Goal: Task Accomplishment & Management: Manage account settings

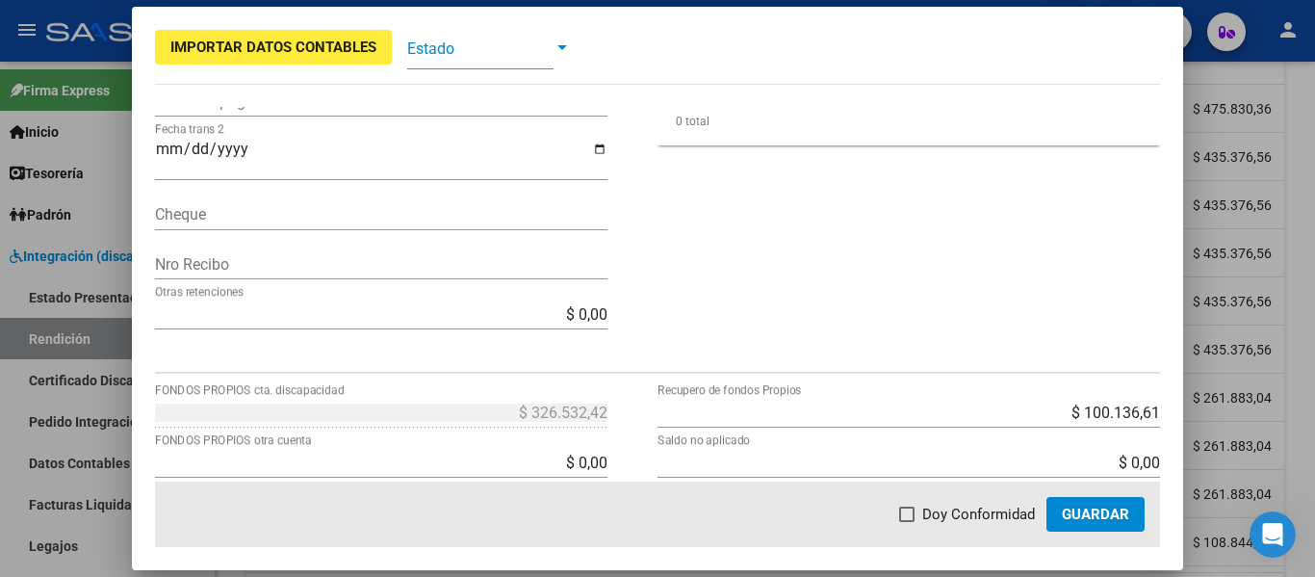
scroll to position [562, 0]
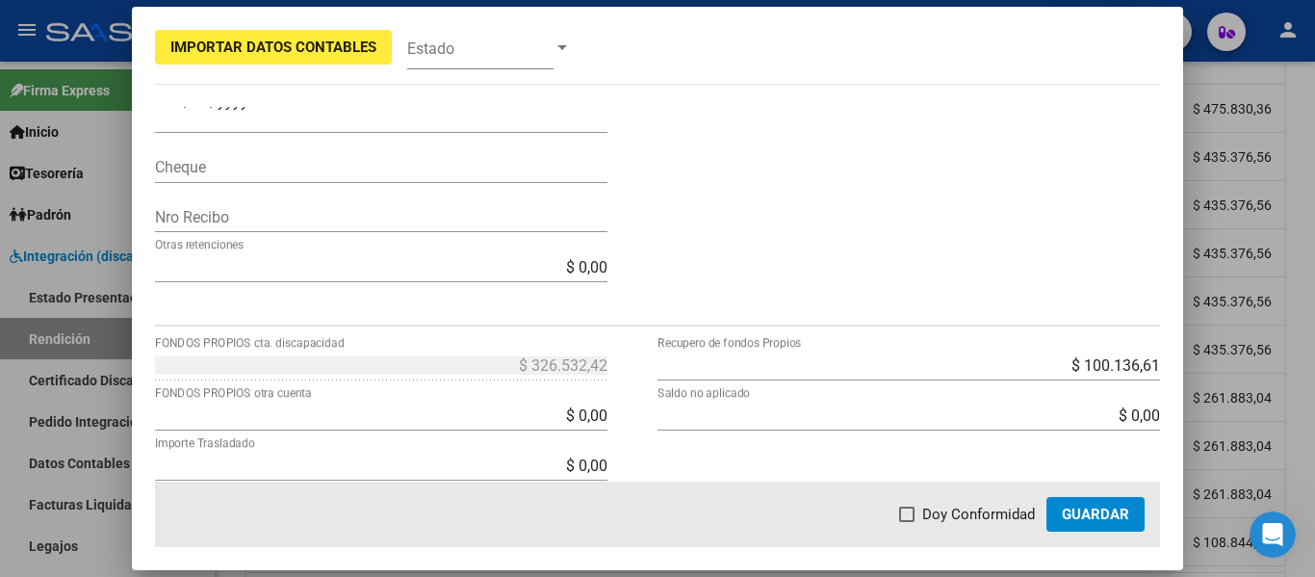
click at [1222, 72] on div at bounding box center [657, 288] width 1315 height 577
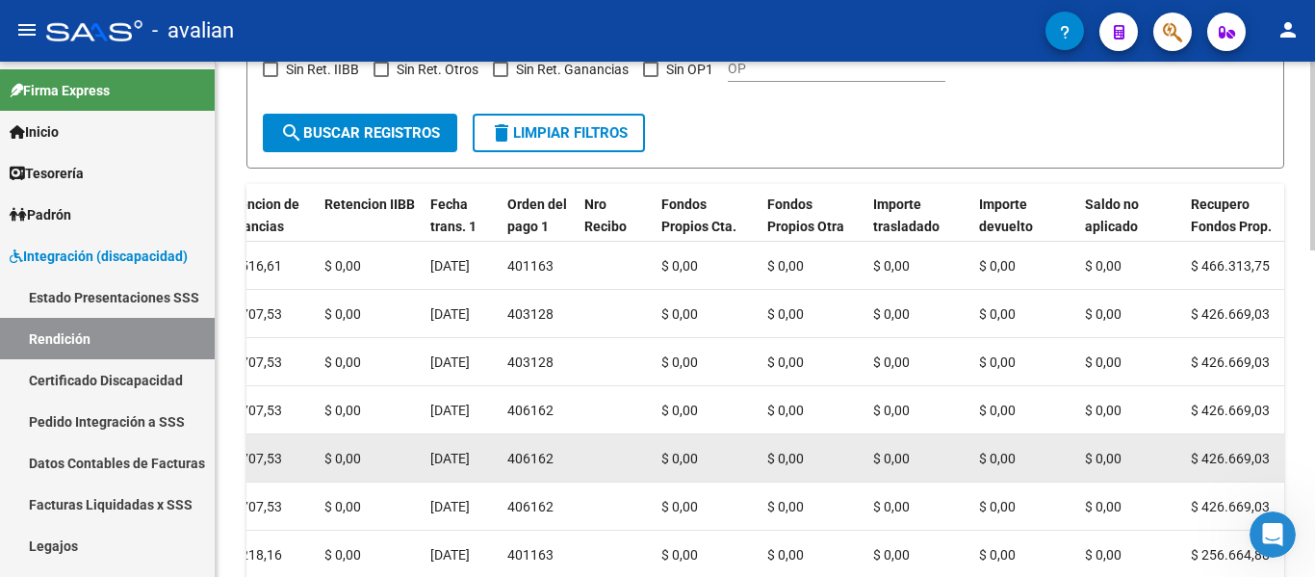
scroll to position [409, 0]
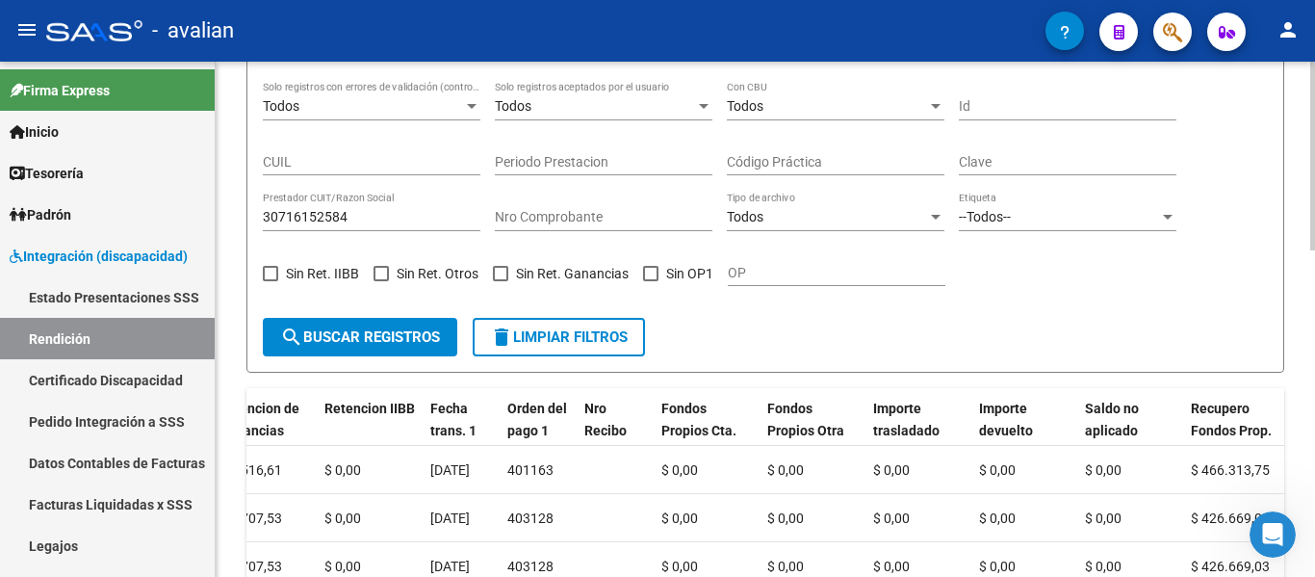
click at [1213, 422] on span "Recupero Fondos Prop." at bounding box center [1231, 420] width 81 height 38
click at [1228, 410] on span "Recupero Fondos Prop." at bounding box center [1231, 420] width 81 height 38
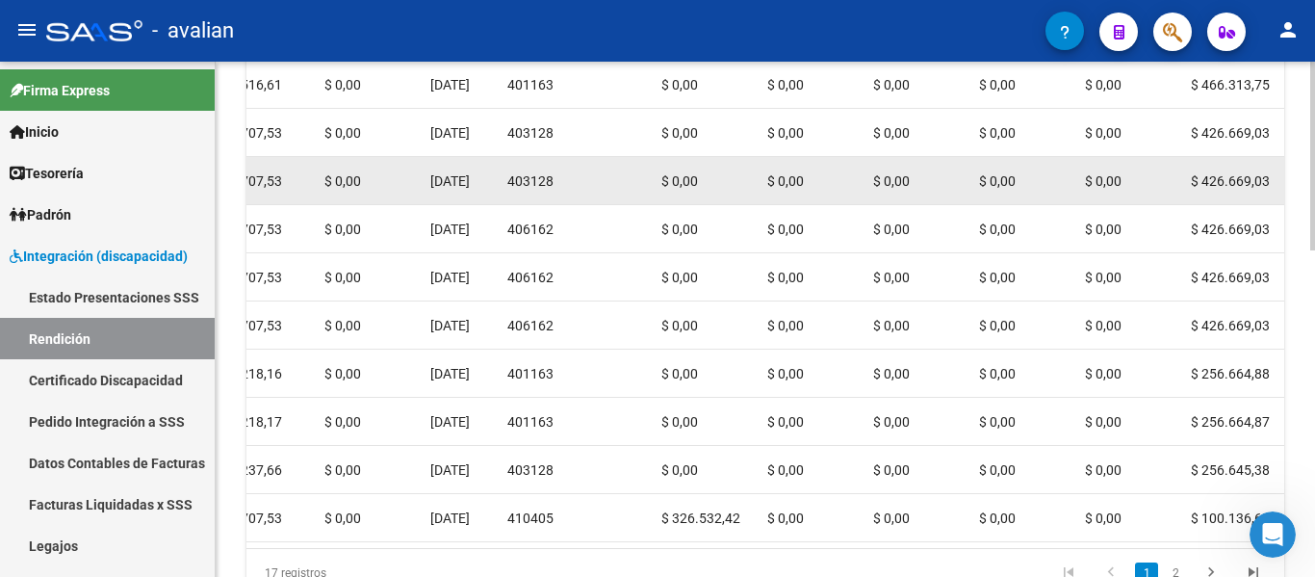
scroll to position [891, 0]
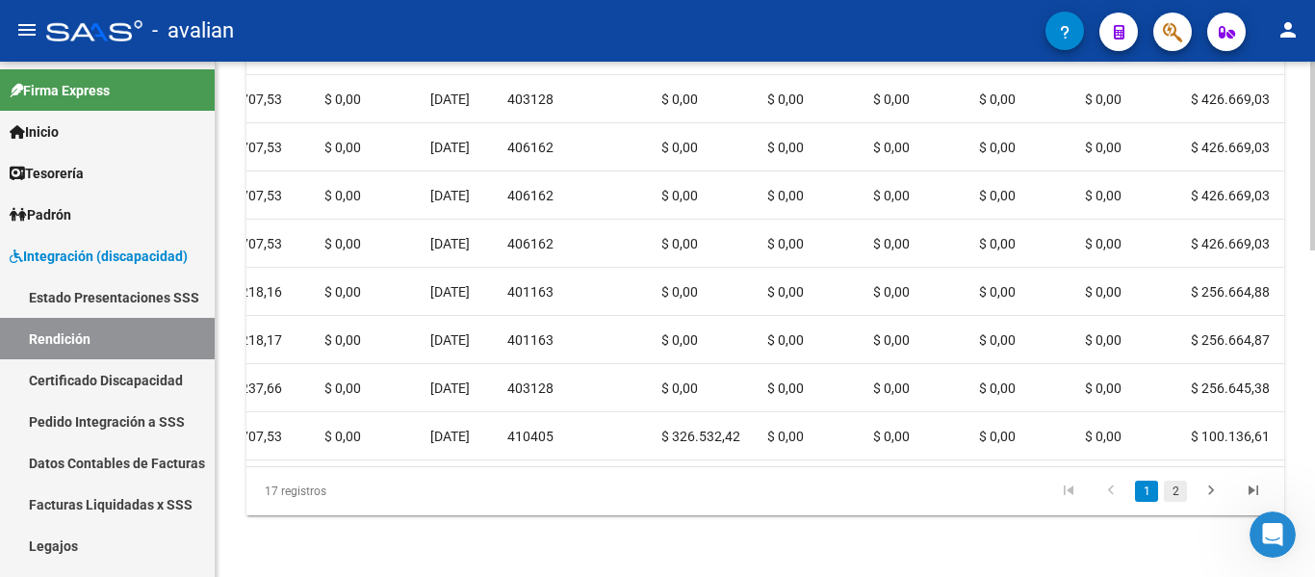
click at [1175, 493] on link "2" at bounding box center [1175, 490] width 23 height 21
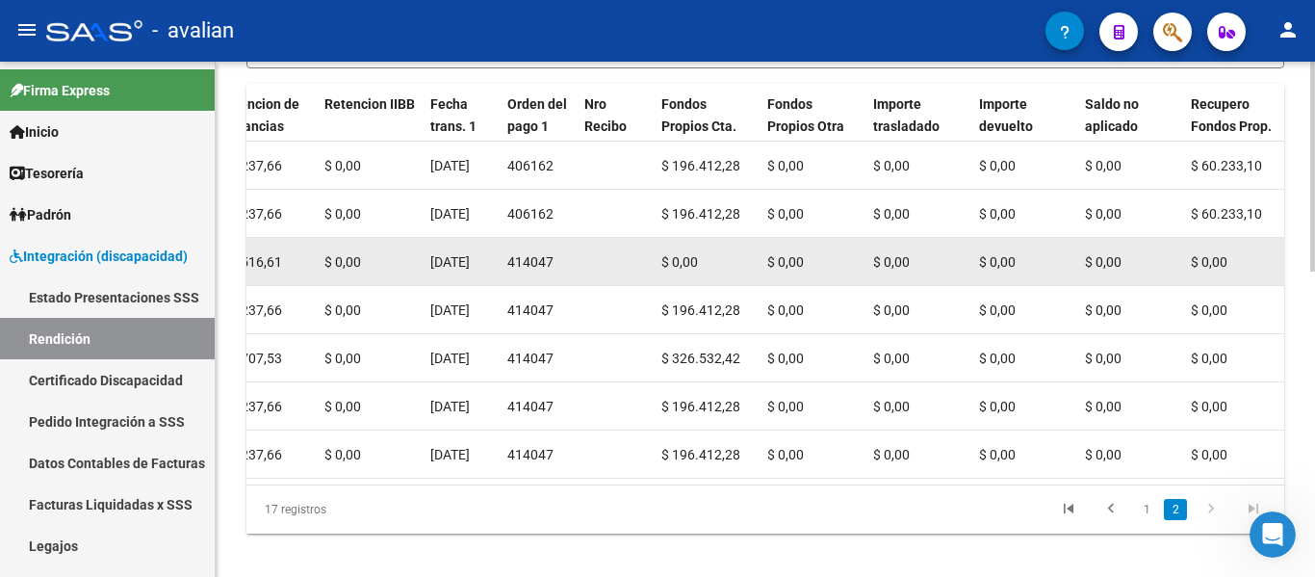
scroll to position [746, 0]
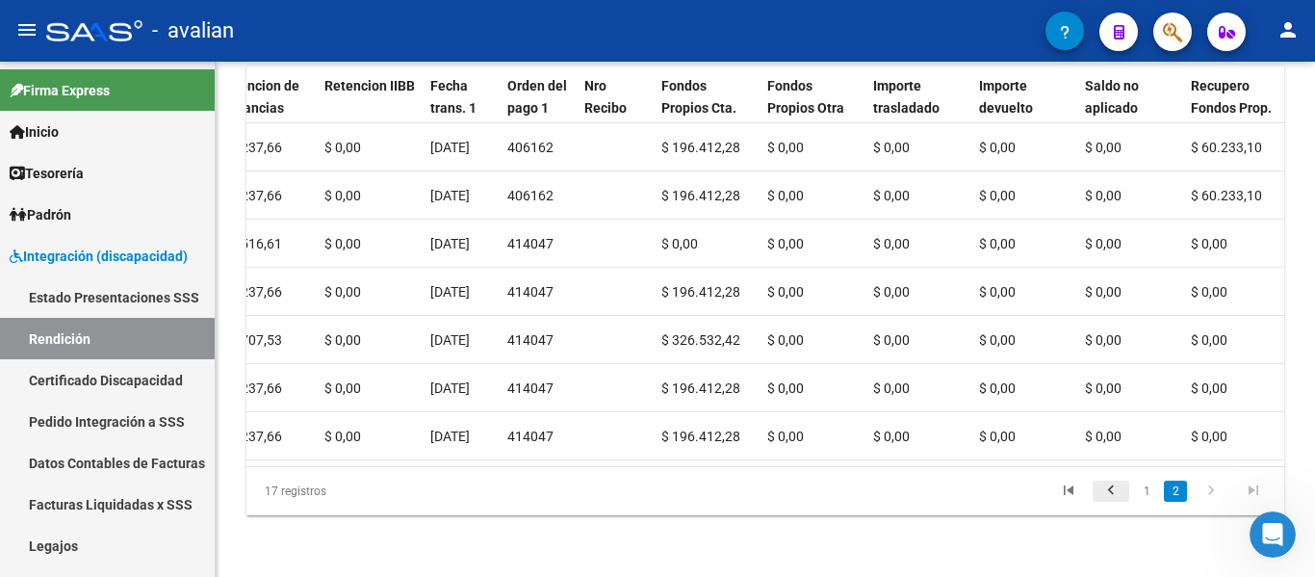
click at [1109, 487] on icon "go to previous page" at bounding box center [1111, 492] width 25 height 23
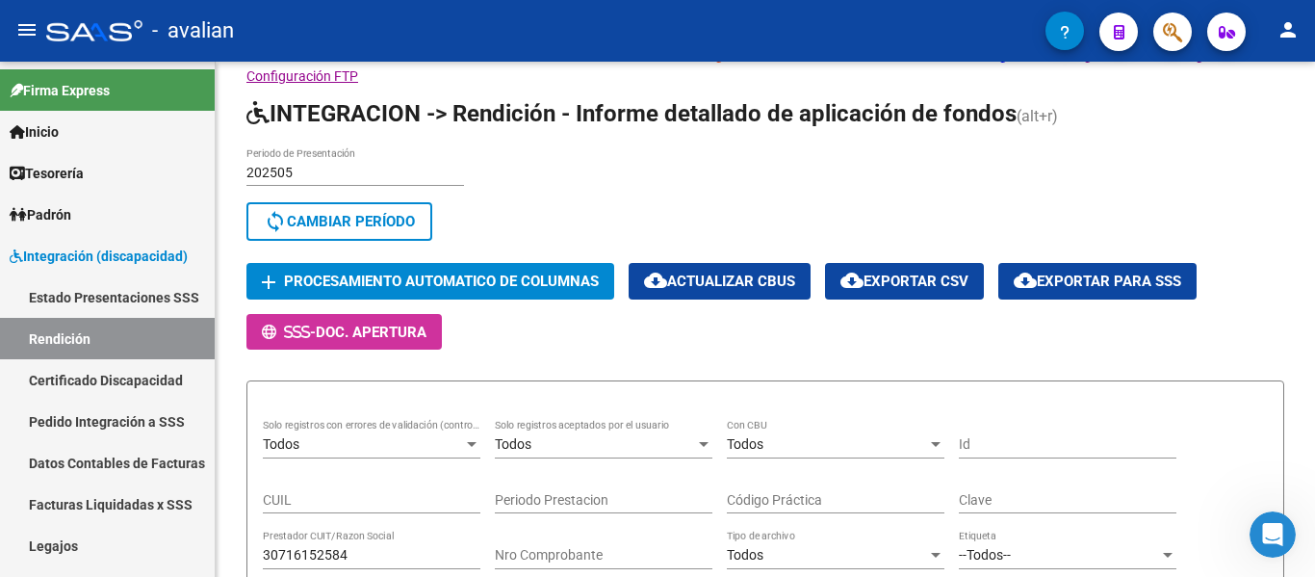
scroll to position [24, 0]
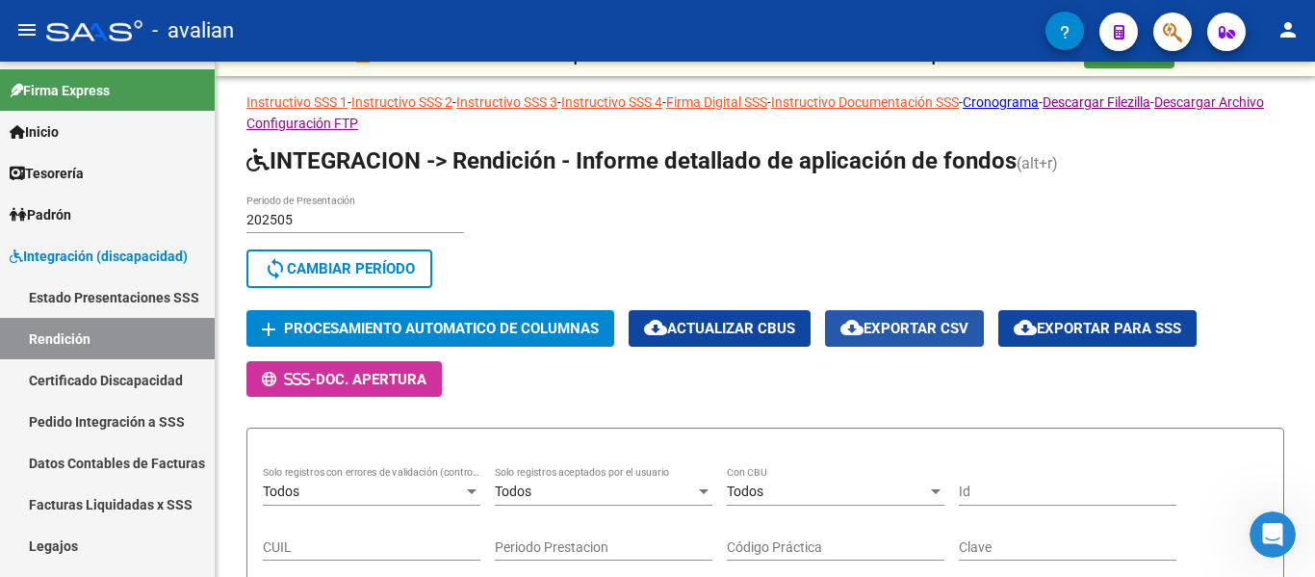
click at [940, 327] on span "cloud_download Exportar CSV" at bounding box center [905, 328] width 128 height 17
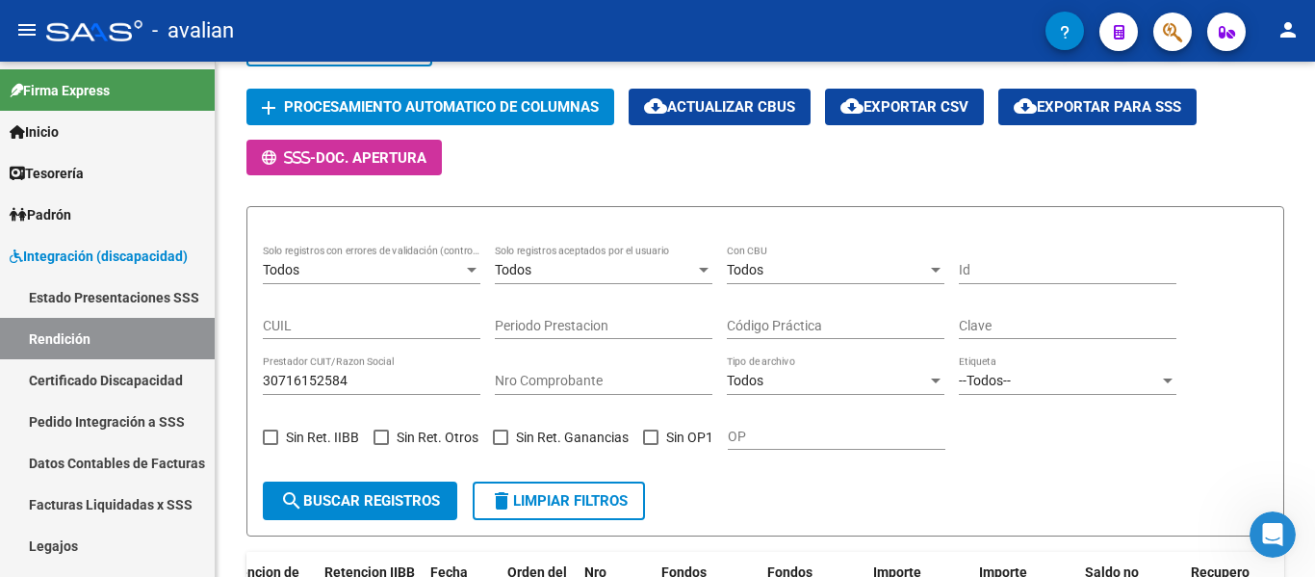
scroll to position [409, 0]
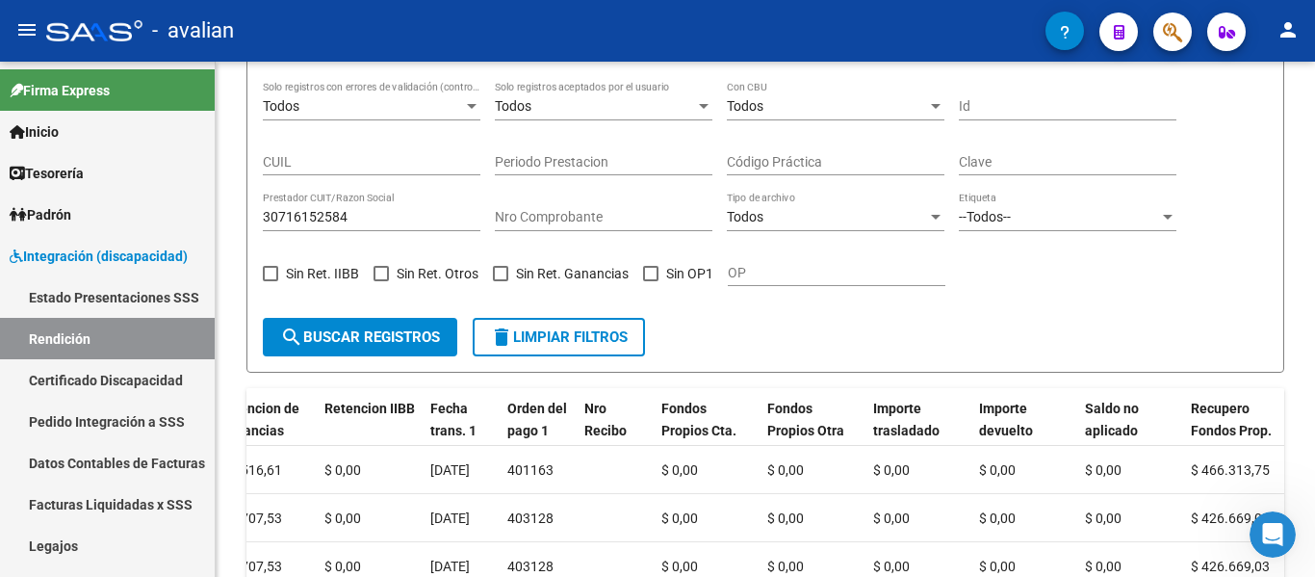
click at [524, 338] on span "delete Limpiar filtros" at bounding box center [559, 336] width 138 height 17
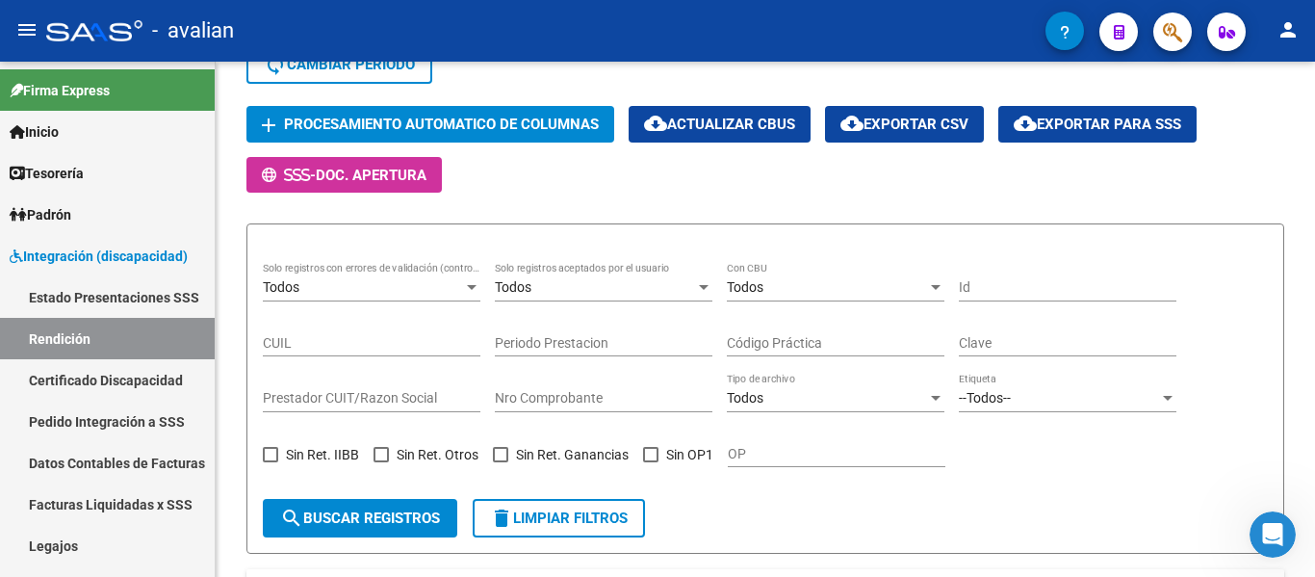
scroll to position [120, 0]
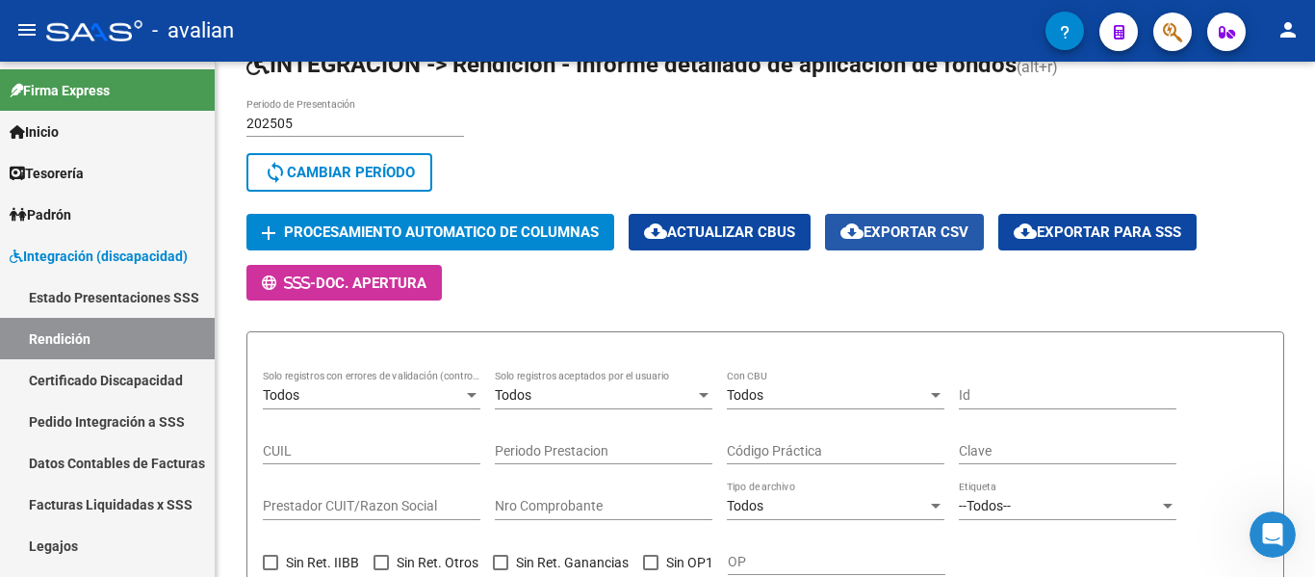
click at [890, 230] on span "cloud_download Exportar CSV" at bounding box center [905, 231] width 128 height 17
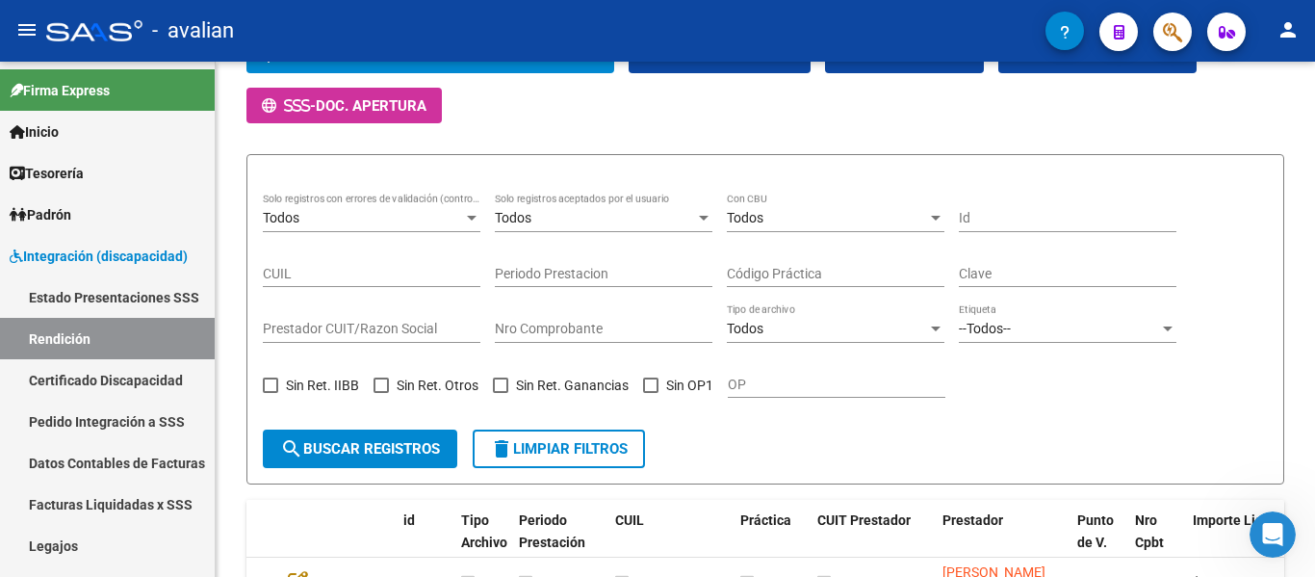
scroll to position [313, 0]
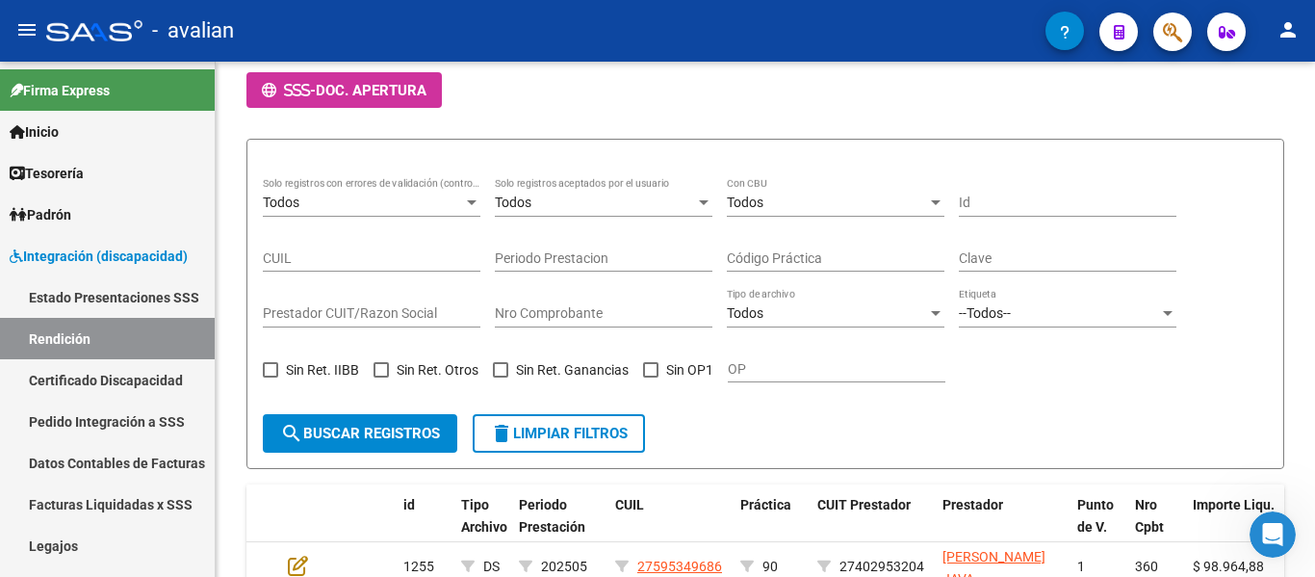
click at [330, 300] on div "Prestador CUIT/Razon Social" at bounding box center [372, 308] width 218 height 39
paste input "27167425246"
type input "27167425246"
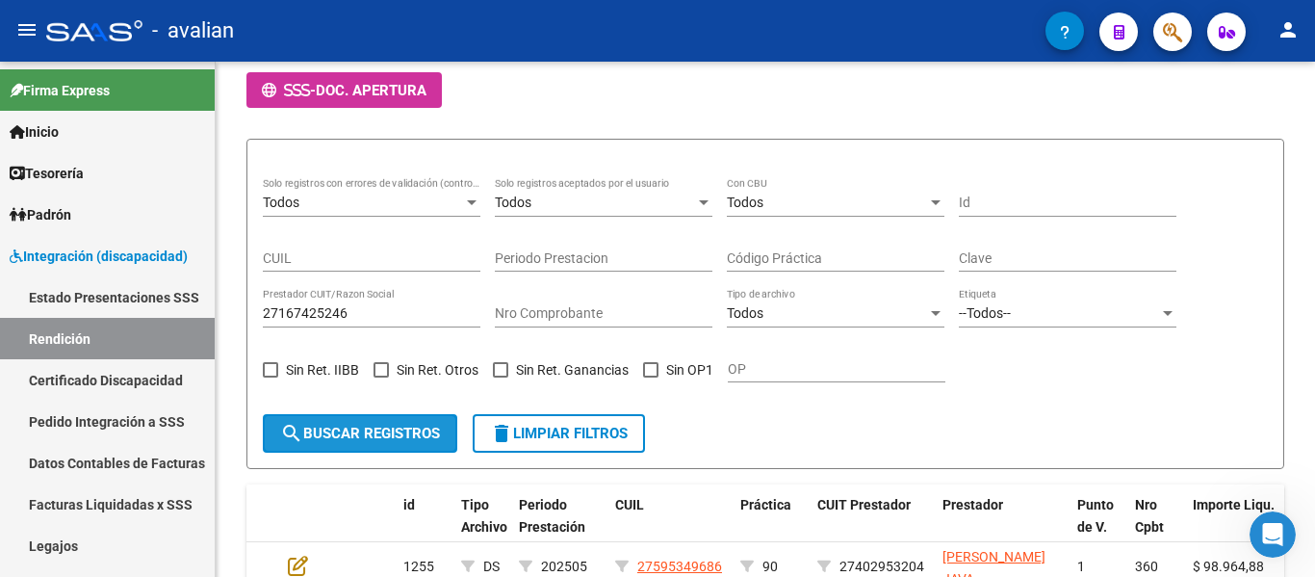
click at [400, 434] on span "search Buscar registros" at bounding box center [360, 433] width 160 height 17
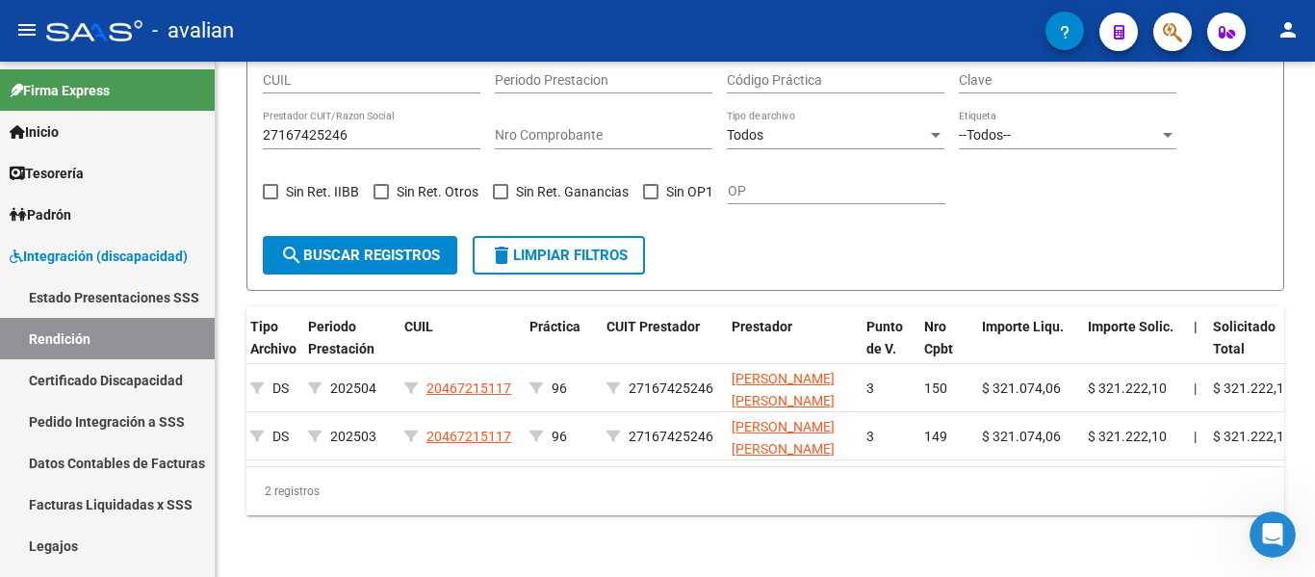
scroll to position [0, 0]
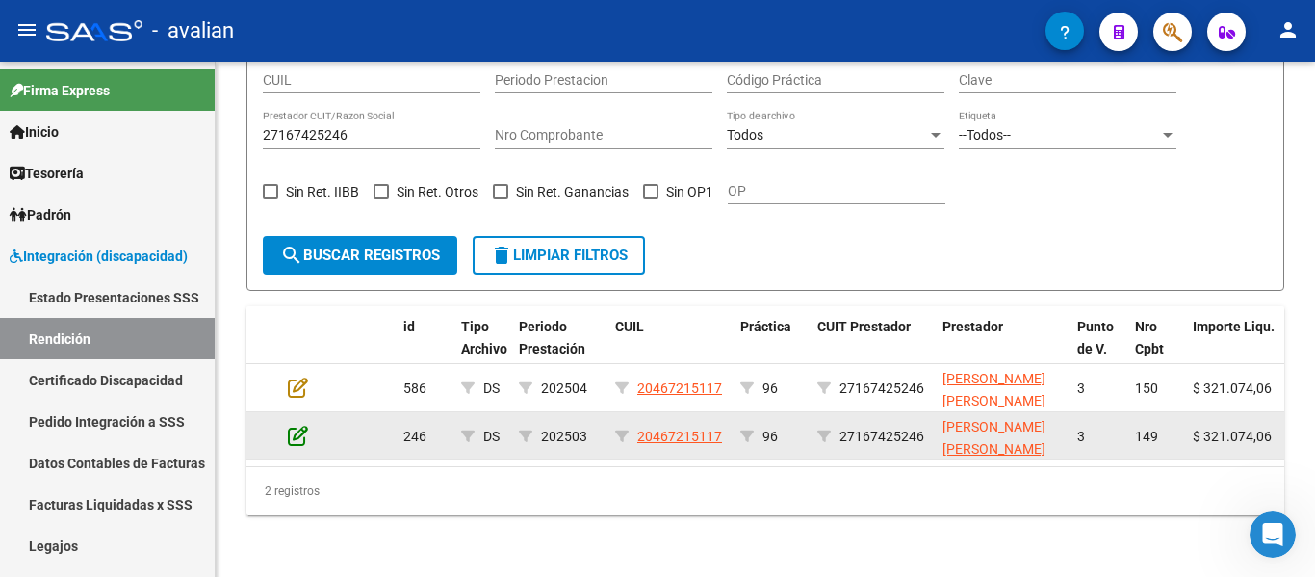
click at [294, 425] on icon at bounding box center [298, 435] width 20 height 21
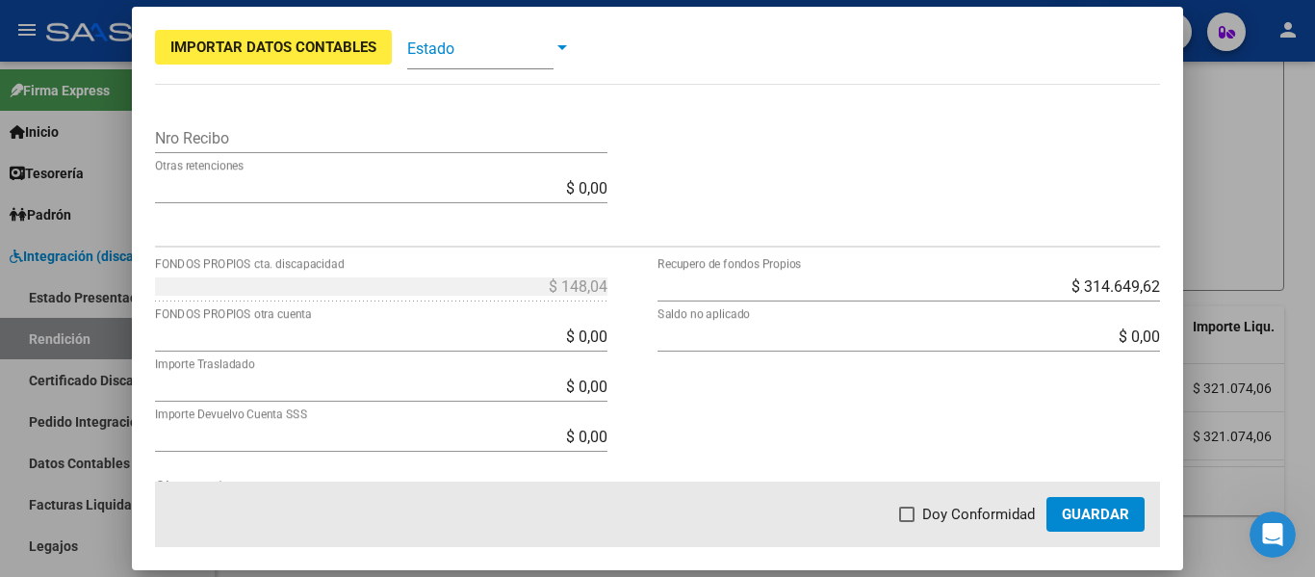
scroll to position [659, 0]
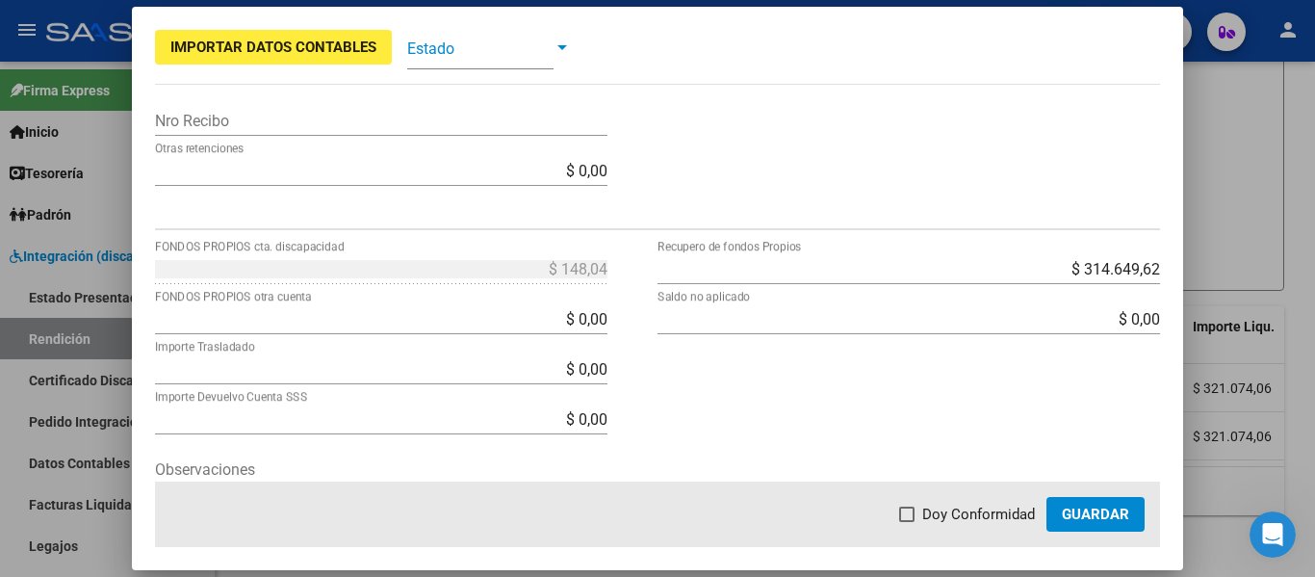
click at [546, 313] on input "$ 0,00" at bounding box center [381, 319] width 453 height 18
click at [581, 315] on input "$ 10,00" at bounding box center [381, 319] width 453 height 18
type input "$ 148,04"
type input "-$ 0,00"
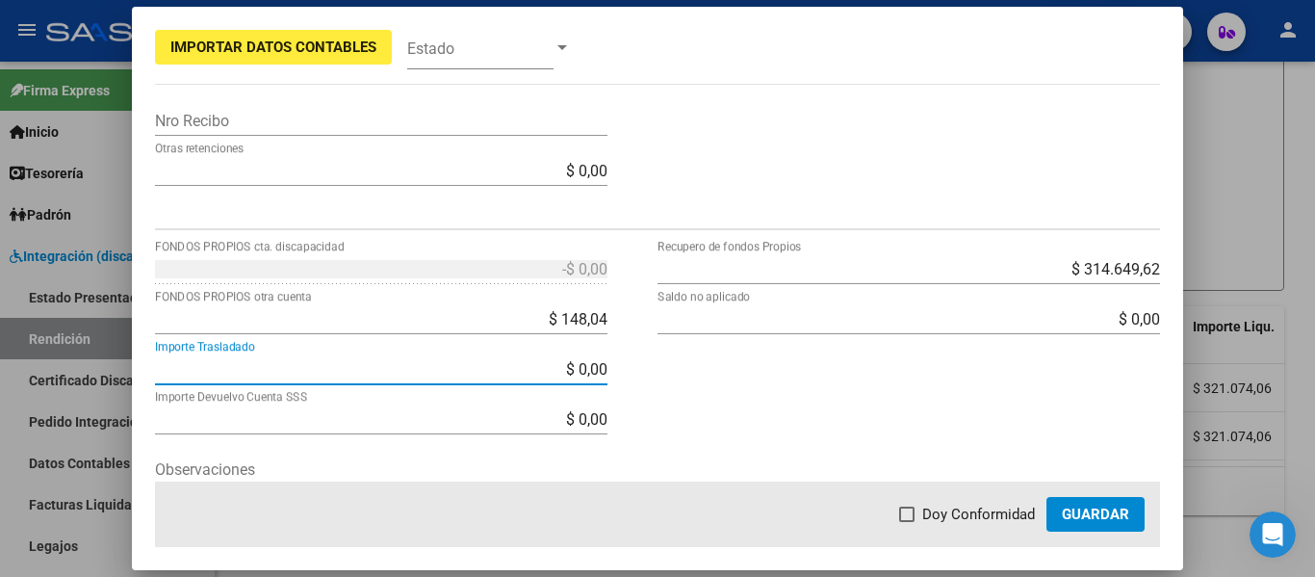
click at [908, 516] on span at bounding box center [906, 513] width 15 height 15
click at [907, 522] on input "Doy Conformidad" at bounding box center [906, 522] width 1 height 1
checkbox input "true"
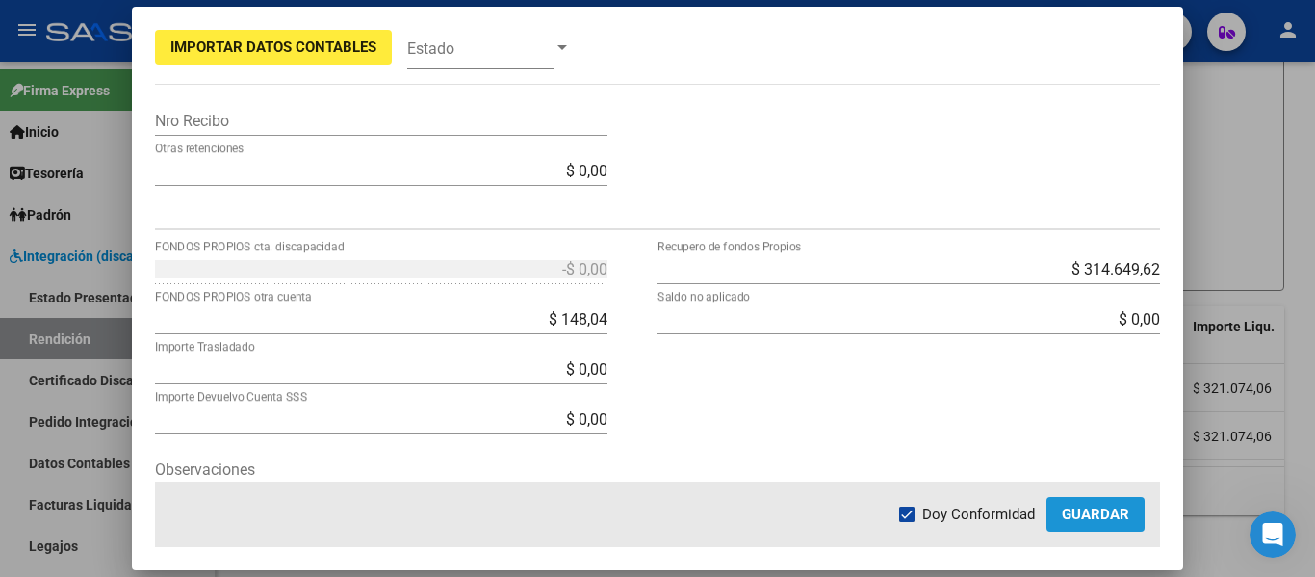
drag, startPoint x: 1096, startPoint y: 505, endPoint x: 1085, endPoint y: 506, distance: 10.6
click at [1095, 506] on span "Guardar" at bounding box center [1095, 514] width 67 height 17
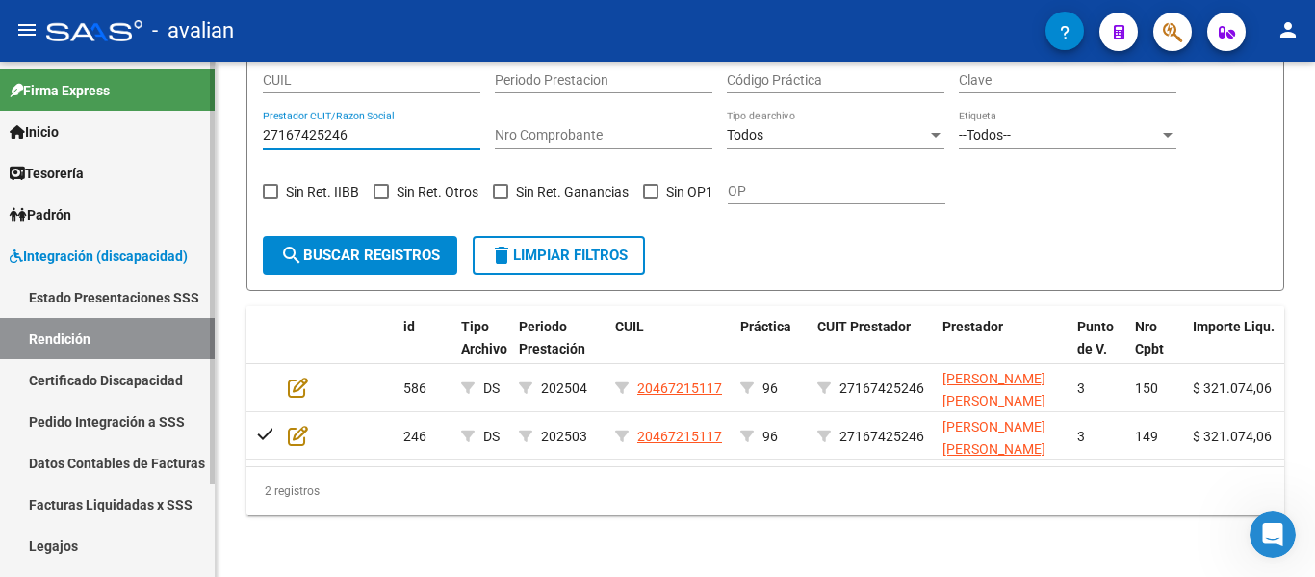
scroll to position [478, 0]
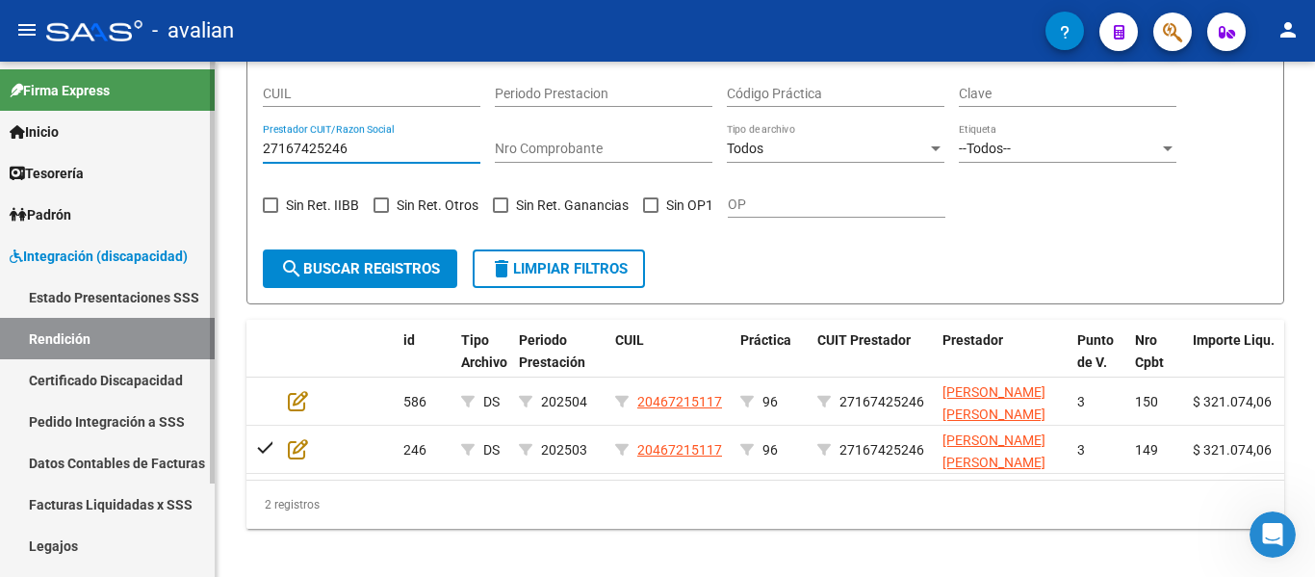
drag, startPoint x: 371, startPoint y: 114, endPoint x: 0, endPoint y: 75, distance: 372.7
click at [0, 74] on mat-sidenav-container "Firma Express Inicio Calendario SSS Instructivos Contacto OS Tesorería Extracto…" at bounding box center [657, 319] width 1315 height 515
paste input "232311458"
type input "27232311458"
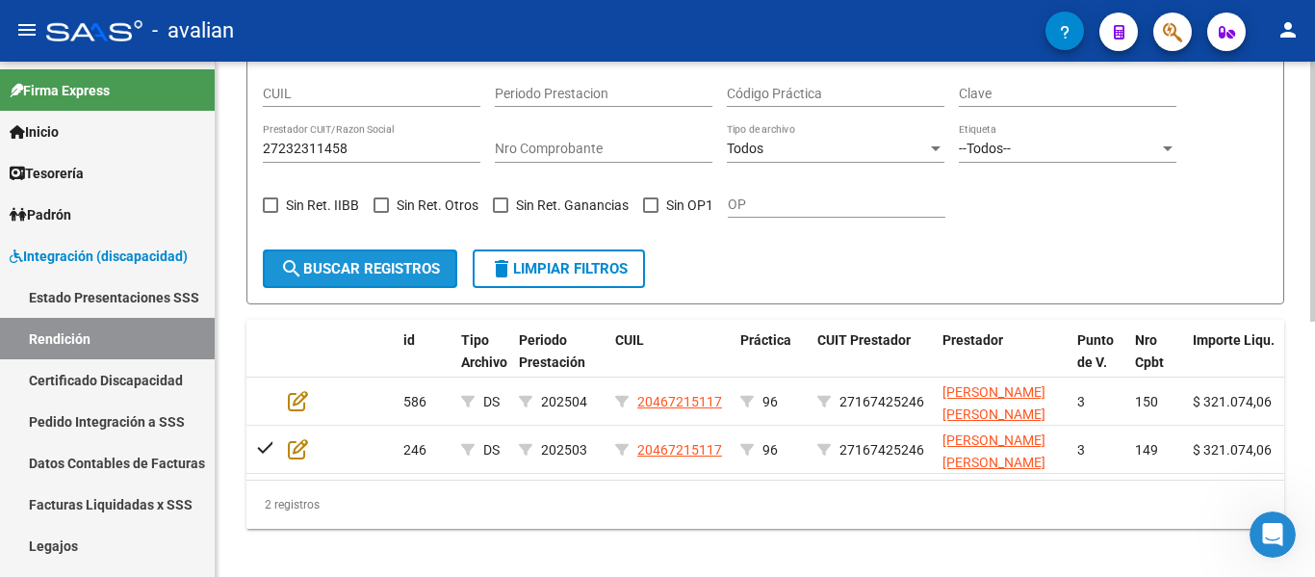
click at [390, 275] on span "search Buscar registros" at bounding box center [360, 268] width 160 height 17
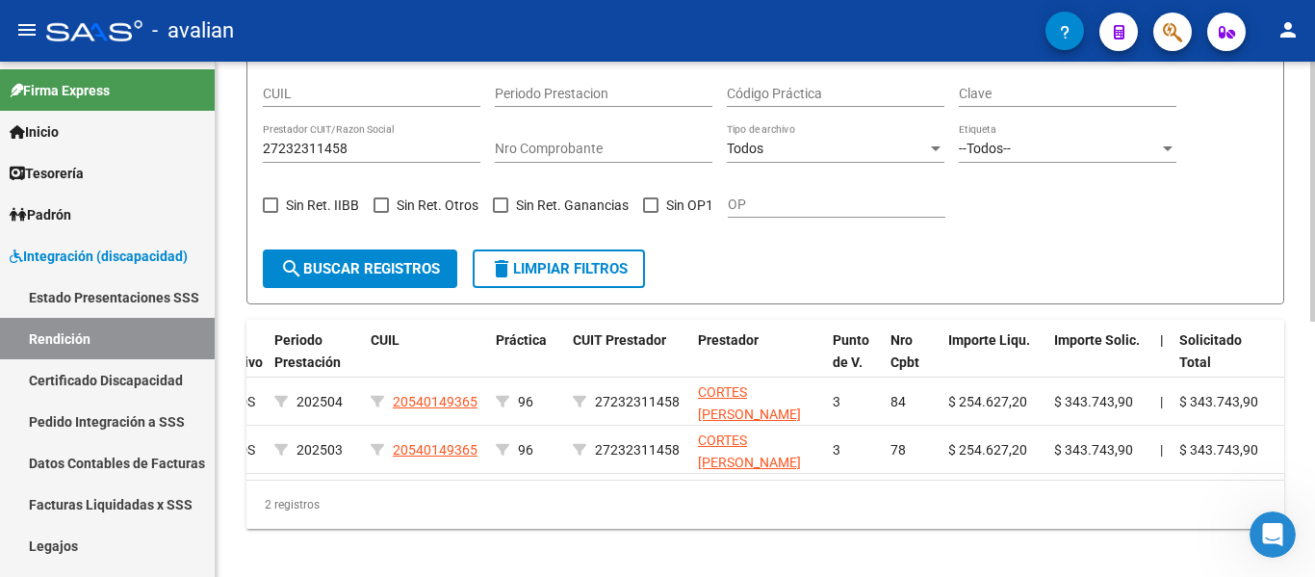
scroll to position [0, 0]
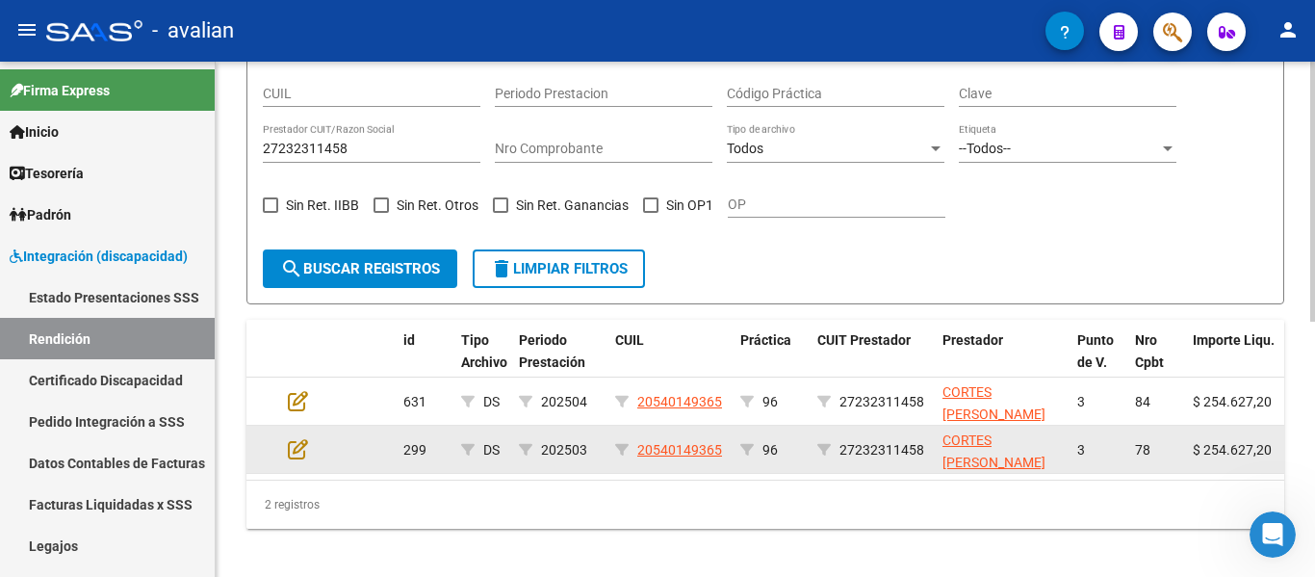
click at [283, 446] on datatable-body-cell at bounding box center [313, 449] width 67 height 47
click at [299, 454] on icon at bounding box center [298, 448] width 20 height 21
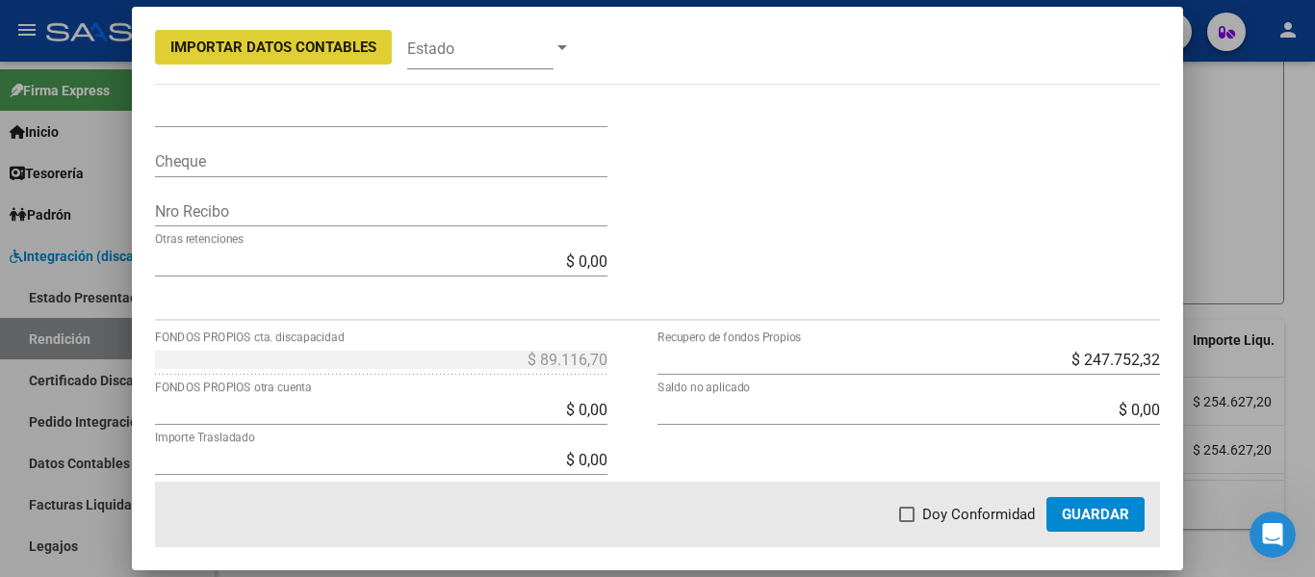
scroll to position [578, 0]
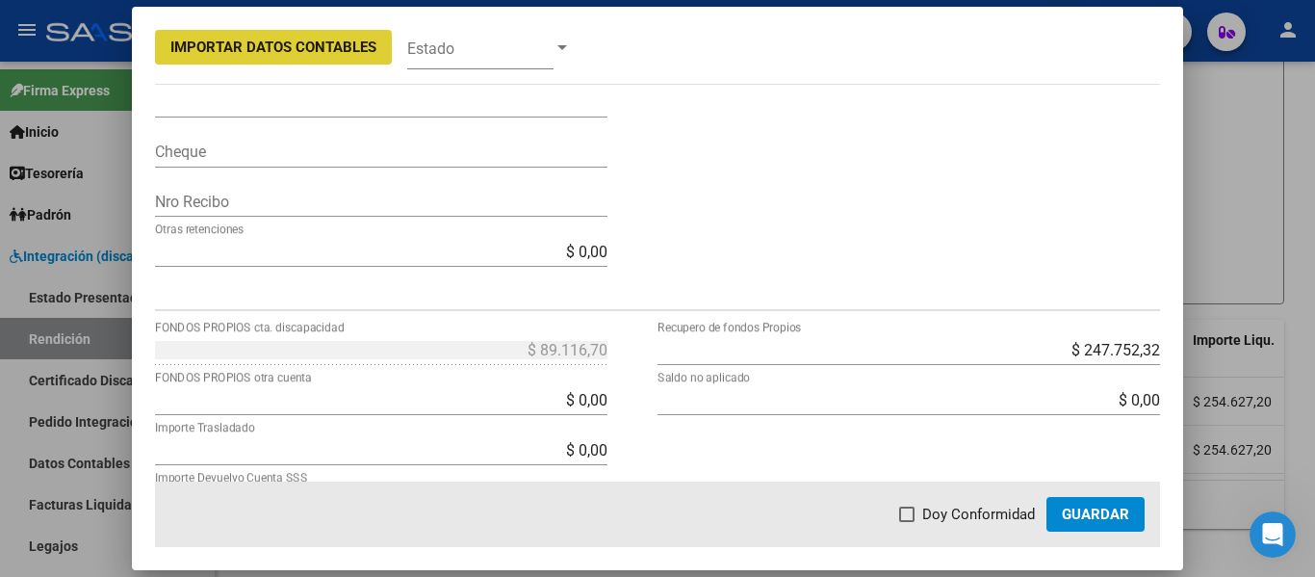
click at [533, 404] on input "$ 0,00" at bounding box center [381, 400] width 453 height 18
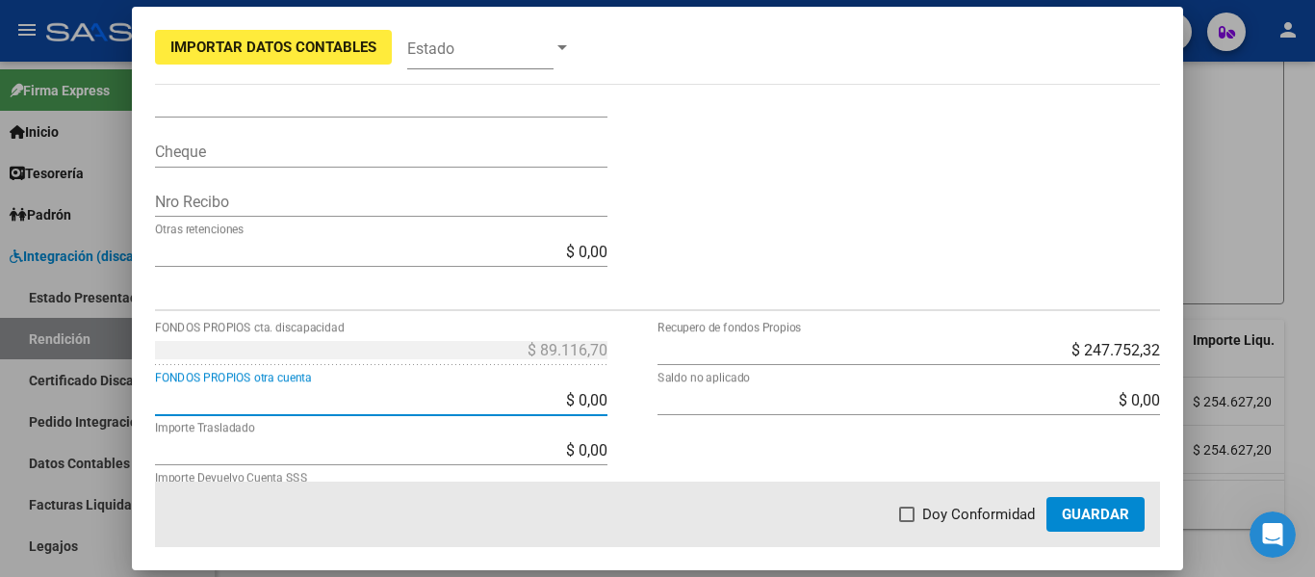
drag, startPoint x: 529, startPoint y: 400, endPoint x: 660, endPoint y: 398, distance: 131.0
click at [660, 398] on div "$ 89.116,70 FONDOS PROPIOS cta. discapacidad $ 0,00 FONDOS PROPIOS otra cuenta …" at bounding box center [658, 496] width 1006 height 325
type input "$ 89.116,70"
type input "$ 0,00"
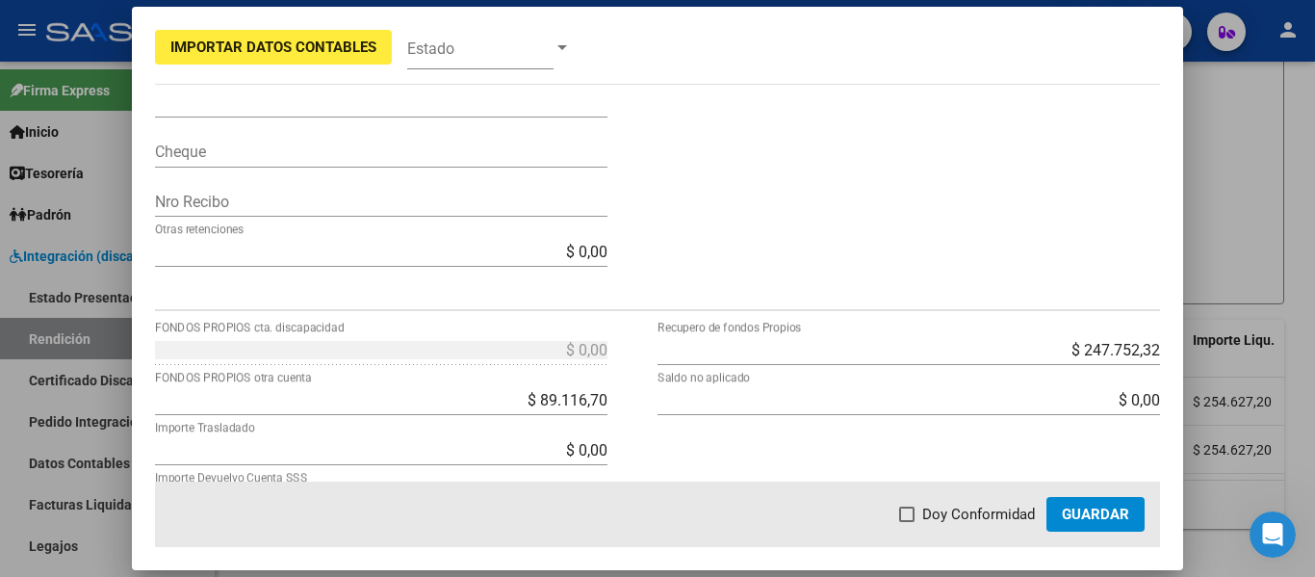
click at [912, 508] on span at bounding box center [906, 513] width 15 height 15
click at [907, 522] on input "Doy Conformidad" at bounding box center [906, 522] width 1 height 1
checkbox input "true"
click at [1124, 515] on span "Guardar" at bounding box center [1095, 514] width 67 height 17
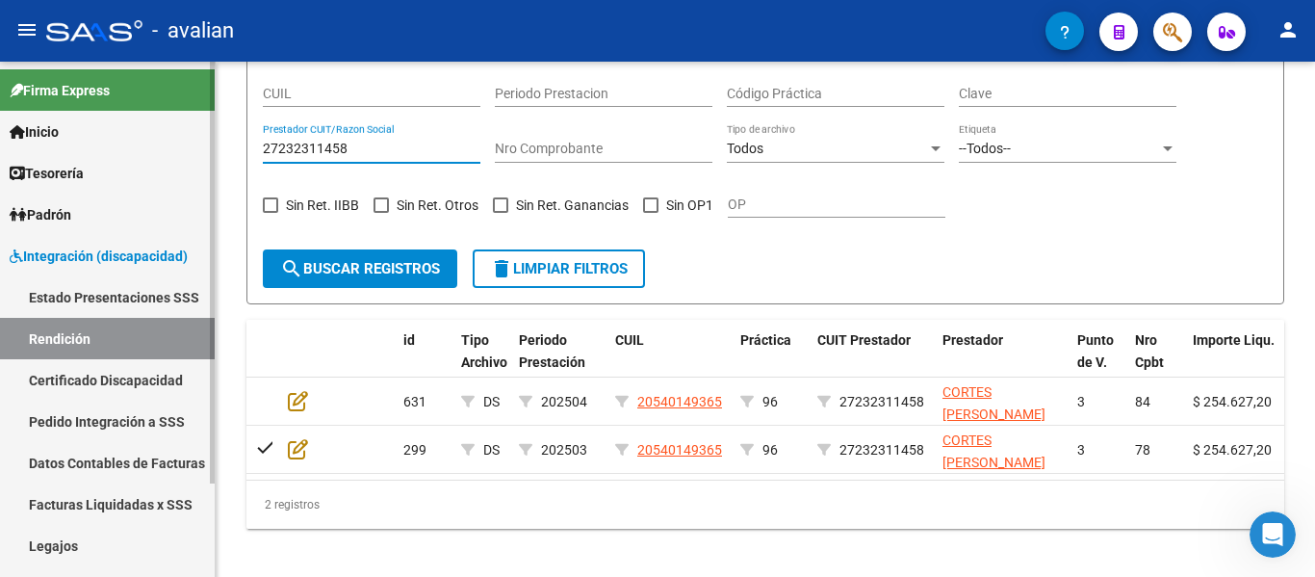
drag, startPoint x: 331, startPoint y: 141, endPoint x: 0, endPoint y: 98, distance: 333.9
click at [0, 98] on mat-sidenav-container "Firma Express Inicio Calendario SSS Instructivos Contacto OS Tesorería Extracto…" at bounding box center [657, 319] width 1315 height 515
paste input "184190139"
type input "27184190139"
click at [337, 267] on span "search Buscar registros" at bounding box center [360, 268] width 160 height 17
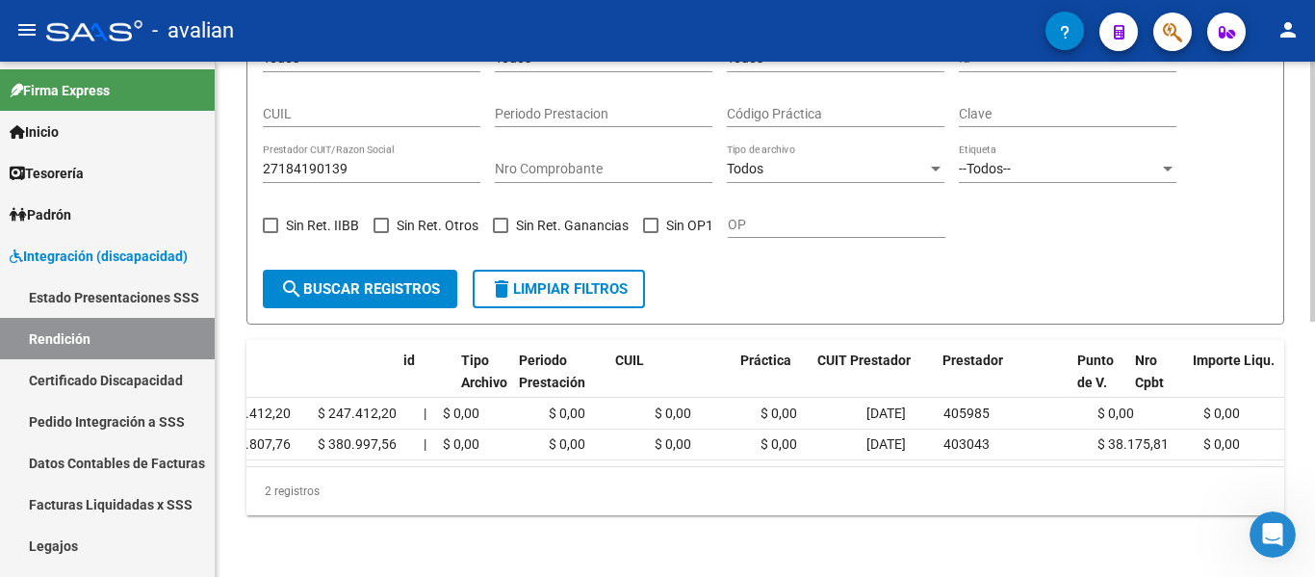
scroll to position [0, 0]
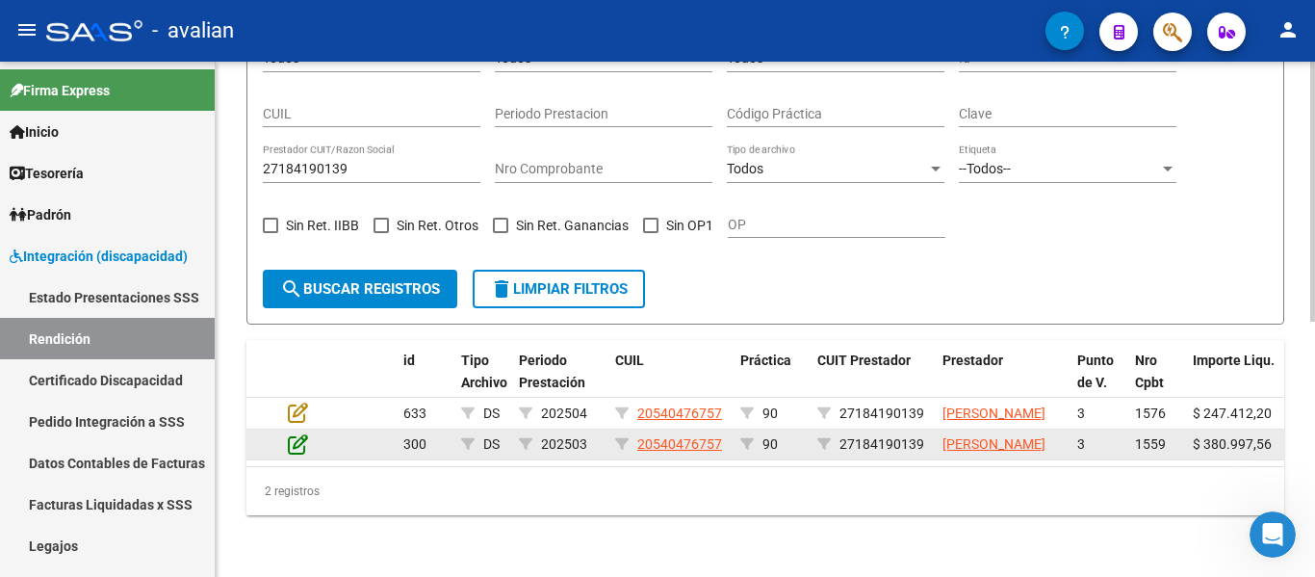
click at [305, 445] on icon at bounding box center [298, 443] width 20 height 21
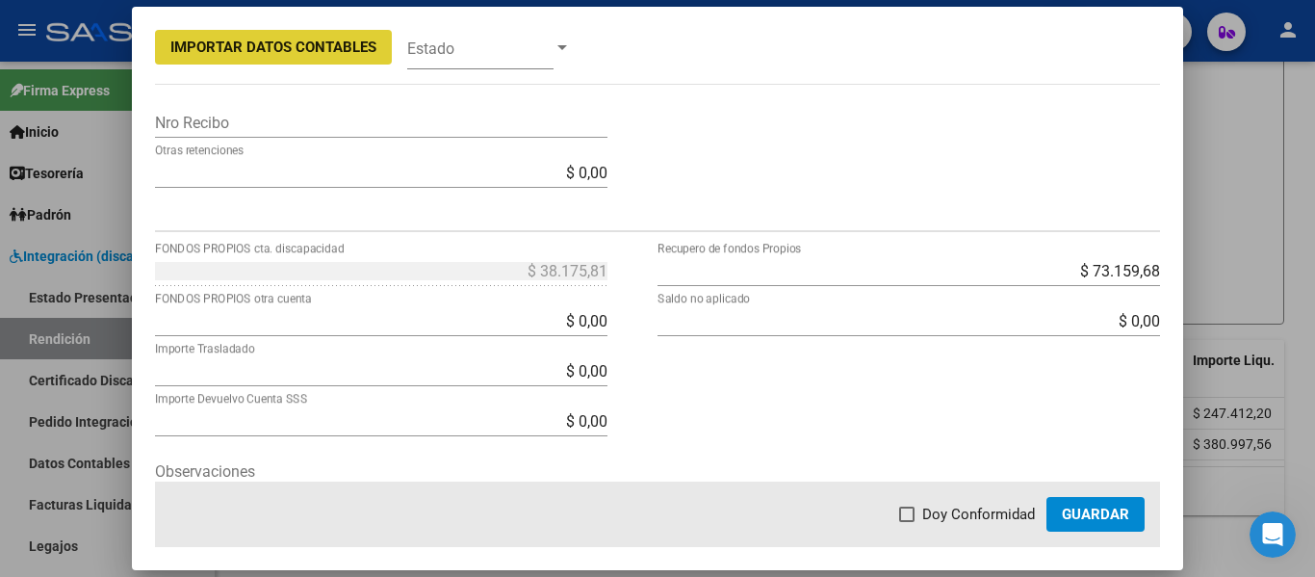
scroll to position [674, 0]
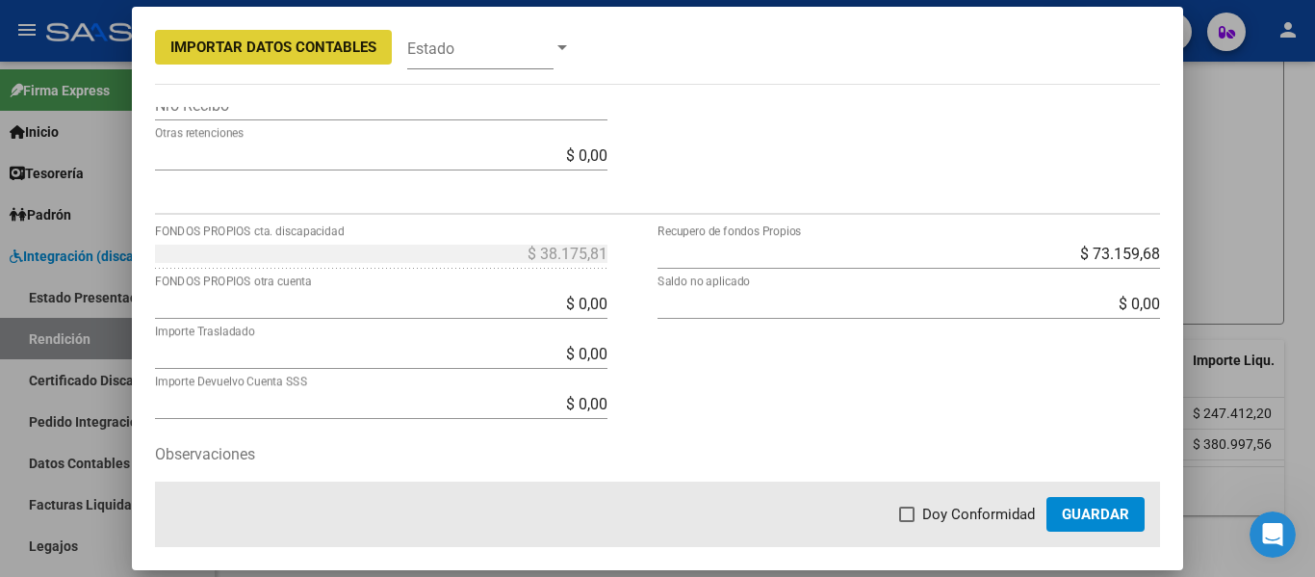
click at [497, 299] on input "$ 0,00" at bounding box center [381, 304] width 453 height 18
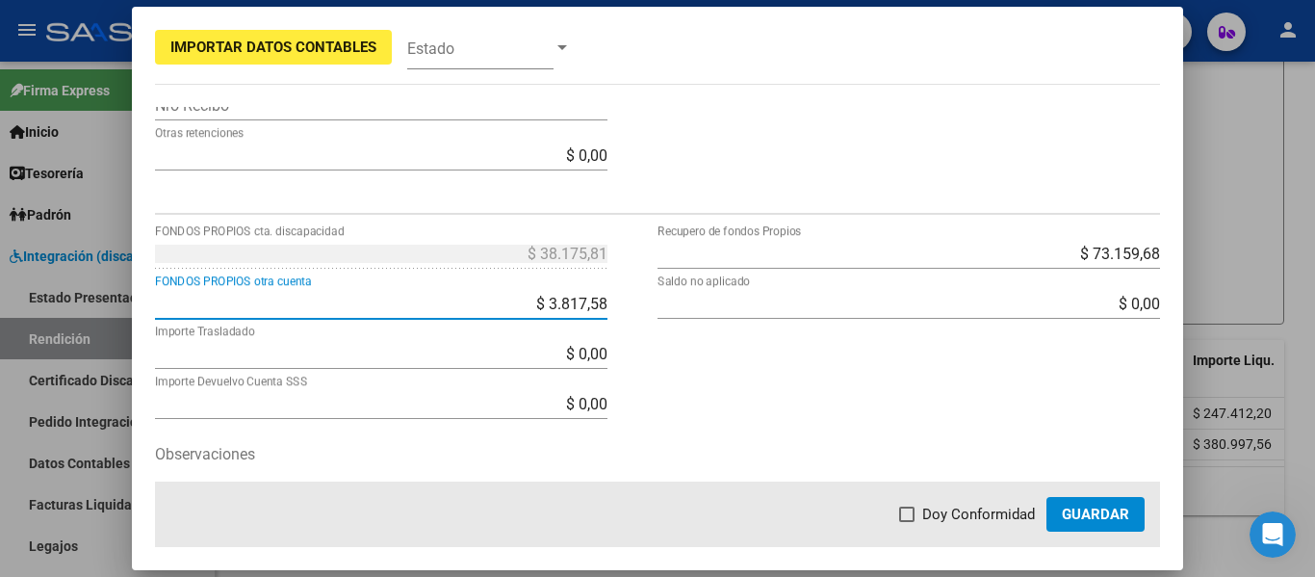
type input "$ 38.175,81"
type input "$ 0,00"
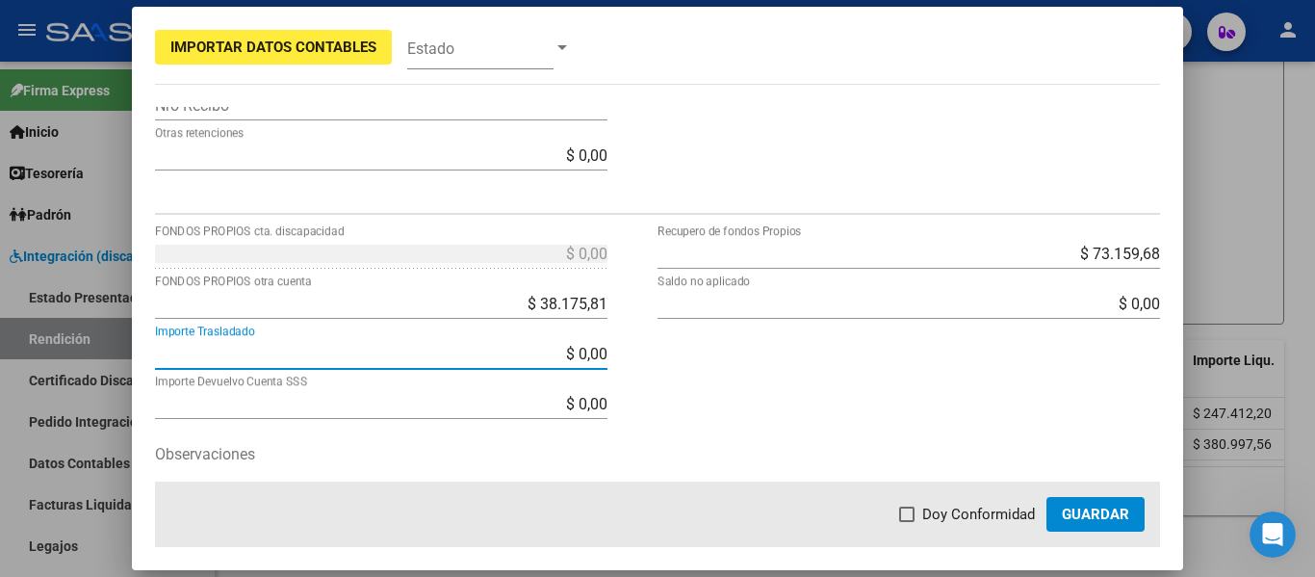
drag, startPoint x: 913, startPoint y: 514, endPoint x: 984, endPoint y: 521, distance: 71.6
click at [914, 515] on span at bounding box center [906, 513] width 15 height 15
click at [907, 522] on input "Doy Conformidad" at bounding box center [906, 522] width 1 height 1
checkbox input "true"
click at [1049, 511] on button "Guardar" at bounding box center [1096, 514] width 98 height 35
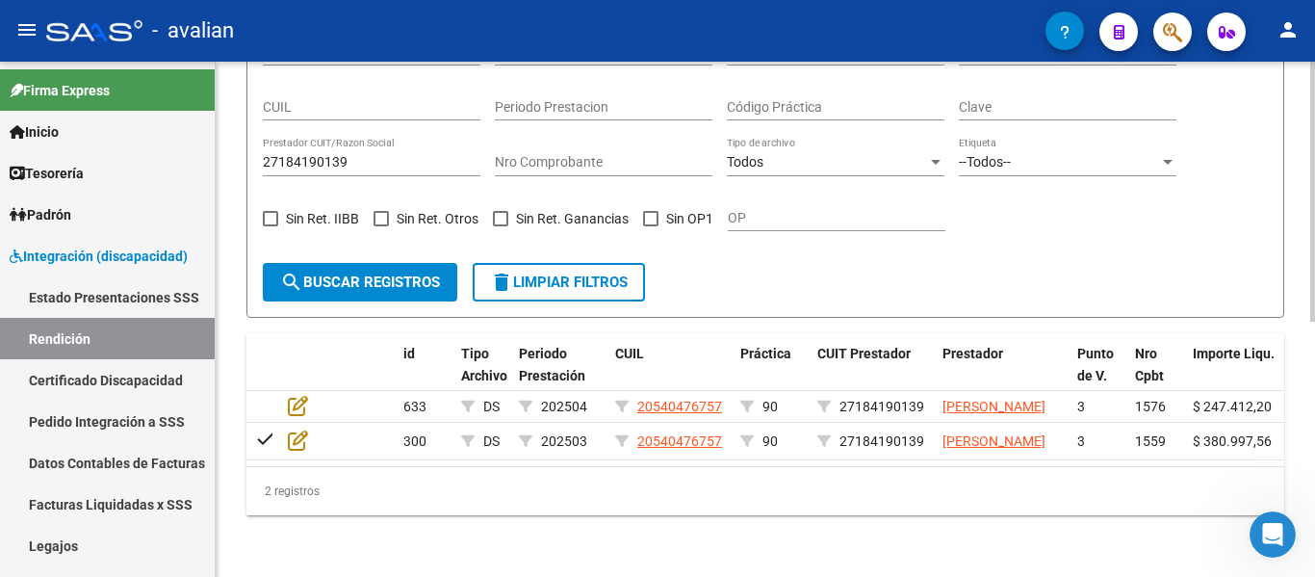
click at [355, 138] on div "27184190139 Prestador CUIT/Razon Social" at bounding box center [372, 157] width 218 height 39
drag, startPoint x: 355, startPoint y: 139, endPoint x: 0, endPoint y: 100, distance: 357.4
click at [0, 100] on mat-sidenav-container "Firma Express Inicio Calendario SSS Instructivos Contacto OS Tesorería Extracto…" at bounding box center [657, 319] width 1315 height 515
click at [322, 154] on input "27184190139" at bounding box center [372, 162] width 218 height 16
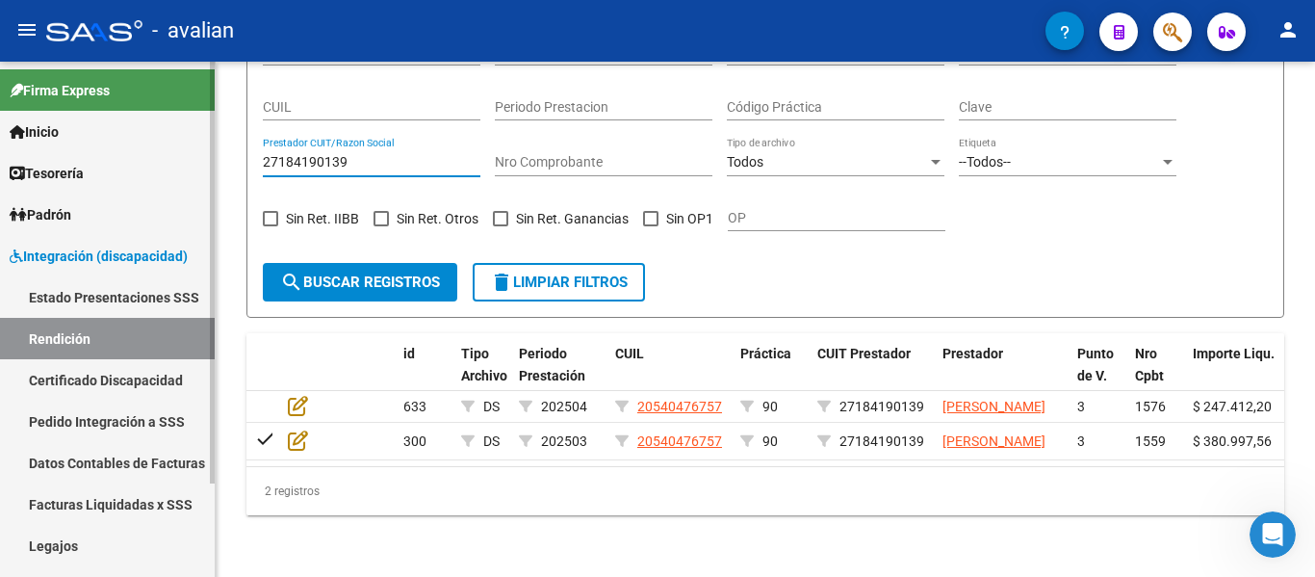
drag, startPoint x: 351, startPoint y: 147, endPoint x: 79, endPoint y: 115, distance: 273.5
click at [79, 115] on mat-sidenav-container "Firma Express Inicio Calendario SSS Instructivos Contacto OS Tesorería Extracto…" at bounding box center [657, 319] width 1315 height 515
paste input "25368946"
type input "27253689469"
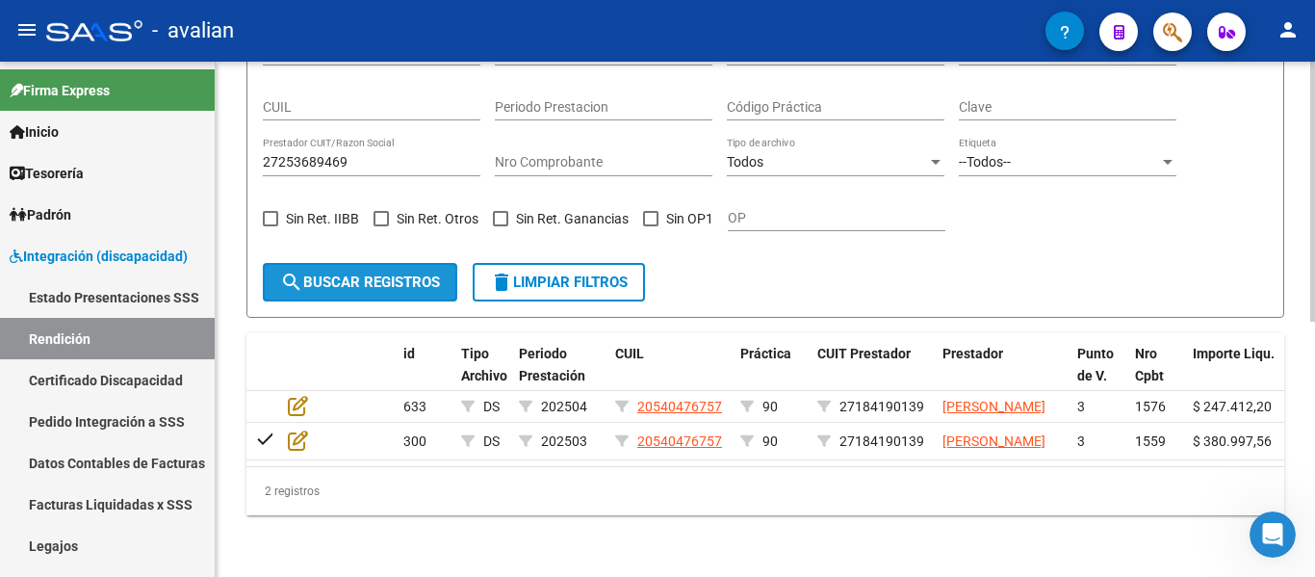
click at [322, 263] on button "search Buscar registros" at bounding box center [360, 282] width 195 height 39
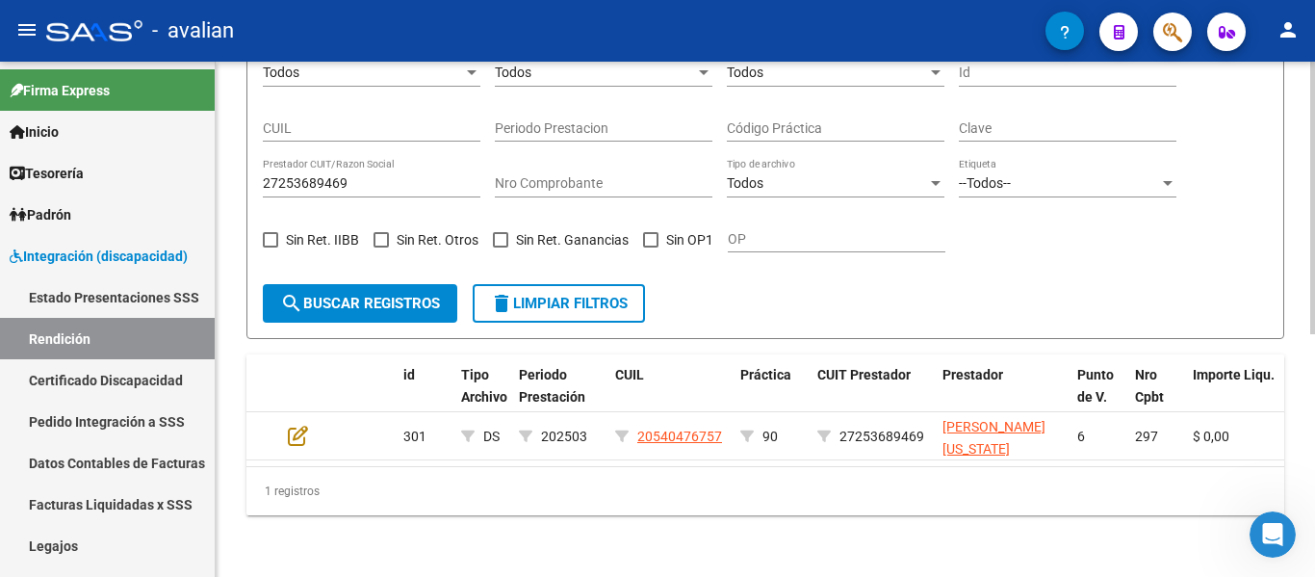
scroll to position [457, 0]
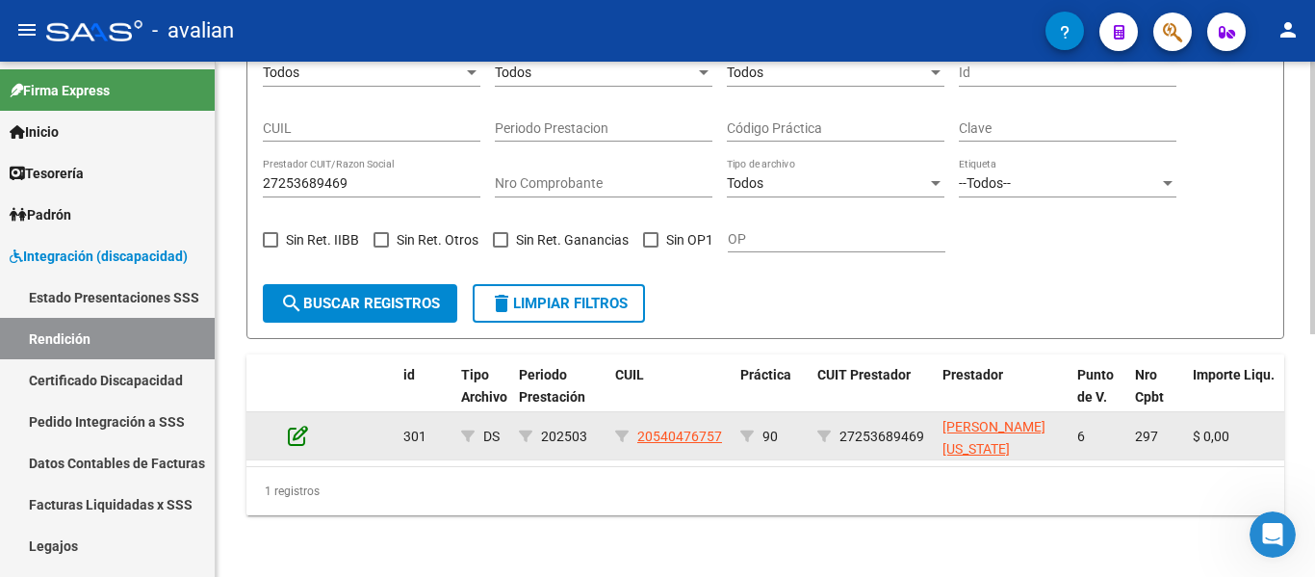
click at [302, 425] on icon at bounding box center [298, 435] width 20 height 21
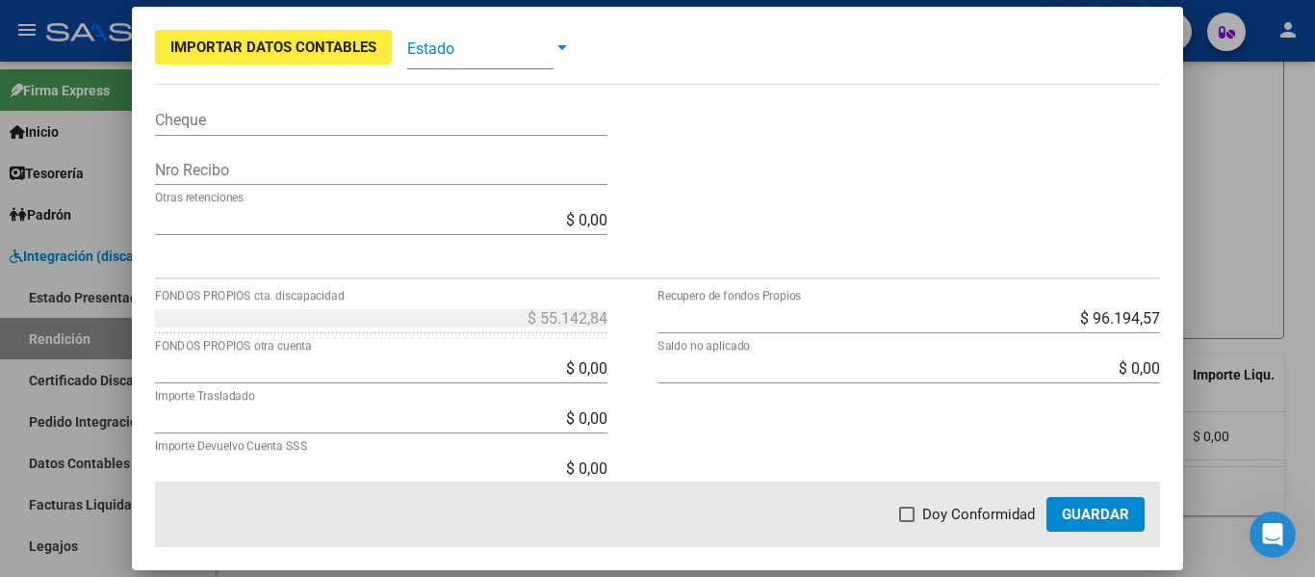
scroll to position [755, 0]
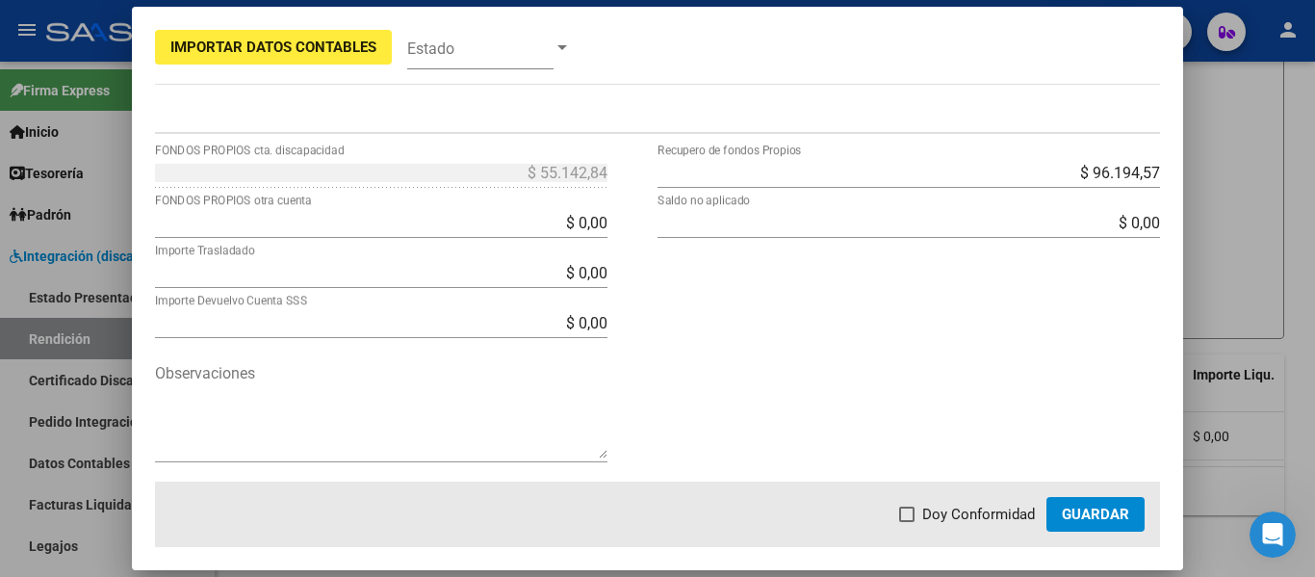
click at [521, 232] on div "$ 0,00 FONDOS PROPIOS otra cuenta" at bounding box center [381, 222] width 453 height 31
drag, startPoint x: 531, startPoint y: 217, endPoint x: 701, endPoint y: 230, distance: 171.0
click at [689, 224] on div "$ 55.142,84 FONDOS PROPIOS cta. discapacidad $ 0,00 FONDOS PROPIOS otra cuenta …" at bounding box center [658, 319] width 1006 height 325
type input "$ 55.142,84"
type input "$ 0,00"
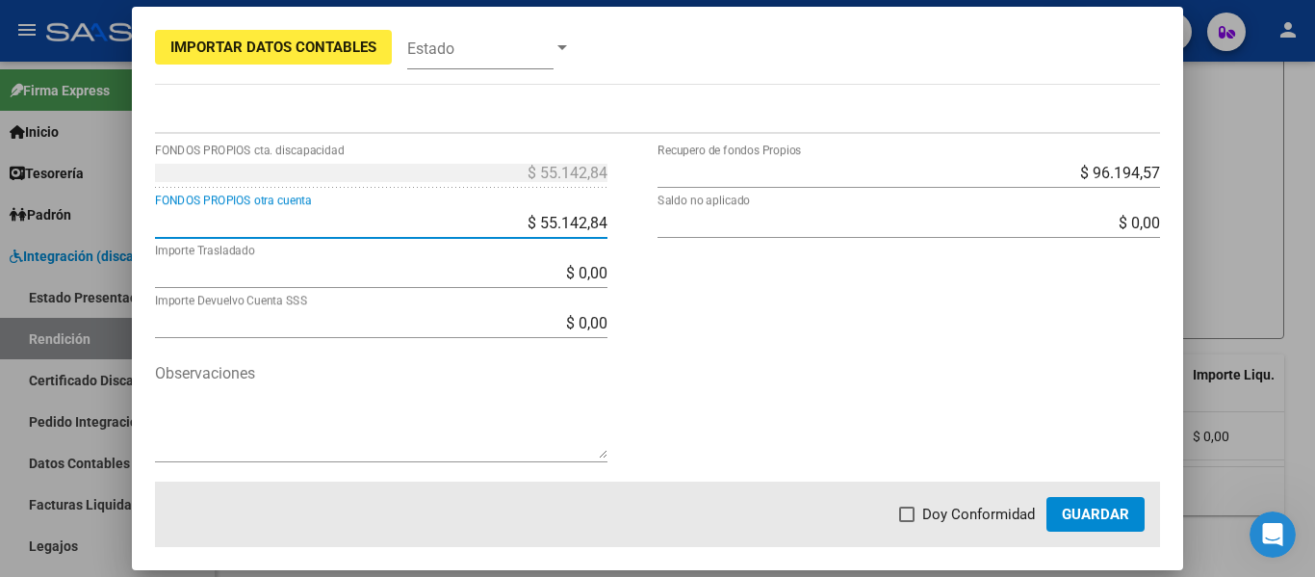
type input "$ 0,00"
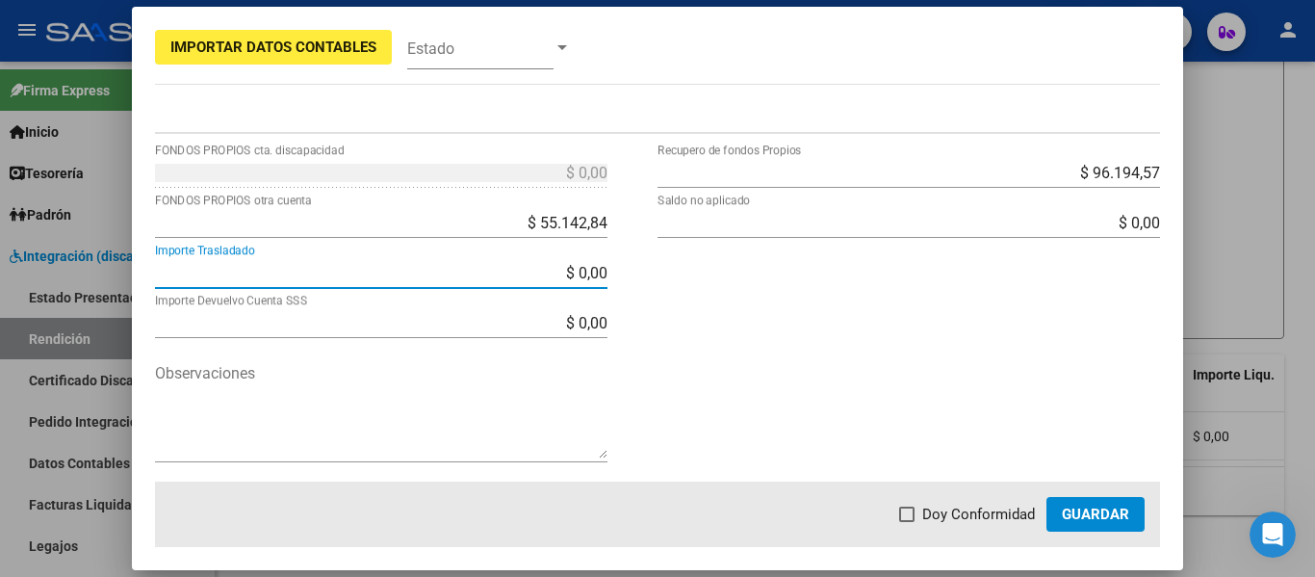
click at [912, 515] on span at bounding box center [906, 513] width 15 height 15
click at [907, 522] on input "Doy Conformidad" at bounding box center [906, 522] width 1 height 1
checkbox input "true"
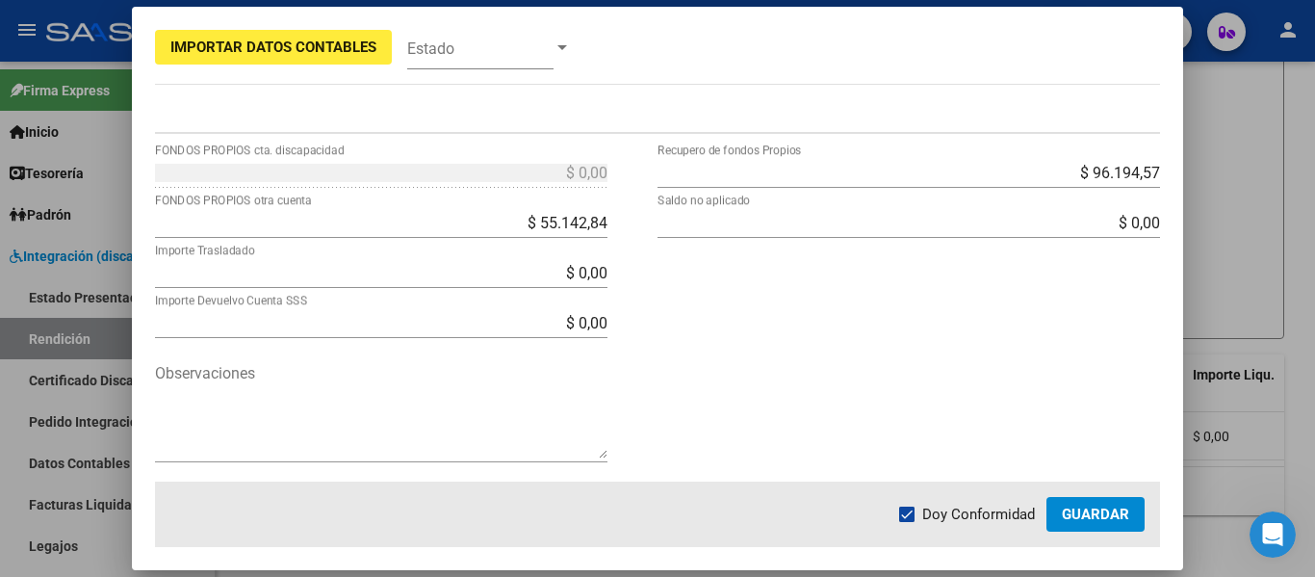
click at [1071, 511] on span "Guardar" at bounding box center [1095, 514] width 67 height 17
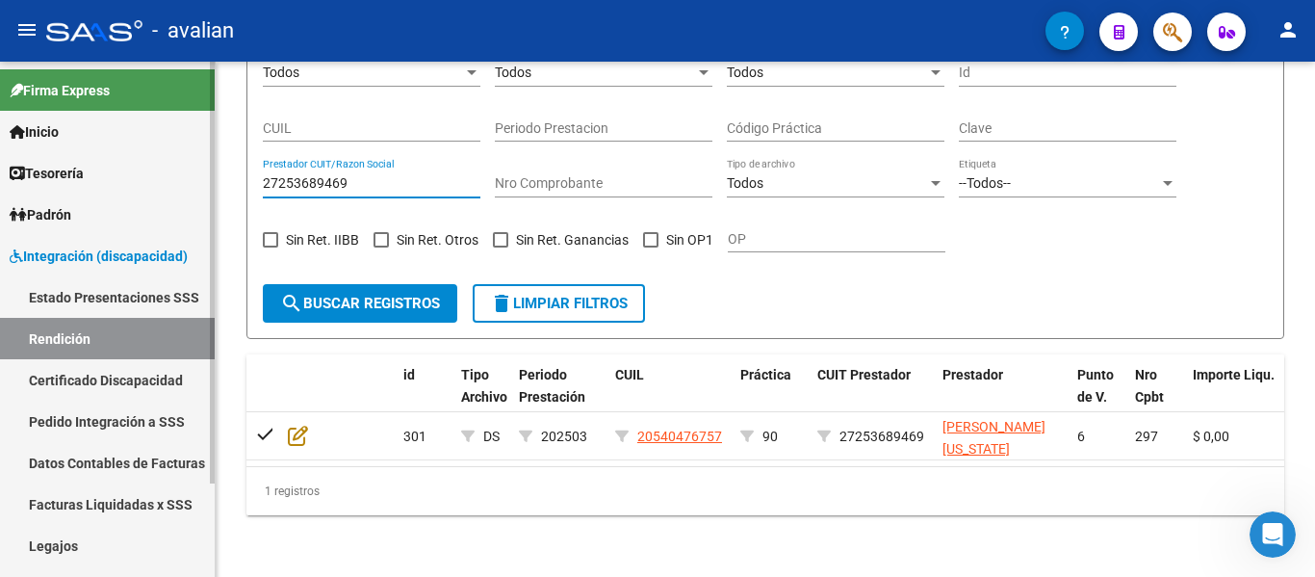
drag, startPoint x: 385, startPoint y: 164, endPoint x: 0, endPoint y: 164, distance: 385.2
click at [0, 161] on mat-sidenav-container "Firma Express Inicio Calendario SSS Instructivos Contacto OS Tesorería Extracto…" at bounding box center [657, 319] width 1315 height 515
paste input "357657038"
type input "27357657038"
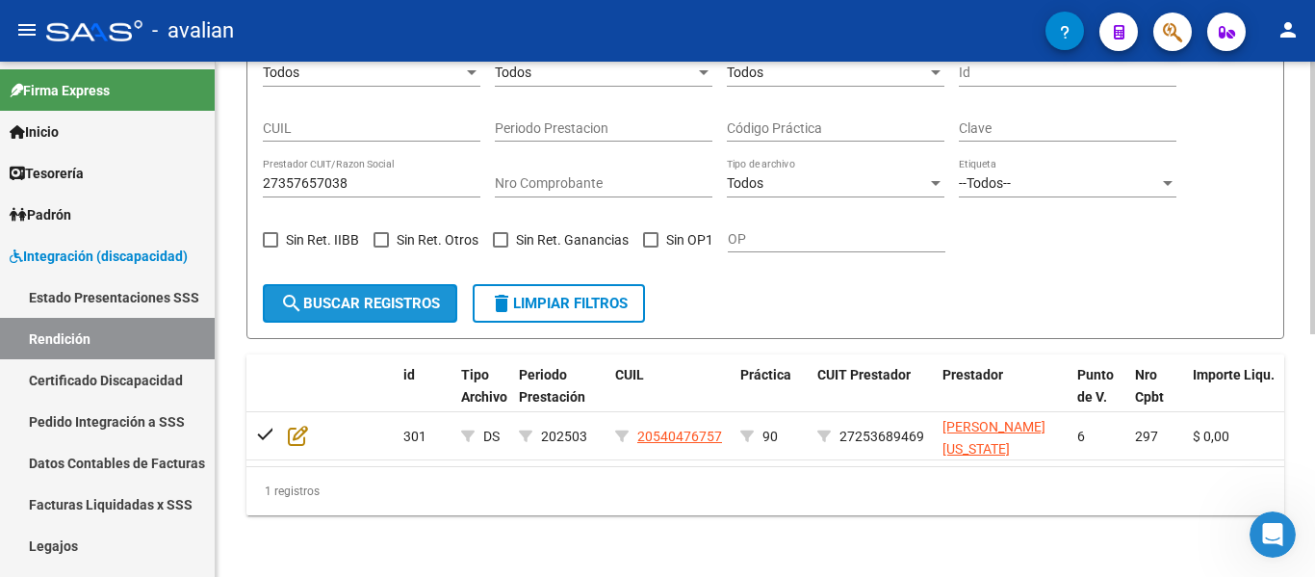
click at [291, 292] on mat-icon "search" at bounding box center [291, 303] width 23 height 23
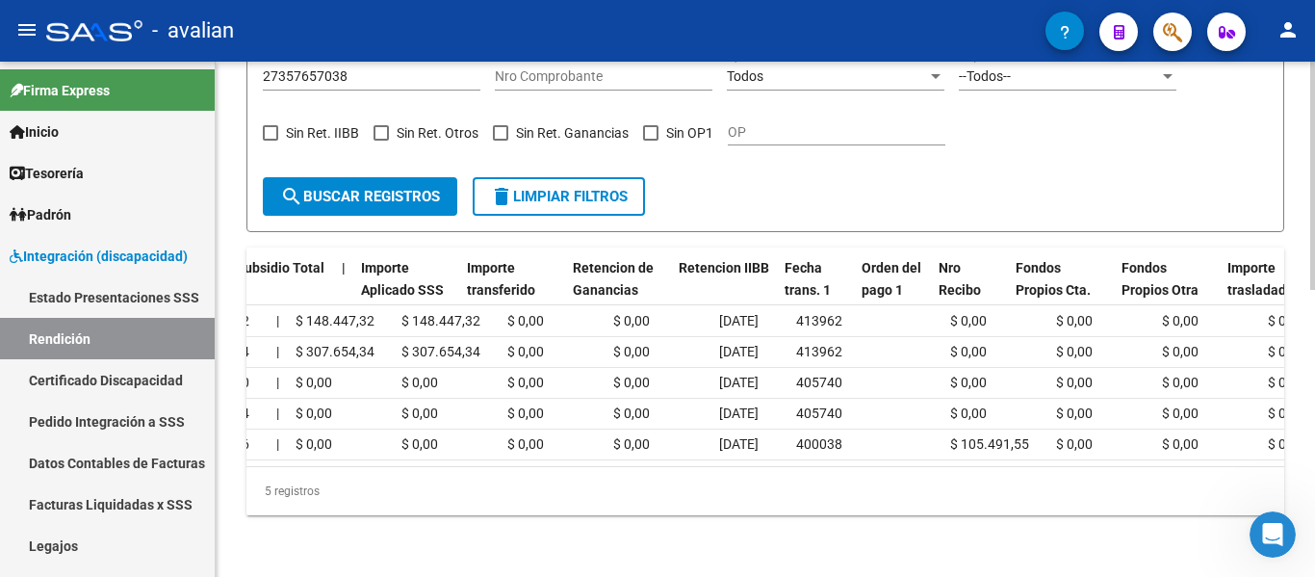
scroll to position [0, 0]
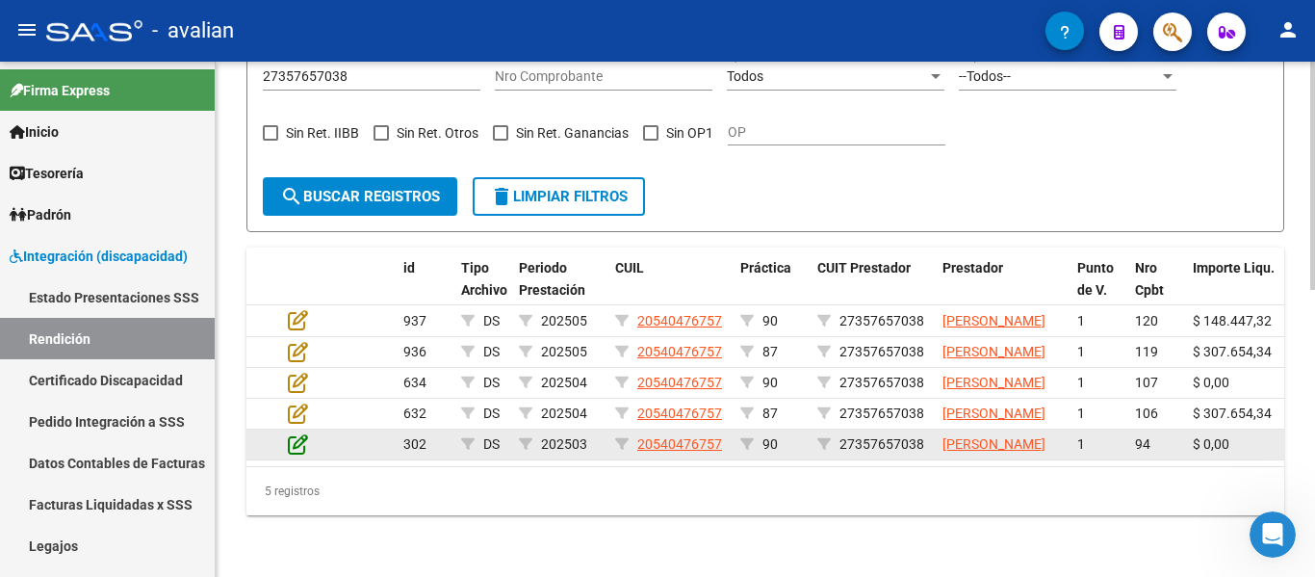
click at [292, 433] on icon at bounding box center [298, 443] width 20 height 21
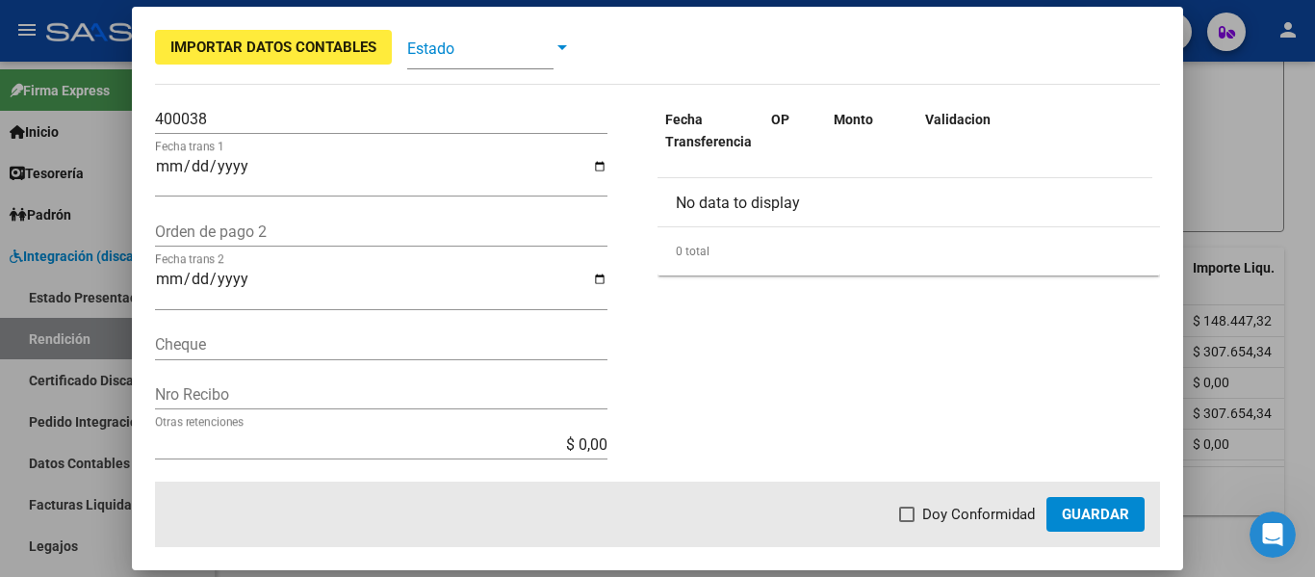
scroll to position [755, 0]
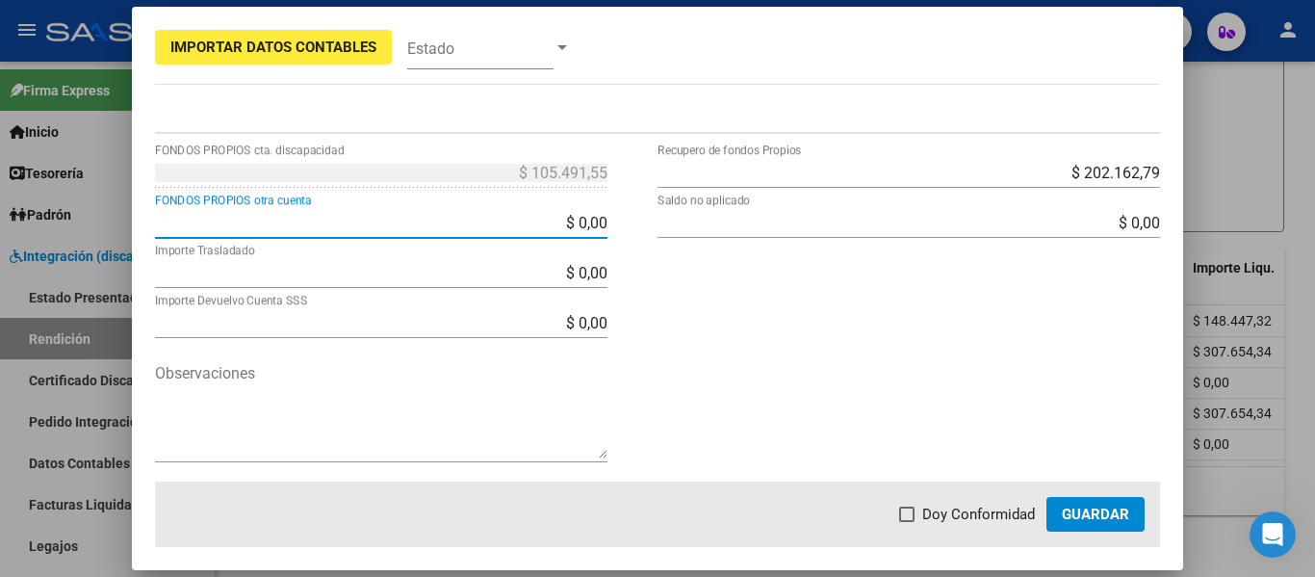
drag, startPoint x: 515, startPoint y: 223, endPoint x: 529, endPoint y: 241, distance: 22.0
click at [515, 225] on input "$ 0,00" at bounding box center [381, 223] width 453 height 18
type input "$ 105.491,55"
type input "$ 0,00"
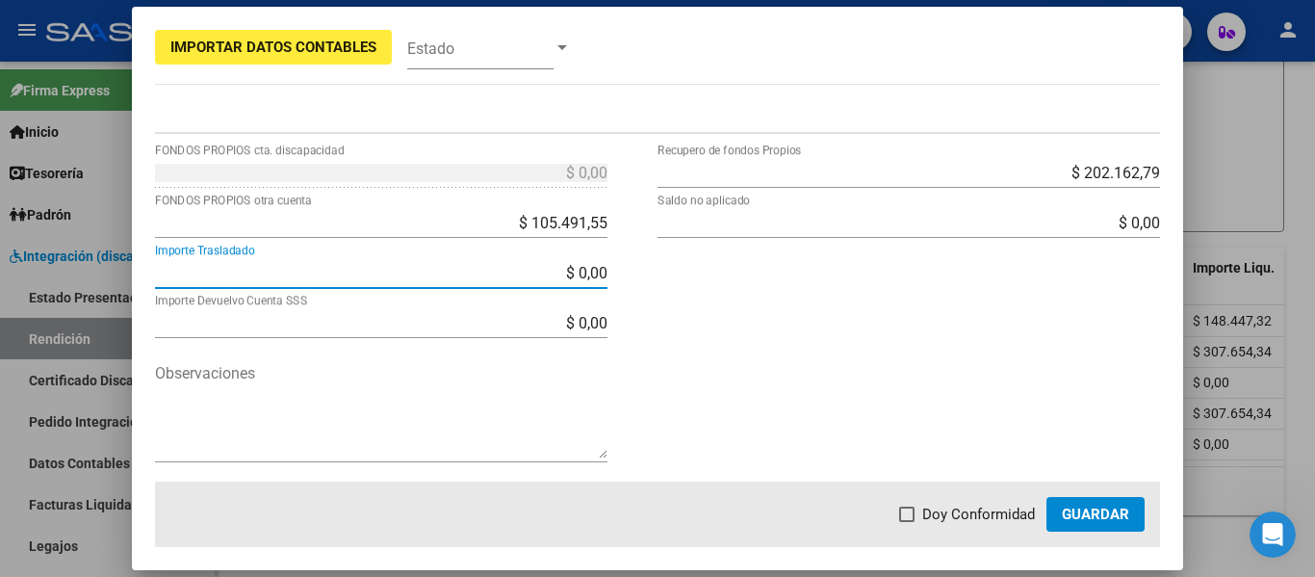
click at [913, 519] on span at bounding box center [906, 513] width 15 height 15
click at [907, 522] on input "Doy Conformidad" at bounding box center [906, 522] width 1 height 1
checkbox input "true"
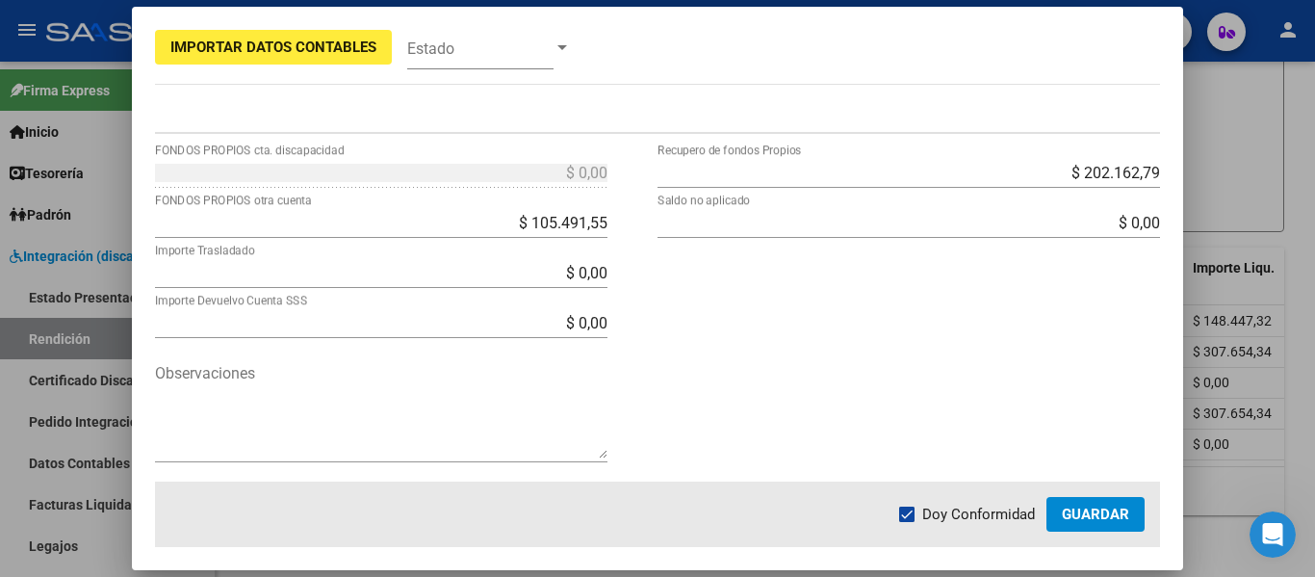
click at [1083, 518] on span "Guardar" at bounding box center [1095, 514] width 67 height 17
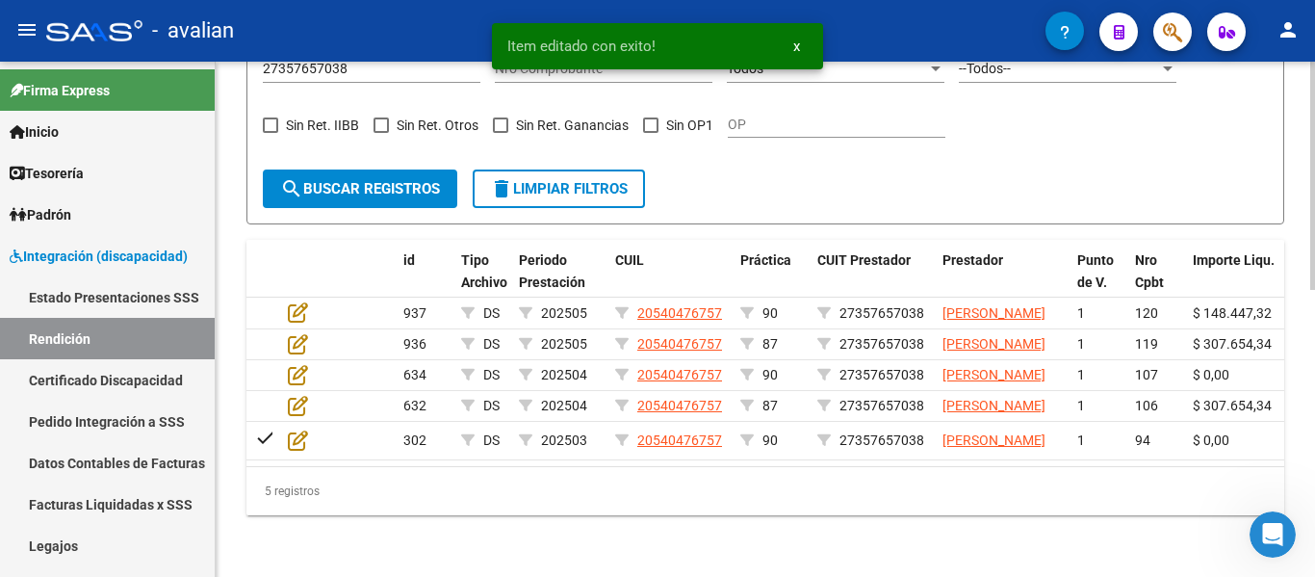
scroll to position [457, 0]
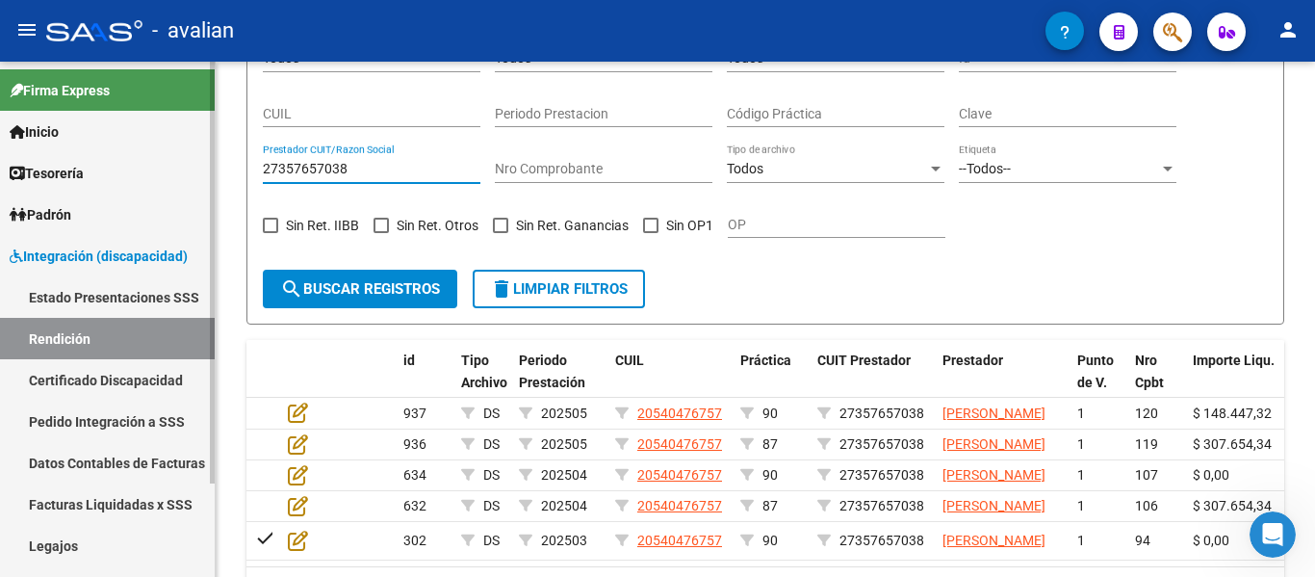
drag, startPoint x: 250, startPoint y: 160, endPoint x: 0, endPoint y: 131, distance: 252.0
click at [0, 131] on mat-sidenav-container "Firma Express Inicio Calendario SSS Instructivos Contacto OS Tesorería Extracto…" at bounding box center [657, 319] width 1315 height 515
paste input "0307924774"
type input "20307924774"
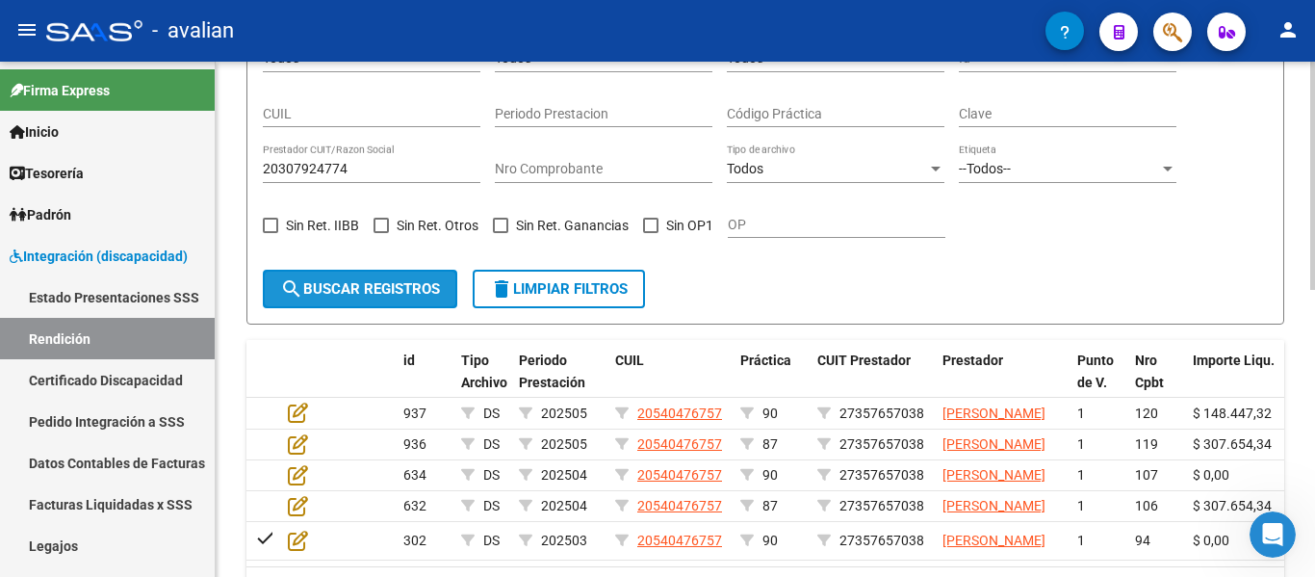
click at [362, 293] on span "search Buscar registros" at bounding box center [360, 288] width 160 height 17
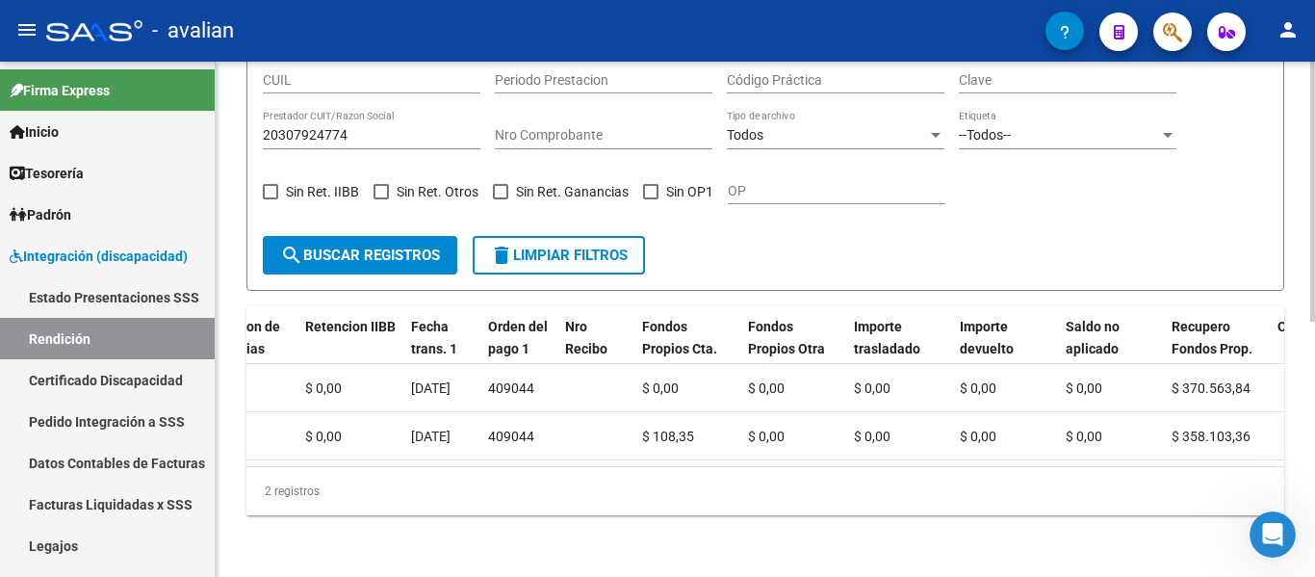
scroll to position [0, 0]
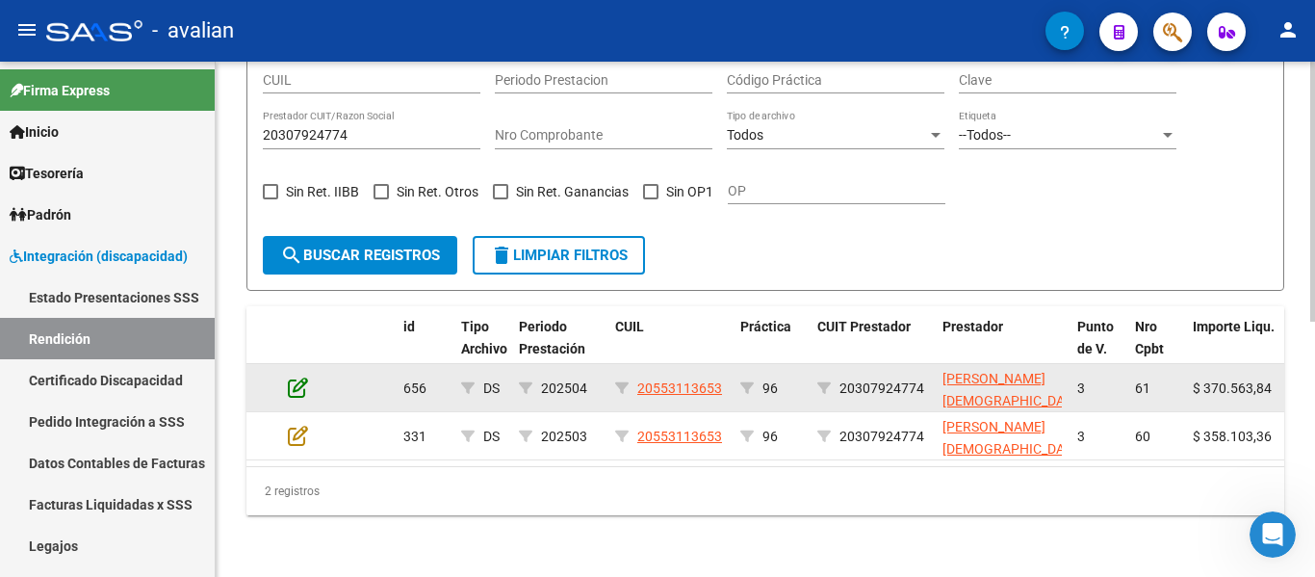
click at [301, 377] on icon at bounding box center [298, 387] width 20 height 21
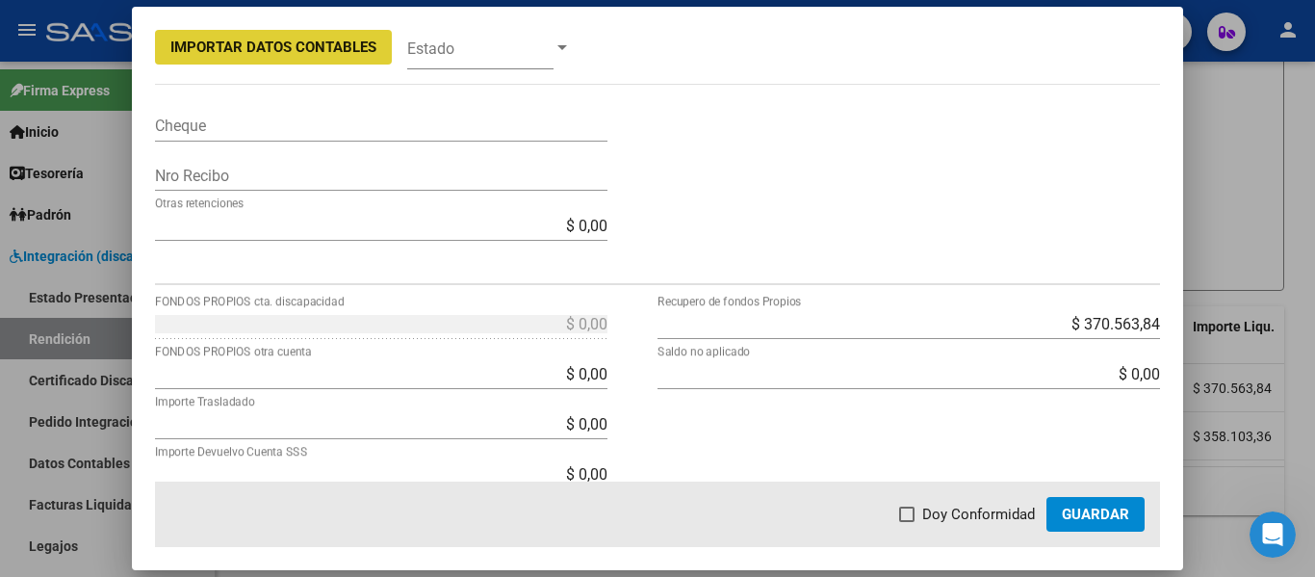
scroll to position [755, 0]
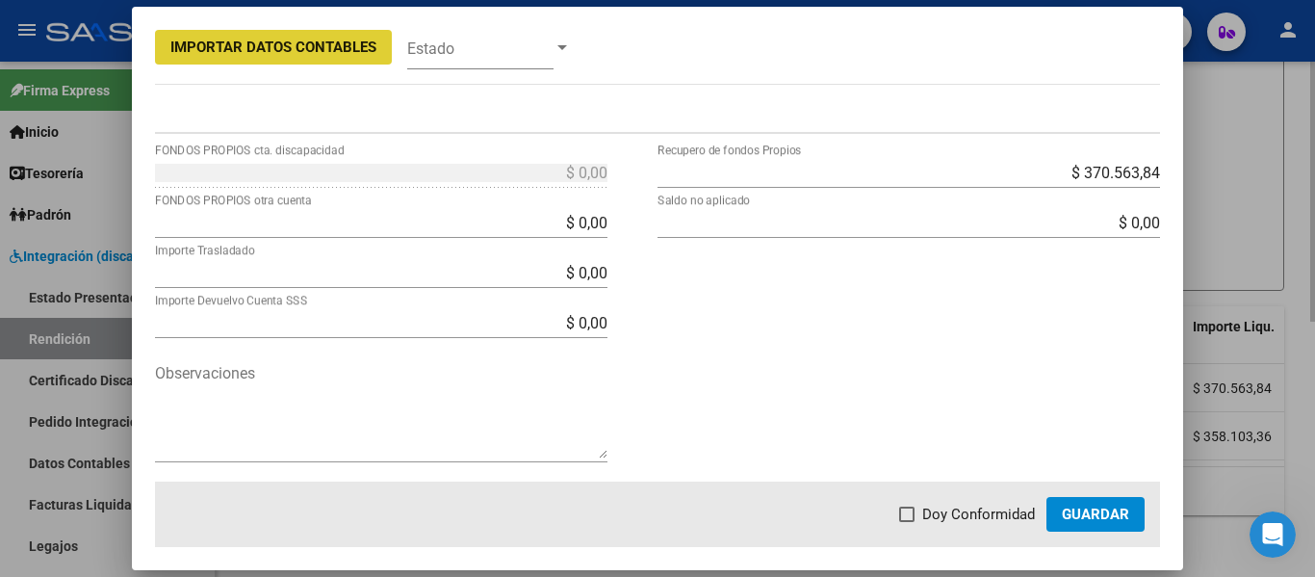
drag, startPoint x: 1236, startPoint y: 192, endPoint x: 1228, endPoint y: 199, distance: 11.6
click at [1237, 191] on div at bounding box center [657, 288] width 1315 height 577
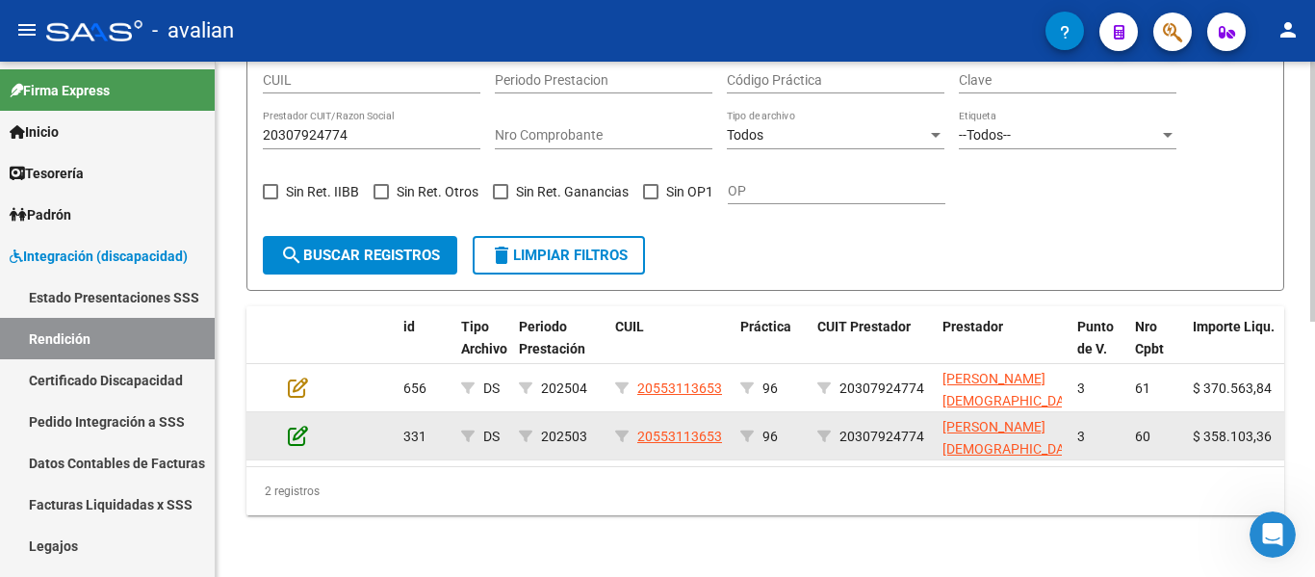
click at [299, 425] on icon at bounding box center [298, 435] width 20 height 21
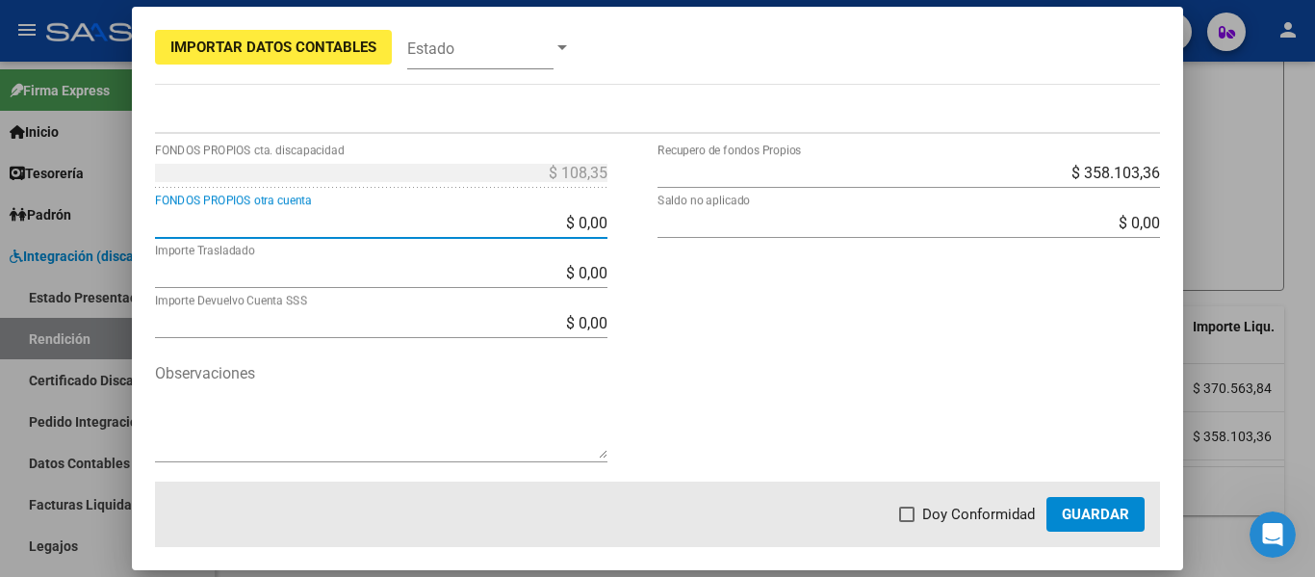
drag, startPoint x: 507, startPoint y: 224, endPoint x: 640, endPoint y: 241, distance: 133.9
click at [639, 242] on div "$ 108,35 FONDOS PROPIOS cta. discapacidad $ 0,00 FONDOS PROPIOS otra cuenta $ 0…" at bounding box center [406, 319] width 503 height 325
type input "$ 108,35"
type input "$ 0,00"
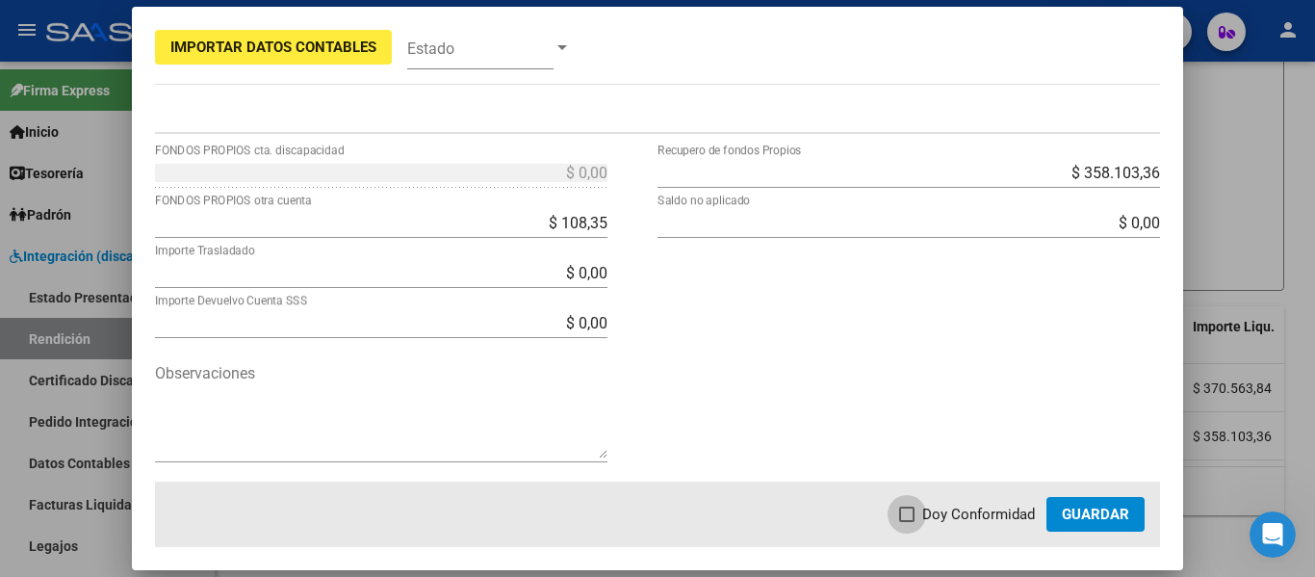
drag, startPoint x: 925, startPoint y: 503, endPoint x: 928, endPoint y: 512, distance: 10.1
click at [924, 503] on label "Doy Conformidad" at bounding box center [967, 514] width 136 height 23
click at [907, 522] on input "Doy Conformidad" at bounding box center [906, 522] width 1 height 1
checkbox input "true"
click at [1088, 506] on span "Guardar" at bounding box center [1095, 514] width 67 height 17
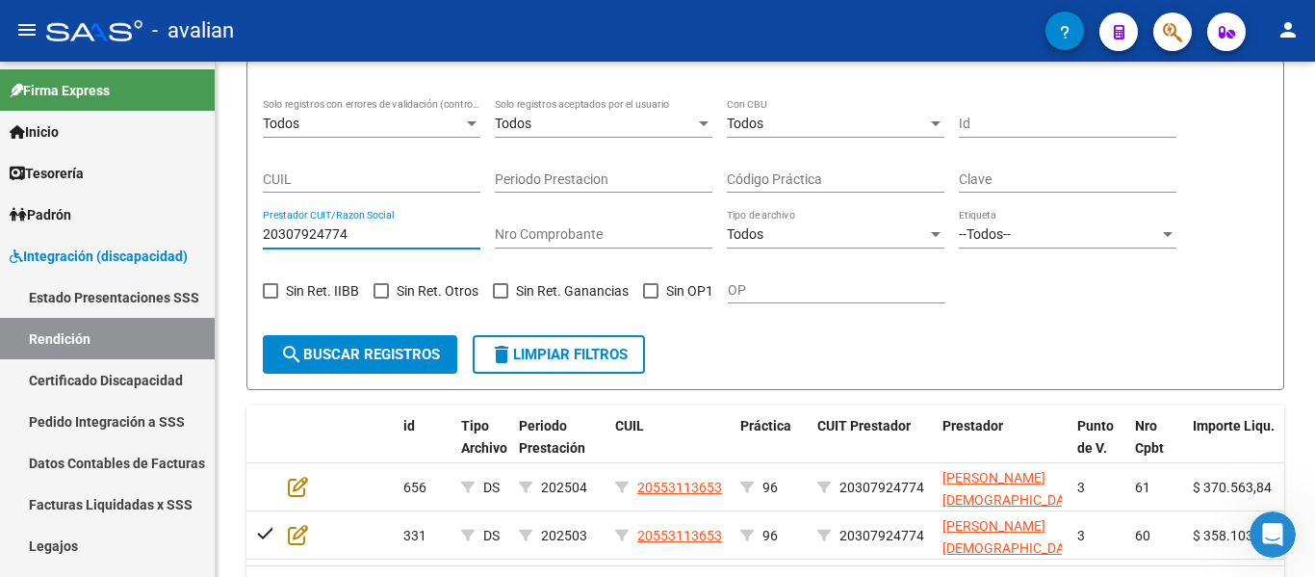
drag, startPoint x: 371, startPoint y: 117, endPoint x: 0, endPoint y: 51, distance: 376.6
click at [0, 51] on div "menu - avalian person Firma Express Inicio Calendario SSS Instructivos Contacto…" at bounding box center [657, 288] width 1315 height 577
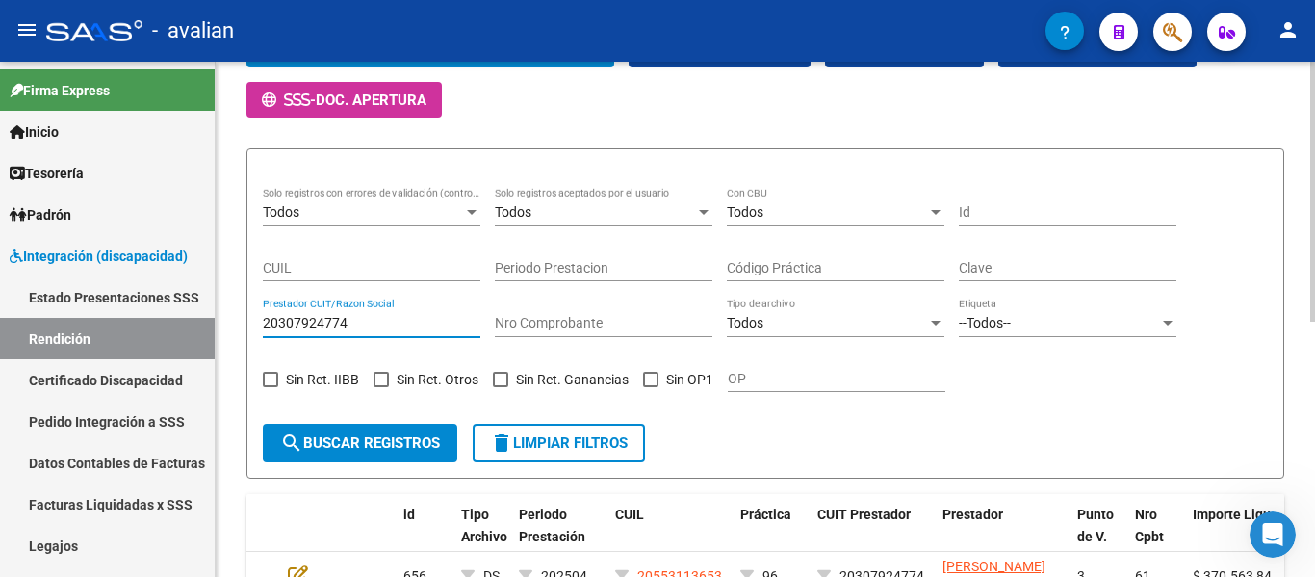
paste input "7279831921"
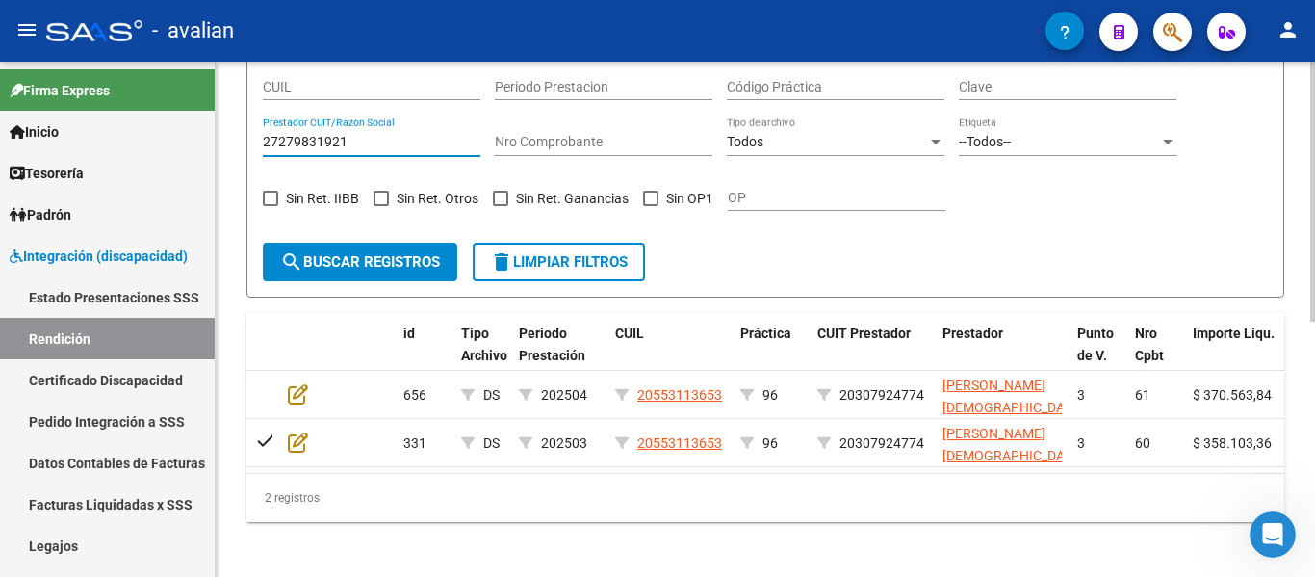
scroll to position [506, 0]
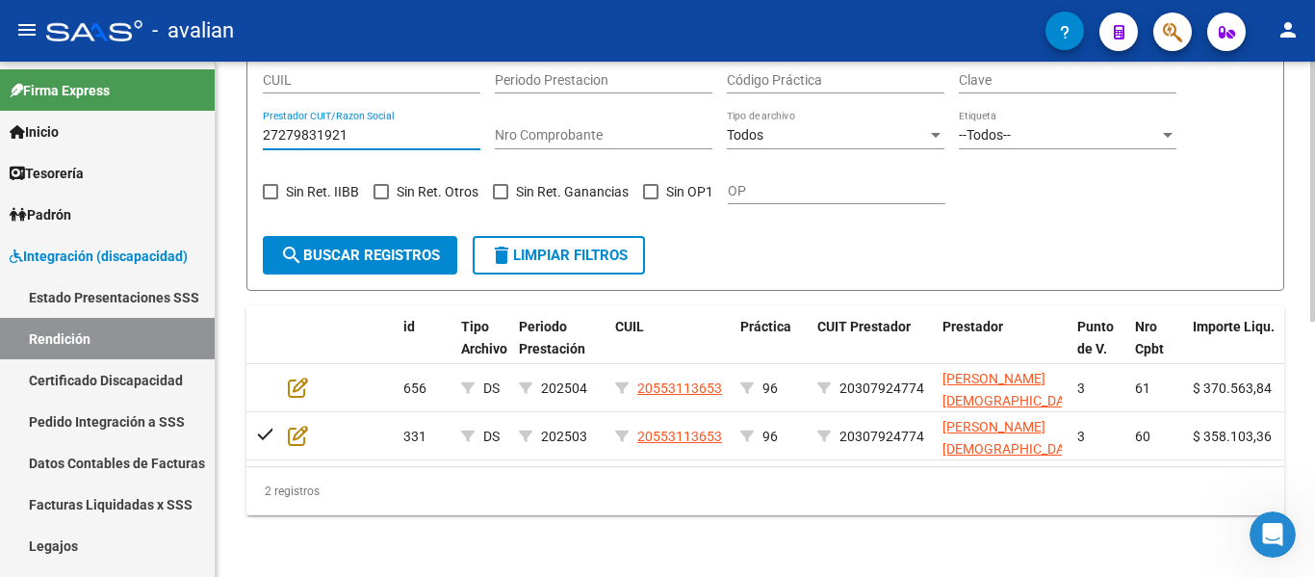
type input "27279831921"
click at [359, 247] on span "search Buscar registros" at bounding box center [360, 255] width 160 height 17
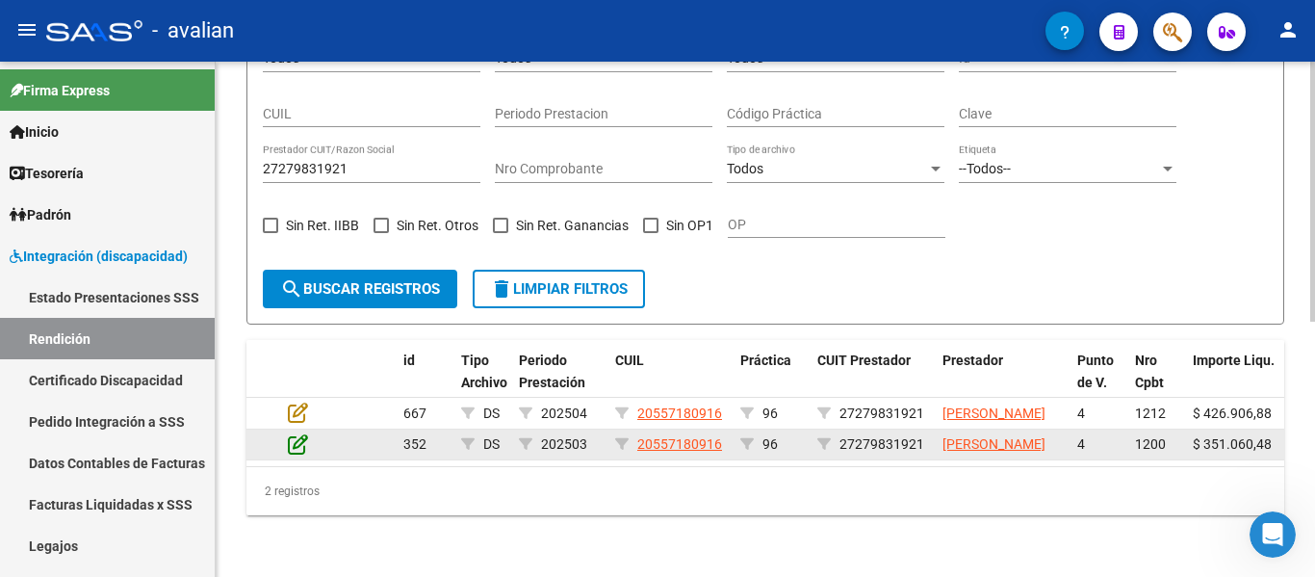
click at [290, 433] on icon at bounding box center [298, 443] width 20 height 21
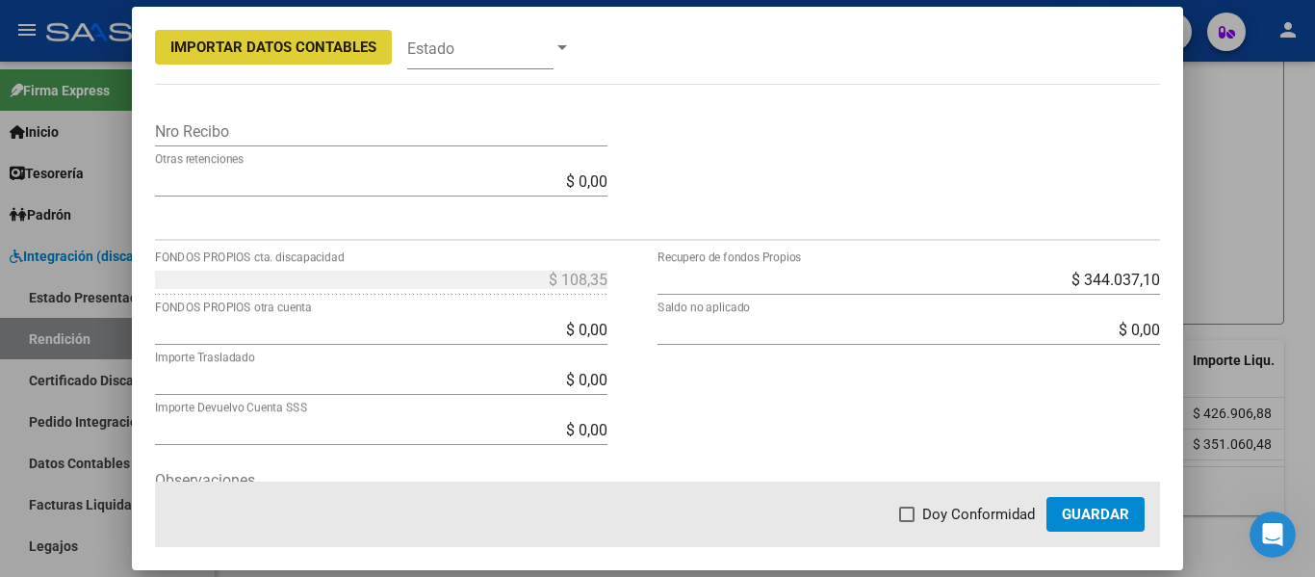
scroll to position [674, 0]
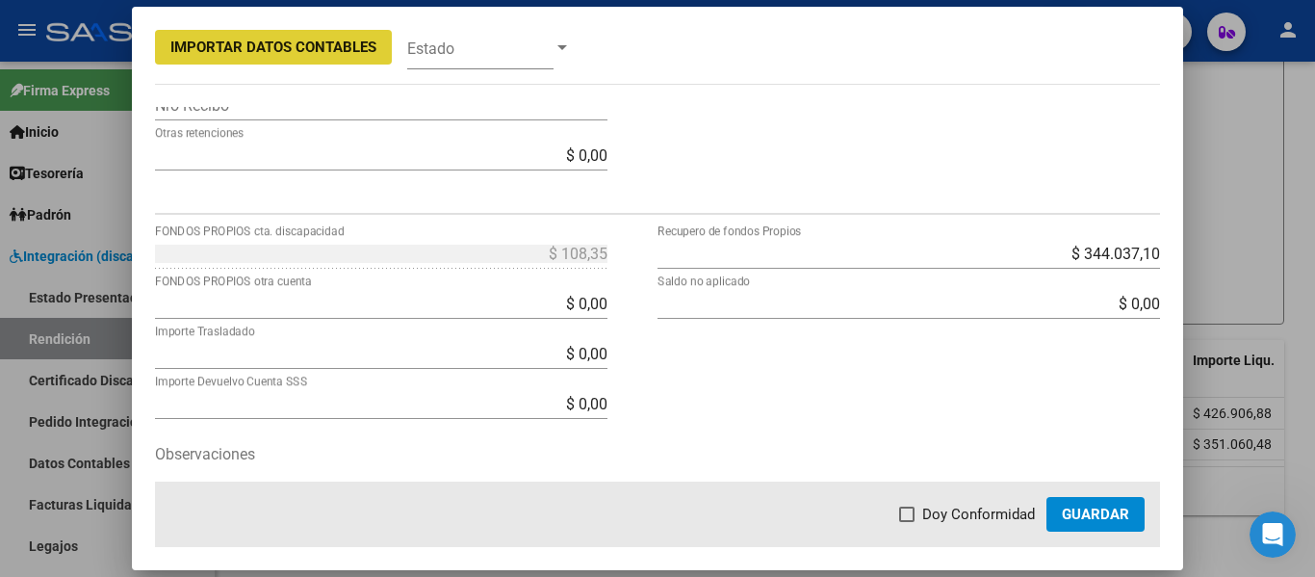
click at [513, 306] on input "$ 0,00" at bounding box center [381, 304] width 453 height 18
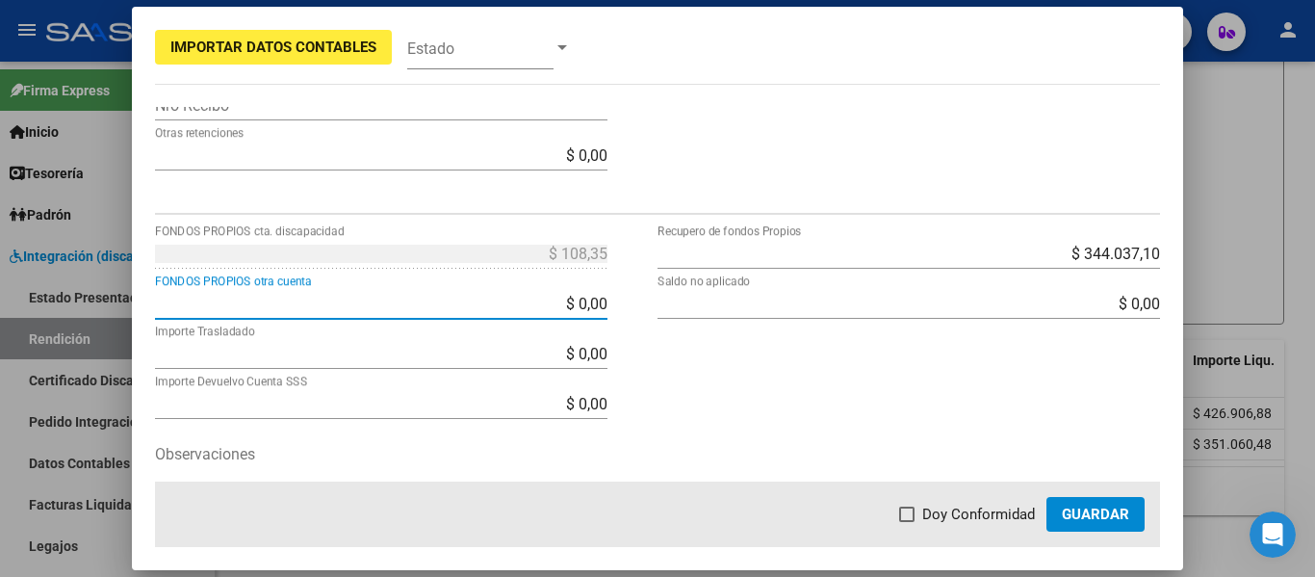
drag, startPoint x: 529, startPoint y: 305, endPoint x: 672, endPoint y: 301, distance: 143.5
click at [673, 301] on div "$ 108,35 FONDOS PROPIOS cta. discapacidad $ 0,00 FONDOS PROPIOS otra cuenta $ 0…" at bounding box center [658, 400] width 1006 height 325
type input "$ 108,35"
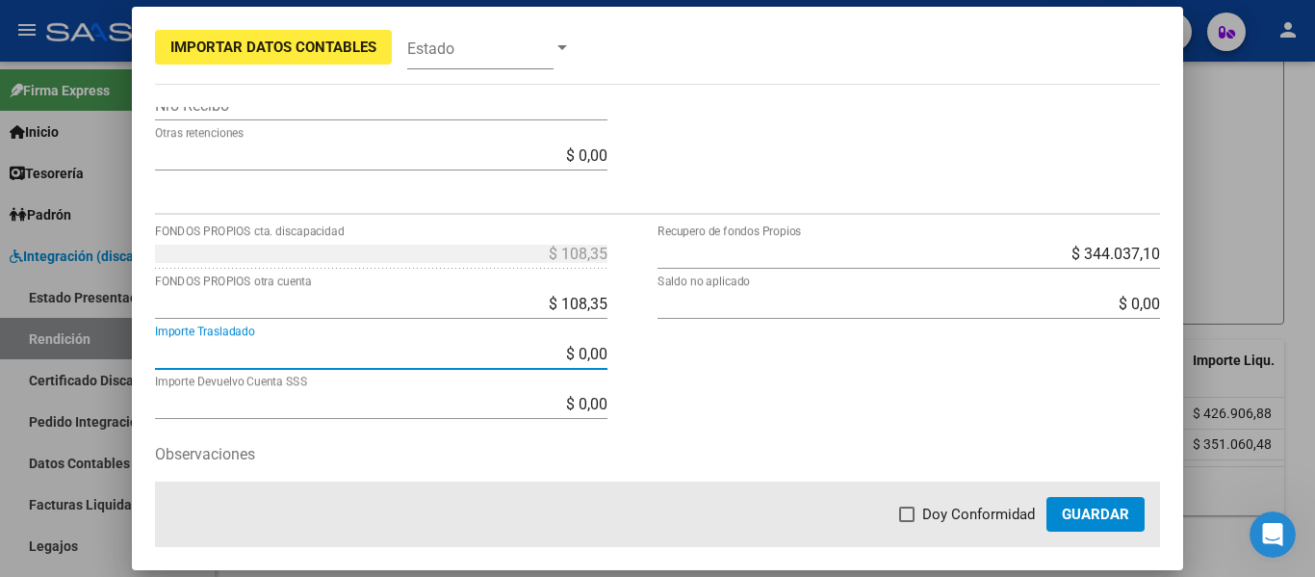
type input "$ 0,00"
click at [924, 517] on label "Doy Conformidad" at bounding box center [967, 514] width 136 height 23
click at [907, 522] on input "Doy Conformidad" at bounding box center [906, 522] width 1 height 1
checkbox input "true"
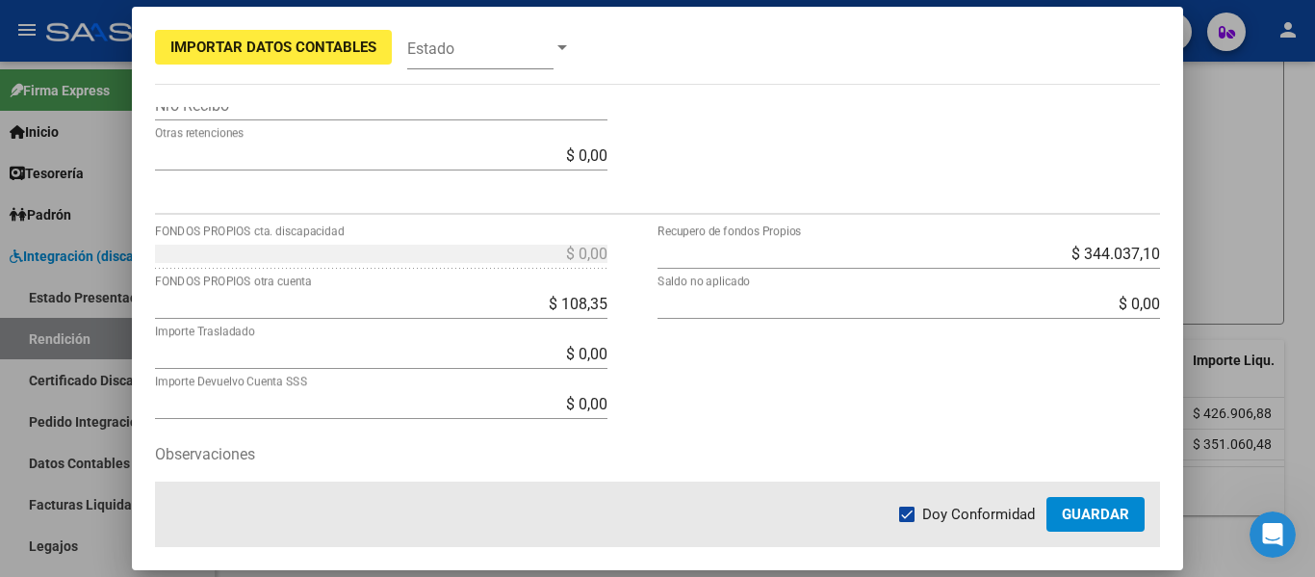
click at [1078, 517] on span "Guardar" at bounding box center [1095, 514] width 67 height 17
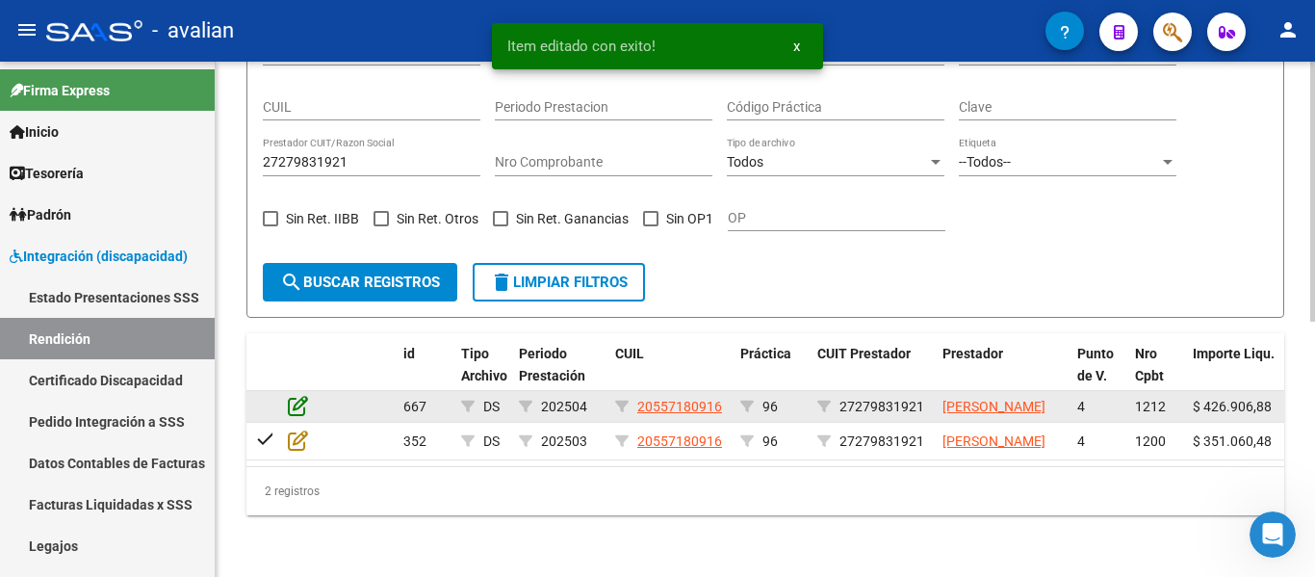
click at [306, 395] on icon at bounding box center [298, 405] width 20 height 21
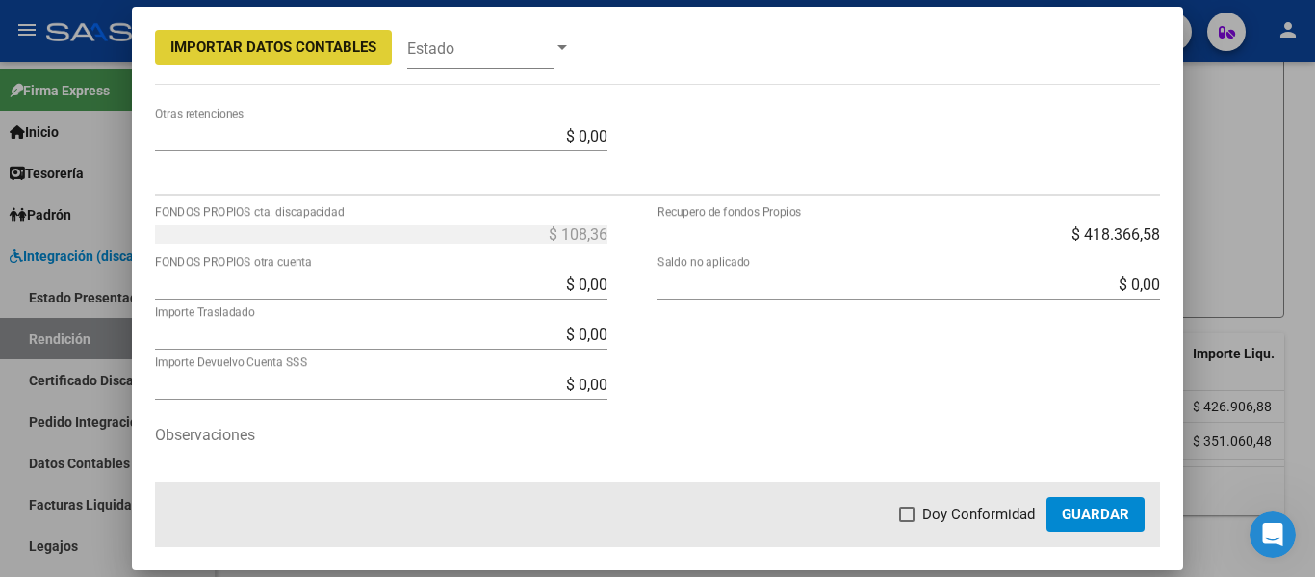
scroll to position [755, 0]
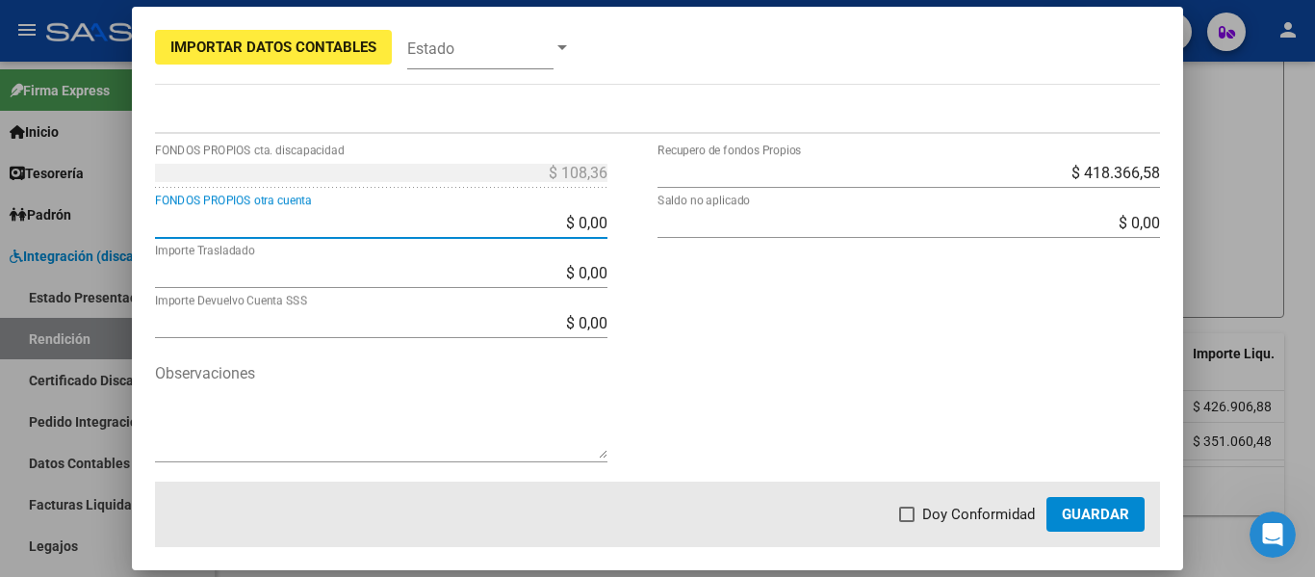
drag, startPoint x: 535, startPoint y: 221, endPoint x: 685, endPoint y: 223, distance: 149.3
click at [678, 224] on div "$ 108,36 FONDOS PROPIOS cta. discapacidad $ 0,00 FONDOS PROPIOS otra cuenta $ 0…" at bounding box center [658, 319] width 1006 height 325
type input "$ 108,36"
type input "-$ 0,00"
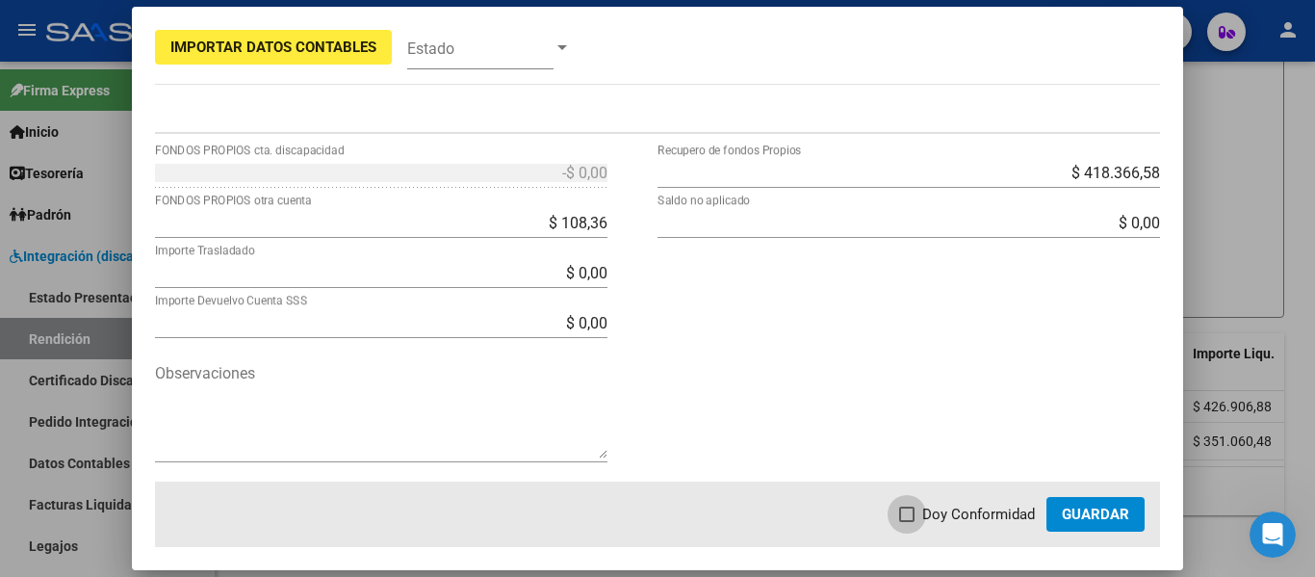
click at [924, 513] on label "Doy Conformidad" at bounding box center [967, 514] width 136 height 23
click at [907, 522] on input "Doy Conformidad" at bounding box center [906, 522] width 1 height 1
checkbox input "true"
click at [1070, 517] on span "Guardar" at bounding box center [1095, 514] width 67 height 17
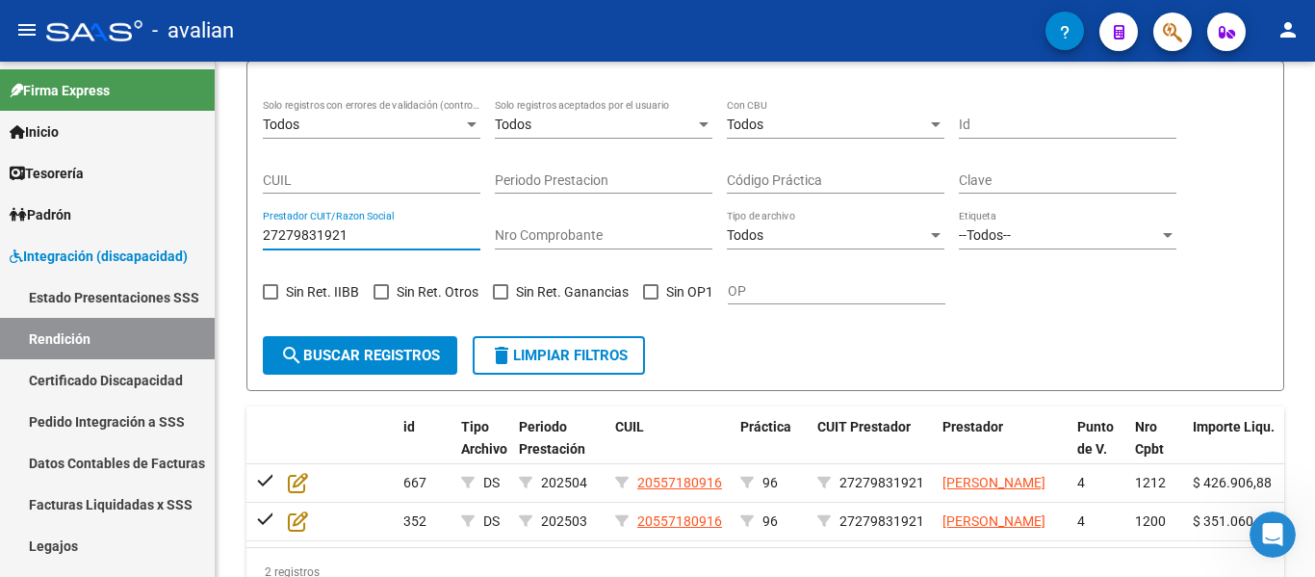
drag, startPoint x: 361, startPoint y: 122, endPoint x: 0, endPoint y: 52, distance: 367.9
click at [0, 52] on div "menu - avalian person Firma Express Inicio Calendario SSS Instructivos Contacto…" at bounding box center [657, 288] width 1315 height 577
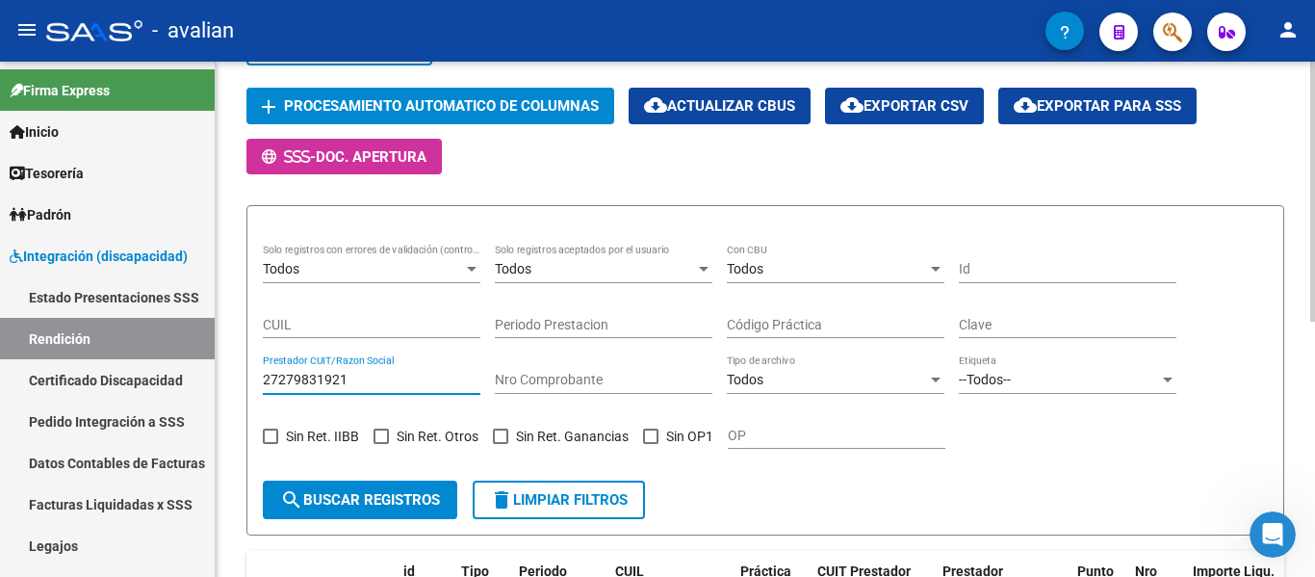
paste input "3169085269"
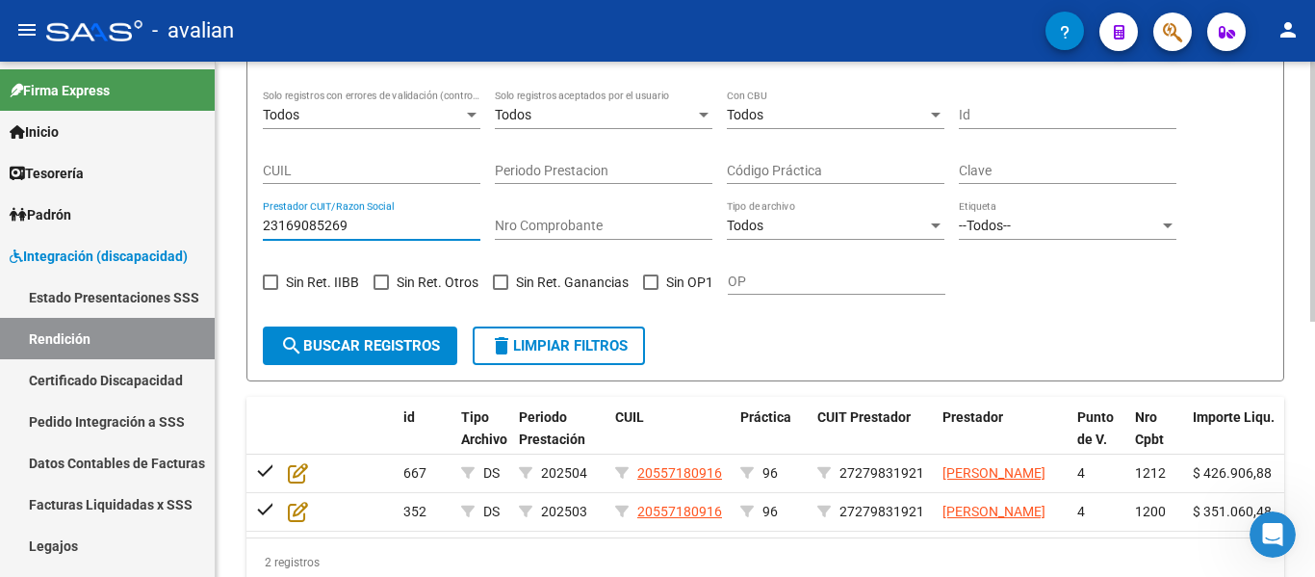
scroll to position [439, 0]
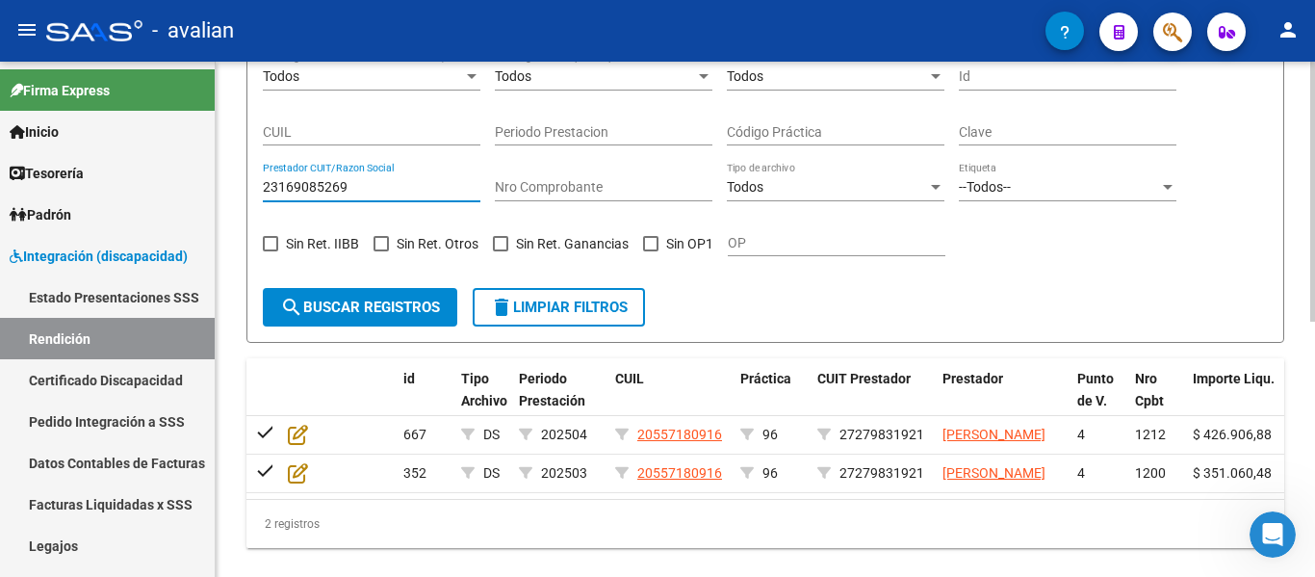
type input "23169085269"
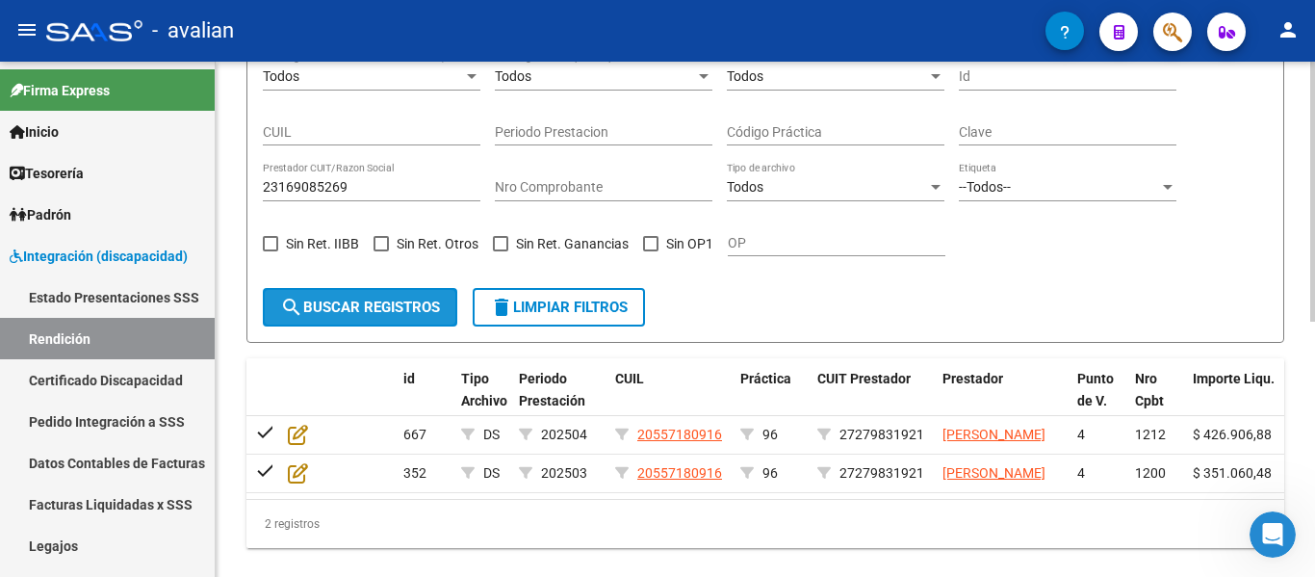
click at [395, 316] on button "search Buscar registros" at bounding box center [360, 307] width 195 height 39
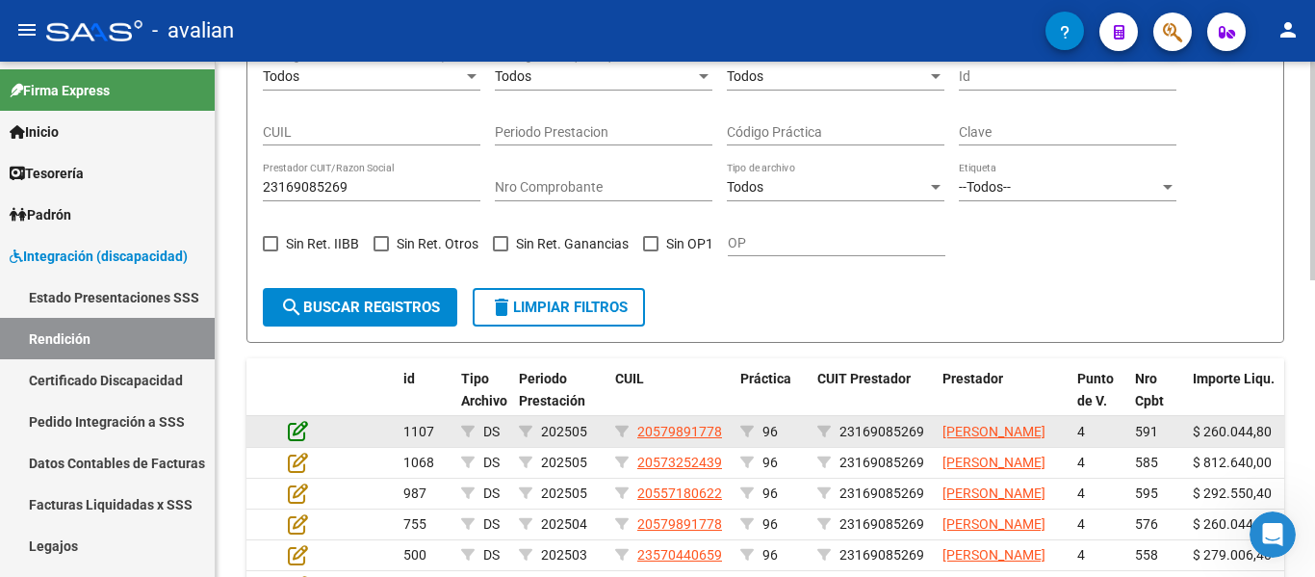
click at [299, 437] on icon at bounding box center [298, 430] width 20 height 21
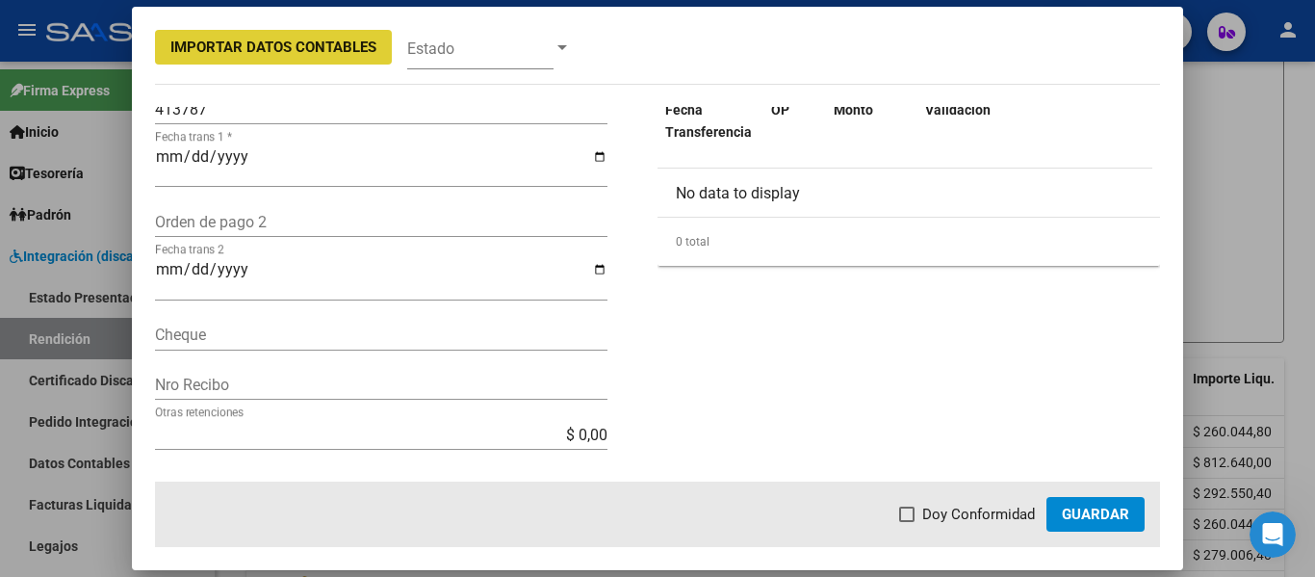
scroll to position [578, 0]
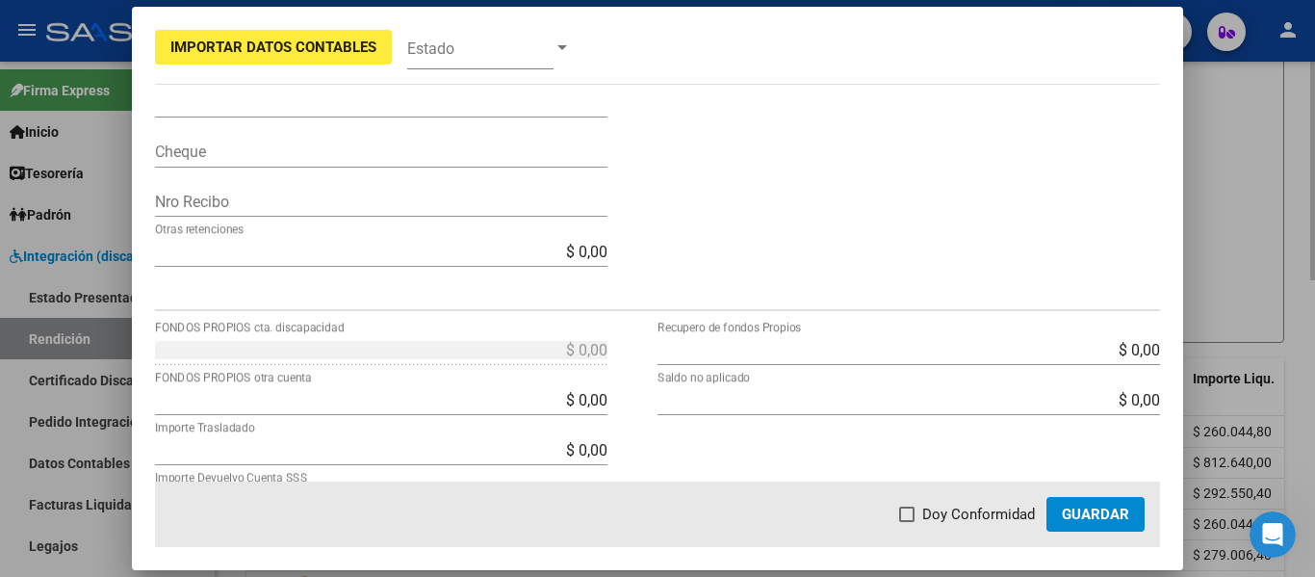
drag, startPoint x: 1225, startPoint y: 286, endPoint x: 1195, endPoint y: 292, distance: 30.4
click at [1221, 286] on div at bounding box center [657, 288] width 1315 height 577
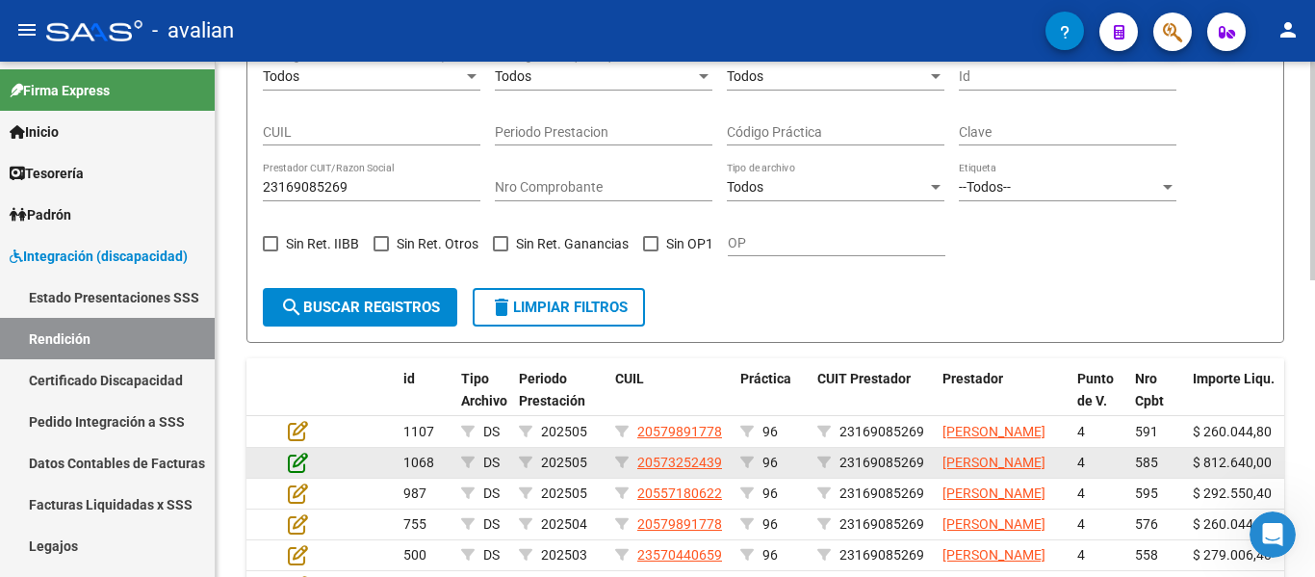
click at [295, 473] on icon at bounding box center [298, 462] width 20 height 21
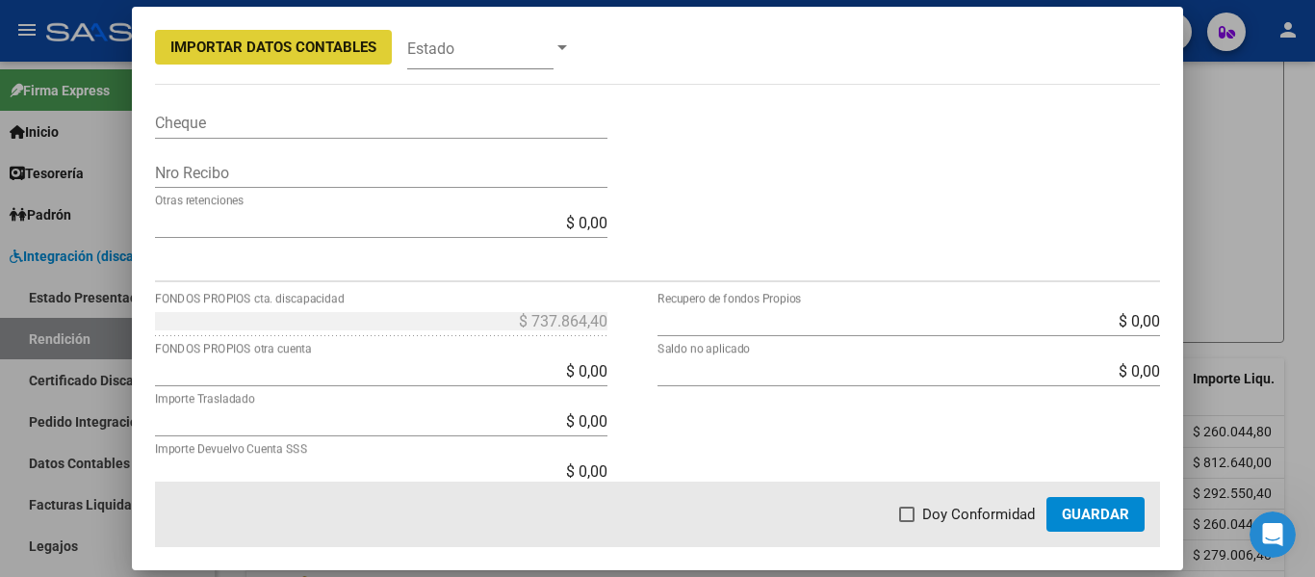
scroll to position [674, 0]
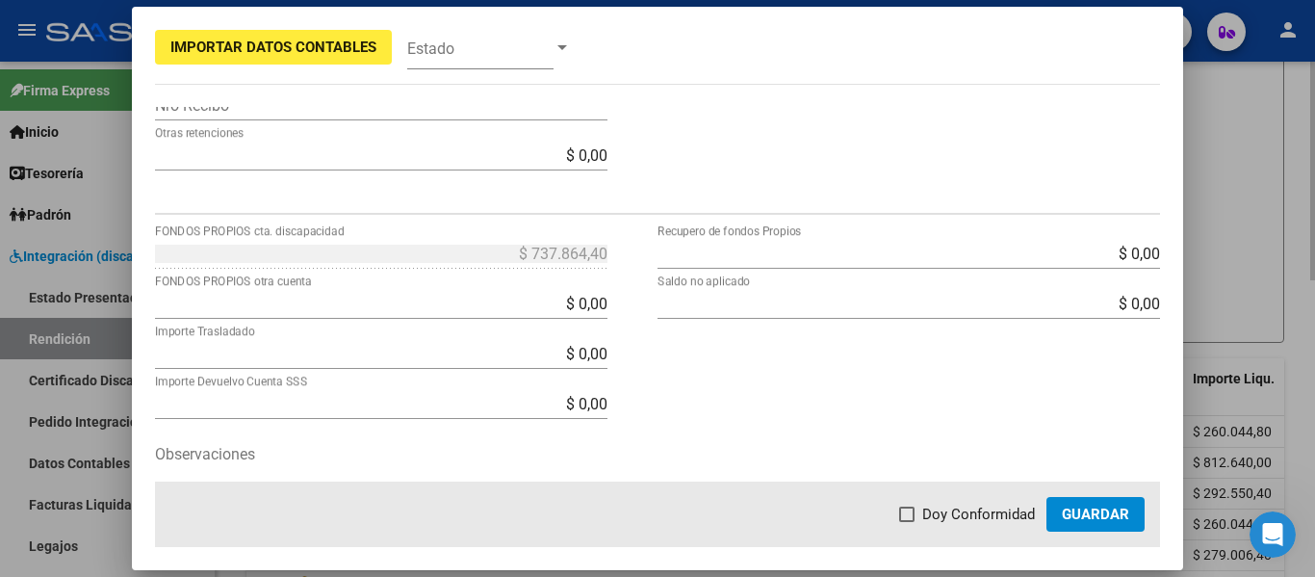
click at [1228, 234] on div at bounding box center [657, 288] width 1315 height 577
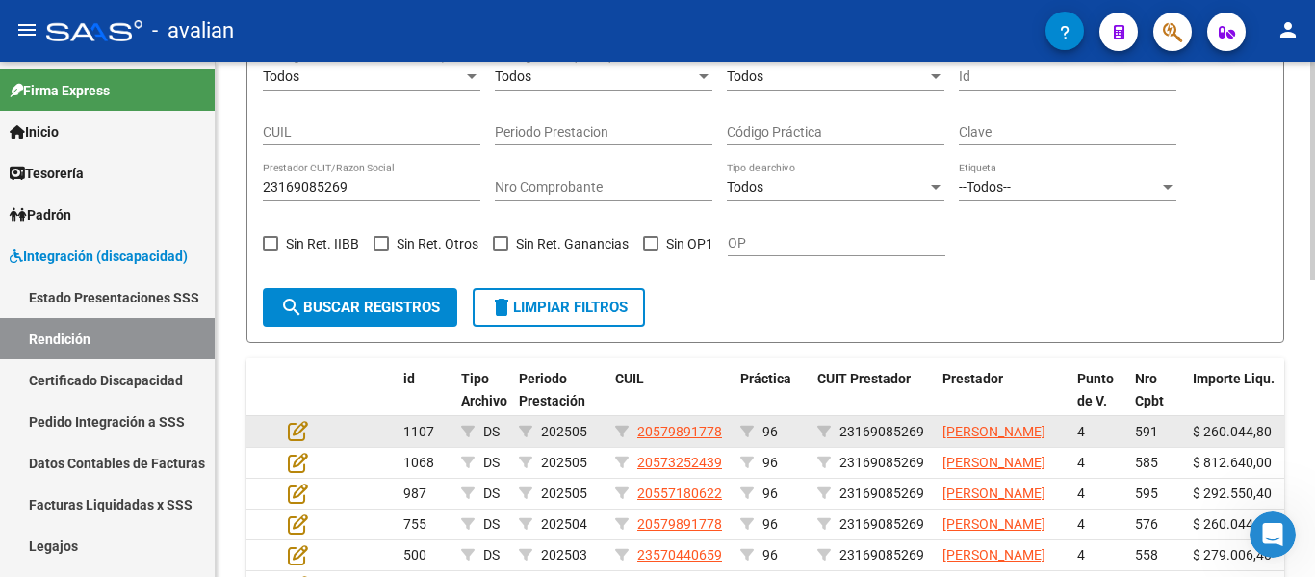
scroll to position [535, 0]
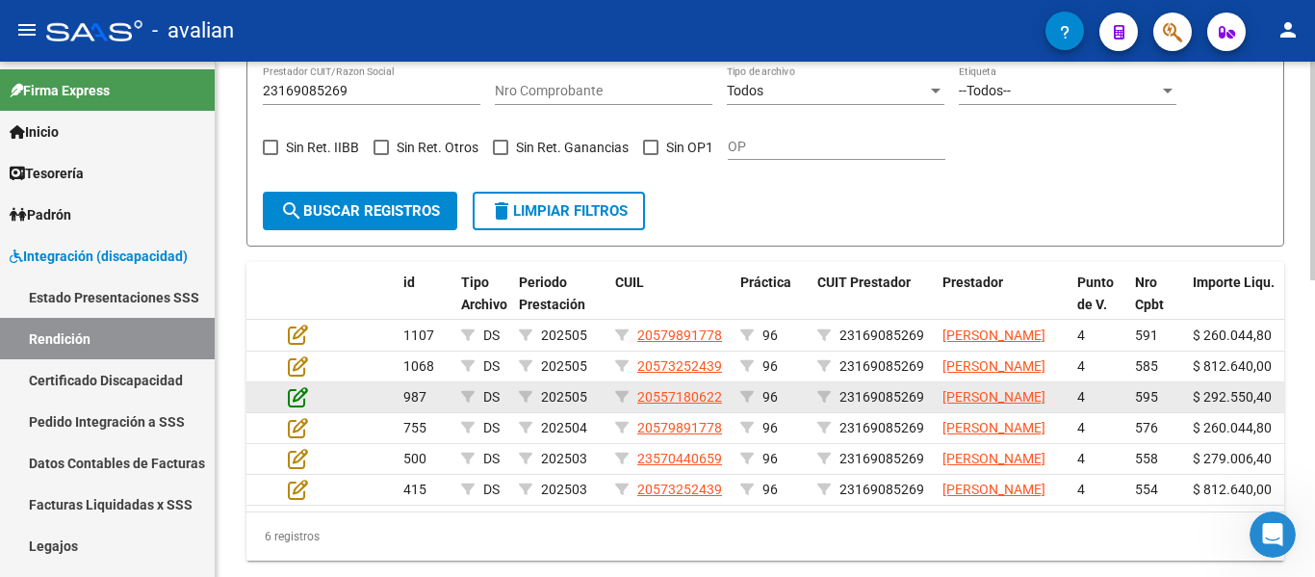
click at [301, 407] on icon at bounding box center [298, 396] width 20 height 21
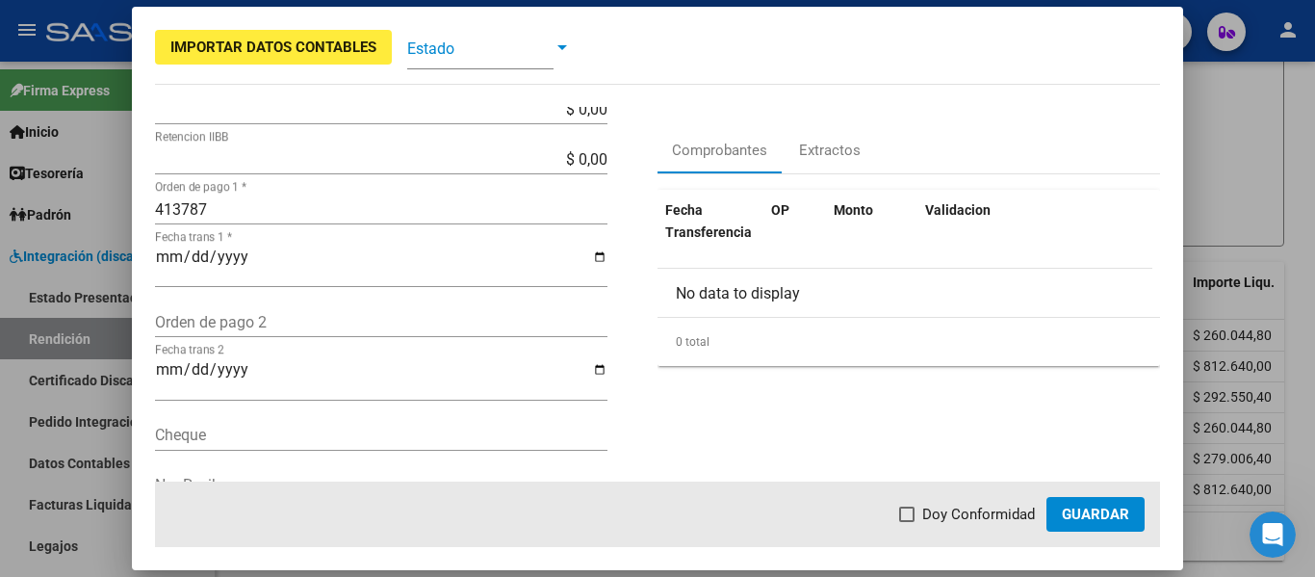
scroll to position [755, 0]
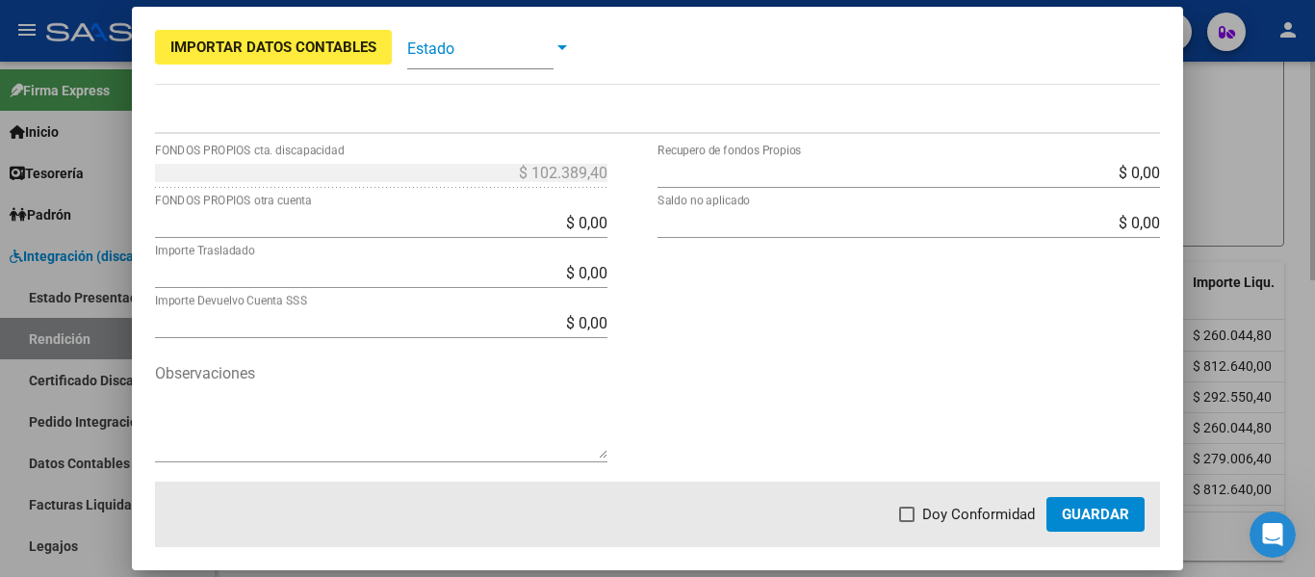
click at [1251, 195] on div at bounding box center [657, 288] width 1315 height 577
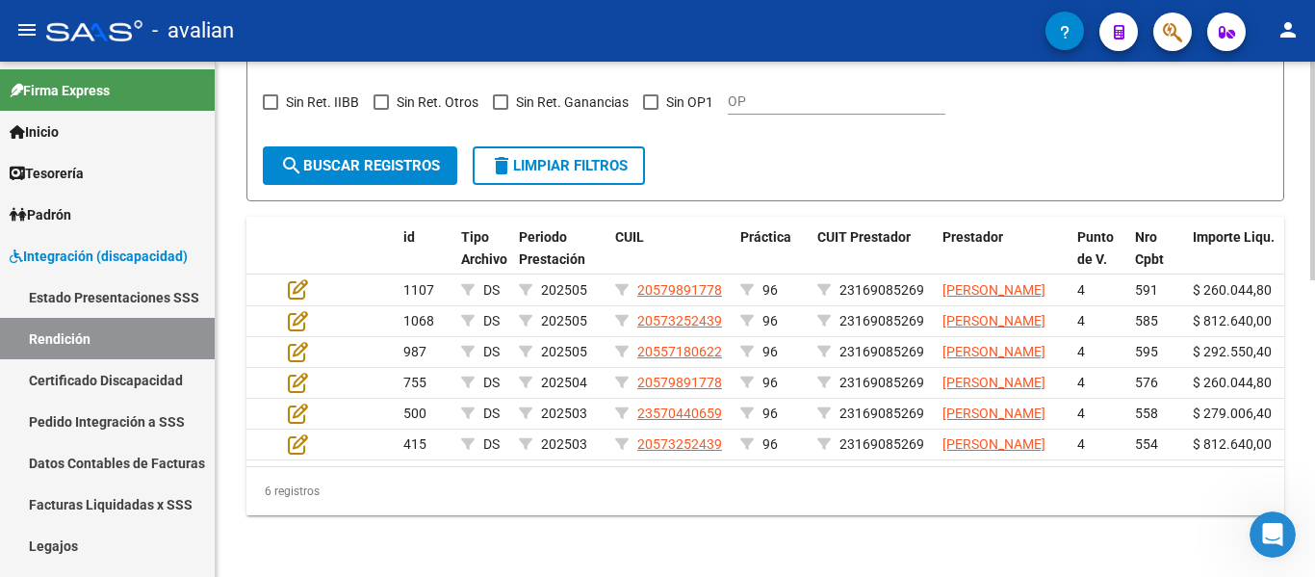
scroll to position [698, 0]
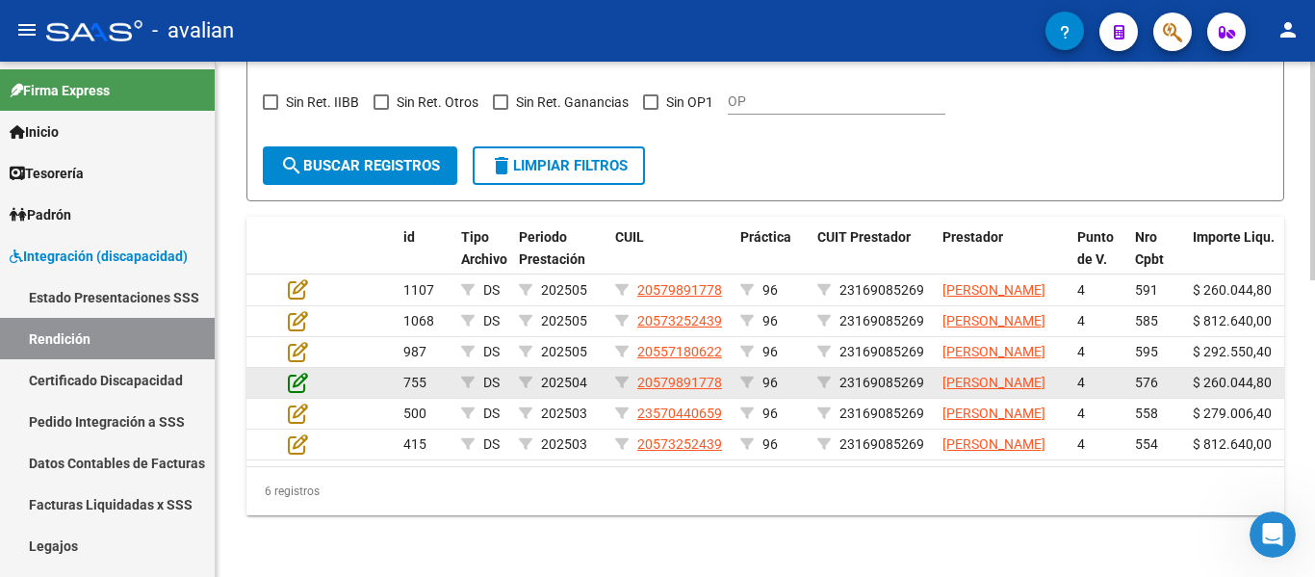
click at [298, 372] on icon at bounding box center [298, 382] width 20 height 21
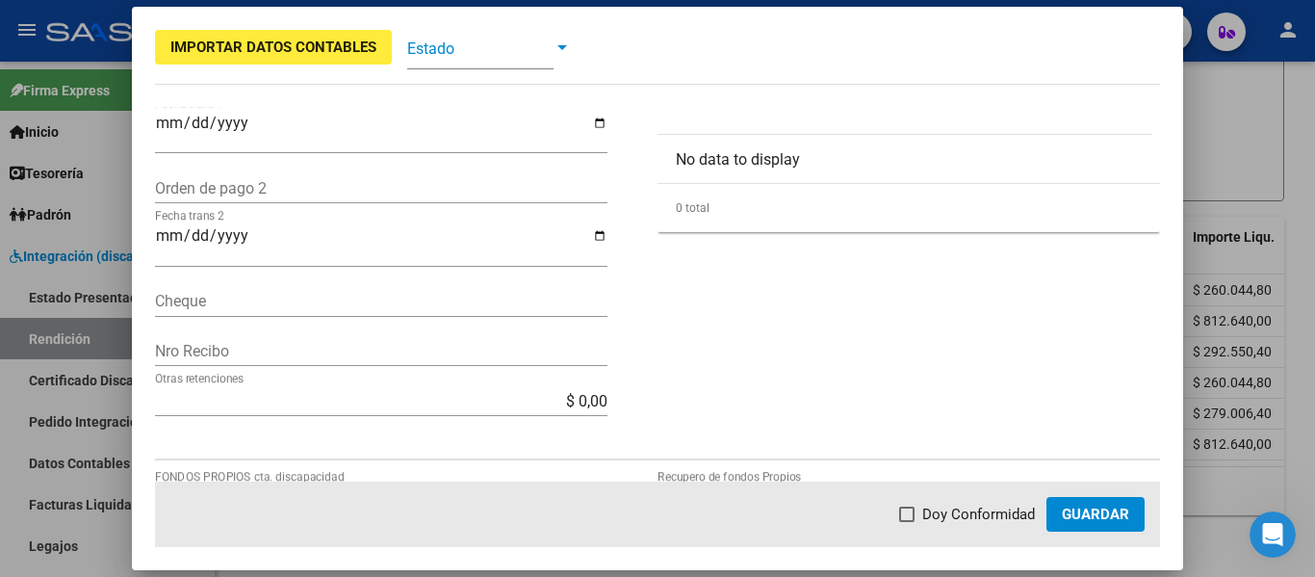
scroll to position [674, 0]
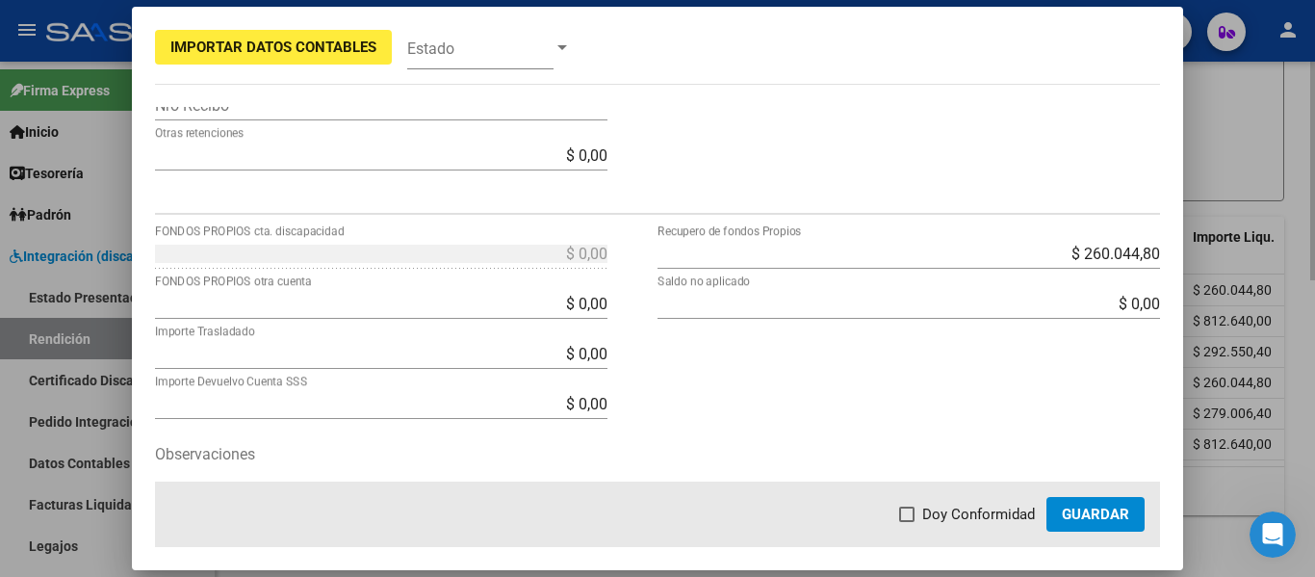
click at [1237, 139] on div at bounding box center [657, 288] width 1315 height 577
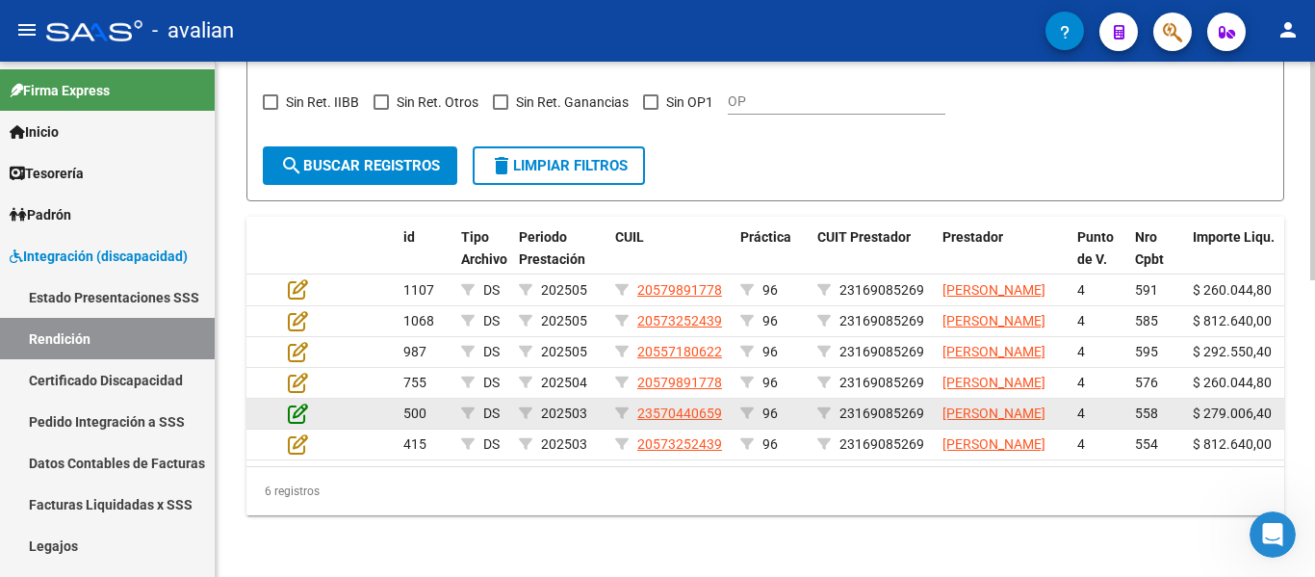
click at [293, 402] on icon at bounding box center [298, 412] width 20 height 21
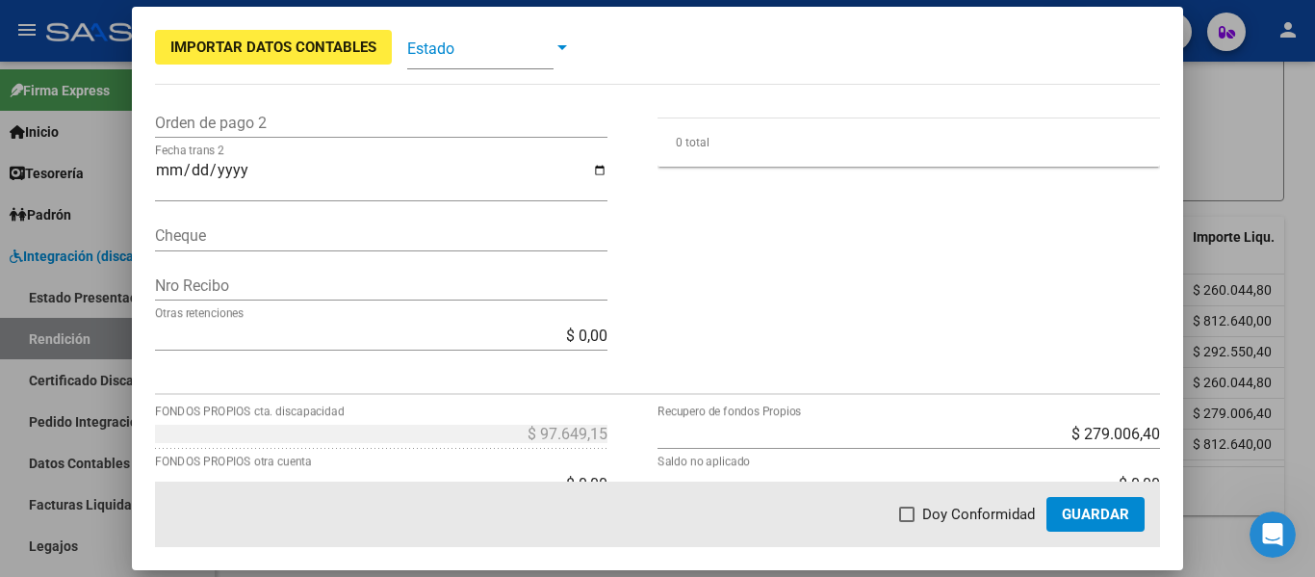
scroll to position [755, 0]
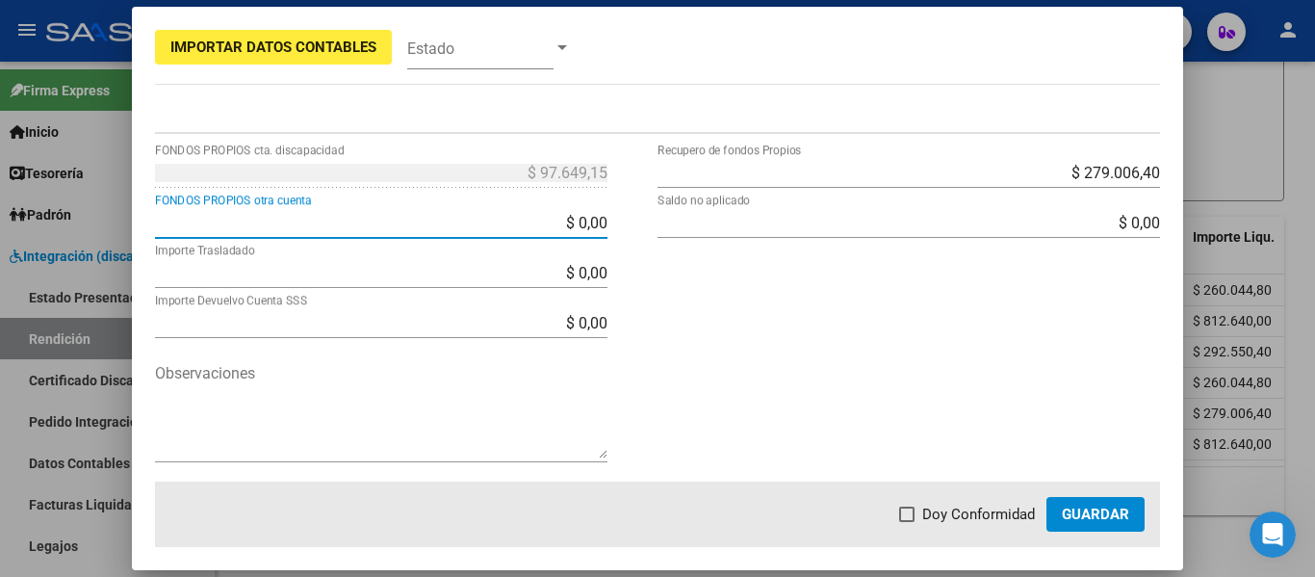
drag, startPoint x: 509, startPoint y: 220, endPoint x: 676, endPoint y: 229, distance: 166.9
click at [676, 229] on div "$ 97.649,15 FONDOS PROPIOS cta. discapacidad $ 0,00 FONDOS PROPIOS otra cuenta …" at bounding box center [658, 319] width 1006 height 325
type input "$ 97.649,15"
type input "-$ 0,00"
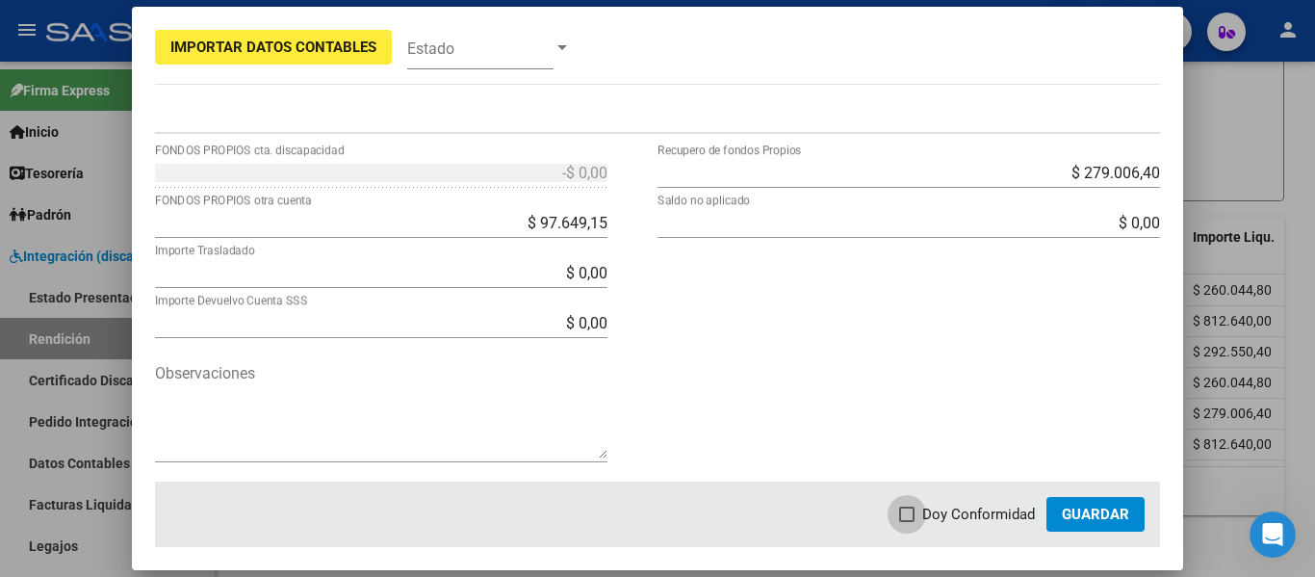
click at [906, 509] on span at bounding box center [906, 513] width 15 height 15
click at [906, 522] on input "Doy Conformidad" at bounding box center [906, 522] width 1 height 1
checkbox input "true"
click at [1144, 515] on button "Guardar" at bounding box center [1096, 514] width 98 height 35
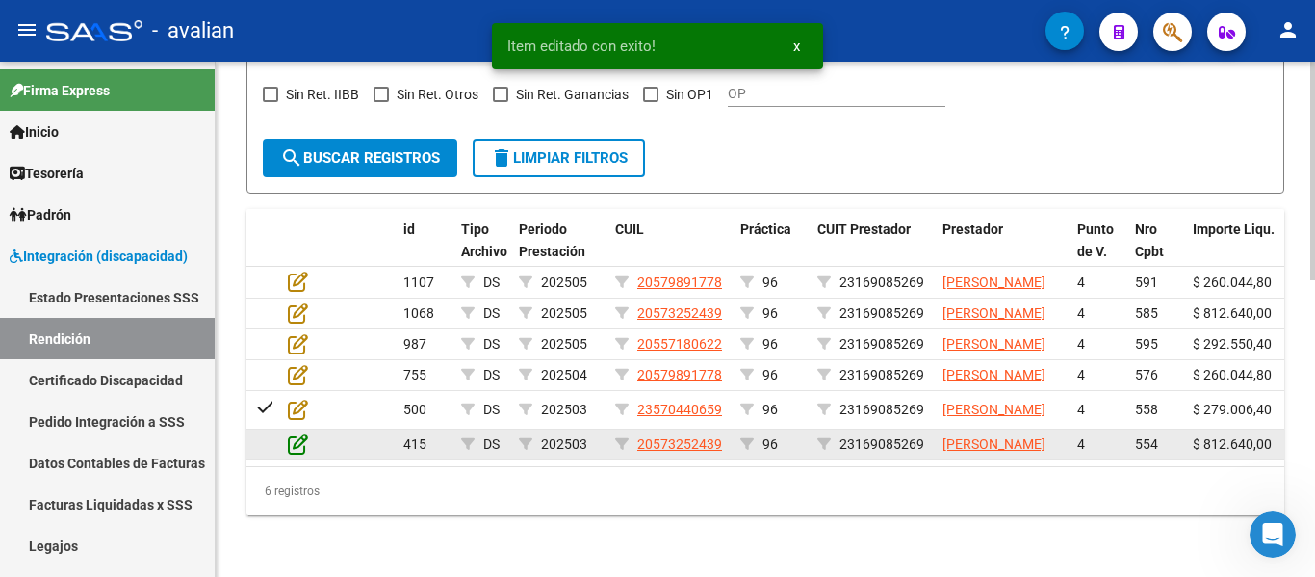
click at [296, 433] on icon at bounding box center [298, 443] width 20 height 21
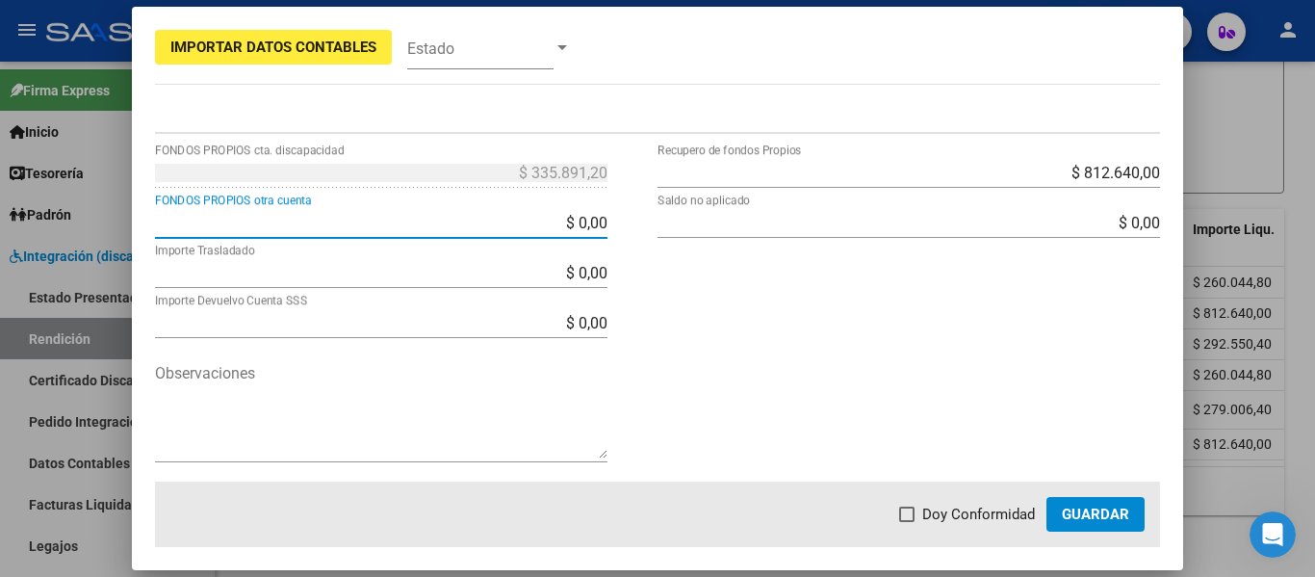
drag, startPoint x: 519, startPoint y: 221, endPoint x: 696, endPoint y: 232, distance: 177.6
click at [694, 232] on div "$ 335.891,20 FONDOS PROPIOS cta. discapacidad $ 0,00 FONDOS PROPIOS otra cuenta…" at bounding box center [658, 319] width 1006 height 325
type input "$ 335.891,20"
type input "-$ 0,00"
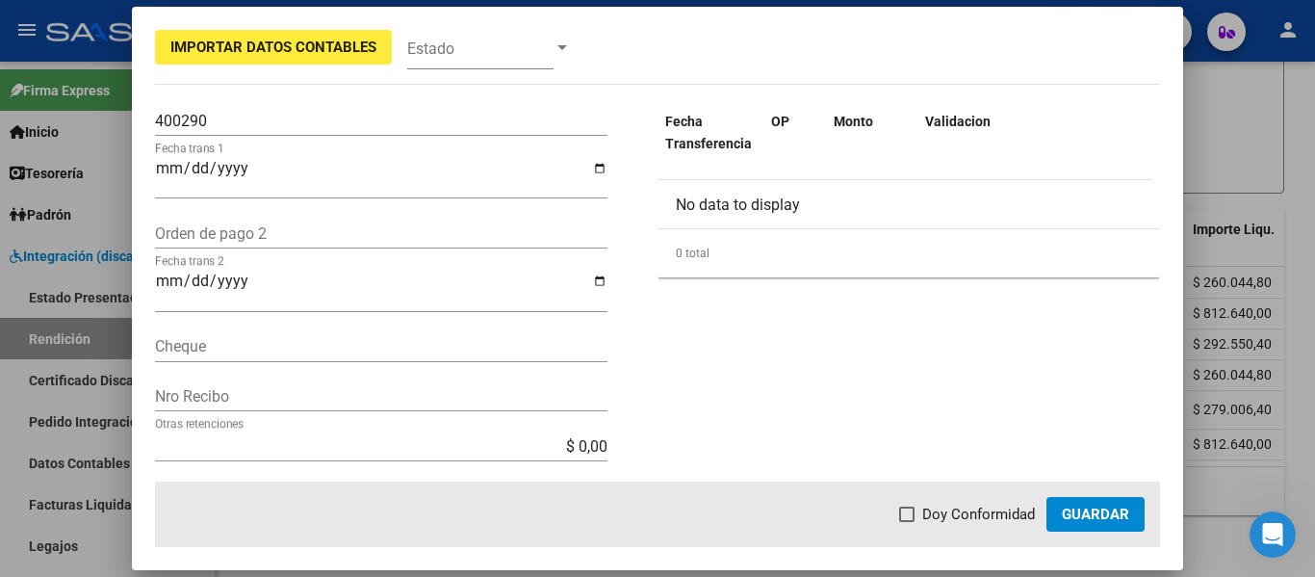
scroll to position [385, 0]
click at [909, 521] on span at bounding box center [906, 513] width 15 height 15
click at [907, 522] on input "Doy Conformidad" at bounding box center [906, 522] width 1 height 1
checkbox input "true"
click at [1078, 514] on span "Guardar" at bounding box center [1095, 514] width 67 height 17
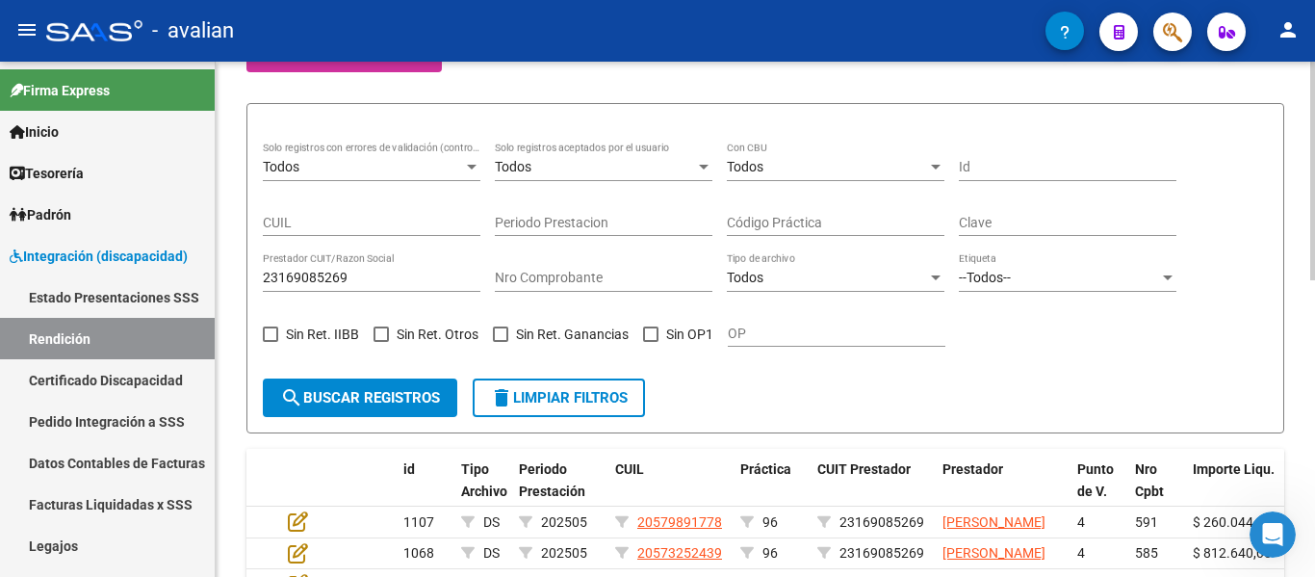
scroll to position [313, 0]
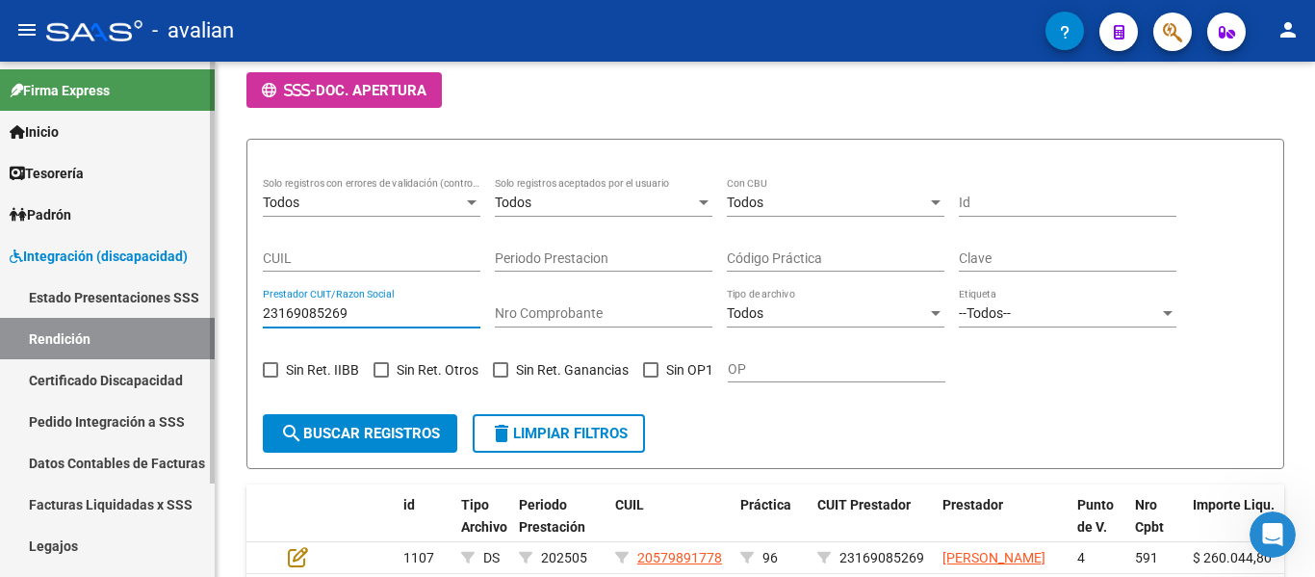
drag, startPoint x: 377, startPoint y: 311, endPoint x: 49, endPoint y: 248, distance: 334.3
click at [58, 249] on mat-sidenav-container "Firma Express Inicio Calendario SSS Instructivos Contacto OS Tesorería Extracto…" at bounding box center [657, 319] width 1315 height 515
paste input "394534374"
type input "23394534374"
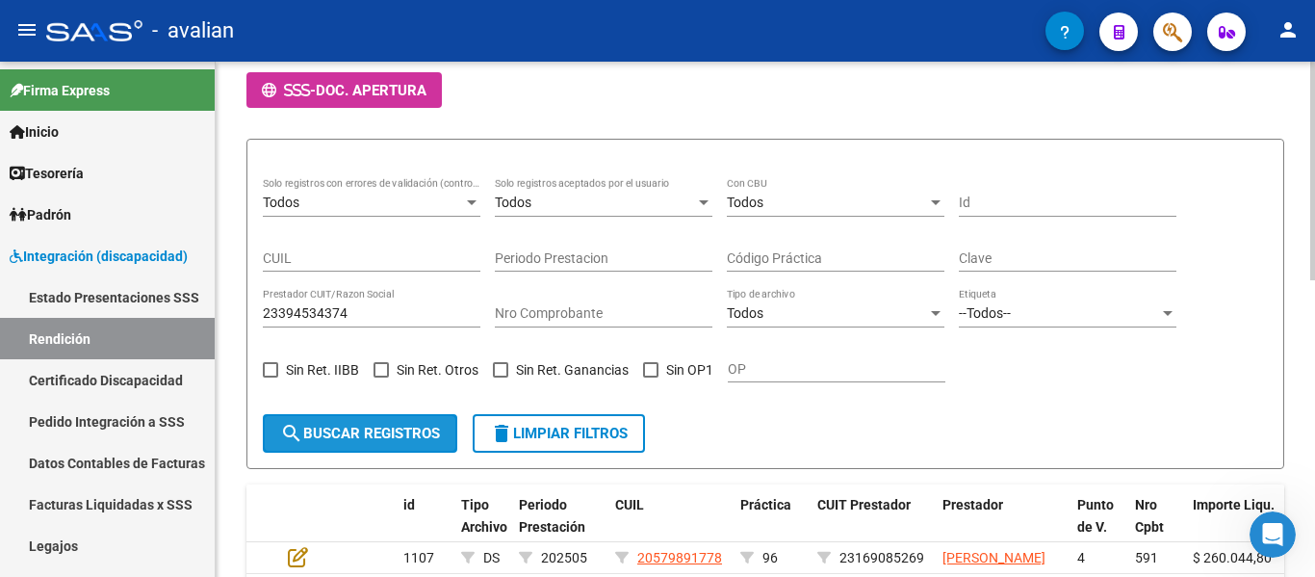
click at [370, 426] on span "search Buscar registros" at bounding box center [360, 433] width 160 height 17
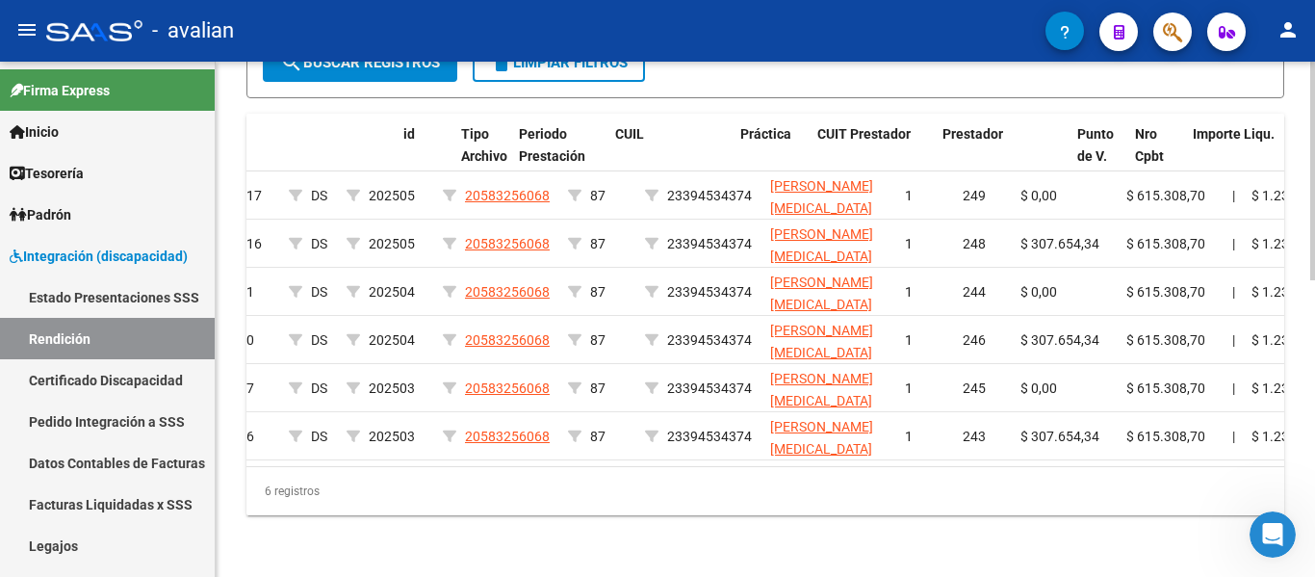
scroll to position [0, 0]
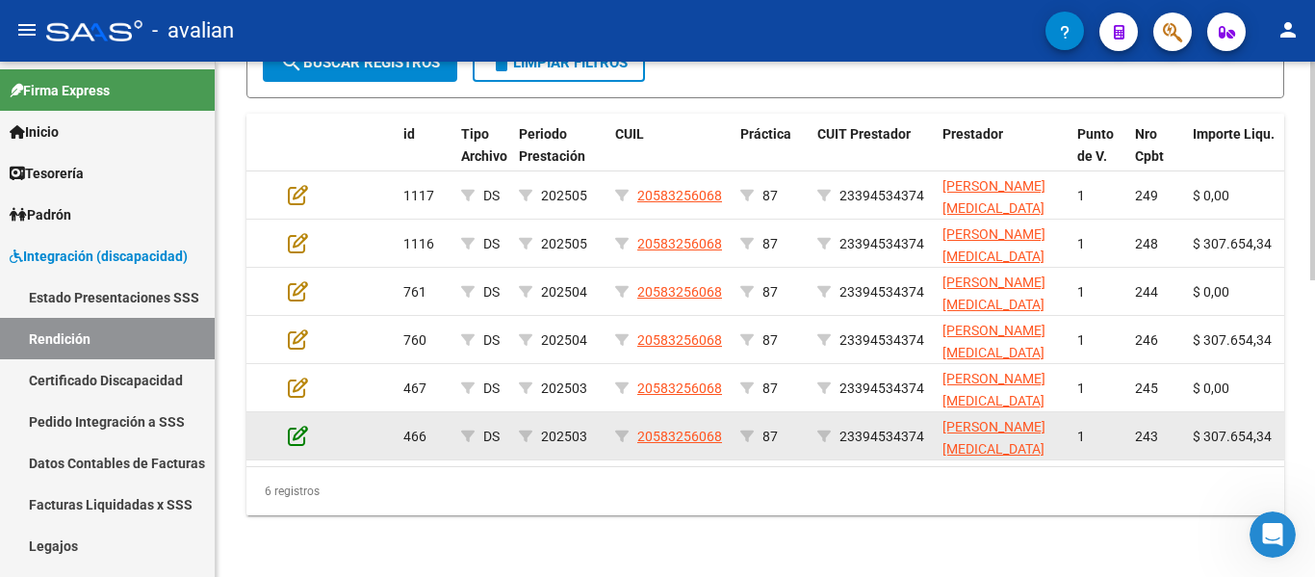
click at [293, 429] on icon at bounding box center [298, 435] width 20 height 21
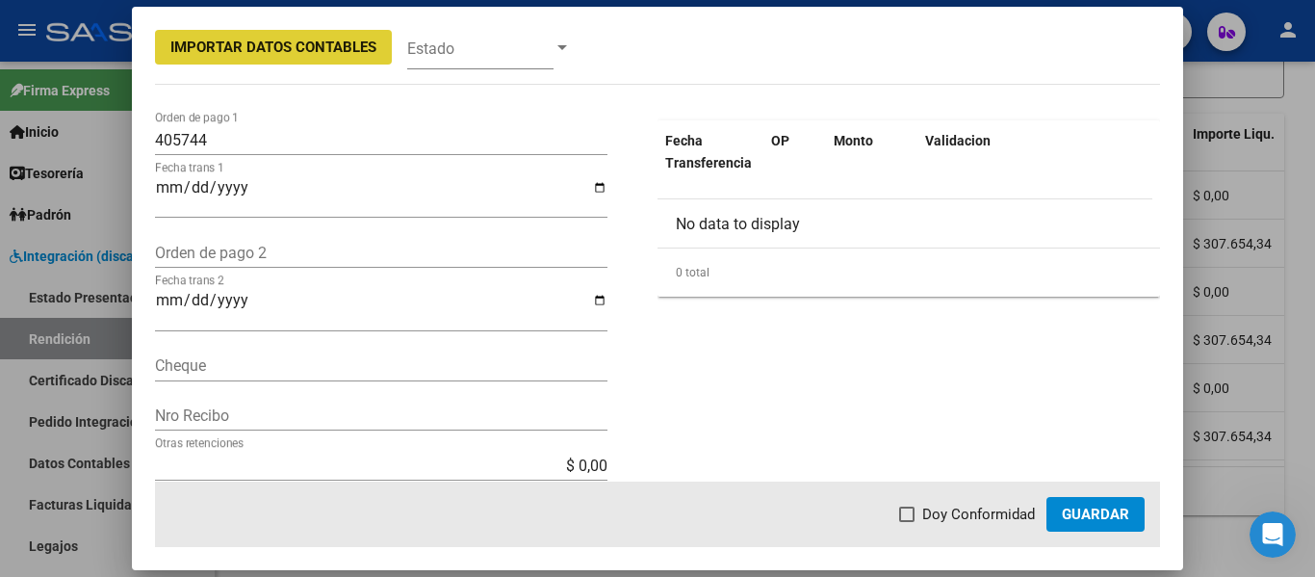
scroll to position [674, 0]
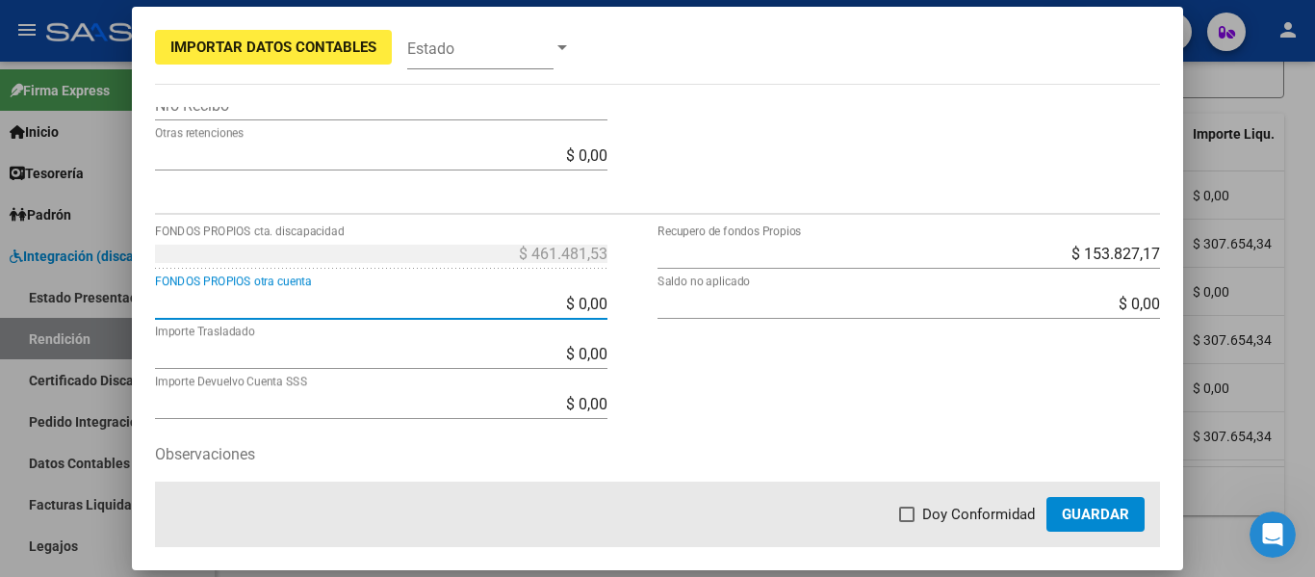
drag, startPoint x: 508, startPoint y: 308, endPoint x: 765, endPoint y: 302, distance: 256.2
click at [766, 302] on div "$ 461.481,53 FONDOS PROPIOS cta. discapacidad $ 0,00 FONDOS PROPIOS otra cuenta…" at bounding box center [658, 400] width 1006 height 325
type input "$ 461.481,53"
type input "-$ 0,00"
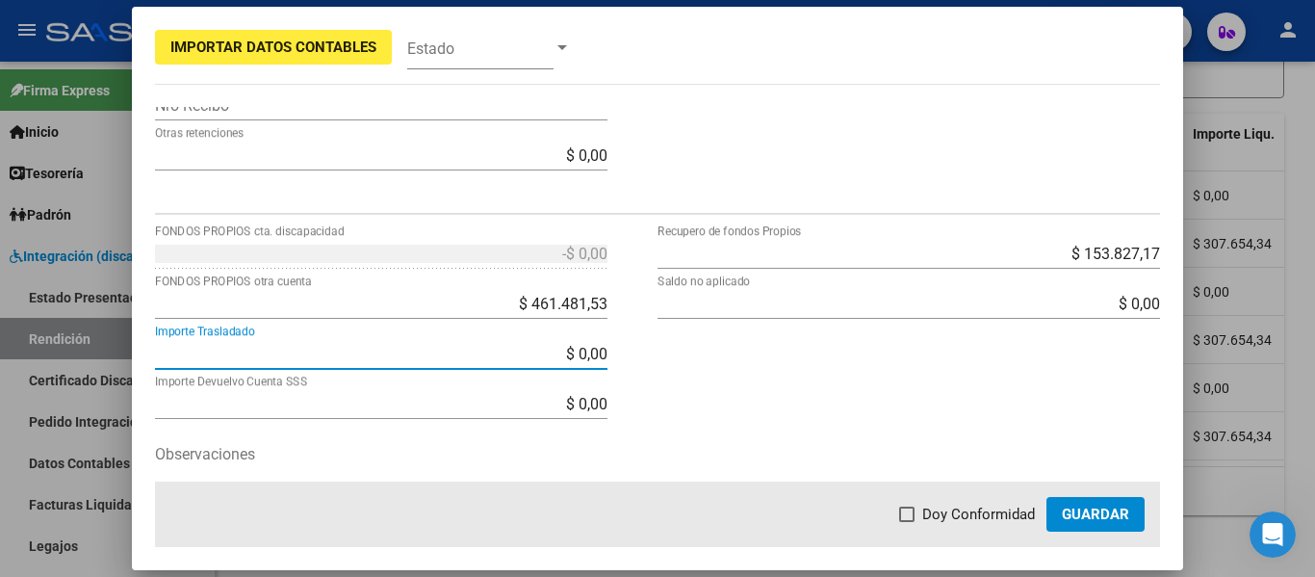
click at [913, 507] on span at bounding box center [906, 513] width 15 height 15
click at [907, 522] on input "Doy Conformidad" at bounding box center [906, 522] width 1 height 1
checkbox input "true"
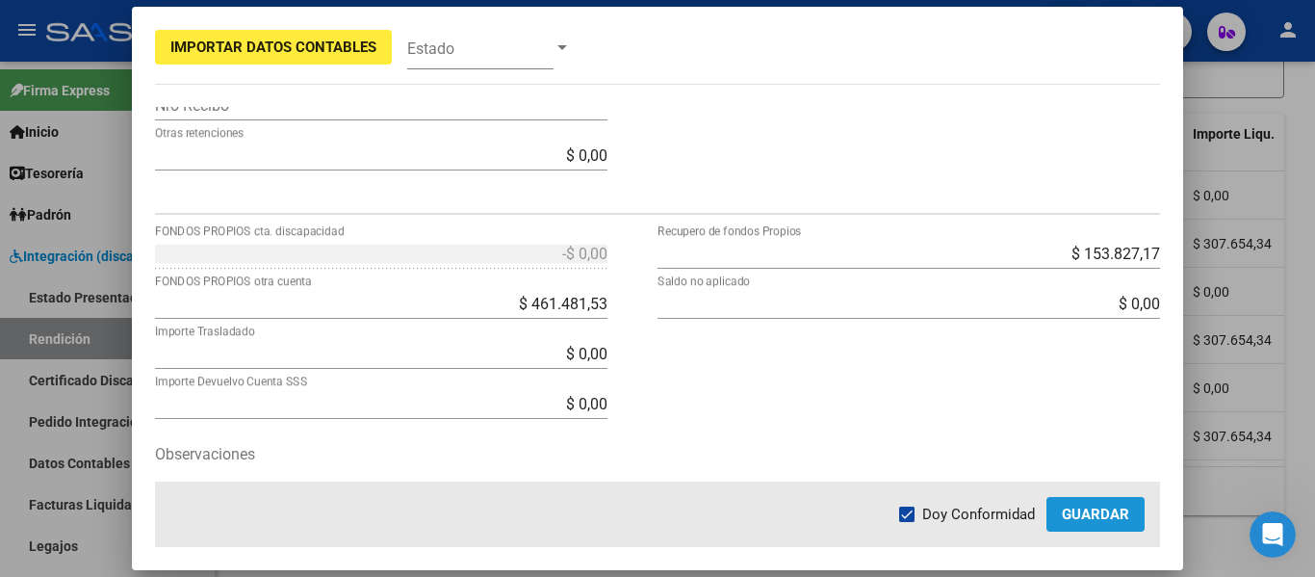
click at [1058, 506] on button "Guardar" at bounding box center [1096, 514] width 98 height 35
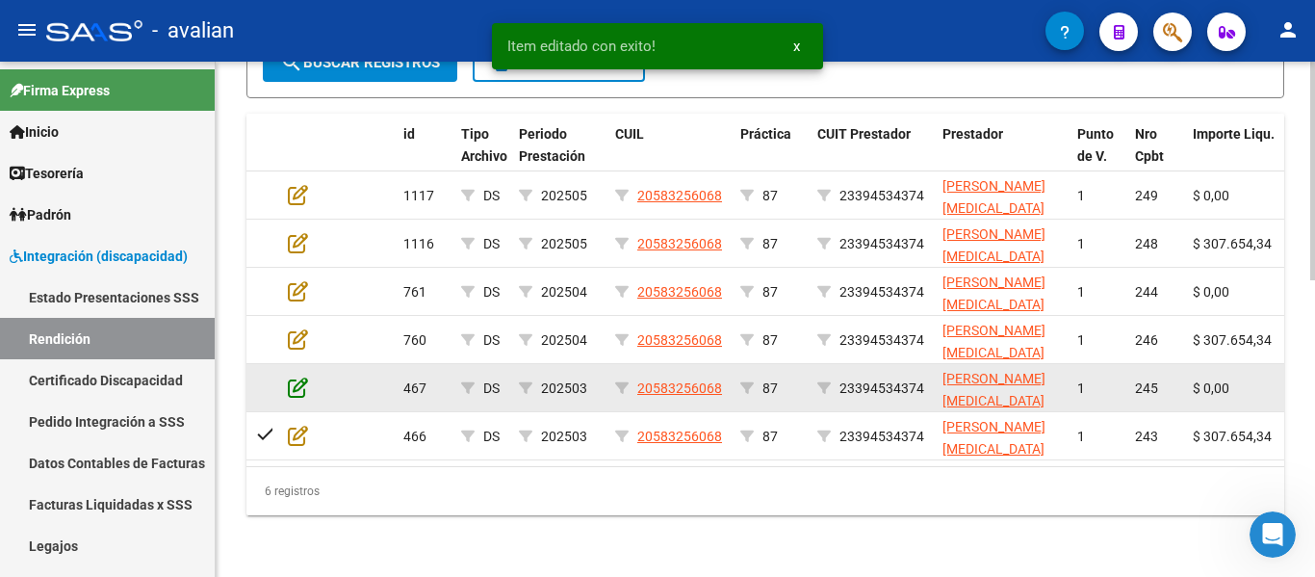
click at [292, 377] on icon at bounding box center [298, 387] width 20 height 21
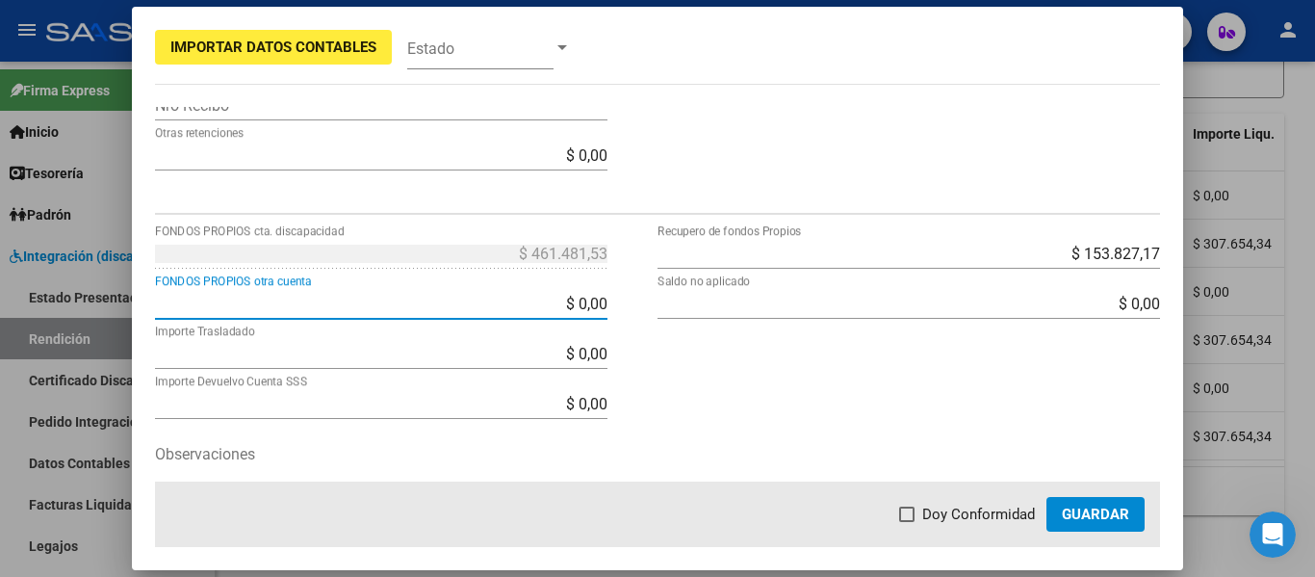
drag, startPoint x: 525, startPoint y: 309, endPoint x: 697, endPoint y: 316, distance: 172.5
click at [694, 313] on div "$ 461.481,53 FONDOS PROPIOS cta. discapacidad $ 0,00 FONDOS PROPIOS otra cuenta…" at bounding box center [658, 400] width 1006 height 325
type input "$ 461.481,53"
type input "-$ 0,00"
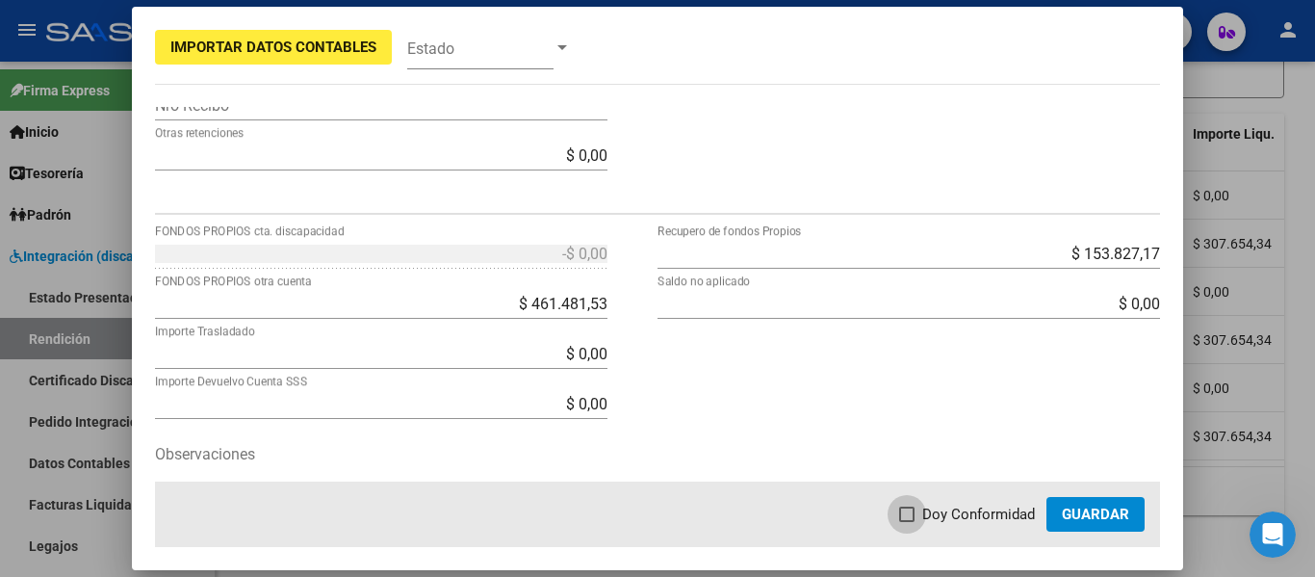
click at [913, 516] on span at bounding box center [906, 513] width 15 height 15
click at [907, 522] on input "Doy Conformidad" at bounding box center [906, 522] width 1 height 1
checkbox input "true"
click at [1046, 512] on mat-dialog-actions "Doy Conformidad Guardar" at bounding box center [658, 513] width 1006 height 65
click at [1069, 525] on button "Guardar" at bounding box center [1096, 514] width 98 height 35
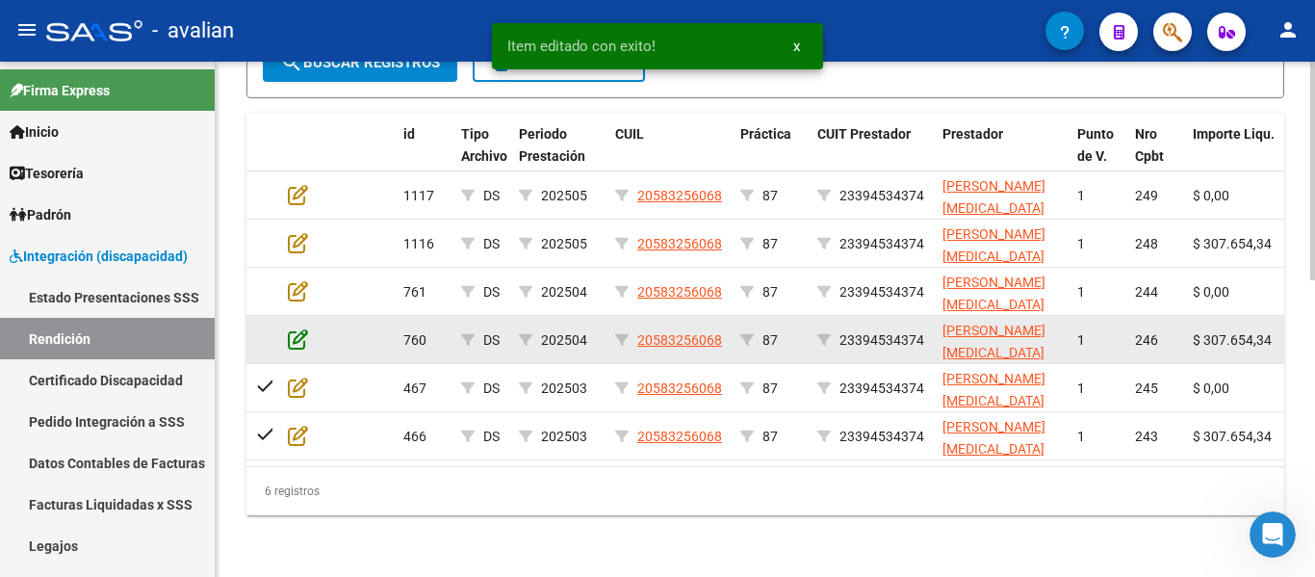
click at [291, 328] on icon at bounding box center [298, 338] width 20 height 21
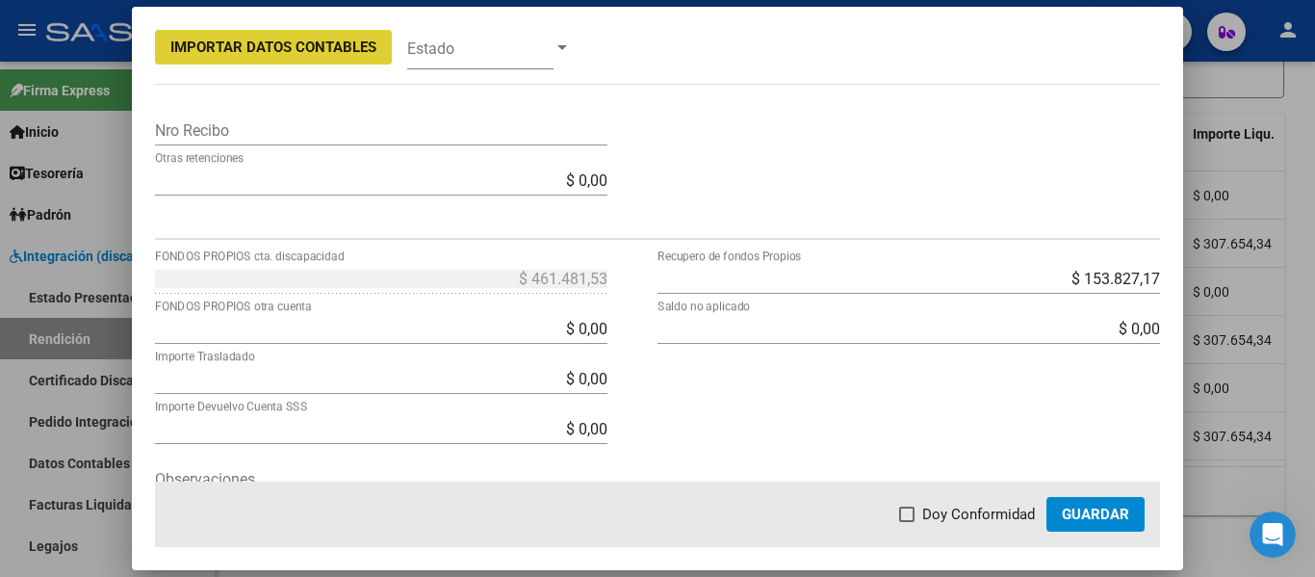
scroll to position [755, 0]
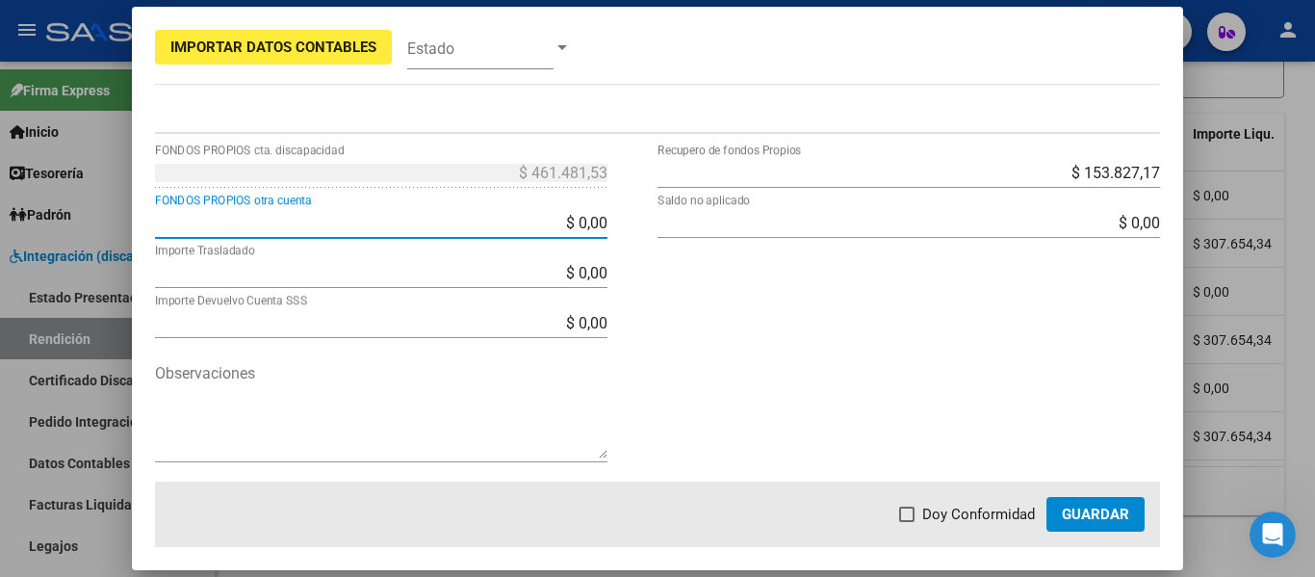
drag, startPoint x: 537, startPoint y: 222, endPoint x: 667, endPoint y: 227, distance: 130.1
click at [667, 227] on div "$ 461.481,53 FONDOS PROPIOS cta. discapacidad $ 0,00 FONDOS PROPIOS otra cuenta…" at bounding box center [658, 319] width 1006 height 325
type input "$ 461.481,53"
type input "-$ 0,00"
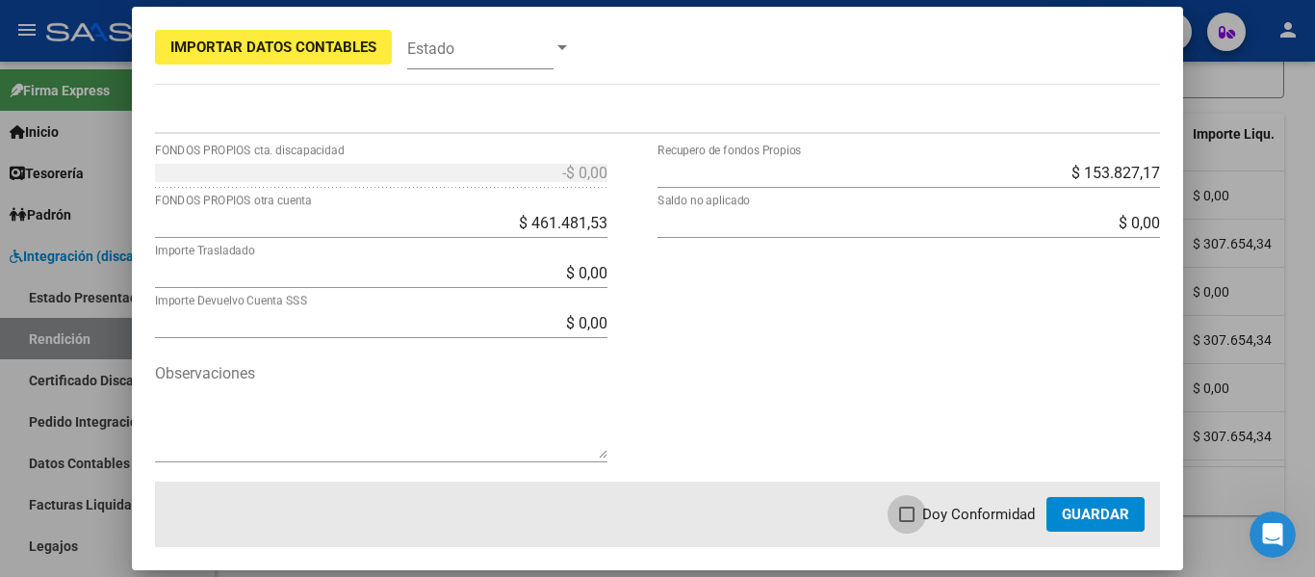
drag, startPoint x: 919, startPoint y: 506, endPoint x: 976, endPoint y: 511, distance: 58.0
click at [918, 507] on label "Doy Conformidad" at bounding box center [967, 514] width 136 height 23
click at [907, 522] on input "Doy Conformidad" at bounding box center [906, 522] width 1 height 1
checkbox input "true"
click at [1062, 515] on button "Guardar" at bounding box center [1096, 514] width 98 height 35
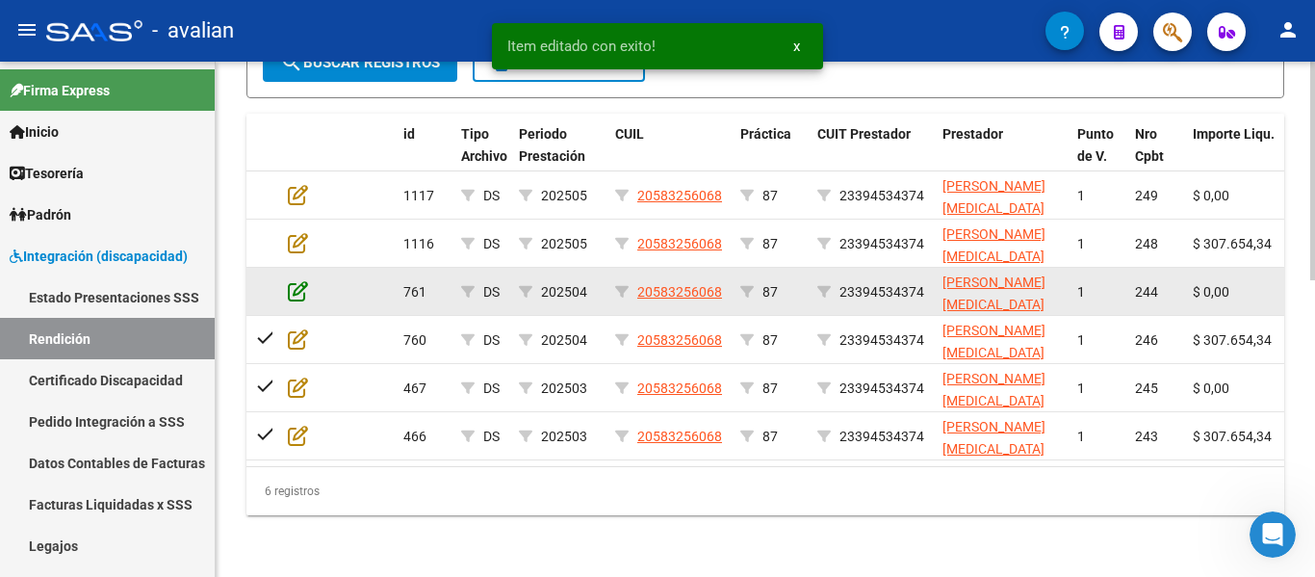
click at [298, 280] on icon at bounding box center [298, 290] width 20 height 21
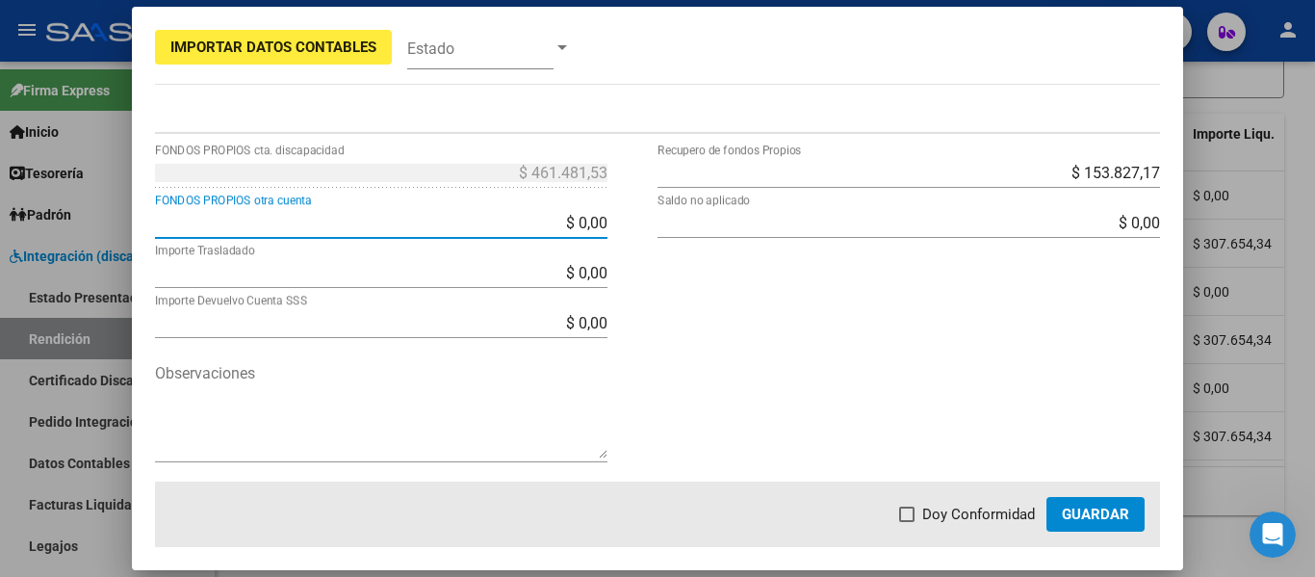
drag, startPoint x: 541, startPoint y: 221, endPoint x: 632, endPoint y: 234, distance: 91.4
click at [632, 233] on div "$ 461.481,53 FONDOS PROPIOS cta. discapacidad $ 0,00 FONDOS PROPIOS otra cuenta…" at bounding box center [406, 319] width 503 height 325
type input "$ 461.481,53"
type input "-$ 0,00"
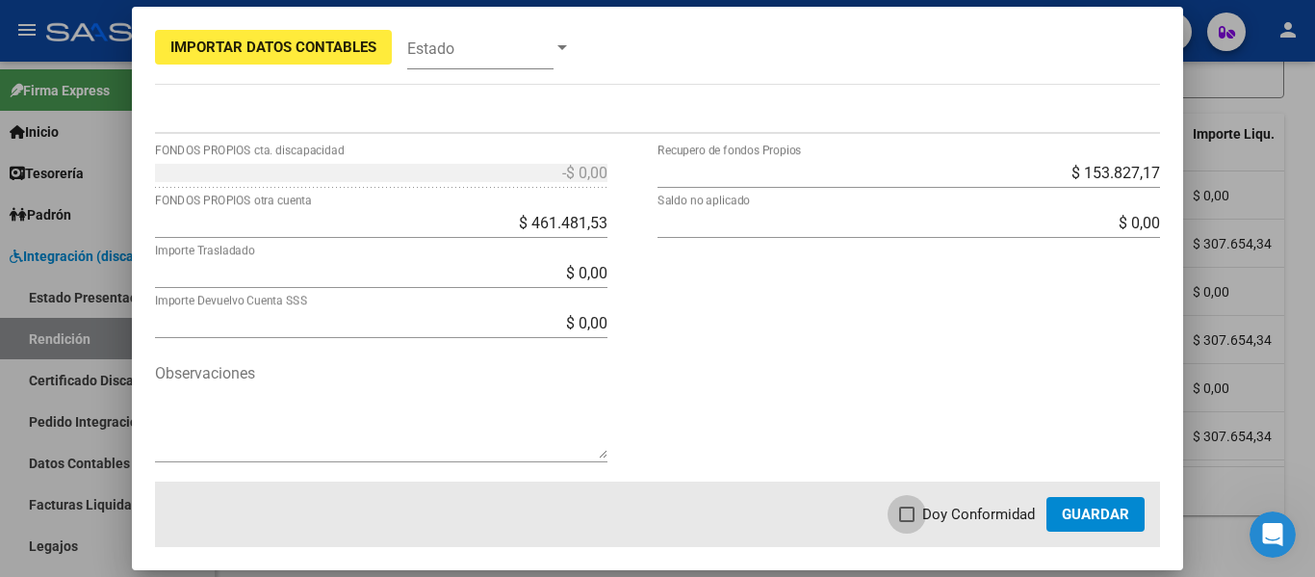
click at [906, 522] on label "Doy Conformidad" at bounding box center [967, 514] width 136 height 23
click at [906, 522] on input "Doy Conformidad" at bounding box center [906, 522] width 1 height 1
checkbox input "true"
click at [1085, 518] on span "Guardar" at bounding box center [1095, 514] width 67 height 17
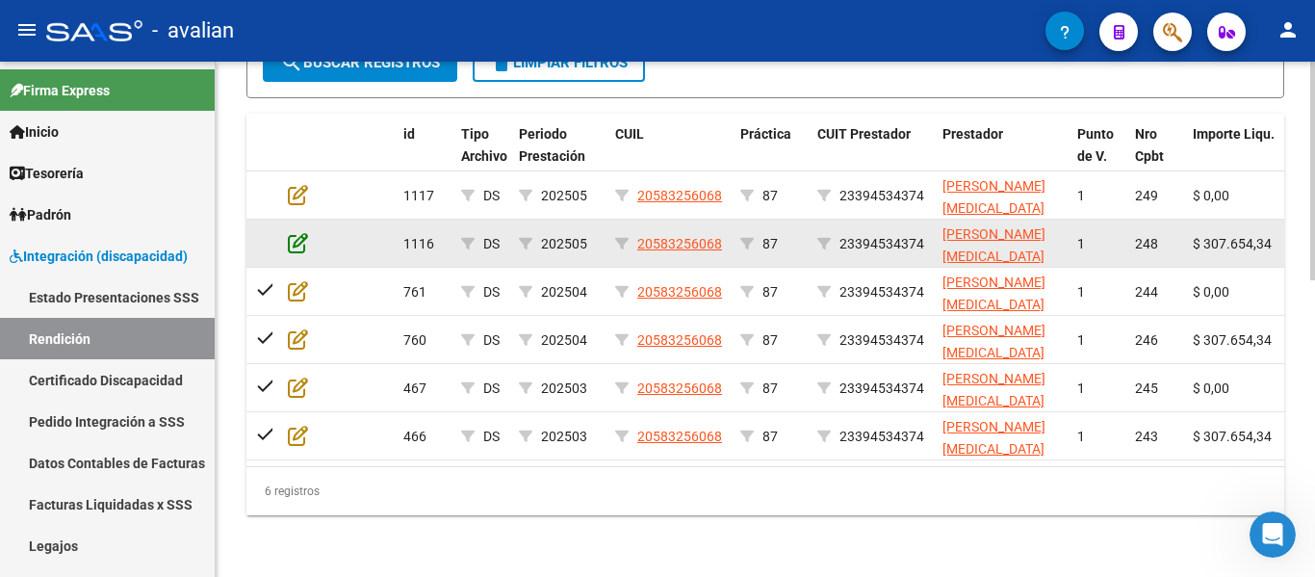
click at [291, 235] on icon at bounding box center [298, 242] width 20 height 21
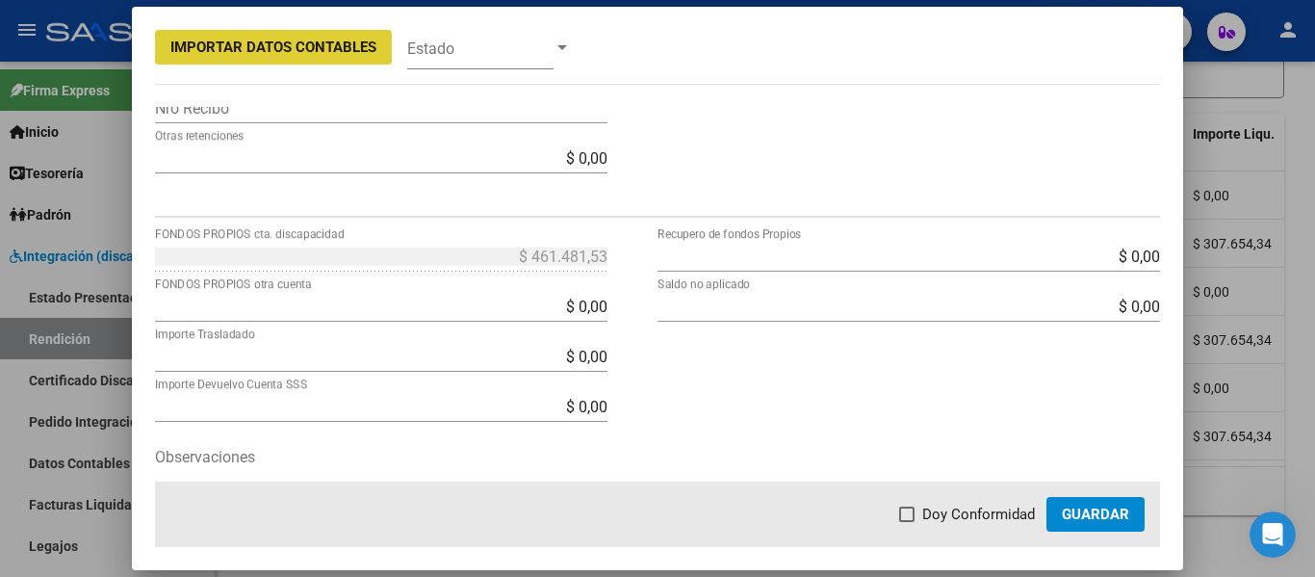
scroll to position [674, 0]
drag, startPoint x: 533, startPoint y: 291, endPoint x: 645, endPoint y: 301, distance: 112.2
click at [645, 301] on div "$ 461.481,53 FONDOS PROPIOS cta. discapacidad $ 0,00 FONDOS PROPIOS otra cuenta…" at bounding box center [406, 400] width 503 height 325
click at [584, 310] on input "$ 0,00" at bounding box center [381, 304] width 453 height 18
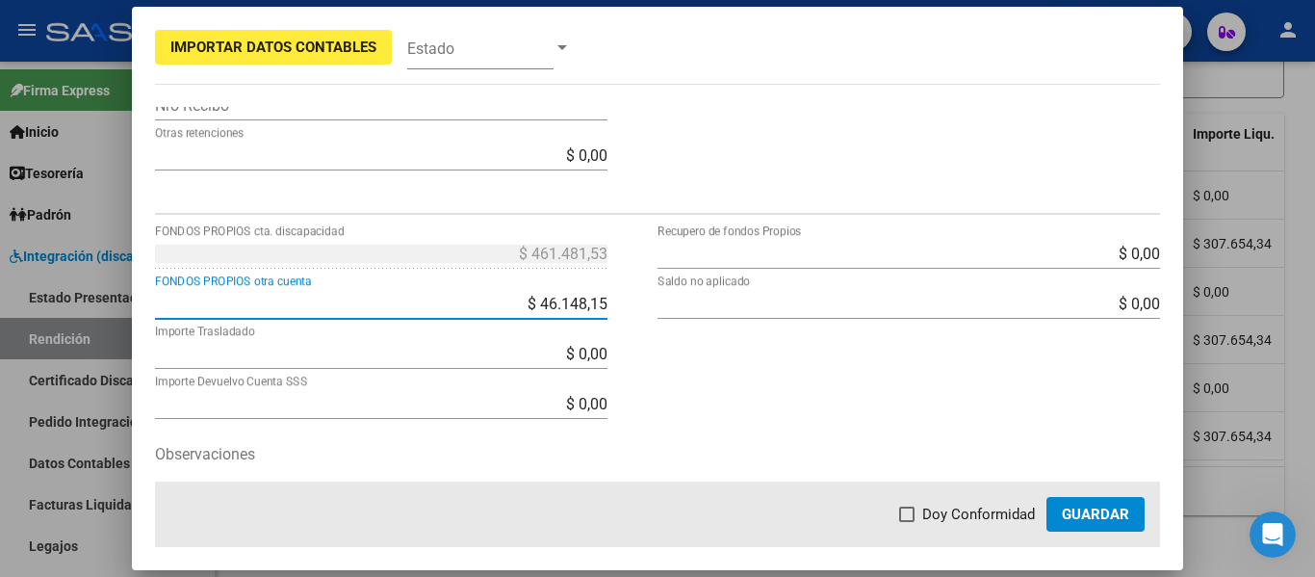
type input "$ 461.481,53"
type input "$ 153.827,17"
type input "-$ 0,00"
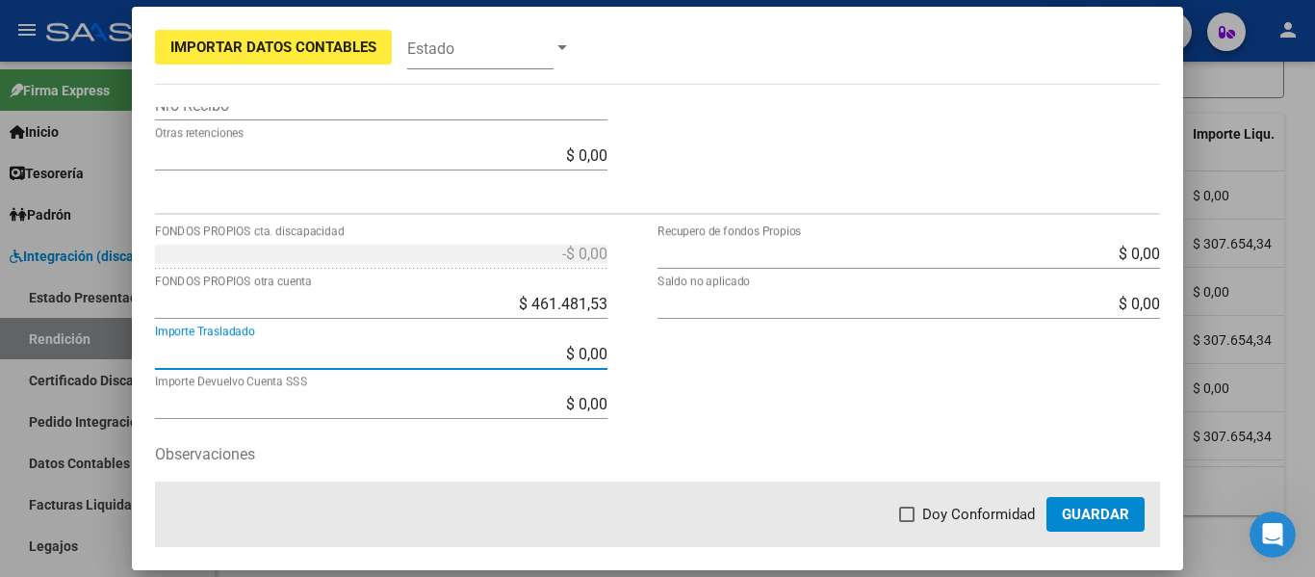
click at [914, 515] on span at bounding box center [906, 513] width 15 height 15
click at [907, 522] on input "Doy Conformidad" at bounding box center [906, 522] width 1 height 1
checkbox input "true"
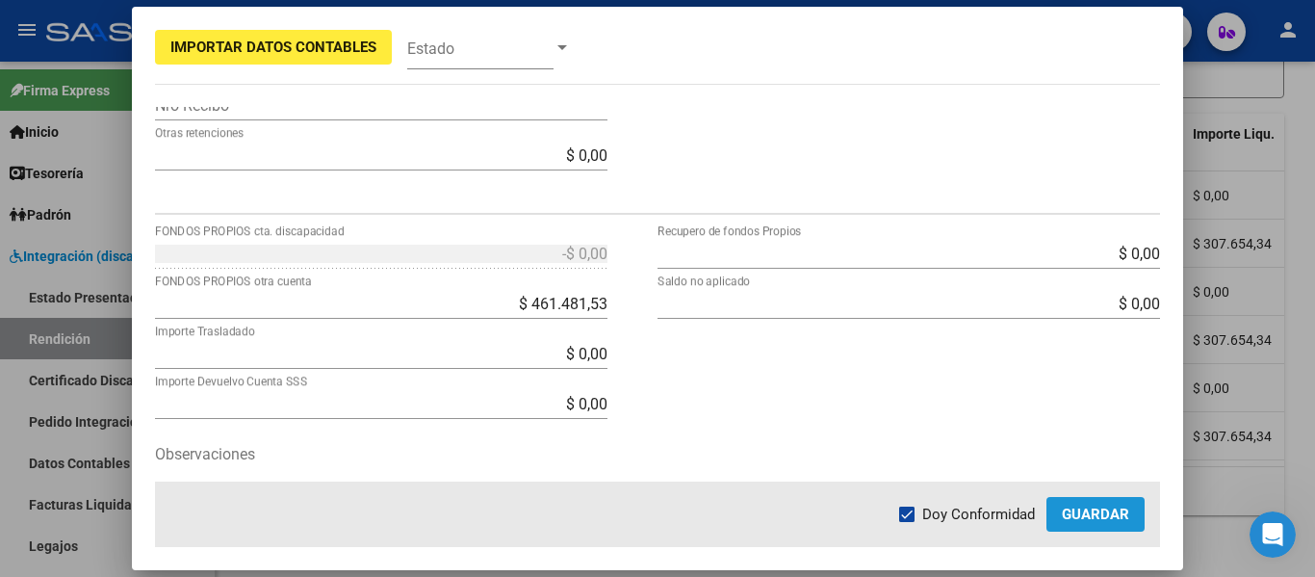
drag, startPoint x: 1096, startPoint y: 521, endPoint x: 1055, endPoint y: 511, distance: 41.6
click at [1094, 521] on span "Guardar" at bounding box center [1095, 514] width 67 height 17
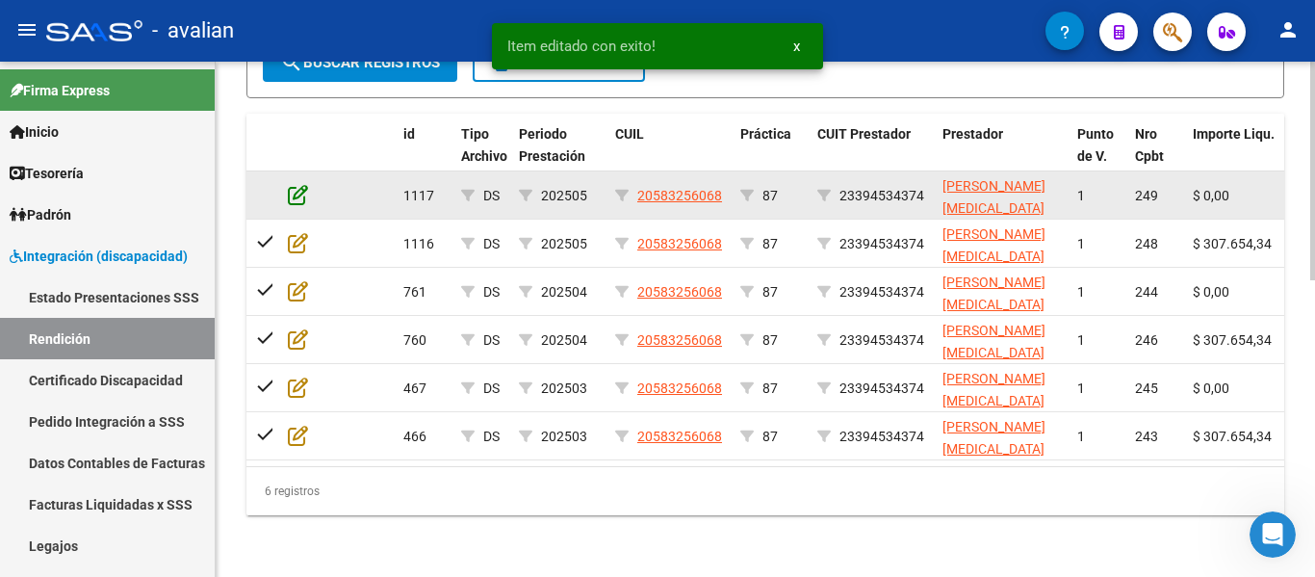
click at [292, 184] on icon at bounding box center [298, 194] width 20 height 21
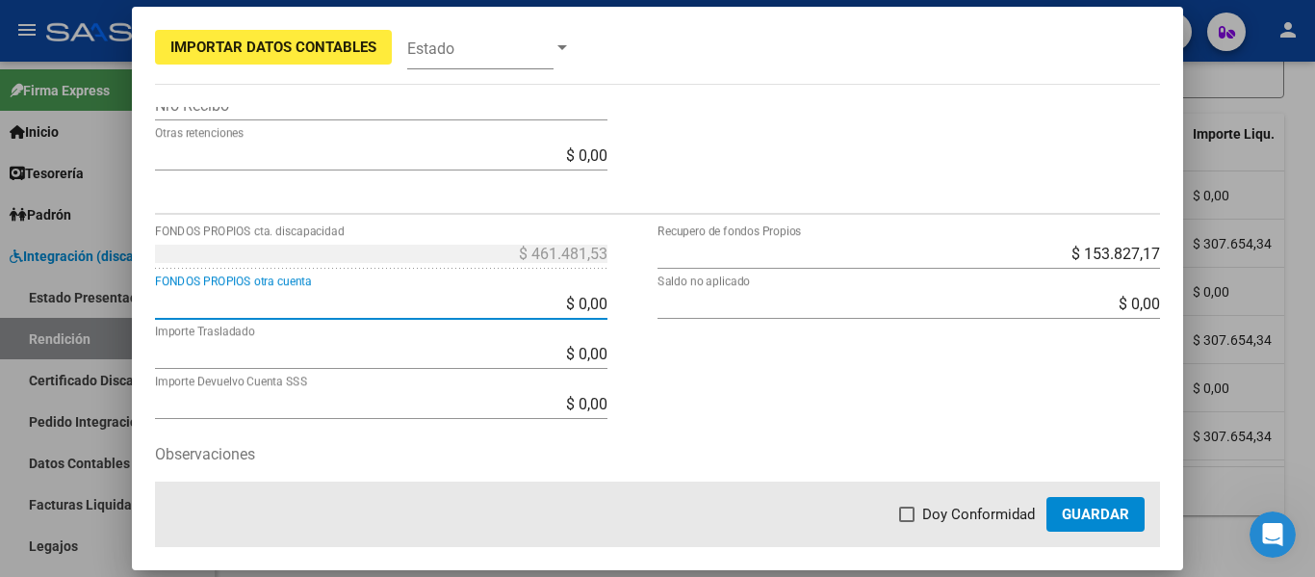
drag, startPoint x: 516, startPoint y: 300, endPoint x: 655, endPoint y: 331, distance: 142.0
click at [655, 331] on div "$ 461.481,53 FONDOS PROPIOS cta. discapacidad $ 0,00 FONDOS PROPIOS otra cuenta…" at bounding box center [658, 400] width 1006 height 325
type input "$ 461.481,53"
type input "-$ 0,00"
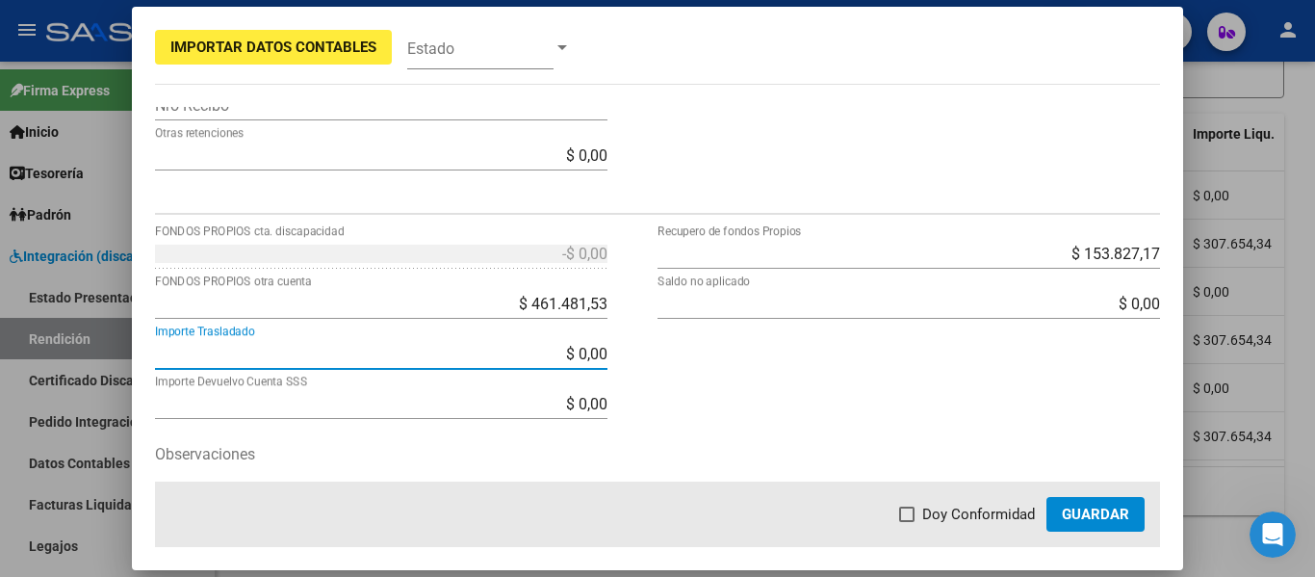
click at [915, 516] on span at bounding box center [906, 513] width 15 height 15
click at [907, 522] on input "Doy Conformidad" at bounding box center [906, 522] width 1 height 1
checkbox input "true"
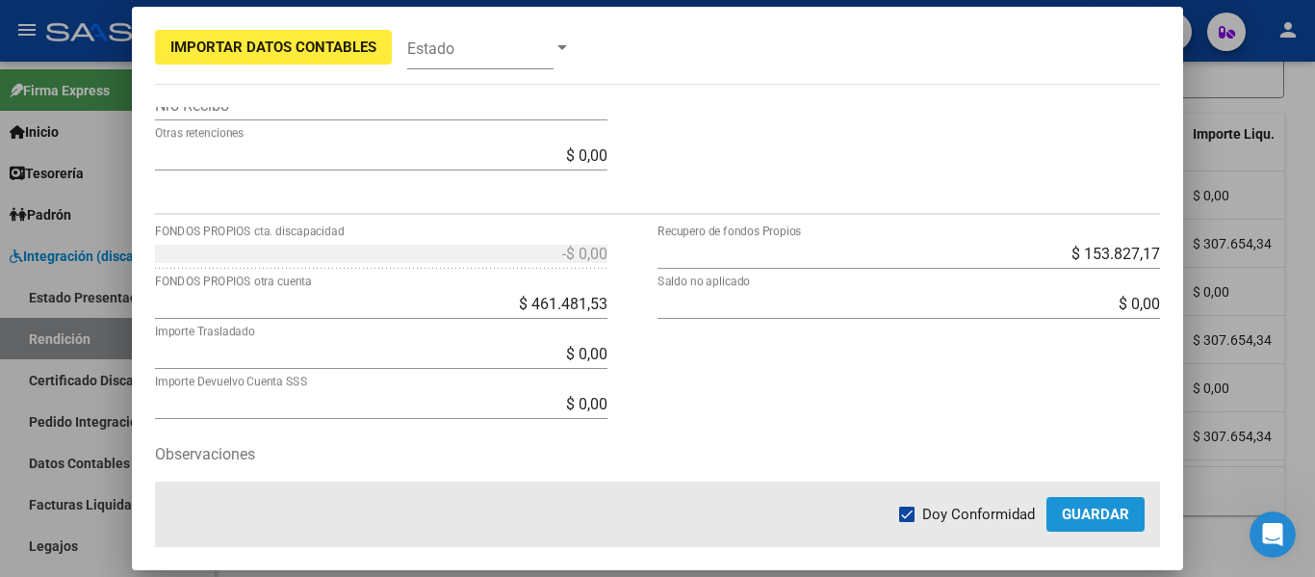
click at [1059, 511] on button "Guardar" at bounding box center [1096, 514] width 98 height 35
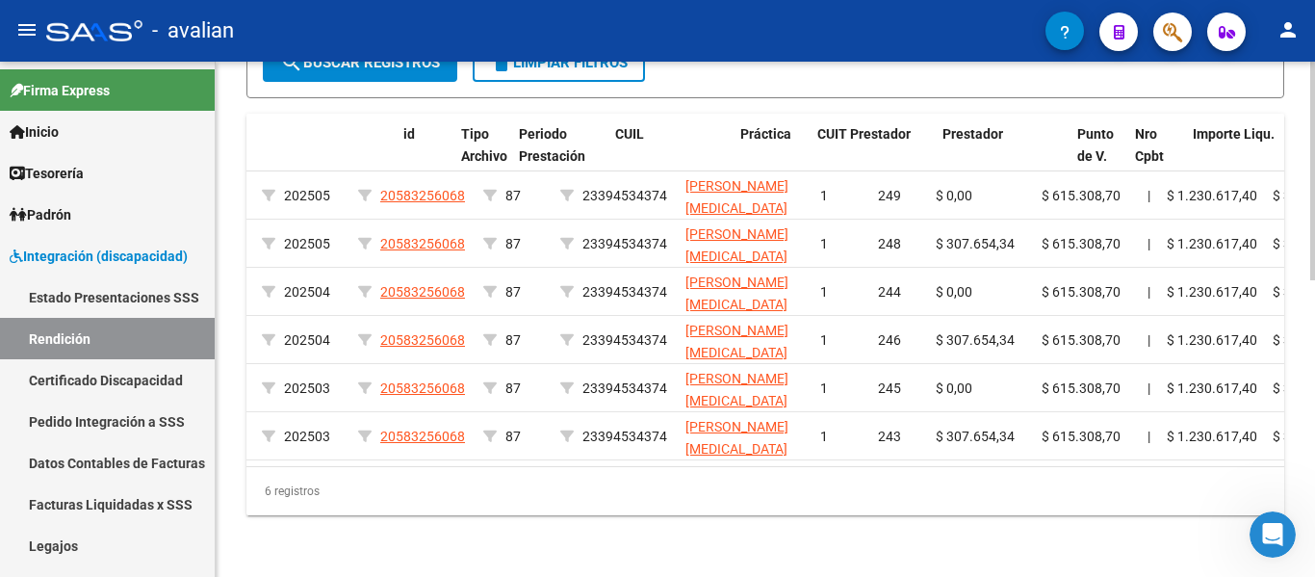
scroll to position [0, 0]
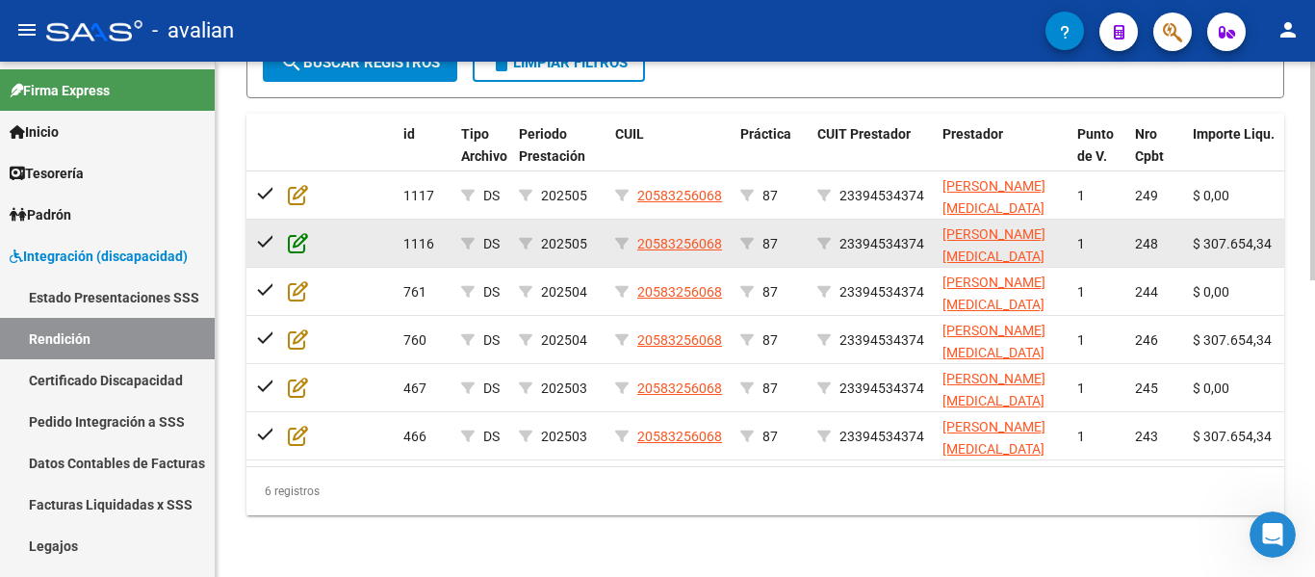
click at [297, 233] on icon at bounding box center [298, 242] width 20 height 21
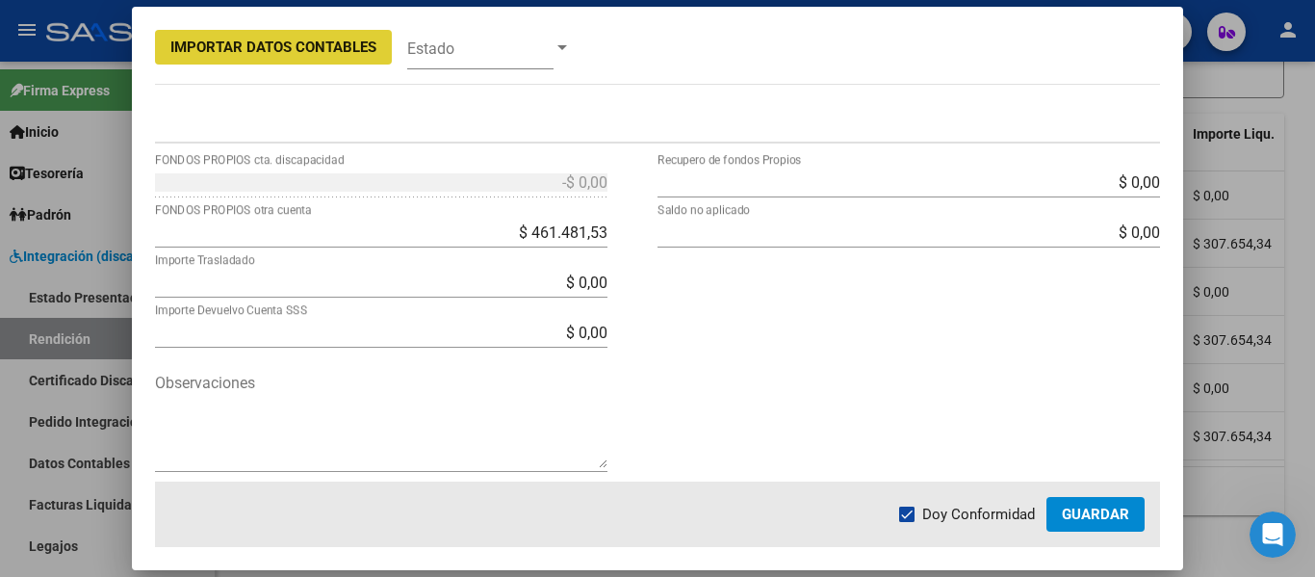
scroll to position [755, 0]
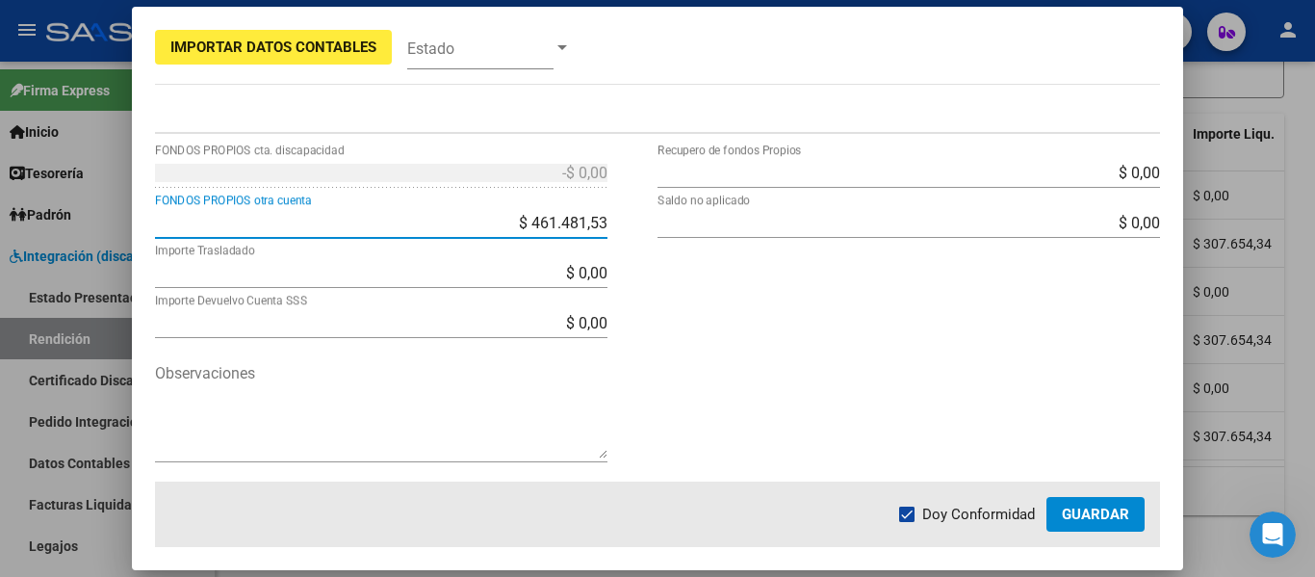
drag, startPoint x: 475, startPoint y: 221, endPoint x: 688, endPoint y: 231, distance: 213.1
click at [685, 226] on div "-$ 0,00 FONDOS PROPIOS cta. discapacidad $ 461.481,53 FONDOS PROPIOS otra cuent…" at bounding box center [658, 319] width 1006 height 325
type input "$ 0,00"
type input "$ 615.308,70"
type input "$ 461.481,53"
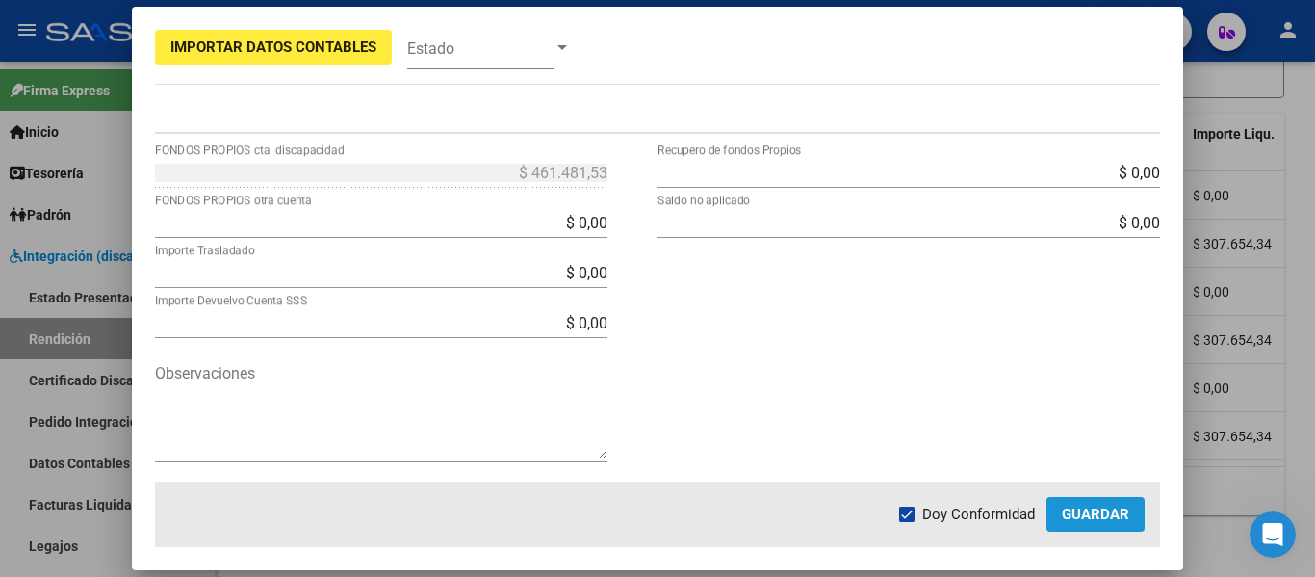
click at [1082, 506] on span "Guardar" at bounding box center [1095, 514] width 67 height 17
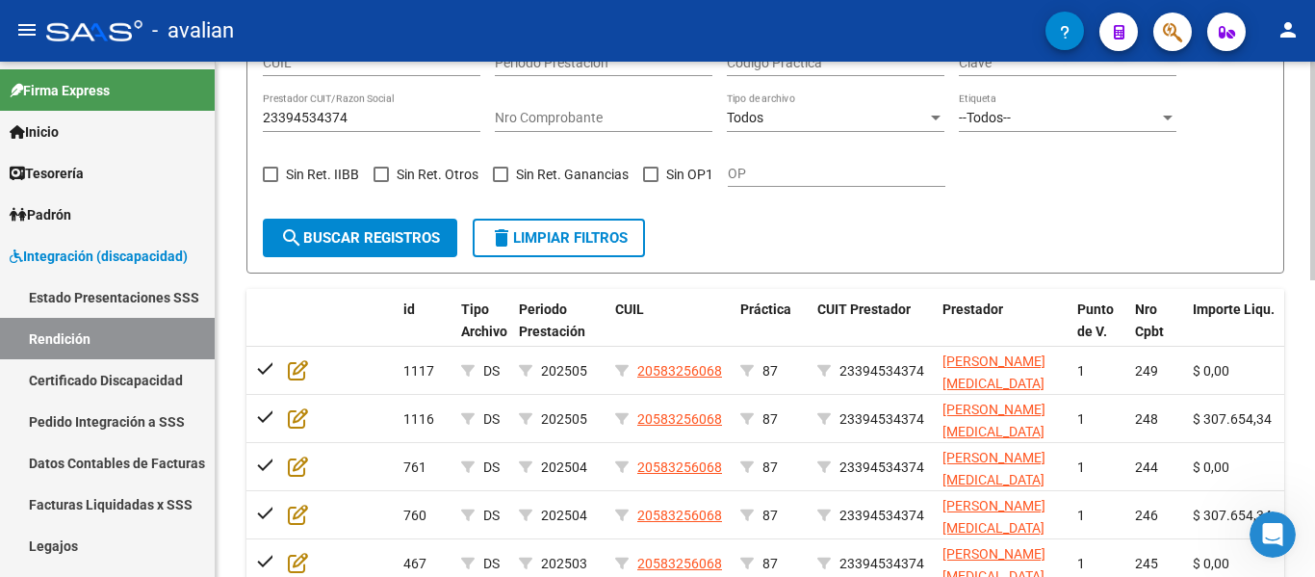
scroll to position [506, 0]
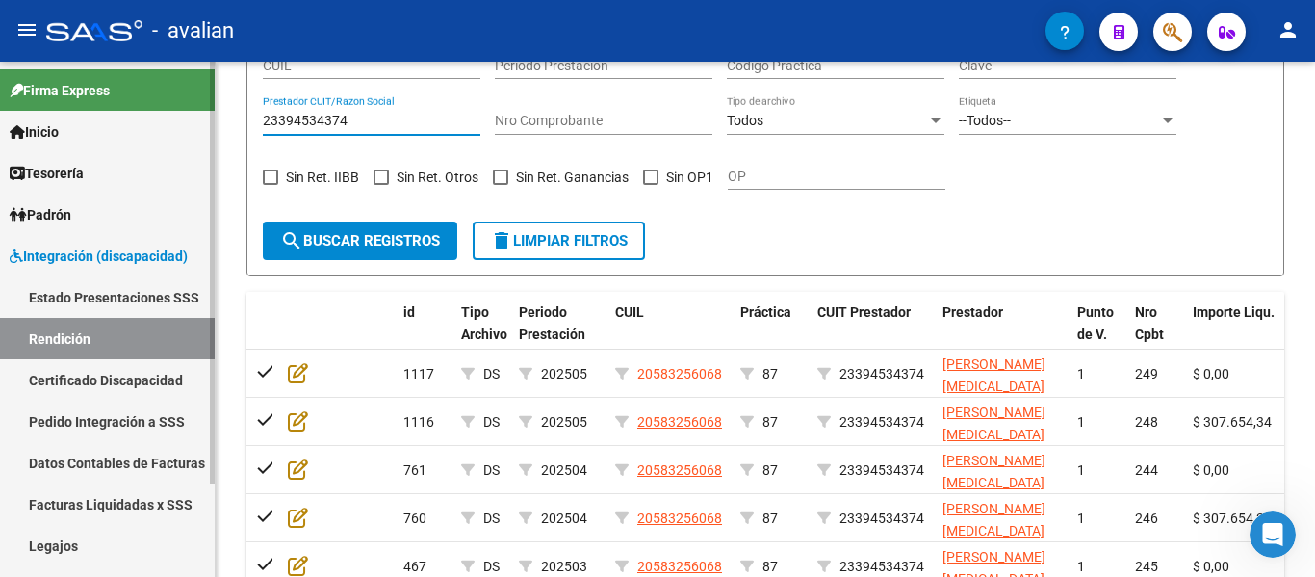
drag, startPoint x: 366, startPoint y: 117, endPoint x: 0, endPoint y: 91, distance: 366.8
click at [0, 91] on mat-sidenav-container "Firma Express Inicio Calendario SSS Instructivos Contacto OS Tesorería Extracto…" at bounding box center [657, 319] width 1315 height 515
paste input "30710762038"
type input "30710762038"
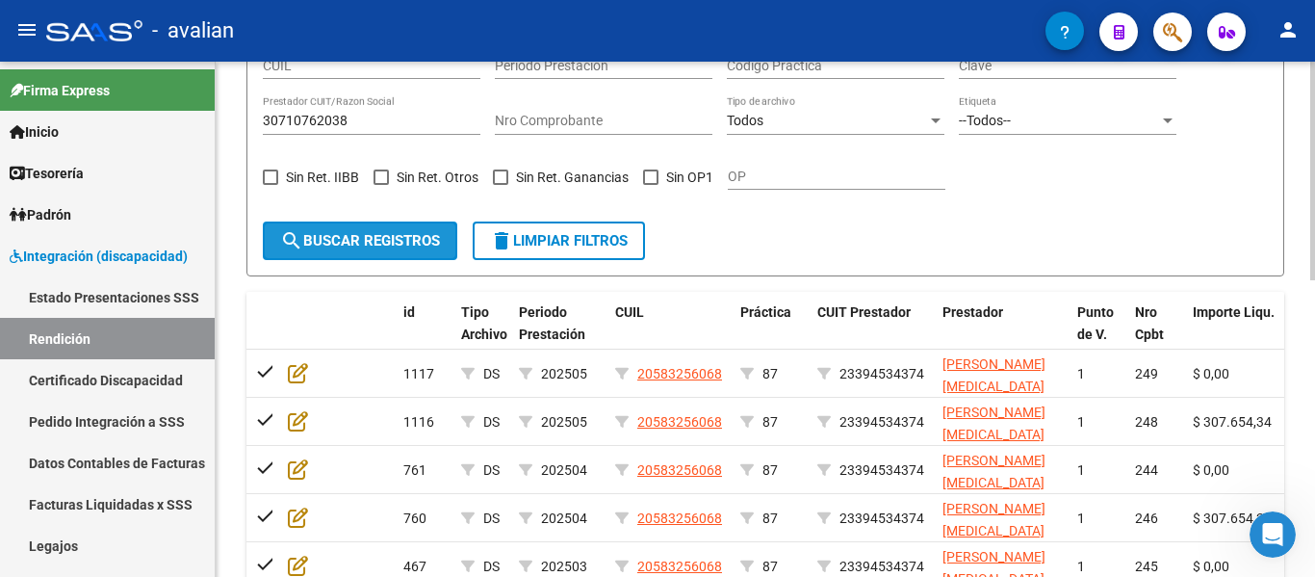
click at [437, 221] on button "search Buscar registros" at bounding box center [360, 240] width 195 height 39
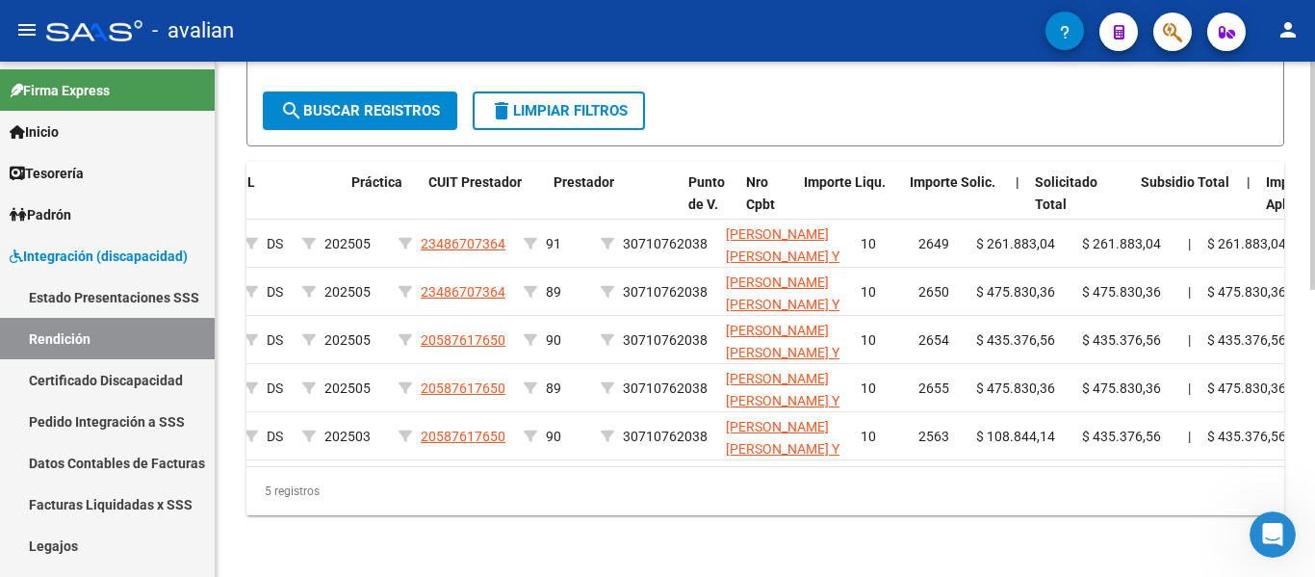
scroll to position [0, 0]
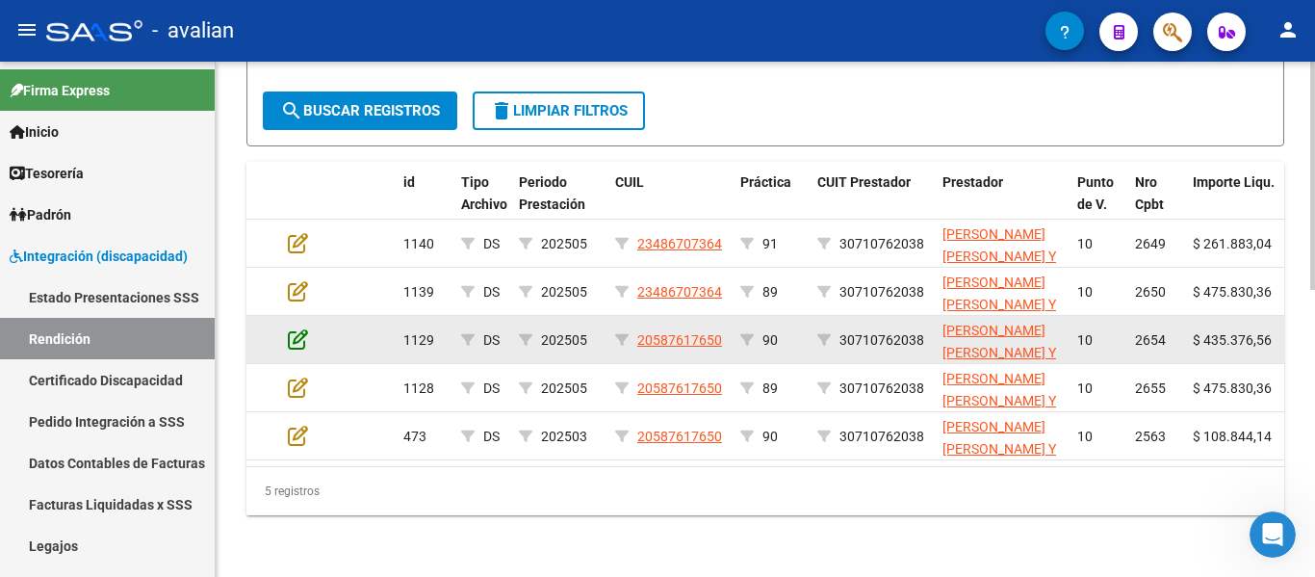
click at [304, 328] on icon at bounding box center [298, 338] width 20 height 21
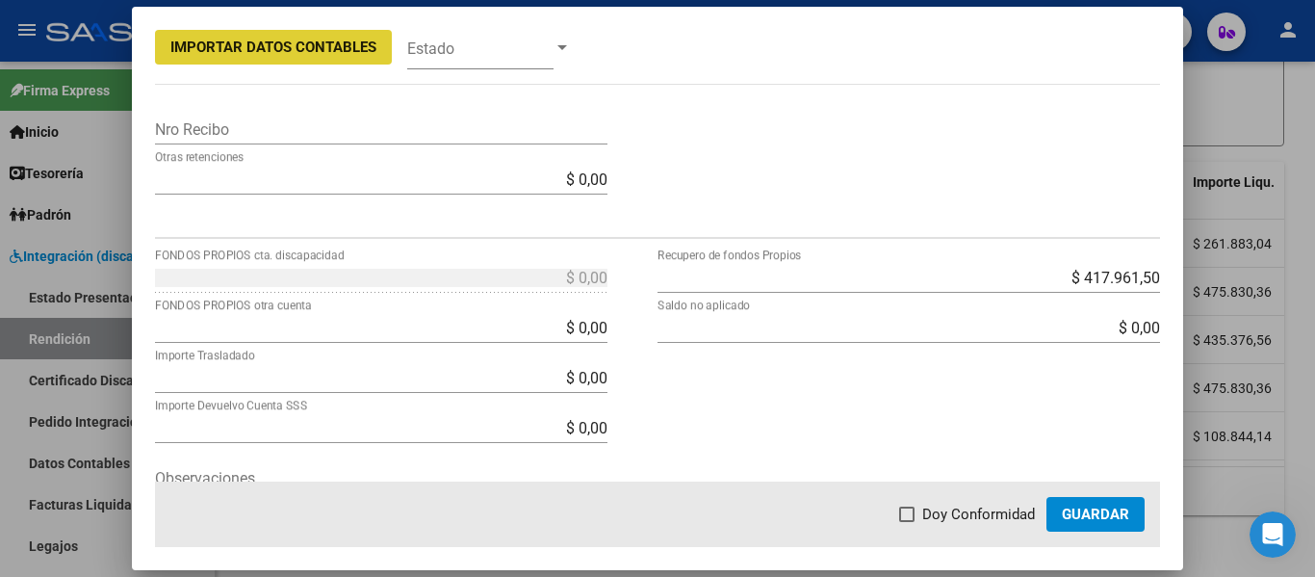
scroll to position [755, 0]
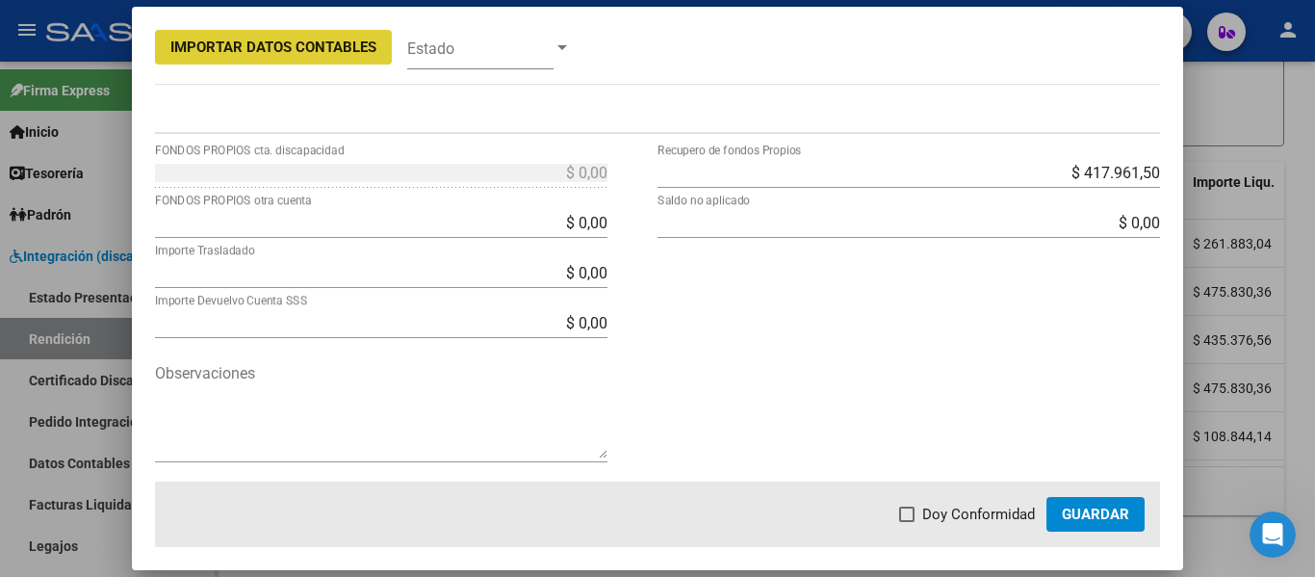
click at [1220, 194] on div at bounding box center [657, 288] width 1315 height 577
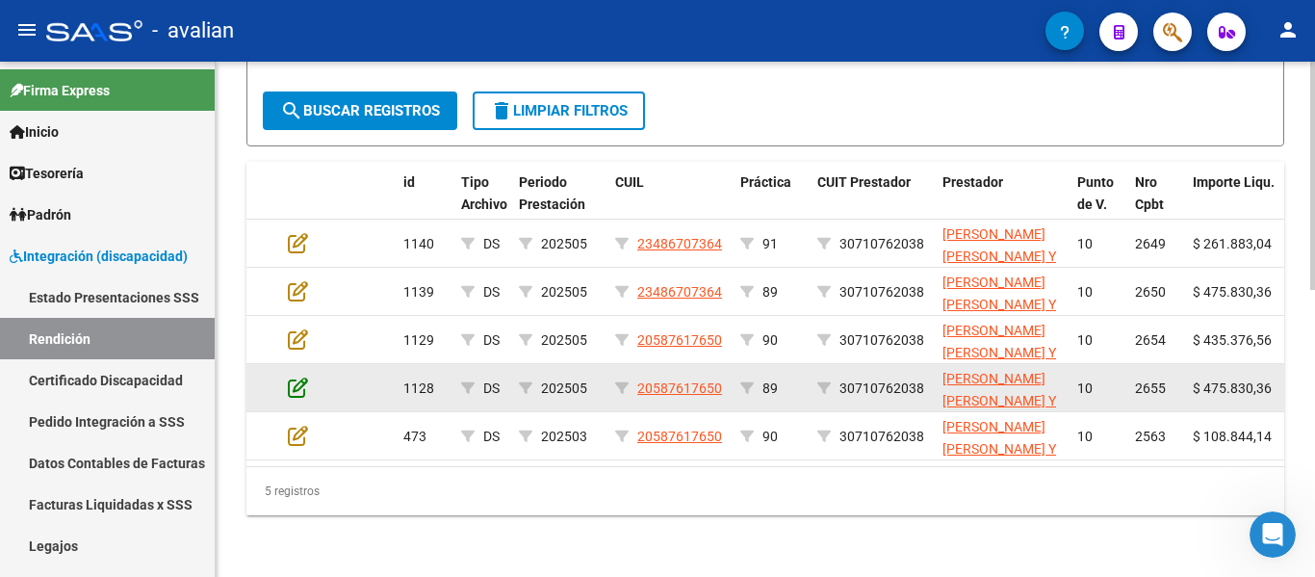
click at [301, 377] on icon at bounding box center [298, 387] width 20 height 21
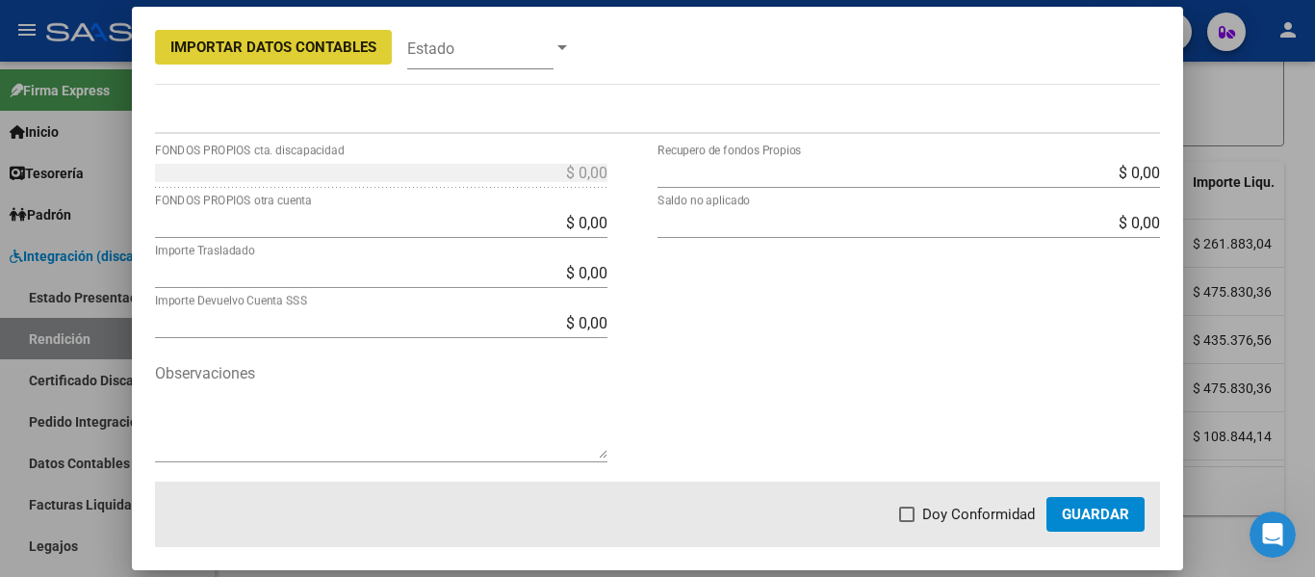
click at [1242, 115] on div at bounding box center [657, 288] width 1315 height 577
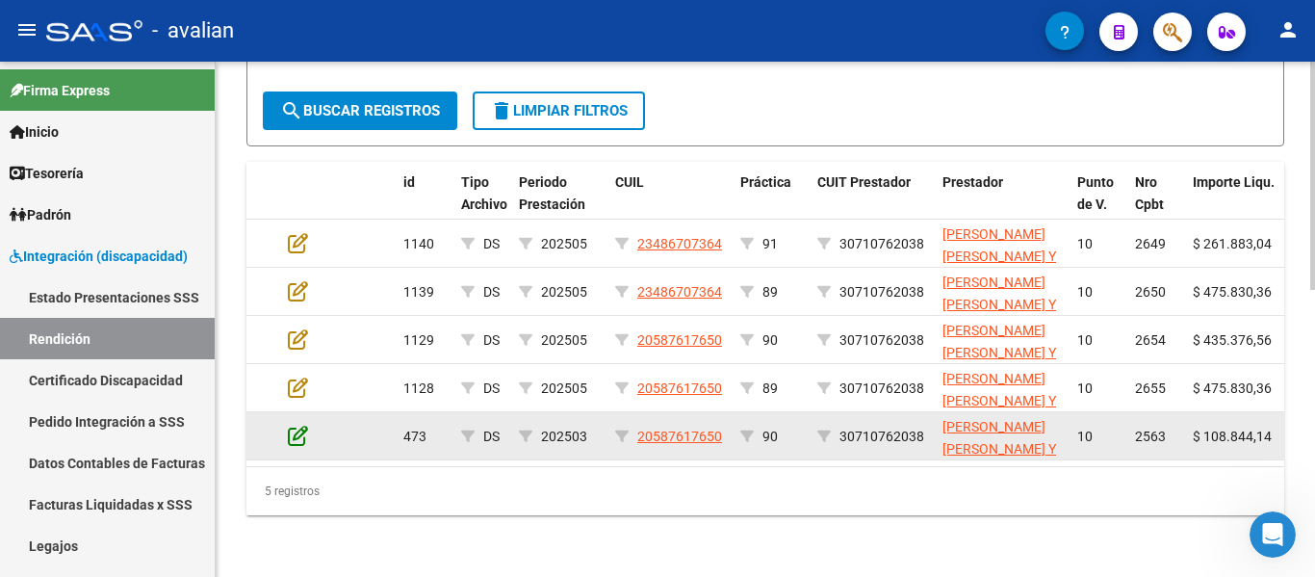
click at [306, 425] on icon at bounding box center [298, 435] width 20 height 21
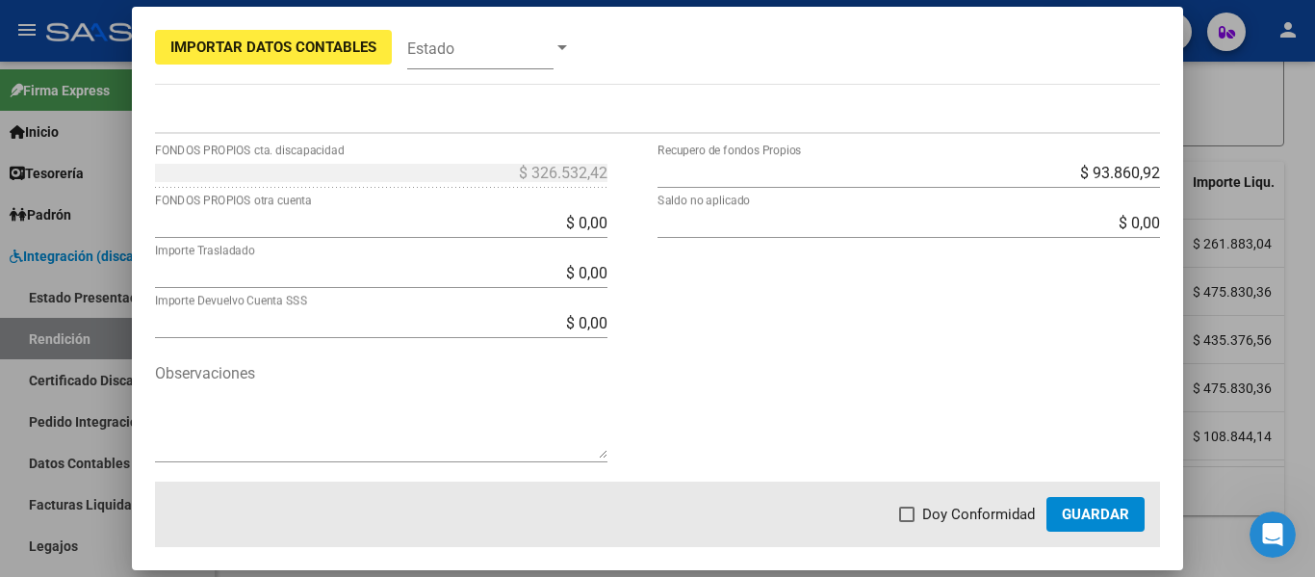
click at [536, 209] on div "$ 0,00 FONDOS PROPIOS otra cuenta" at bounding box center [381, 222] width 453 height 31
drag, startPoint x: 530, startPoint y: 230, endPoint x: 669, endPoint y: 243, distance: 140.2
click at [668, 243] on div "$ 326.532,42 FONDOS PROPIOS cta. discapacidad $ 0,00 FONDOS PROPIOS otra cuenta…" at bounding box center [658, 319] width 1006 height 325
type input "$ 326.532,42"
type input "$ 0,00"
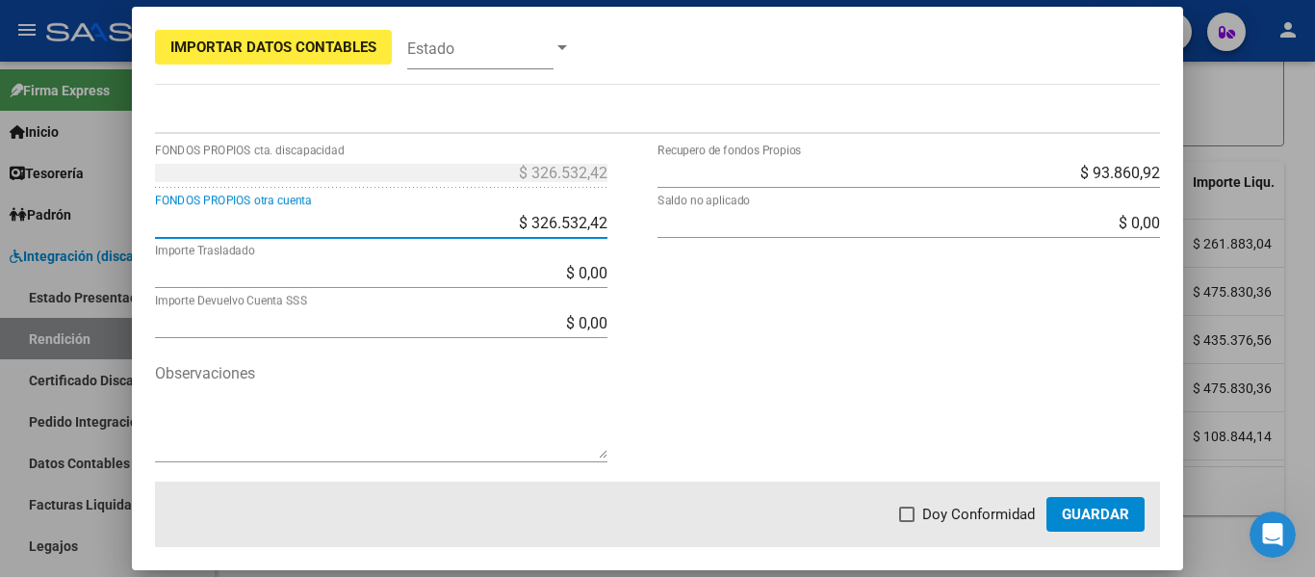
type input "$ 0,00"
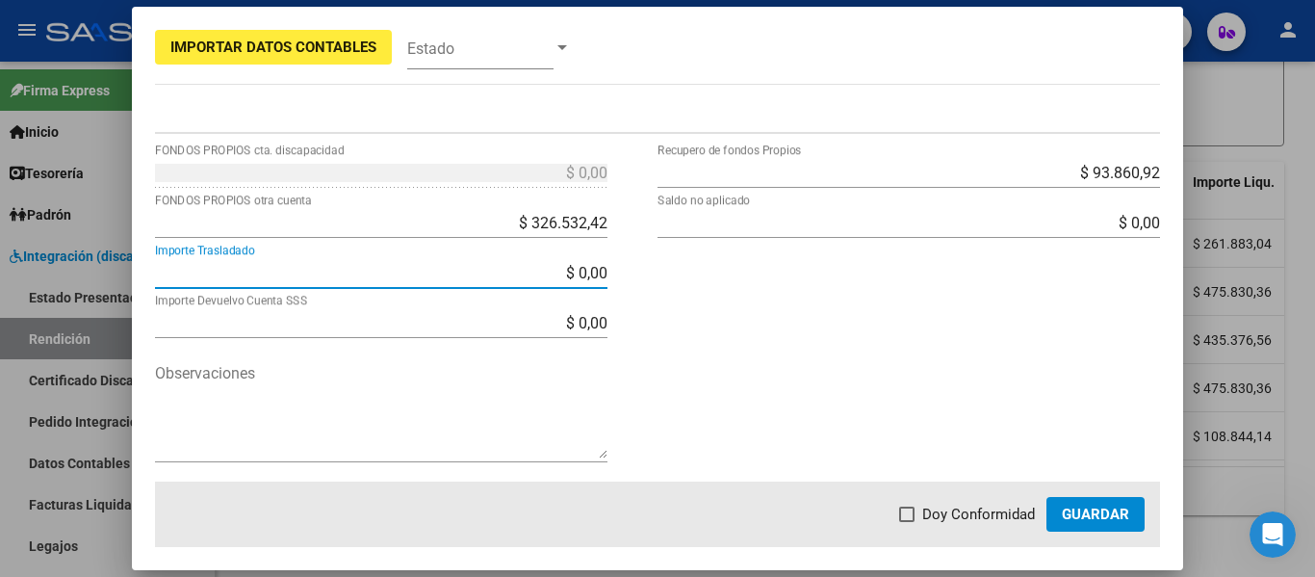
click at [920, 514] on label "Doy Conformidad" at bounding box center [967, 514] width 136 height 23
click at [907, 522] on input "Doy Conformidad" at bounding box center [906, 522] width 1 height 1
checkbox input "true"
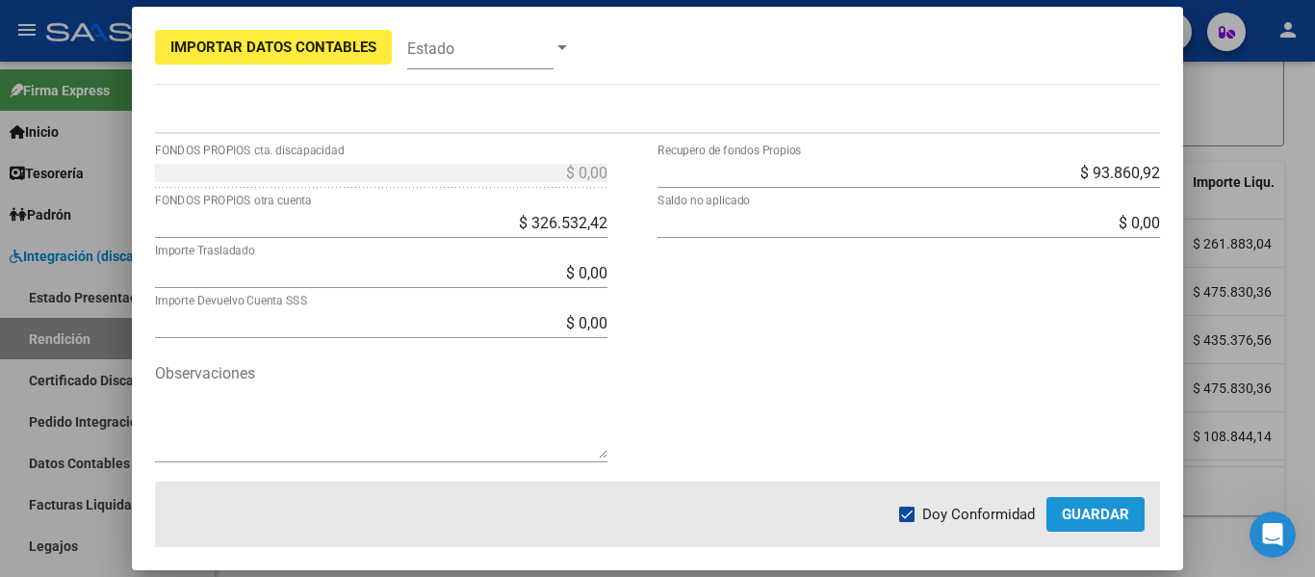
click at [1074, 518] on span "Guardar" at bounding box center [1095, 514] width 67 height 17
click at [1129, 503] on button "Guardar" at bounding box center [1096, 514] width 98 height 35
click at [1097, 508] on span "Guardar" at bounding box center [1095, 514] width 67 height 17
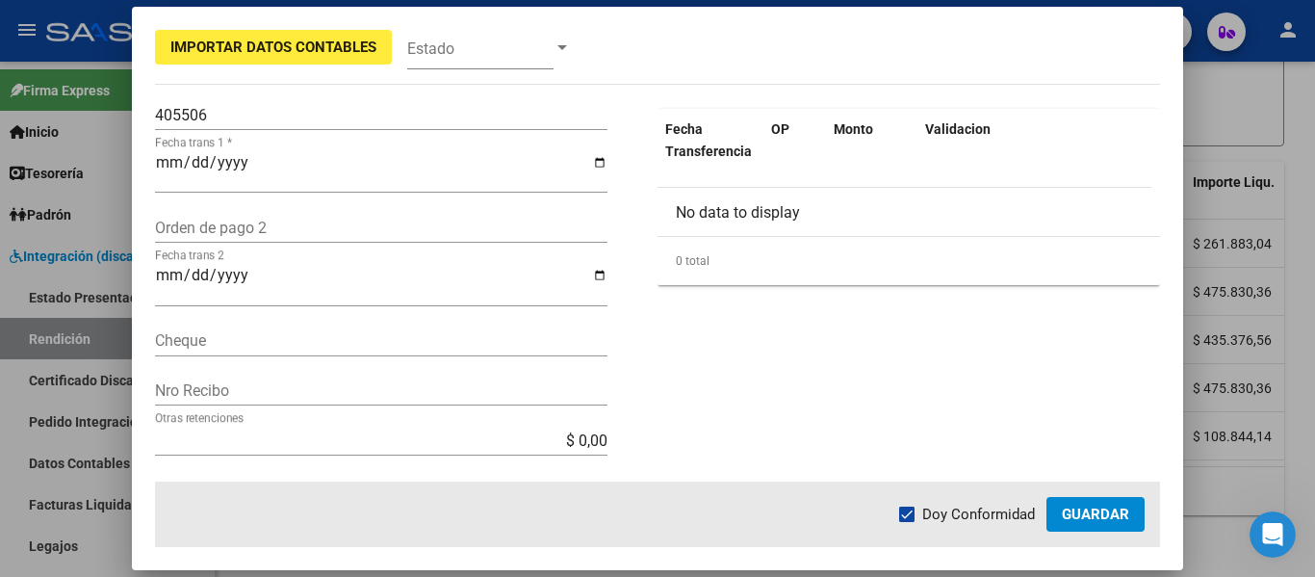
scroll to position [562, 0]
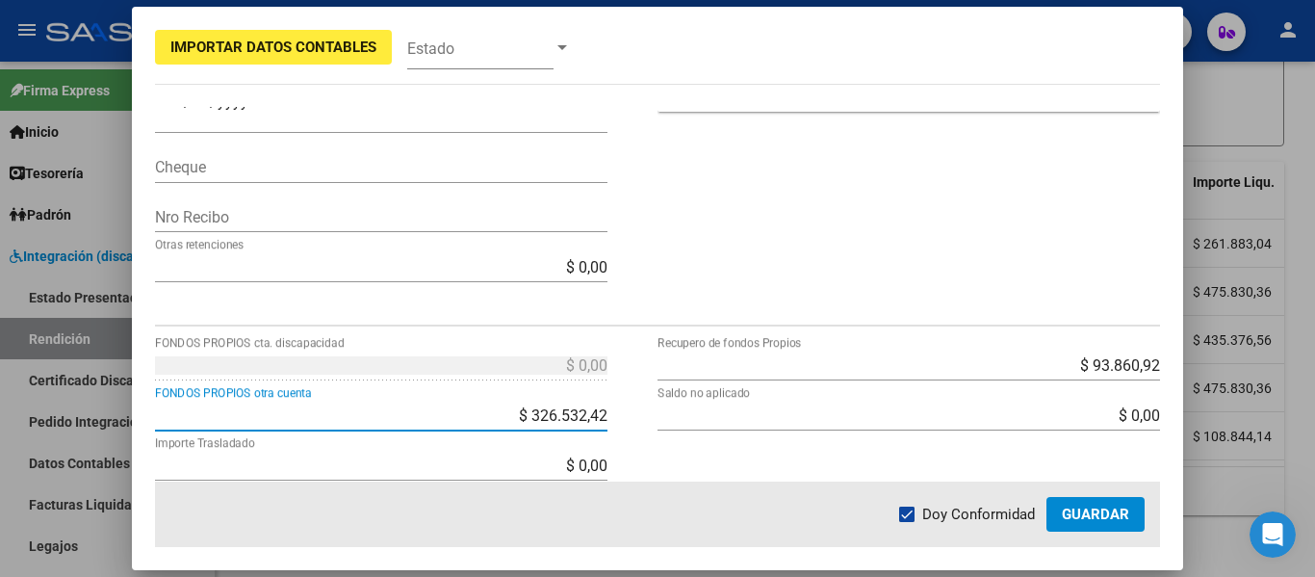
drag, startPoint x: 508, startPoint y: 410, endPoint x: 693, endPoint y: 394, distance: 185.6
click at [693, 394] on div "$ 0,00 FONDOS PROPIOS cta. discapacidad $ 326.532,42 FONDOS PROPIOS otra cuenta…" at bounding box center [658, 512] width 1006 height 325
type input "$ 0,00"
type input "$ 326.532,42"
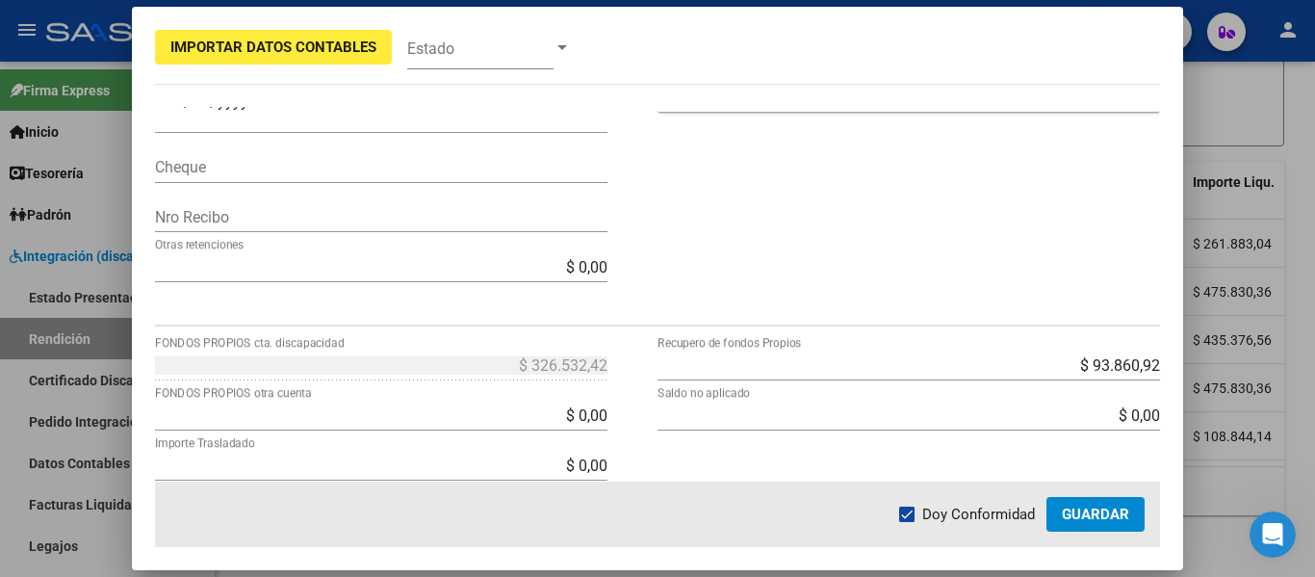
drag, startPoint x: 601, startPoint y: 414, endPoint x: 561, endPoint y: 407, distance: 40.1
click at [560, 407] on app-form-text-field "$ 0,00 FONDOS PROPIOS otra cuenta" at bounding box center [389, 415] width 468 height 18
click at [562, 413] on input "$ 0,00" at bounding box center [381, 415] width 453 height 18
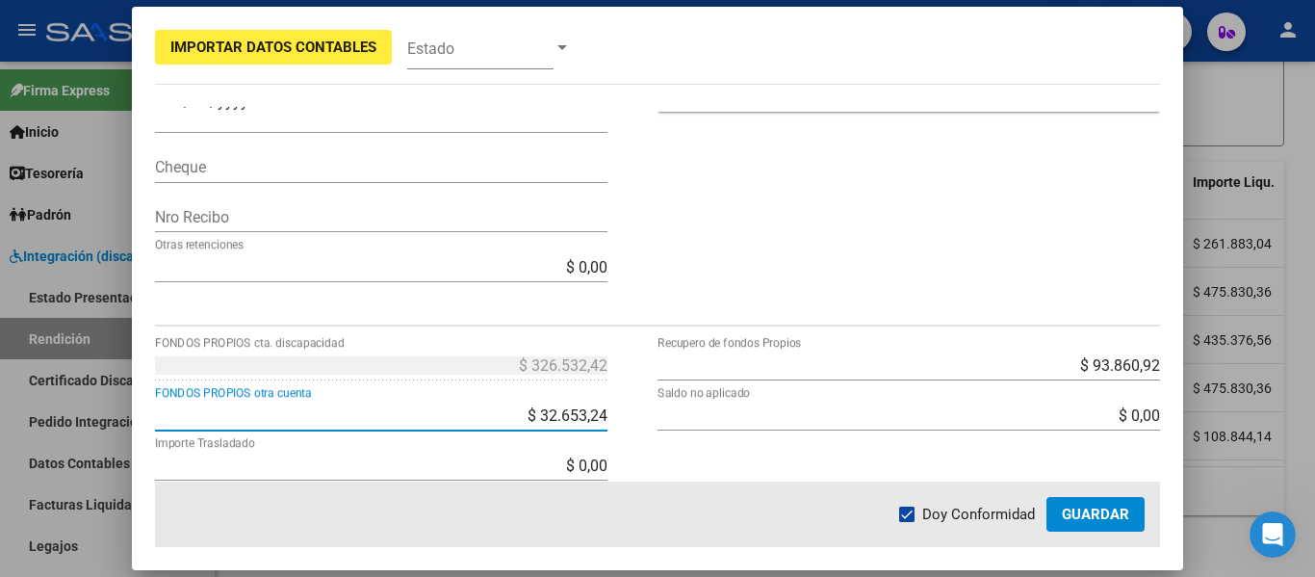
type input "$ 326.532,42"
type input "$ 0,00"
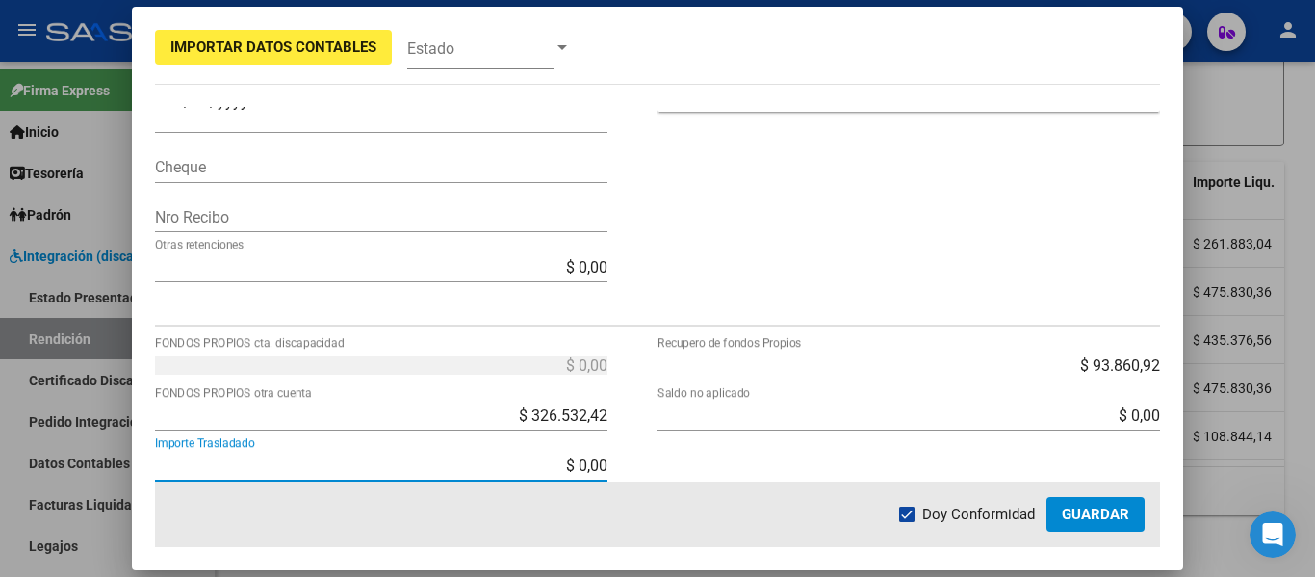
click at [1081, 515] on span "Guardar" at bounding box center [1095, 514] width 67 height 17
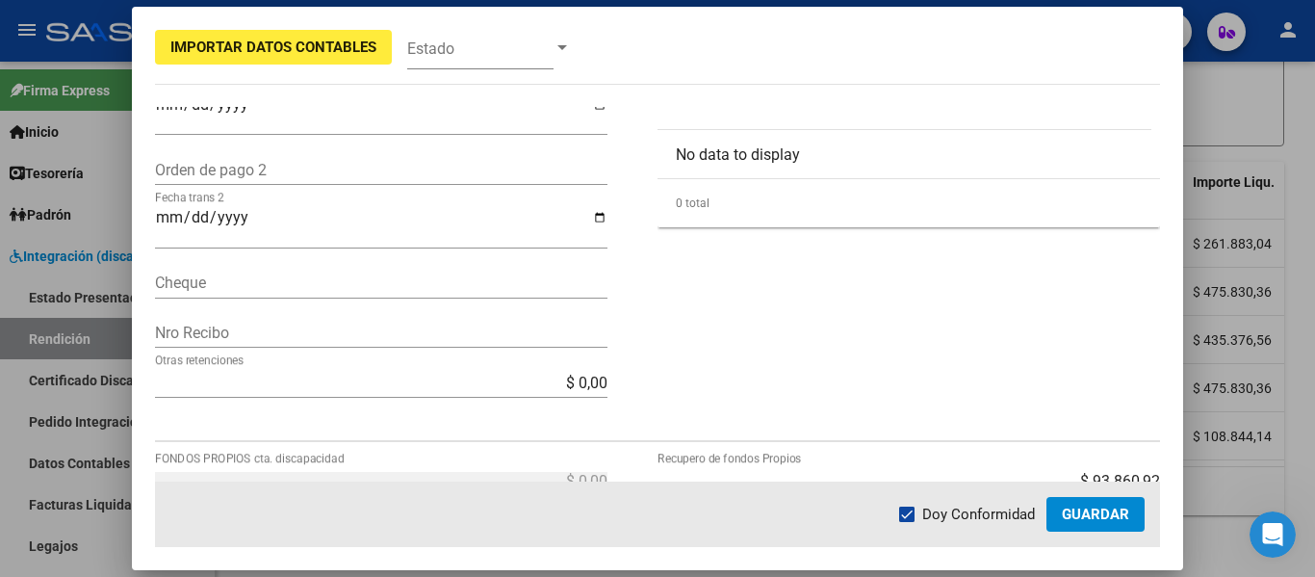
scroll to position [674, 0]
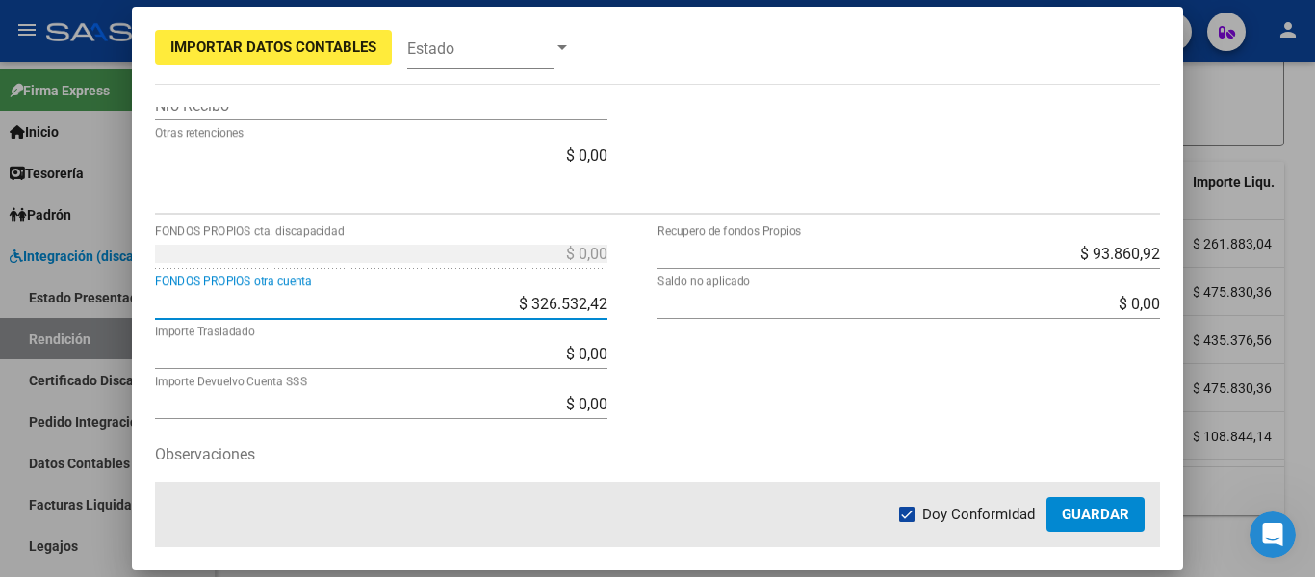
drag, startPoint x: 598, startPoint y: 295, endPoint x: 620, endPoint y: 311, distance: 27.5
click at [599, 296] on input "$ 326.532,42" at bounding box center [381, 304] width 453 height 18
type input "$ 326.532,41"
type input "$ 0,01"
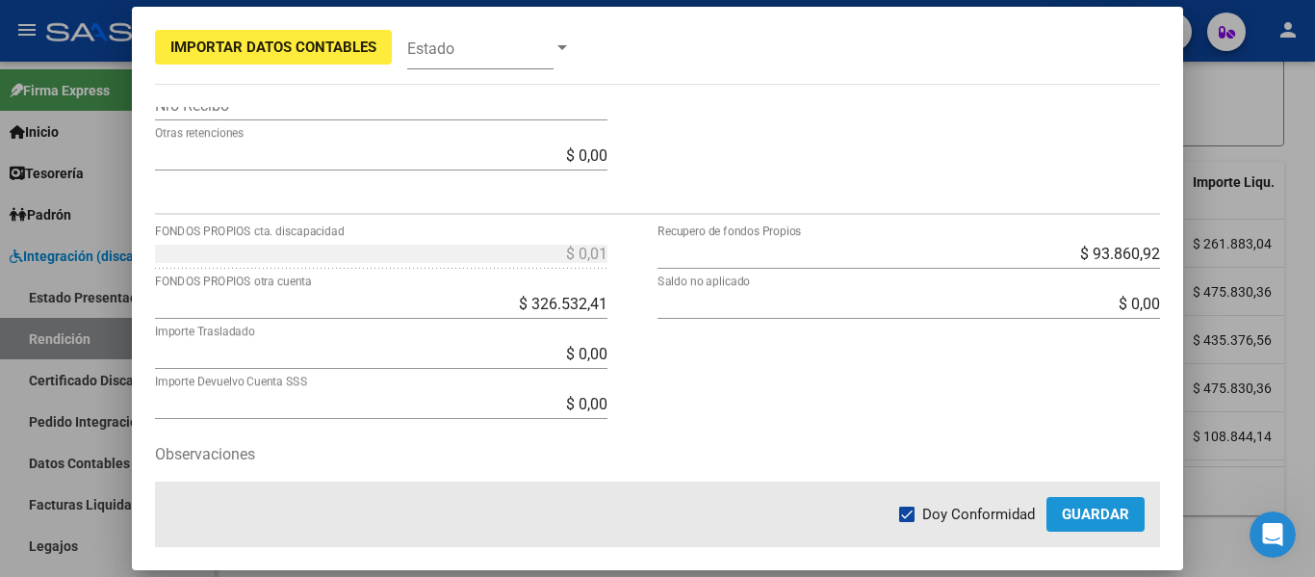
click at [1092, 517] on span "Guardar" at bounding box center [1095, 514] width 67 height 17
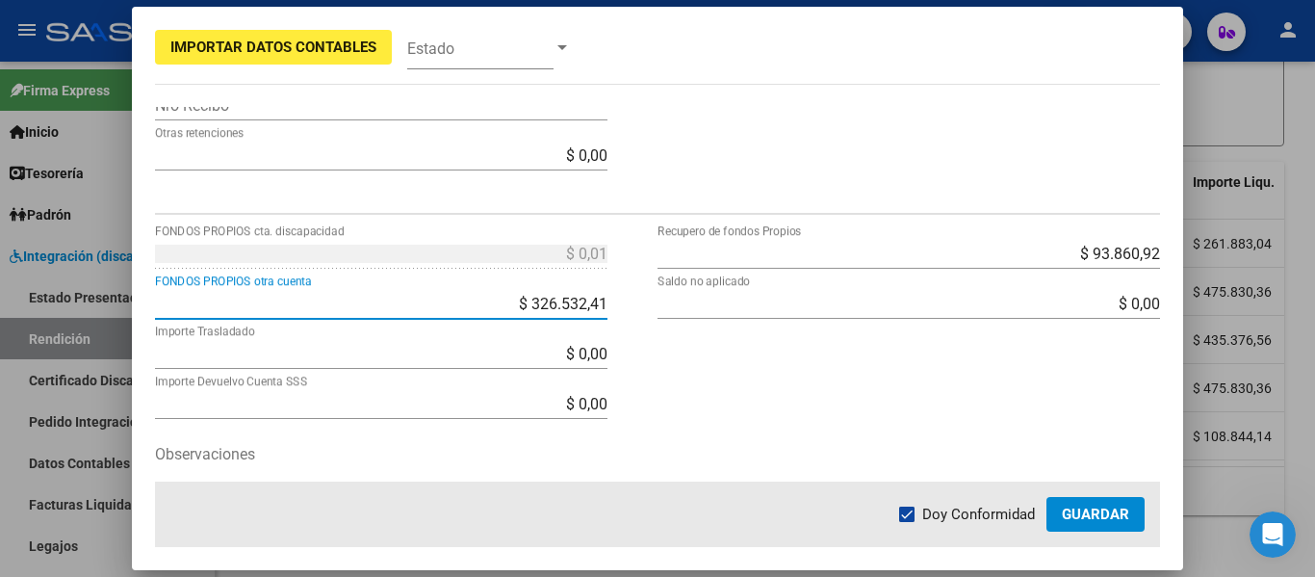
drag, startPoint x: 589, startPoint y: 304, endPoint x: 635, endPoint y: 306, distance: 45.3
click at [610, 304] on app-form-text-field "$ 326.532,41 FONDOS PROPIOS otra cuenta" at bounding box center [389, 304] width 468 height 18
type input "$ 326.532,43"
type input "-$ 0,01"
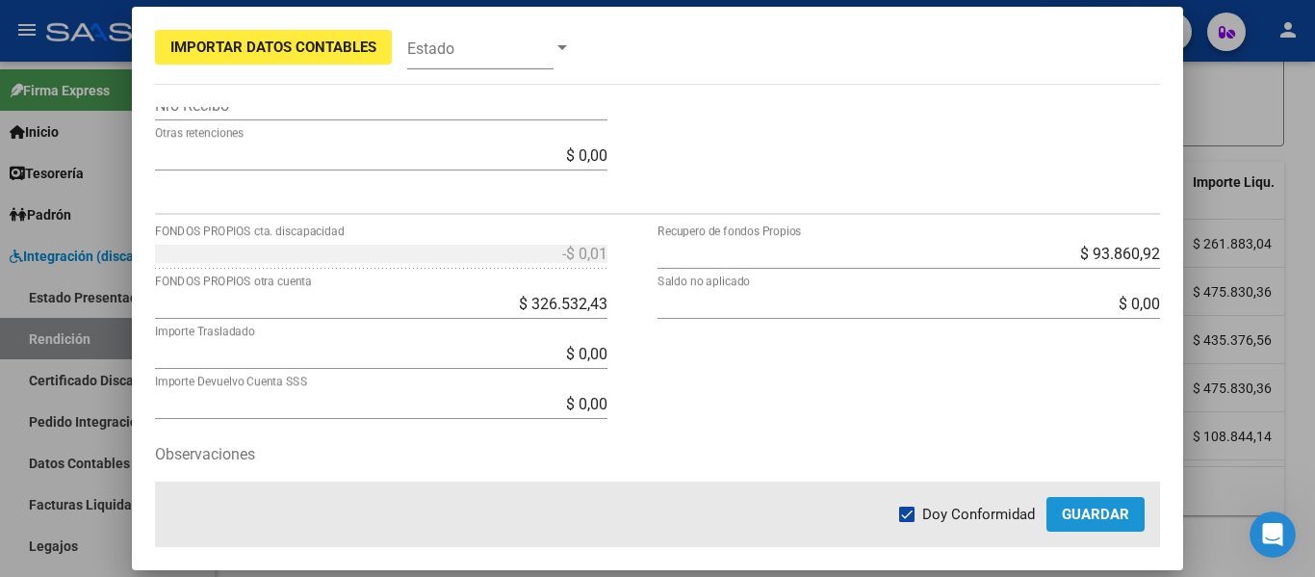
click at [1099, 513] on span "Guardar" at bounding box center [1095, 514] width 67 height 17
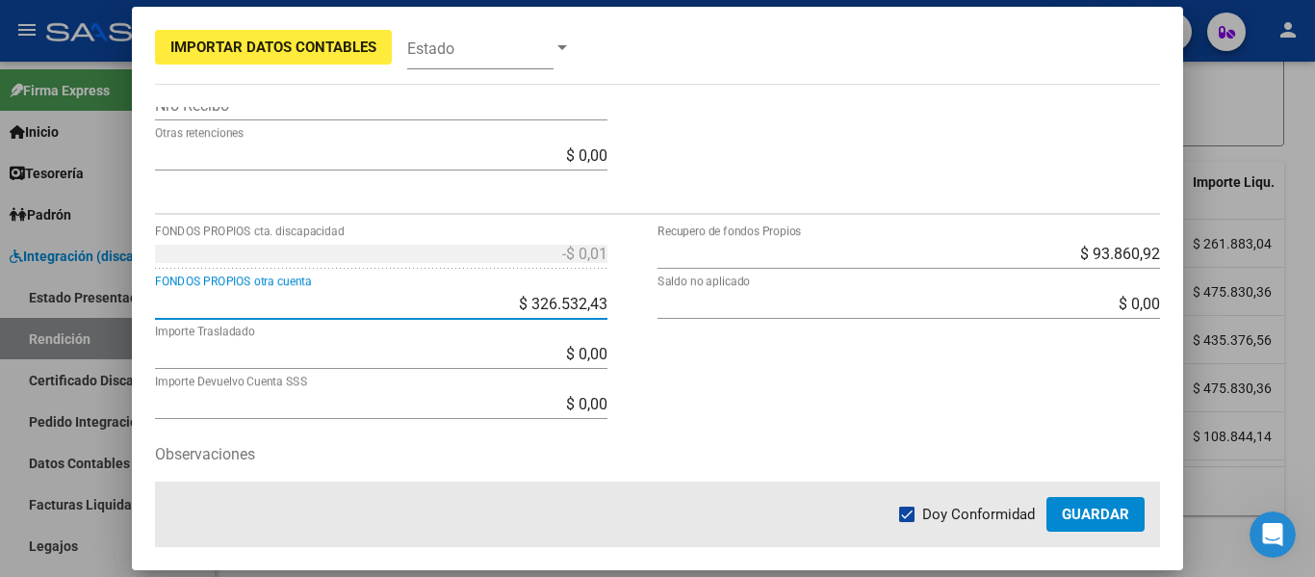
drag, startPoint x: 593, startPoint y: 302, endPoint x: 652, endPoint y: 313, distance: 59.7
click at [595, 303] on input "$ 326.532,43" at bounding box center [381, 304] width 453 height 18
type input "$ 326.532,42"
type input "$ 0,00"
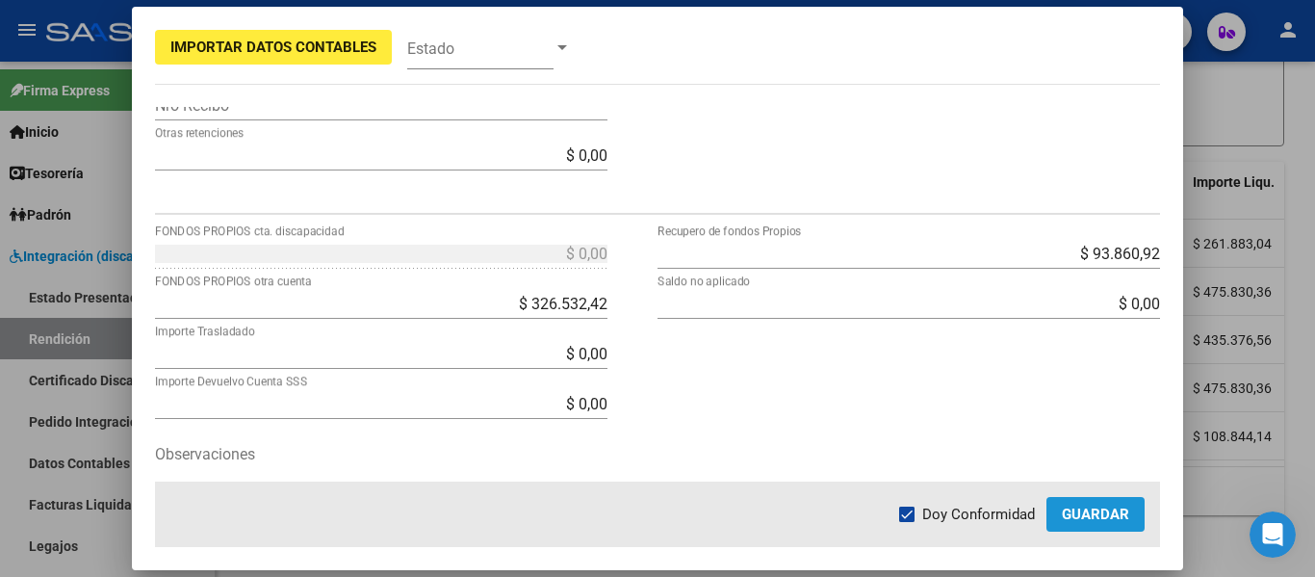
click at [1142, 517] on button "Guardar" at bounding box center [1096, 514] width 98 height 35
click at [597, 303] on input "$ 326.532,42" at bounding box center [381, 304] width 453 height 18
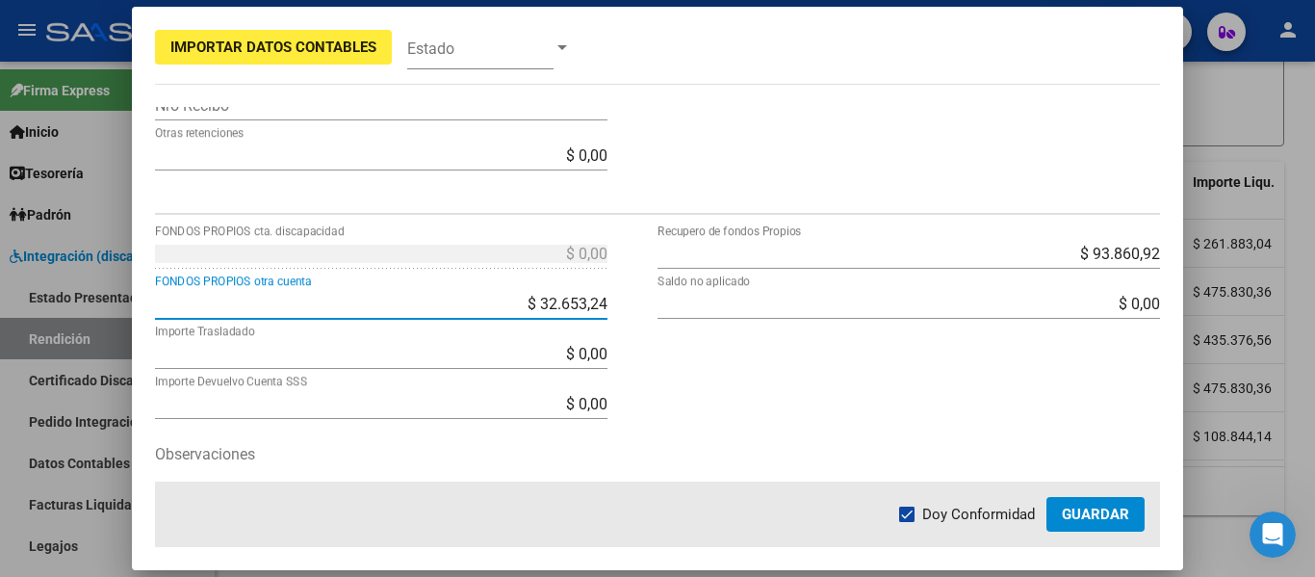
type input "$ 326.532,40"
type input "$ 0,02"
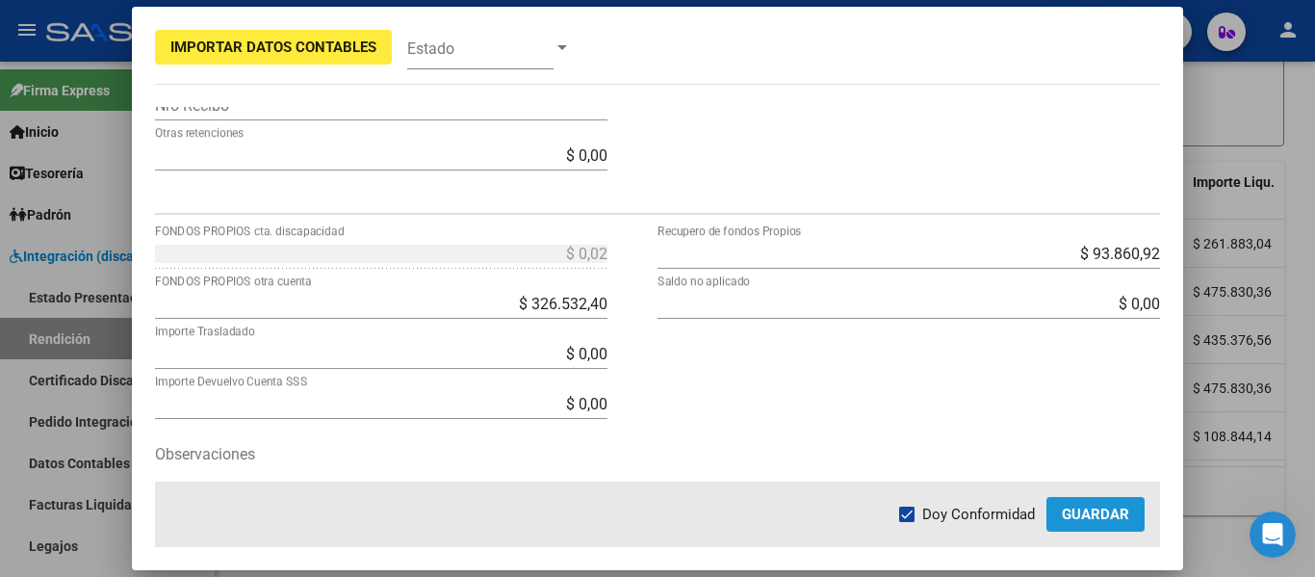
click at [1109, 512] on span "Guardar" at bounding box center [1095, 514] width 67 height 17
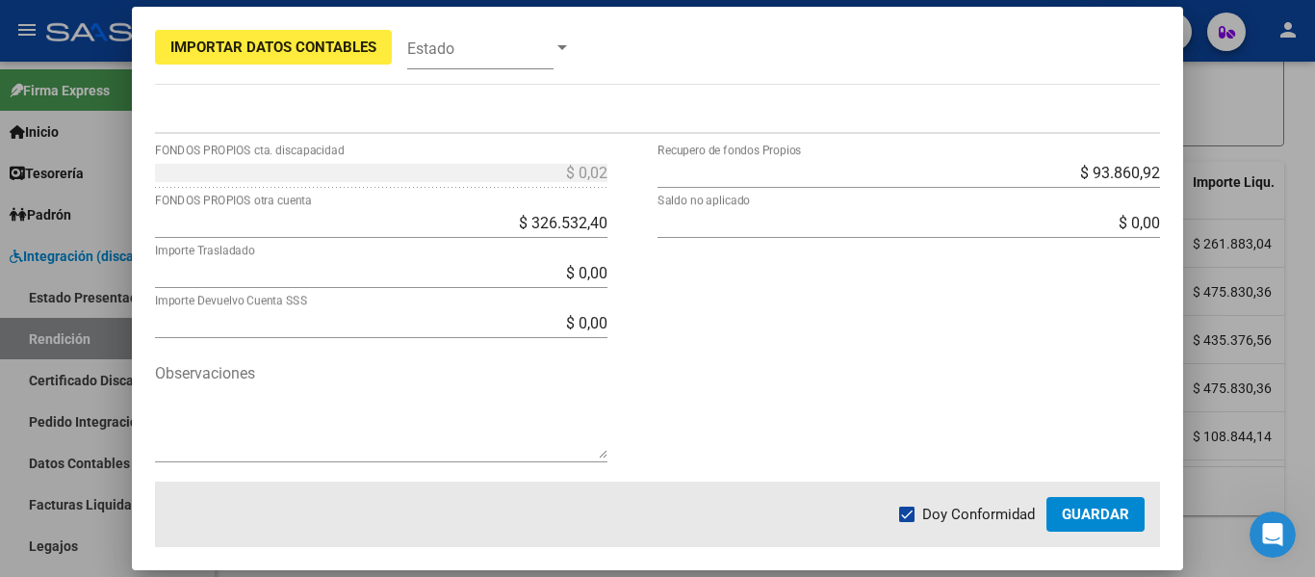
click at [593, 227] on input "$ 326.532,40" at bounding box center [381, 223] width 453 height 18
type input "$ 326.532,42"
type input "$ 0,00"
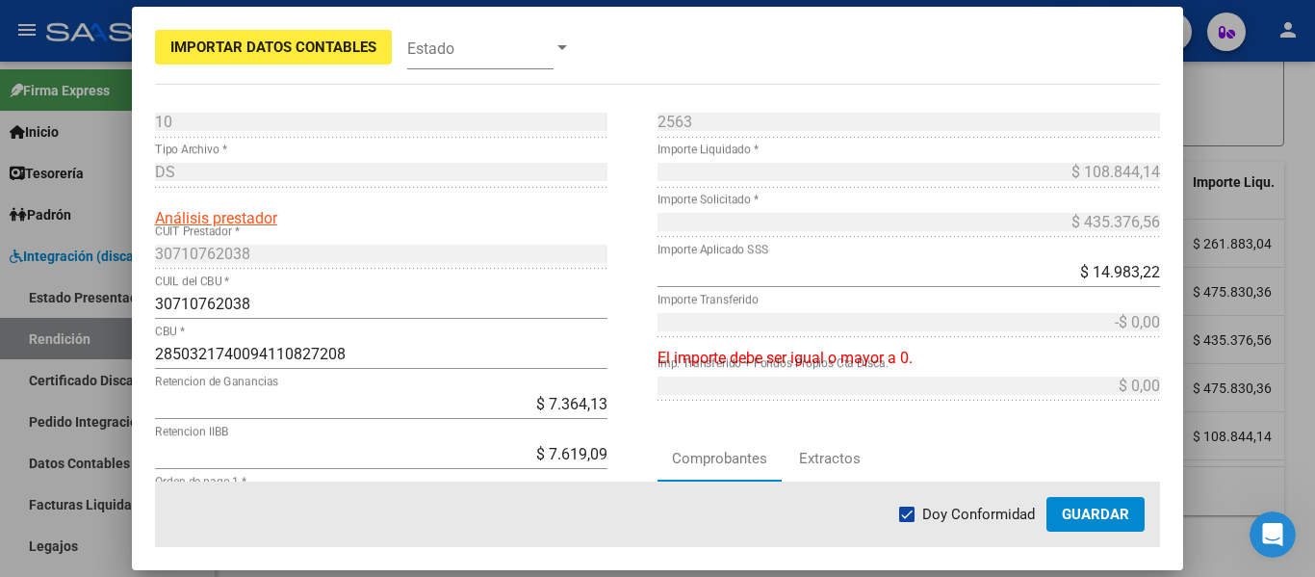
scroll to position [193, 0]
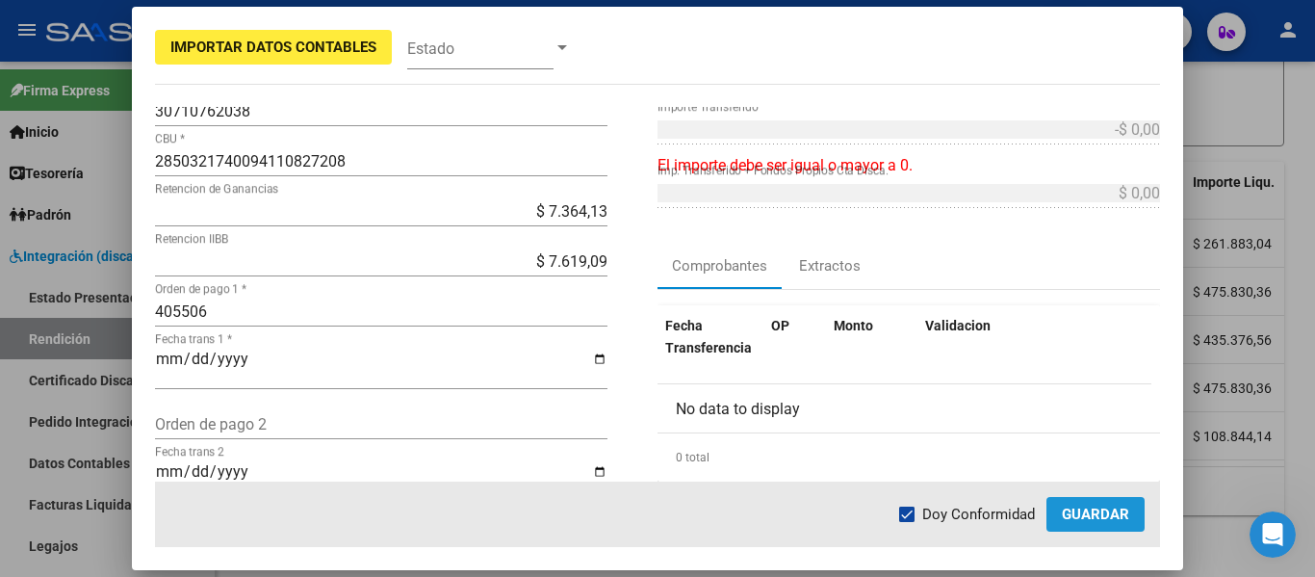
click at [1056, 517] on button "Guardar" at bounding box center [1096, 514] width 98 height 35
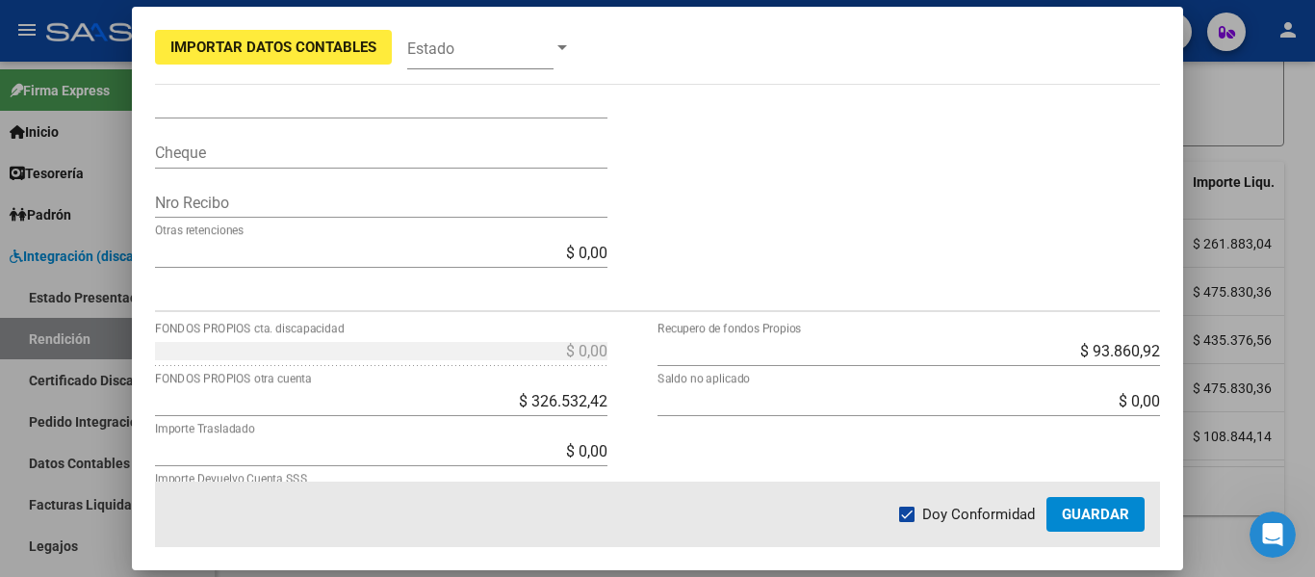
scroll to position [578, 0]
click at [605, 404] on app-form-text-field "$ 326.532,42 FONDOS PROPIOS otra cuenta" at bounding box center [389, 400] width 468 height 18
click at [597, 400] on input "$ 326.532,42" at bounding box center [381, 400] width 453 height 18
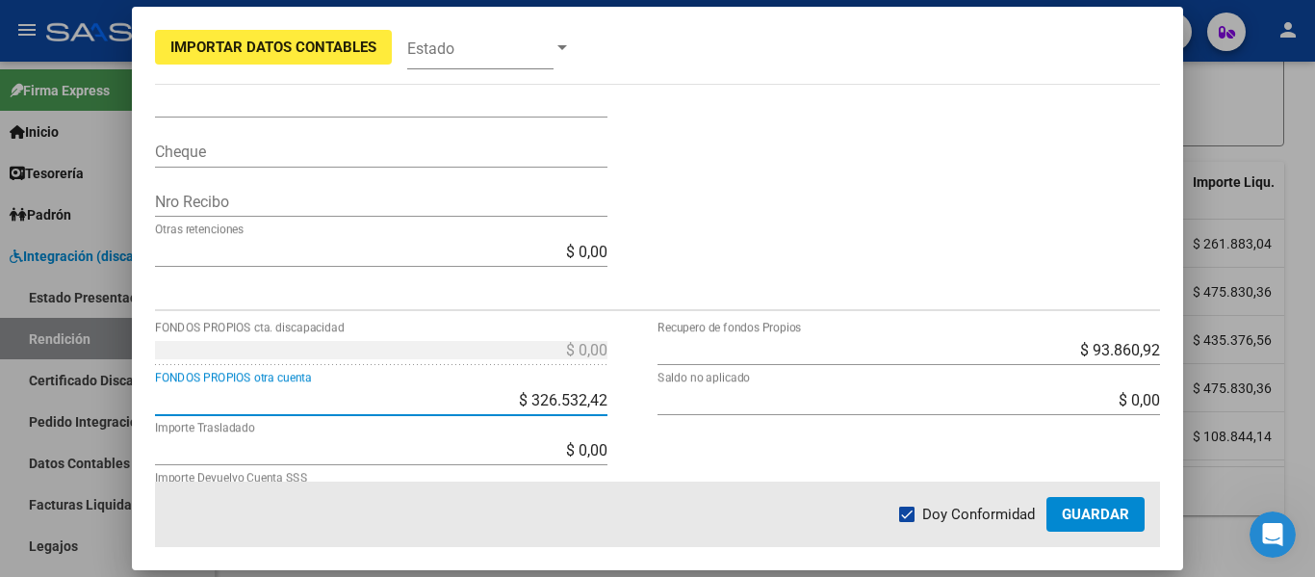
type input "$ 32.653,24"
type input "$ 293.879,18"
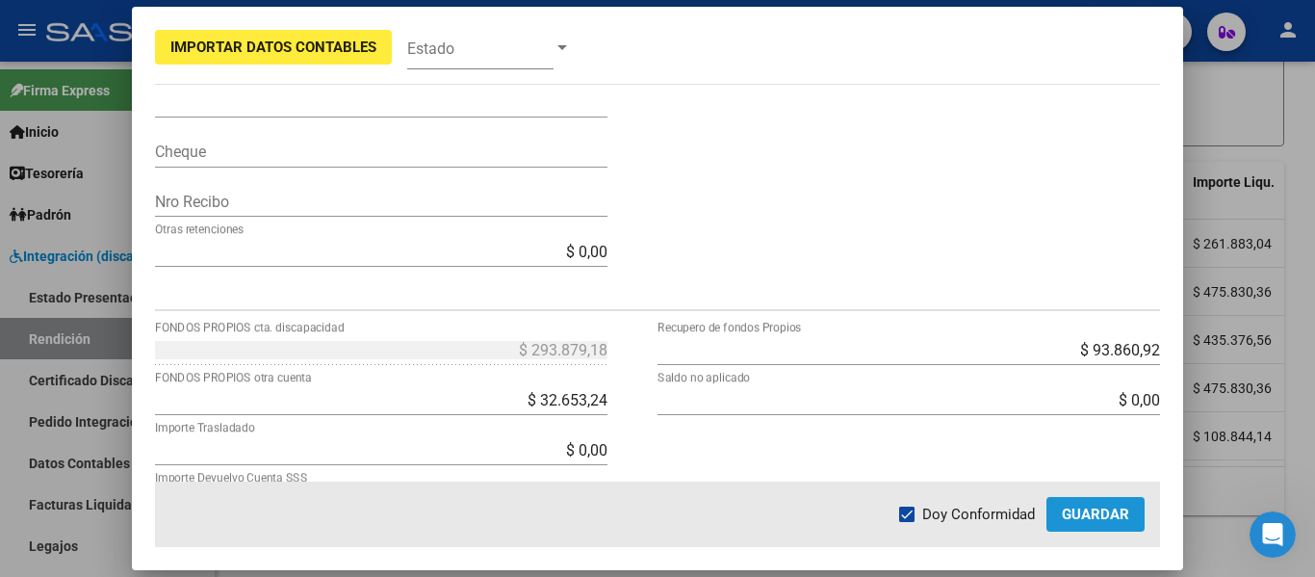
click at [1094, 509] on span "Guardar" at bounding box center [1095, 514] width 67 height 17
click at [476, 396] on input "$ 32.653,24" at bounding box center [381, 400] width 453 height 18
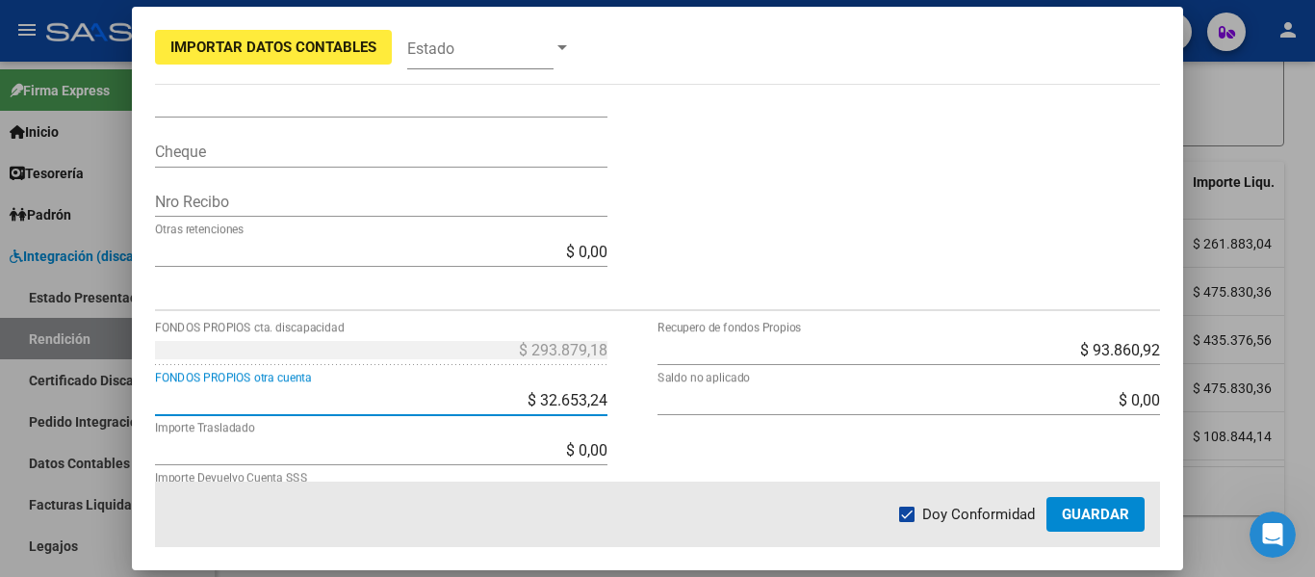
drag, startPoint x: 496, startPoint y: 398, endPoint x: 714, endPoint y: 418, distance: 219.5
click at [711, 418] on div "$ 293.879,18 FONDOS PROPIOS cta. discapacidad $ 32.653,24 FONDOS PROPIOS otra c…" at bounding box center [658, 496] width 1006 height 325
type input "$ 0,00"
type input "$ 326.532,42"
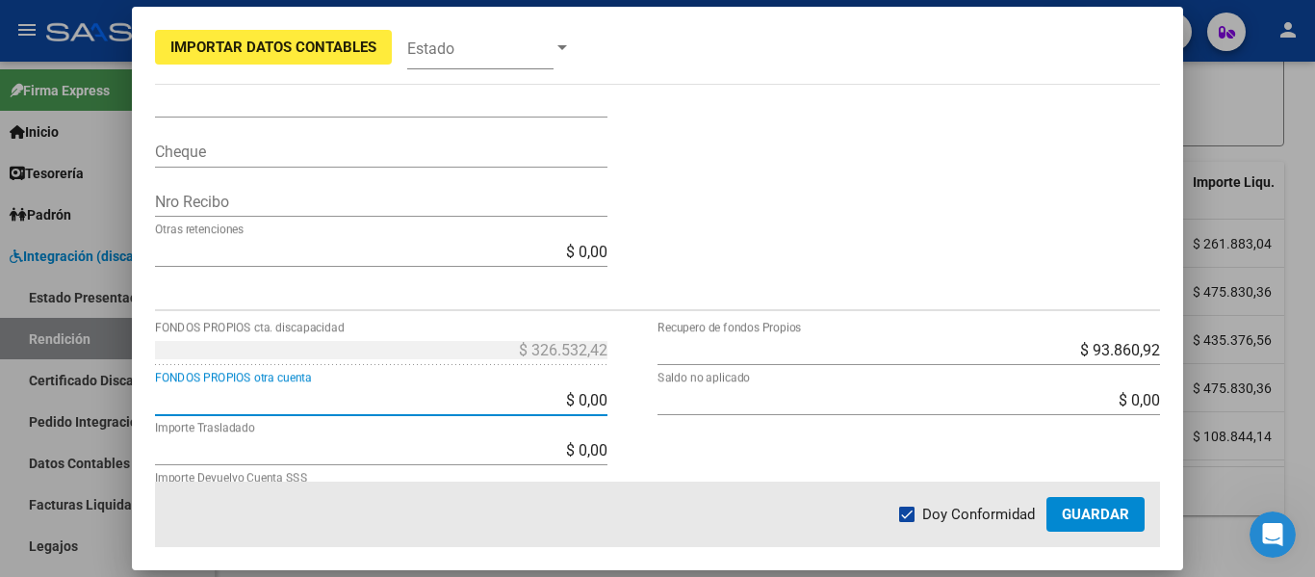
click at [742, 458] on div "$ 93.860,92 Recupero de fondos Propios $ 0,00 Saldo no aplicado" at bounding box center [909, 496] width 503 height 325
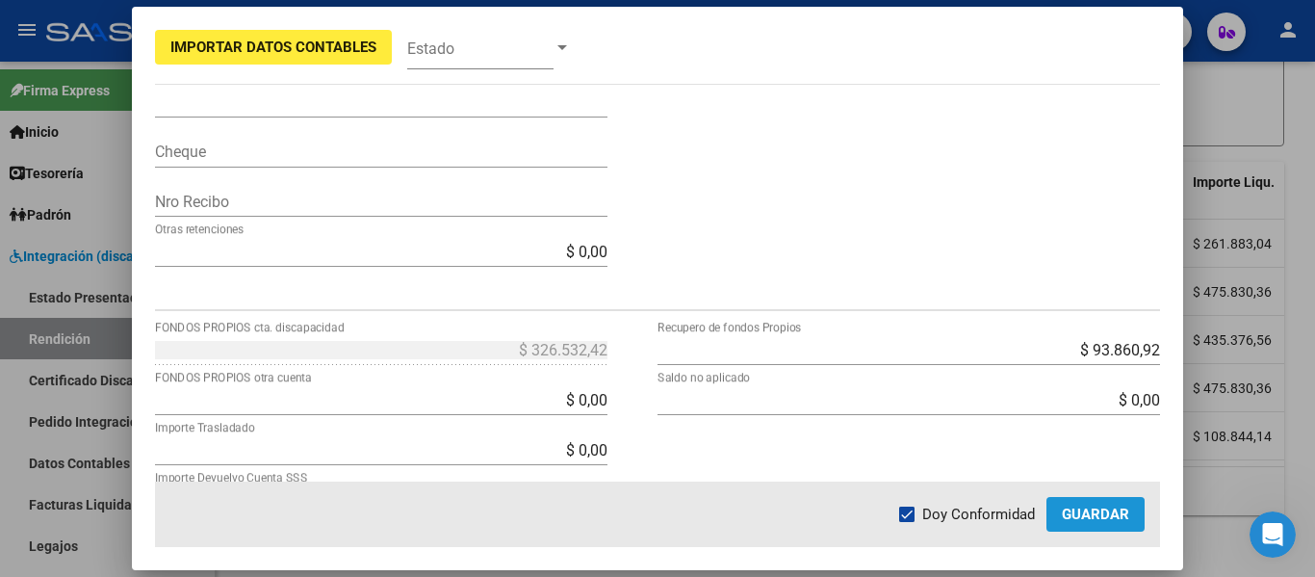
click at [1071, 518] on span "Guardar" at bounding box center [1095, 514] width 67 height 17
click at [1089, 520] on span "Guardar" at bounding box center [1095, 514] width 67 height 17
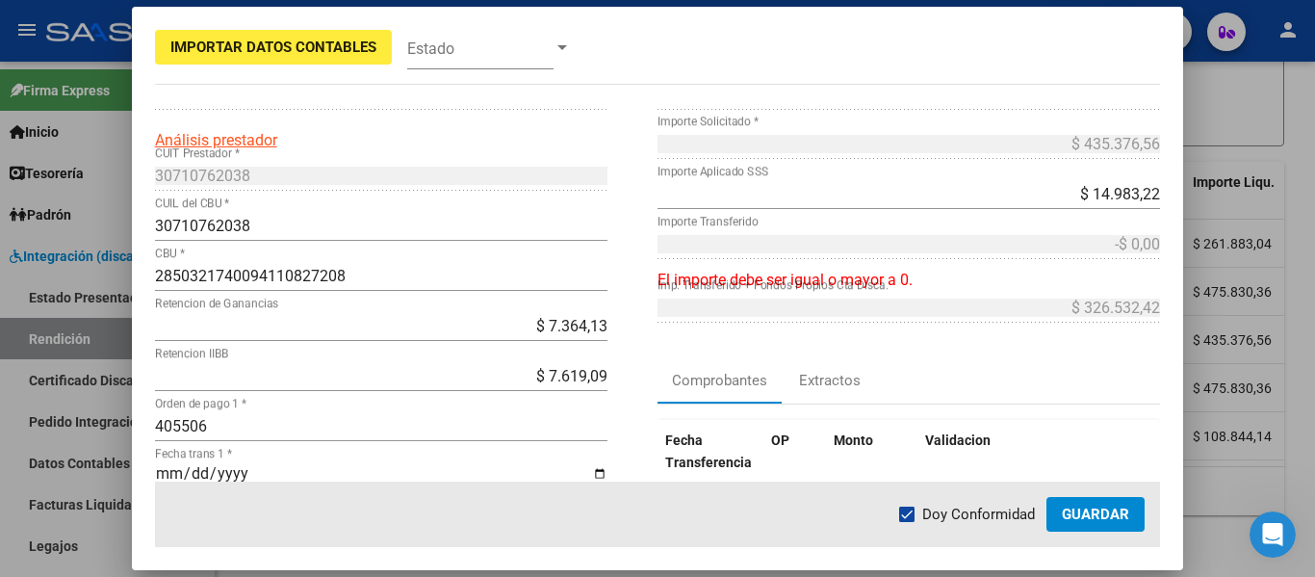
scroll to position [0, 0]
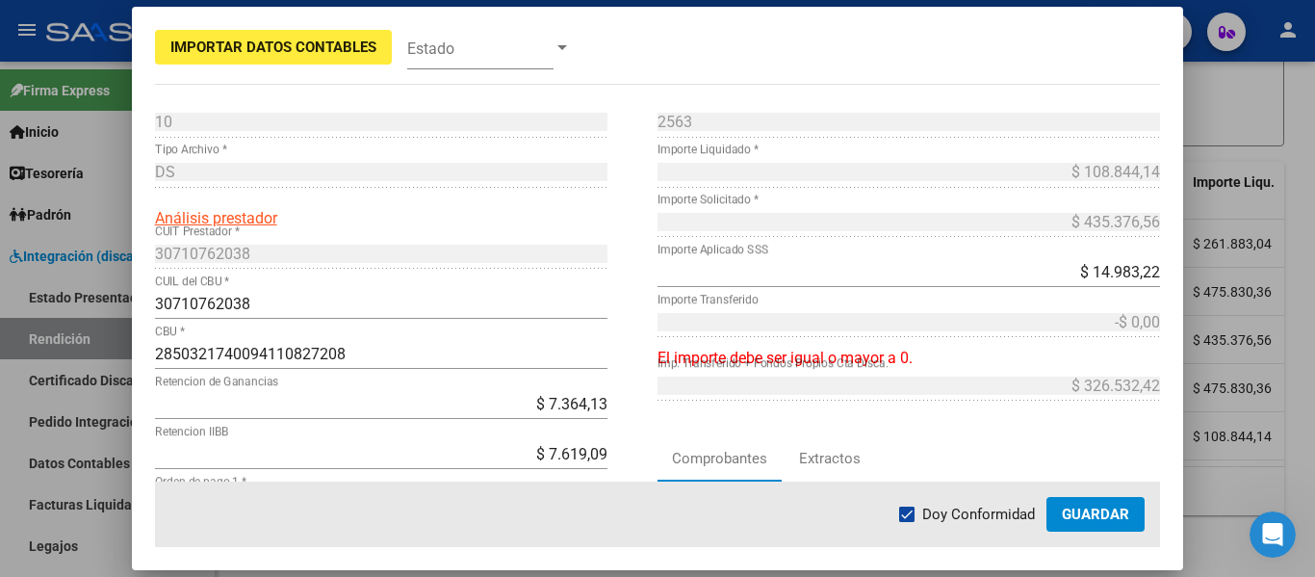
click at [1259, 143] on div at bounding box center [657, 288] width 1315 height 577
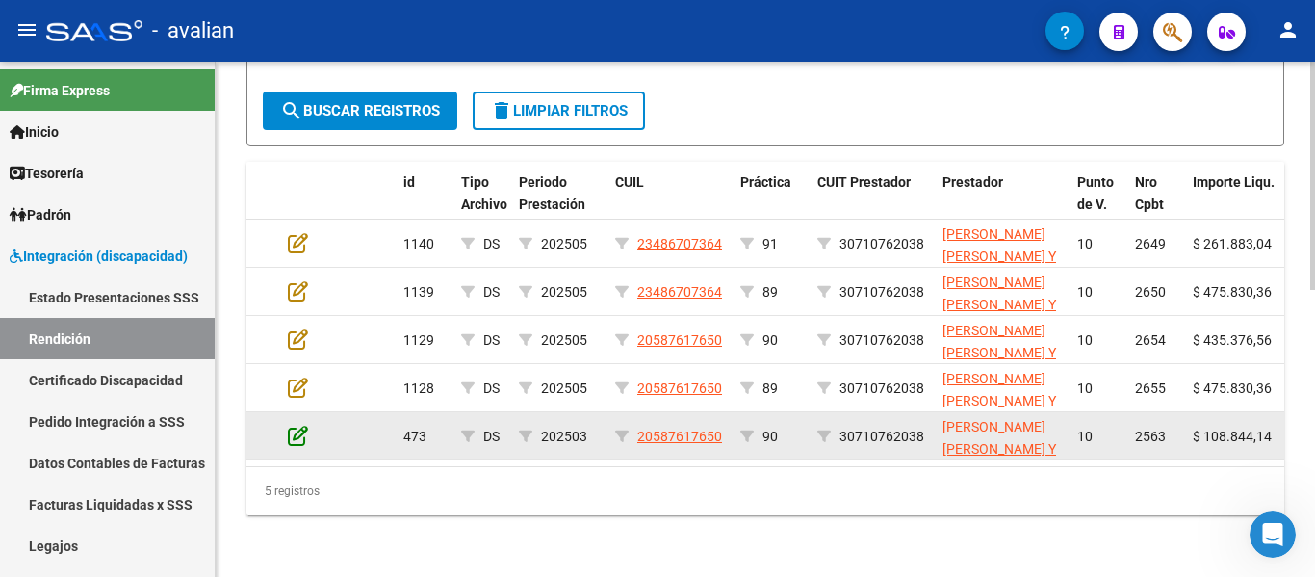
click at [294, 425] on icon at bounding box center [298, 435] width 20 height 21
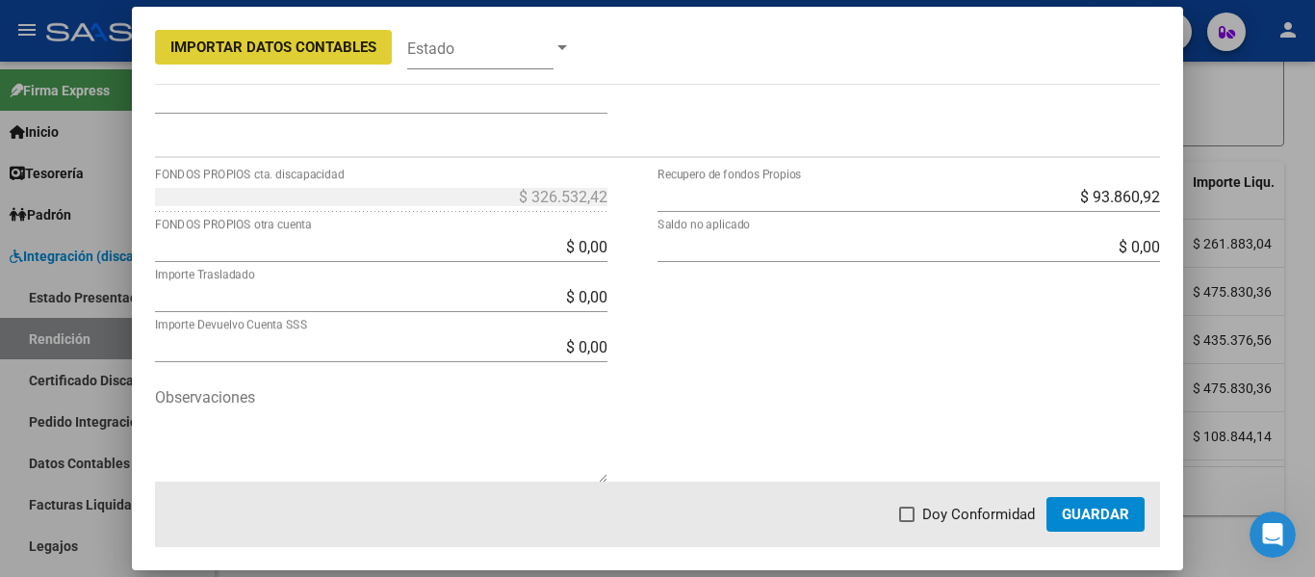
scroll to position [755, 0]
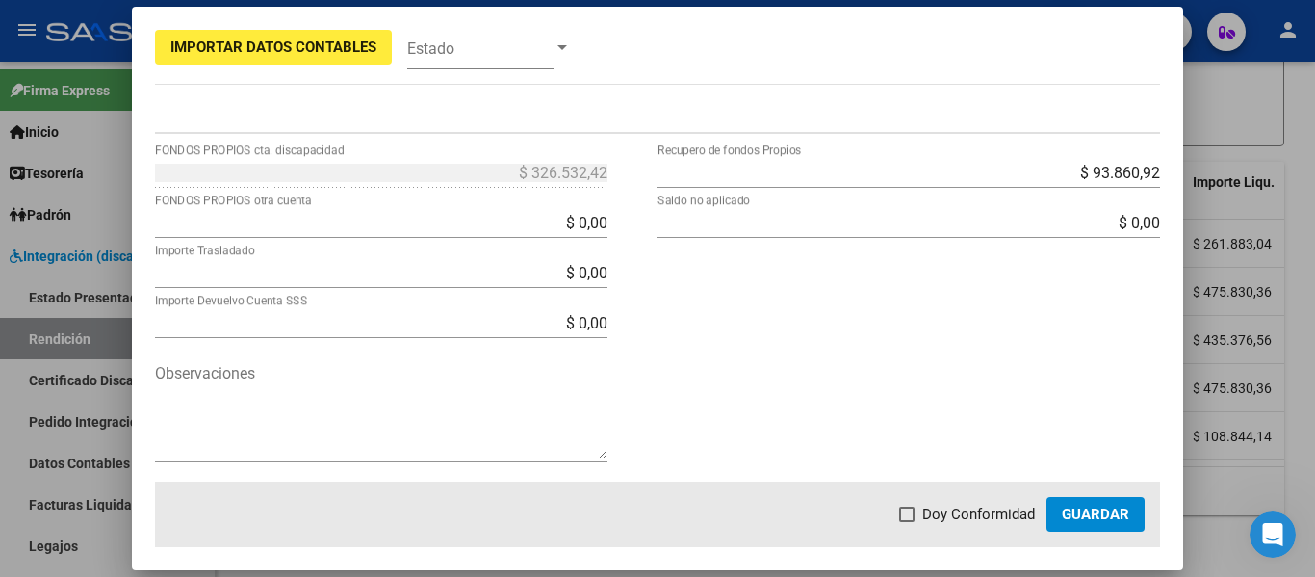
click at [1242, 116] on div at bounding box center [657, 288] width 1315 height 577
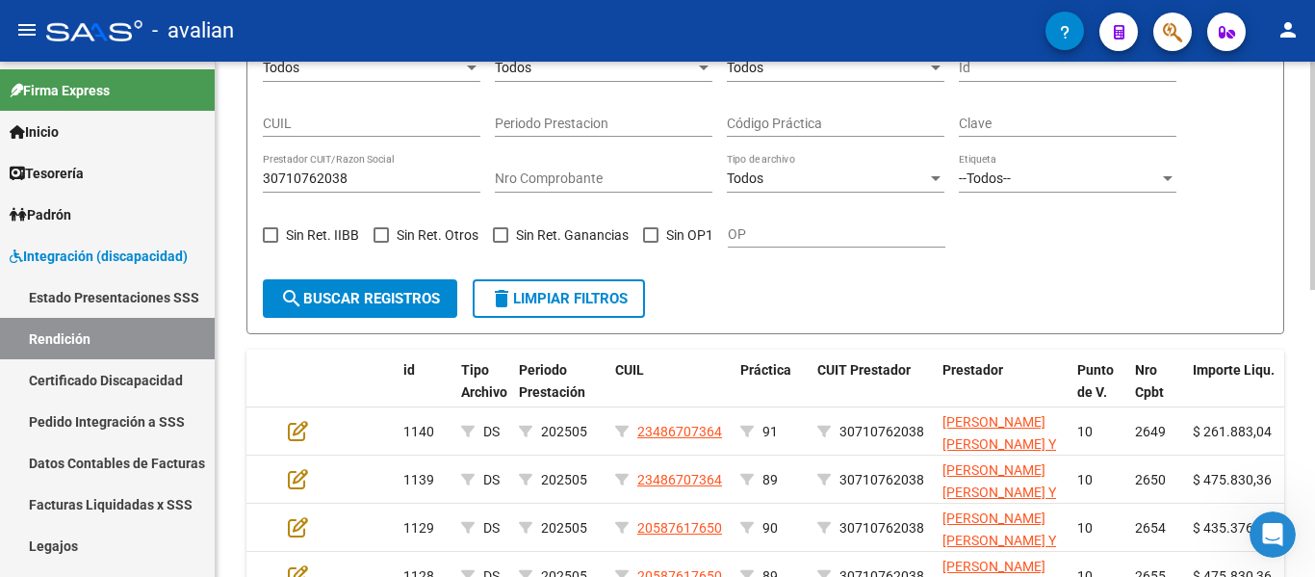
scroll to position [265, 0]
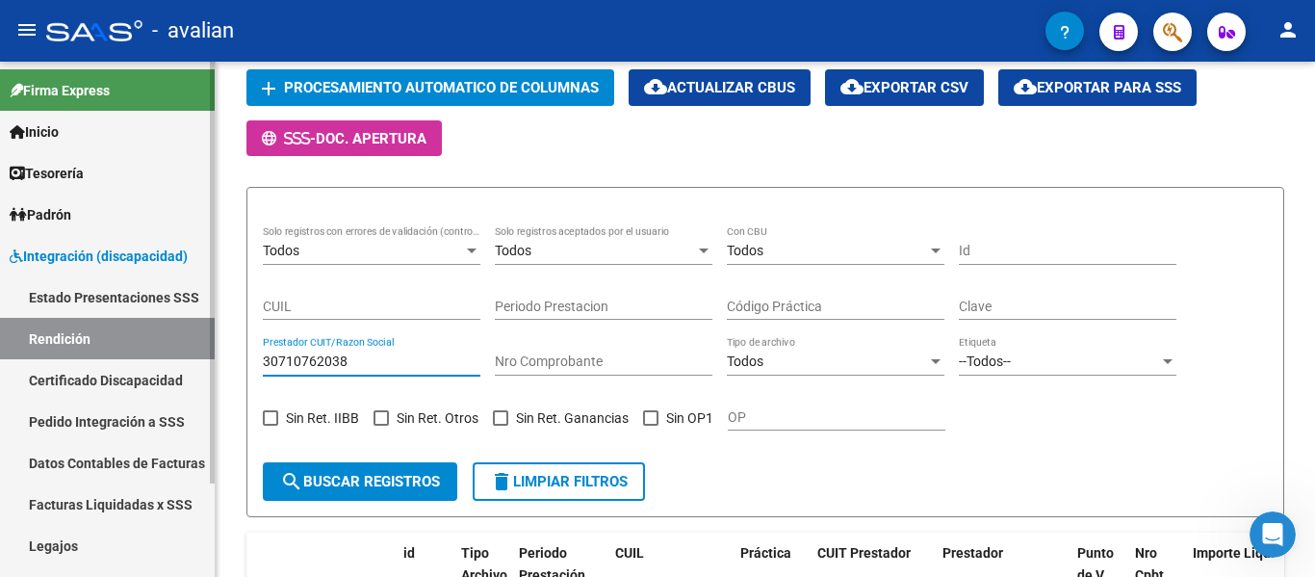
drag, startPoint x: 381, startPoint y: 355, endPoint x: 0, endPoint y: 273, distance: 390.0
click at [0, 275] on mat-sidenav-container "Firma Express Inicio Calendario SSS Instructivos Contacto OS Tesorería Extracto…" at bounding box center [657, 319] width 1315 height 515
paste input "23169085269"
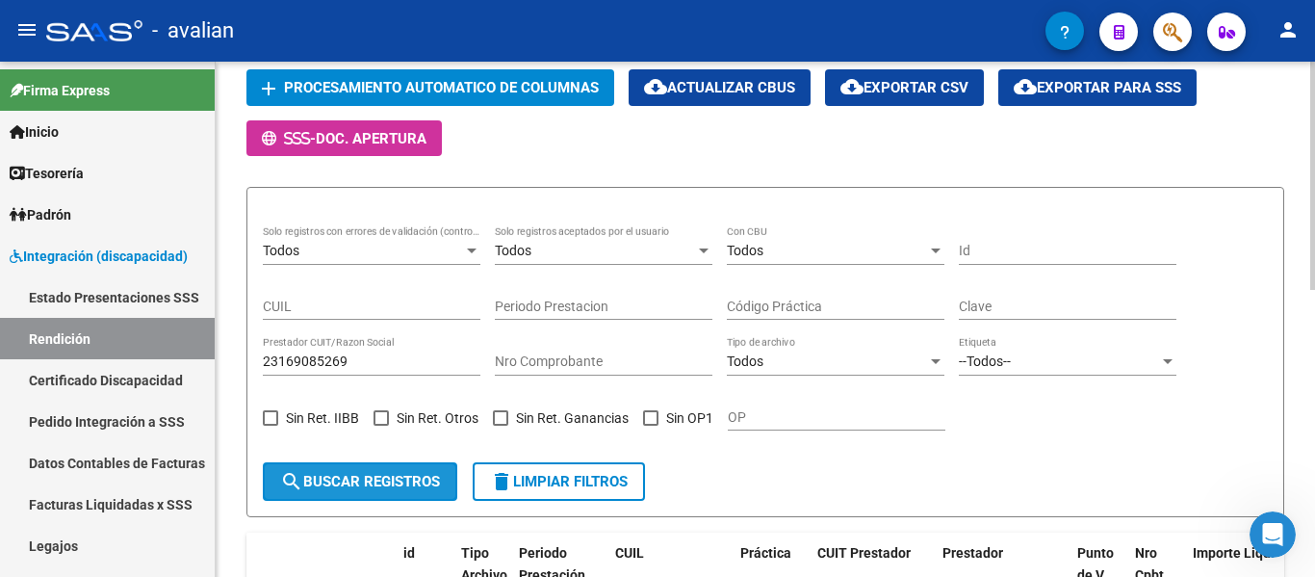
click at [314, 479] on span "search Buscar registros" at bounding box center [360, 481] width 160 height 17
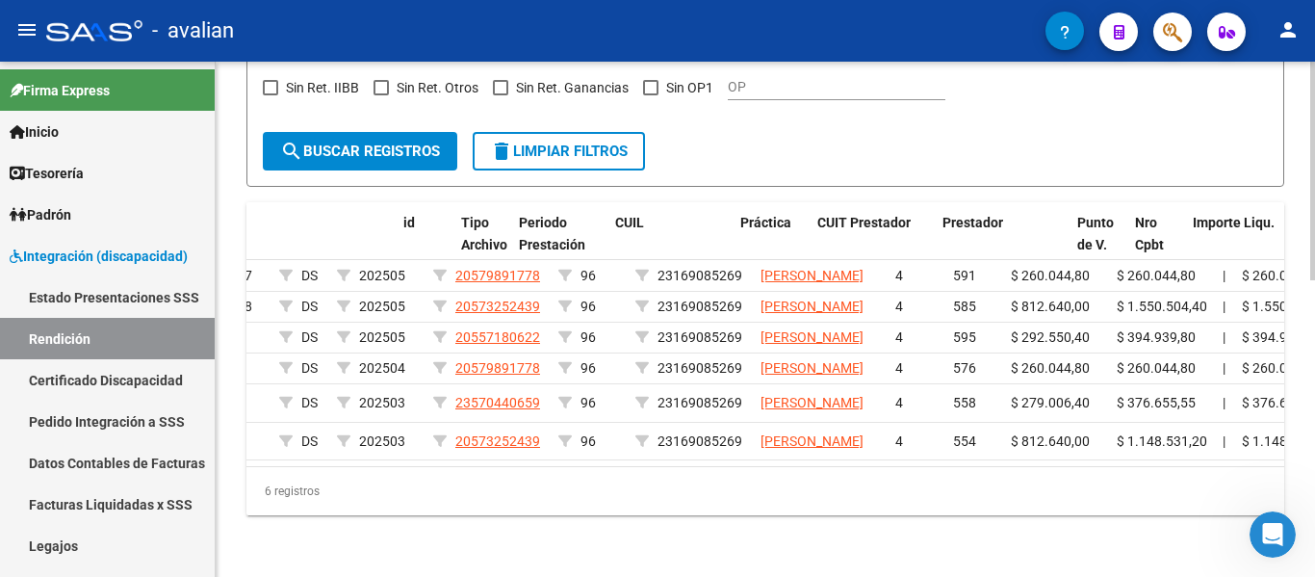
scroll to position [0, 0]
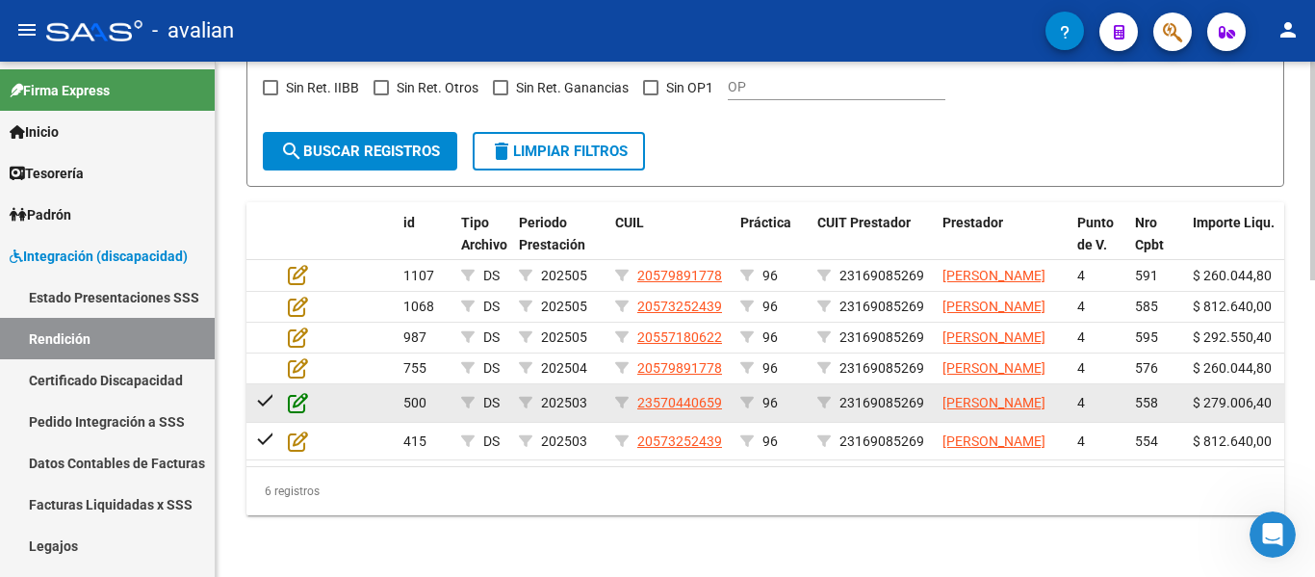
click at [289, 413] on icon at bounding box center [298, 402] width 20 height 21
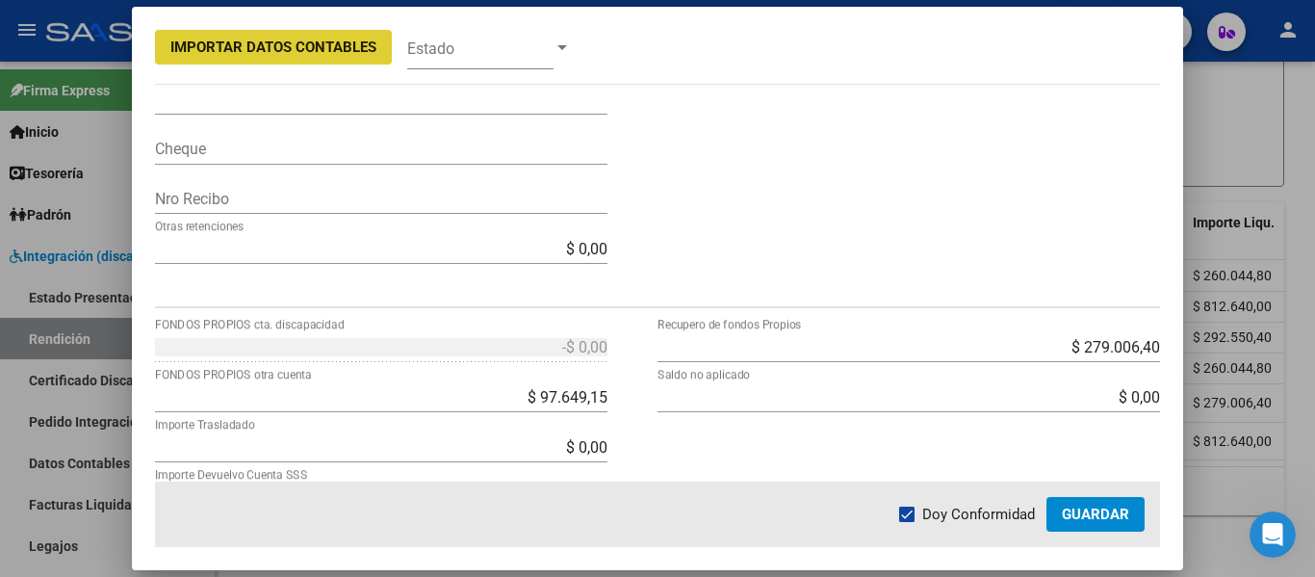
scroll to position [755, 0]
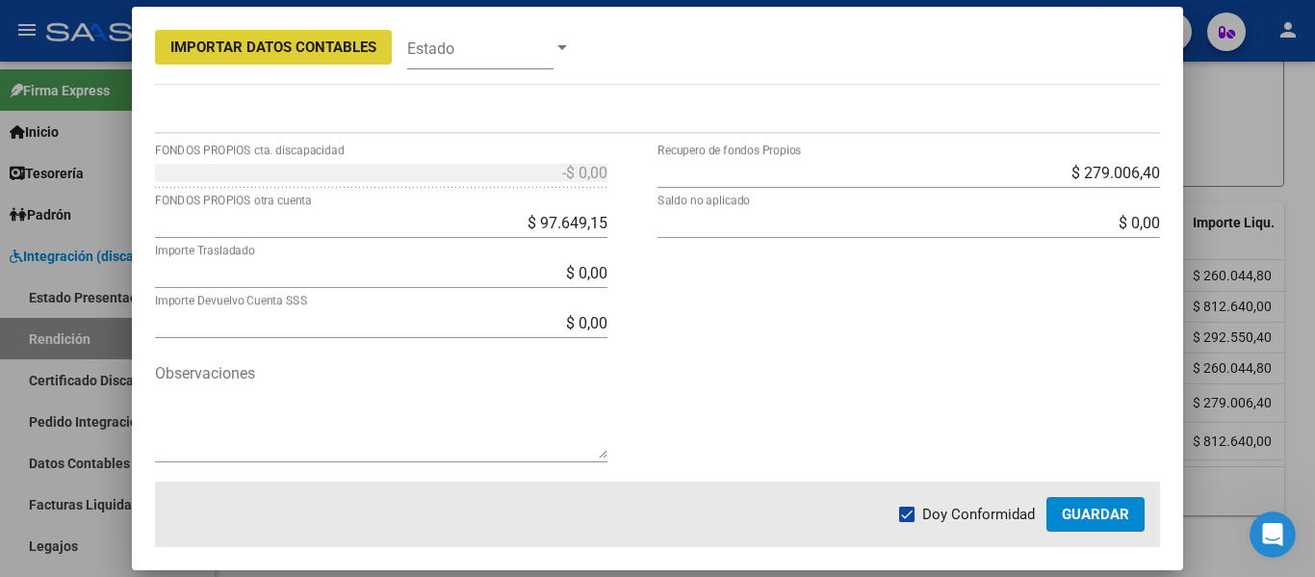
click at [1273, 125] on div at bounding box center [657, 288] width 1315 height 577
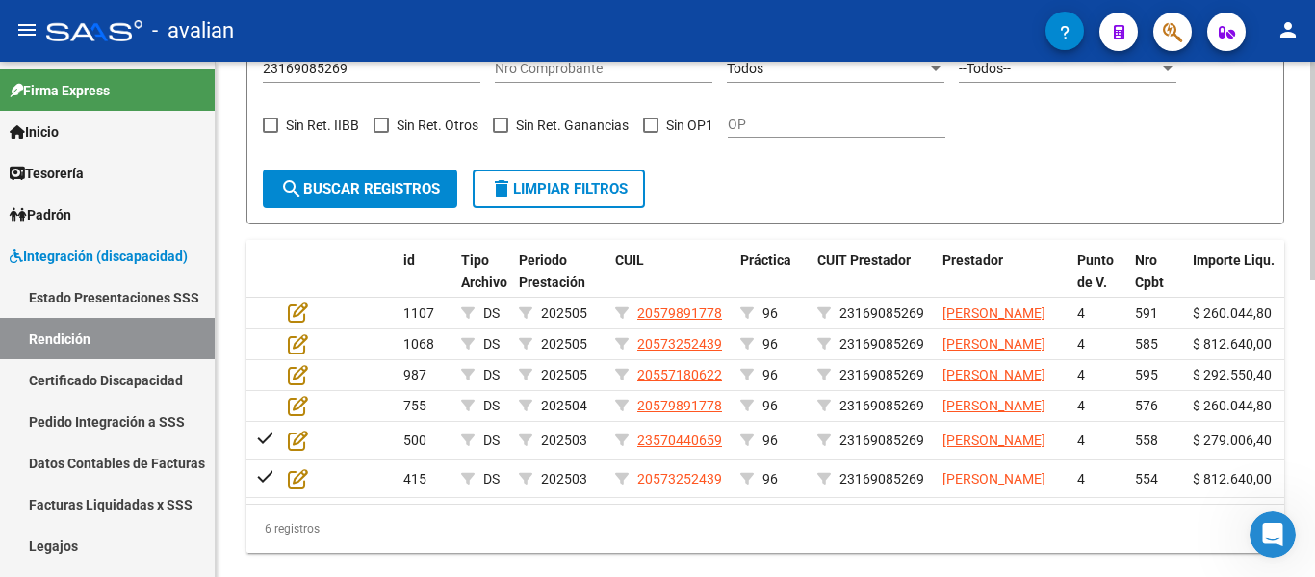
scroll to position [265, 0]
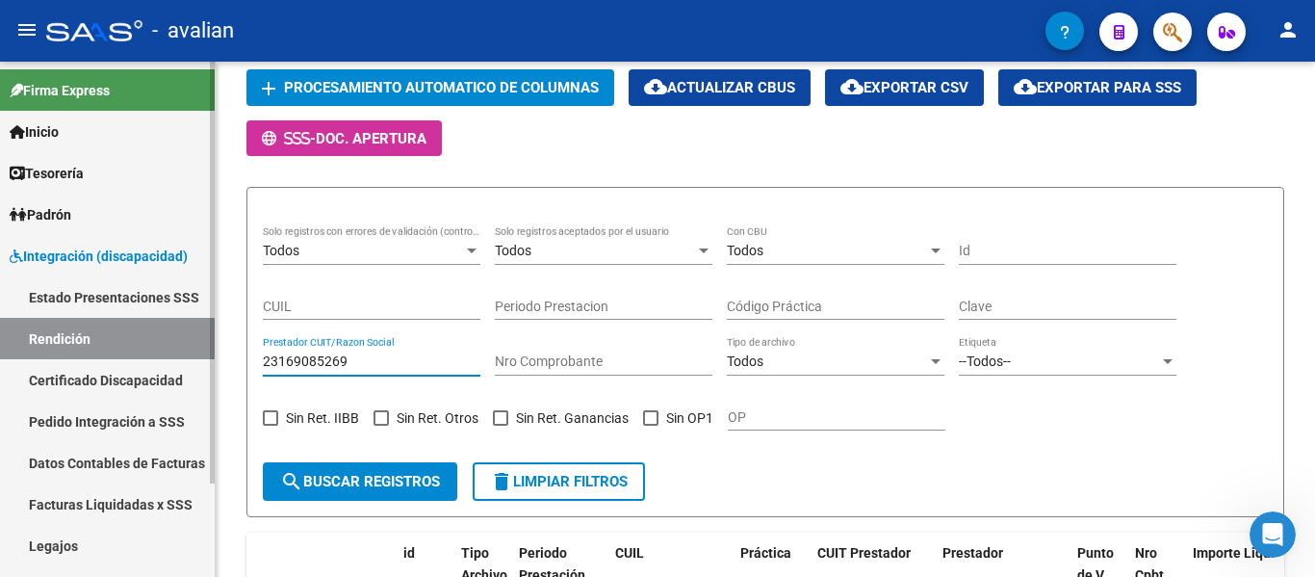
drag, startPoint x: 359, startPoint y: 358, endPoint x: 0, endPoint y: 315, distance: 361.8
click at [0, 304] on mat-sidenav-container "Firma Express Inicio Calendario SSS Instructivos Contacto OS Tesorería Extracto…" at bounding box center [657, 319] width 1315 height 515
paste input "7221229172"
type input "27221229172"
click at [368, 468] on button "search Buscar registros" at bounding box center [360, 481] width 195 height 39
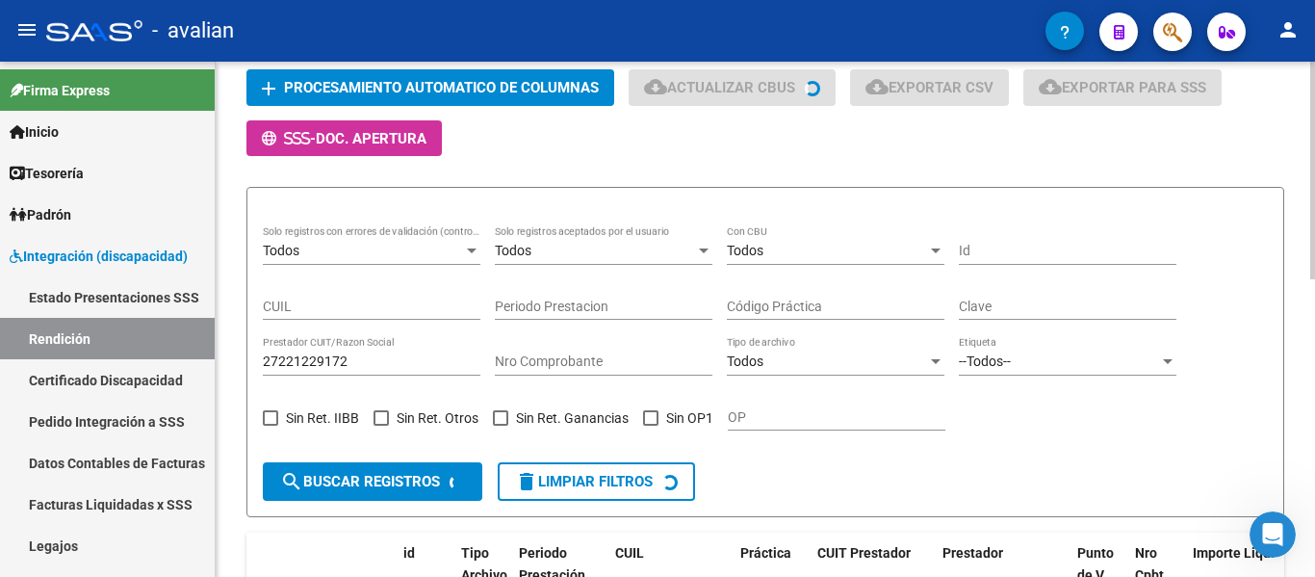
scroll to position [457, 0]
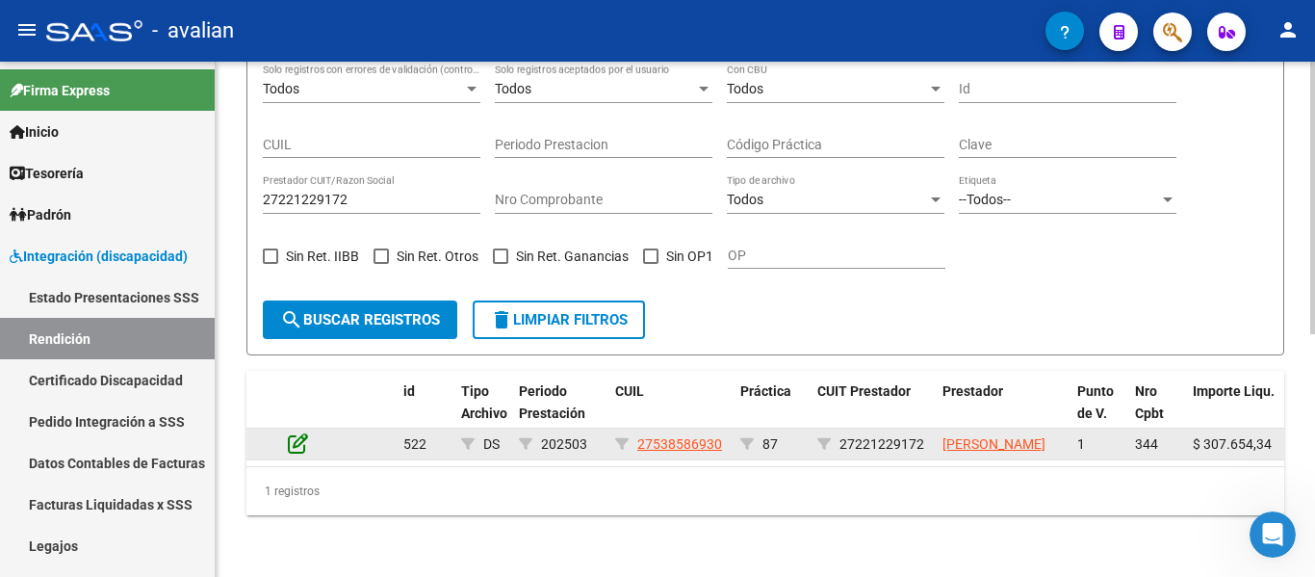
click at [302, 432] on icon at bounding box center [298, 442] width 20 height 21
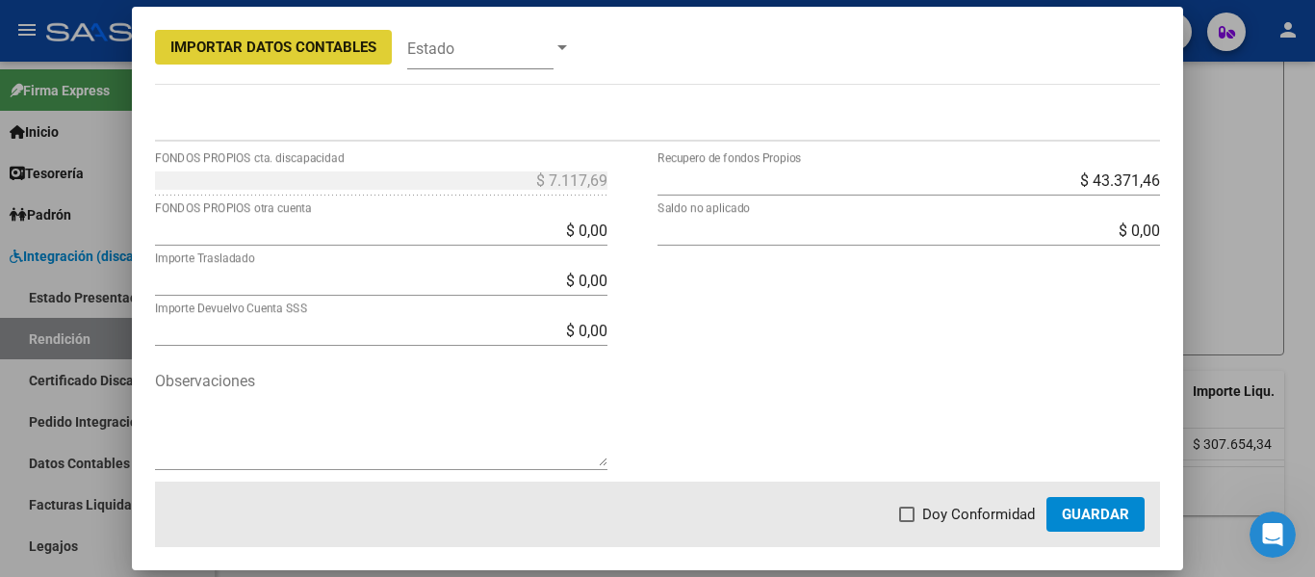
scroll to position [755, 0]
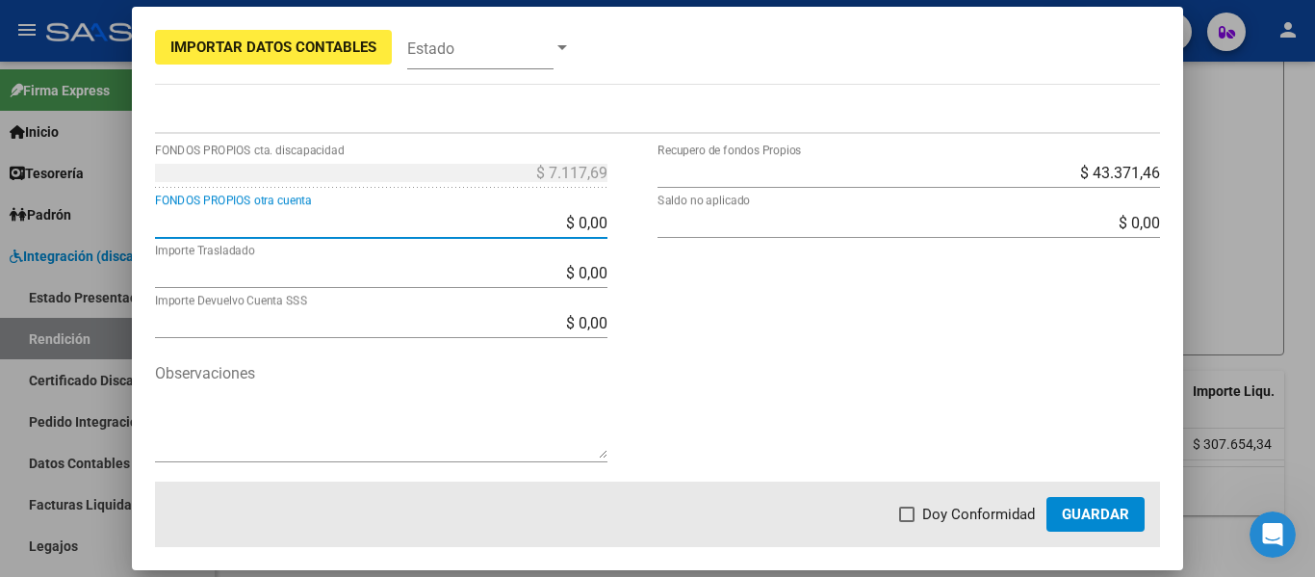
drag, startPoint x: 502, startPoint y: 221, endPoint x: 688, endPoint y: 218, distance: 185.9
click at [688, 218] on div "$ 7.117,69 FONDOS PROPIOS cta. discapacidad $ 0,00 FONDOS PROPIOS otra cuenta $…" at bounding box center [658, 319] width 1006 height 325
type input "$ 7.117,69"
type input "$ 0,00"
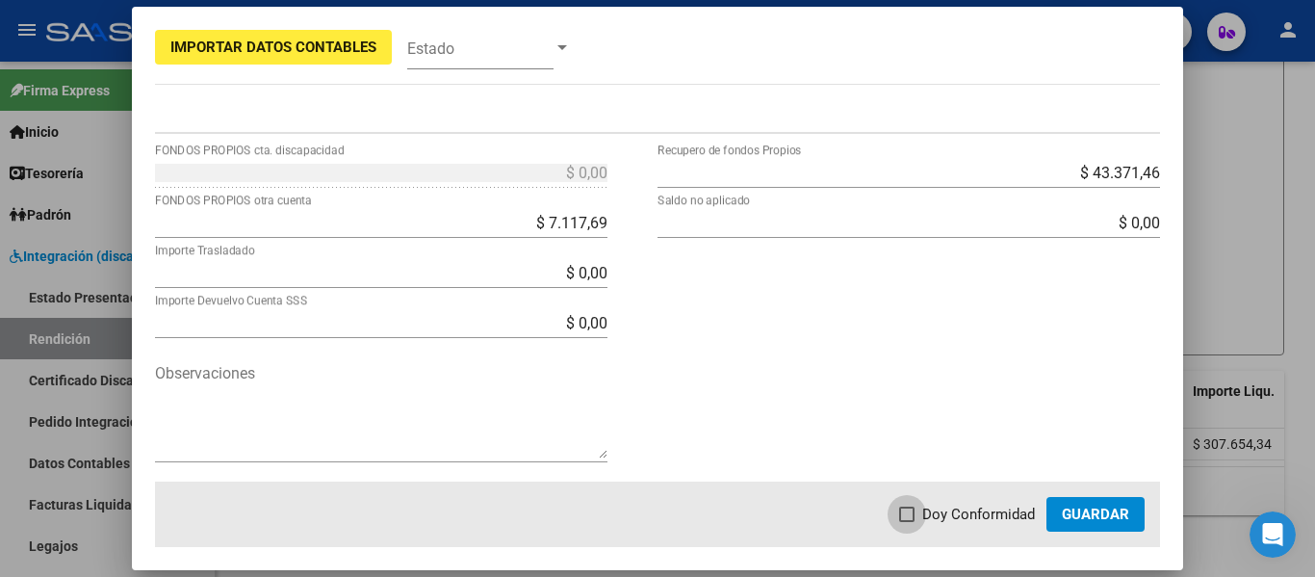
click at [944, 511] on span "Doy Conformidad" at bounding box center [978, 514] width 113 height 23
click at [907, 522] on input "Doy Conformidad" at bounding box center [906, 522] width 1 height 1
checkbox input "true"
click at [1088, 499] on button "Guardar" at bounding box center [1096, 514] width 98 height 35
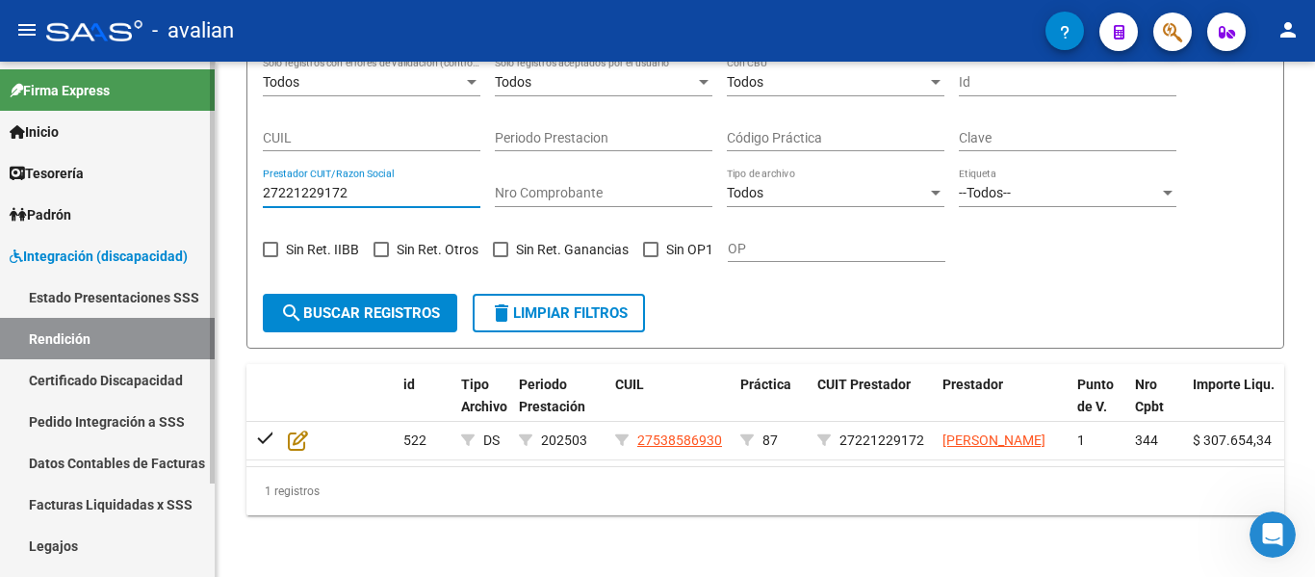
drag, startPoint x: 374, startPoint y: 171, endPoint x: 0, endPoint y: 132, distance: 375.7
click at [0, 131] on mat-sidenav-container "Firma Express Inicio Calendario SSS Instructivos Contacto OS Tesorería Extracto…" at bounding box center [657, 319] width 1315 height 515
paste input "409927748"
type input "27409927748"
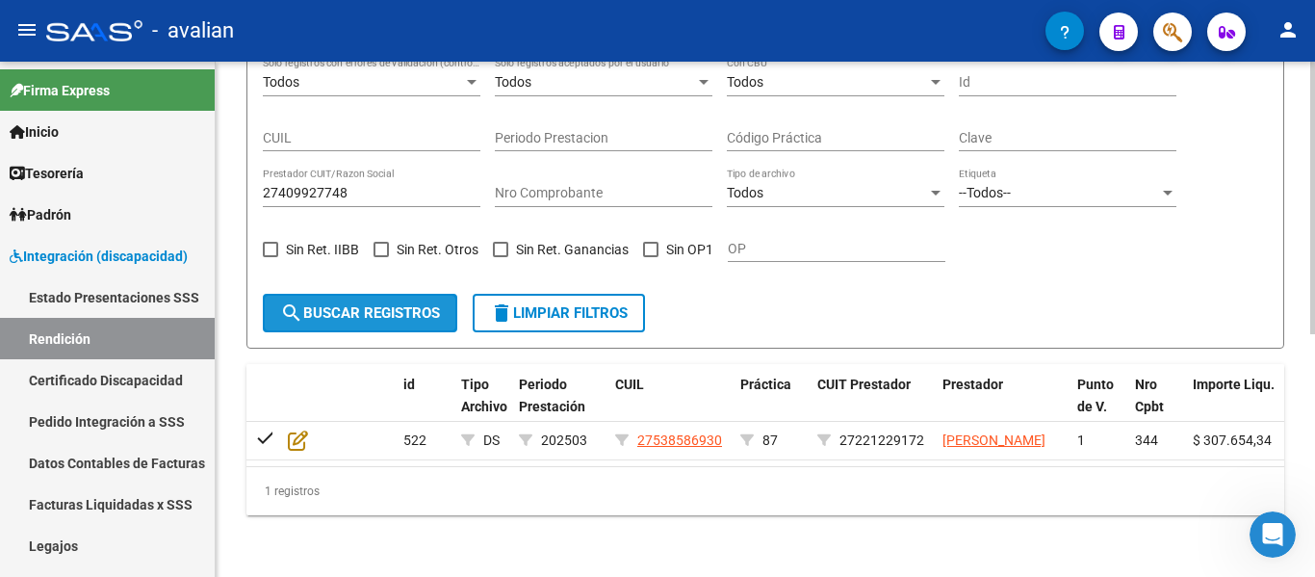
click at [319, 299] on button "search Buscar registros" at bounding box center [360, 313] width 195 height 39
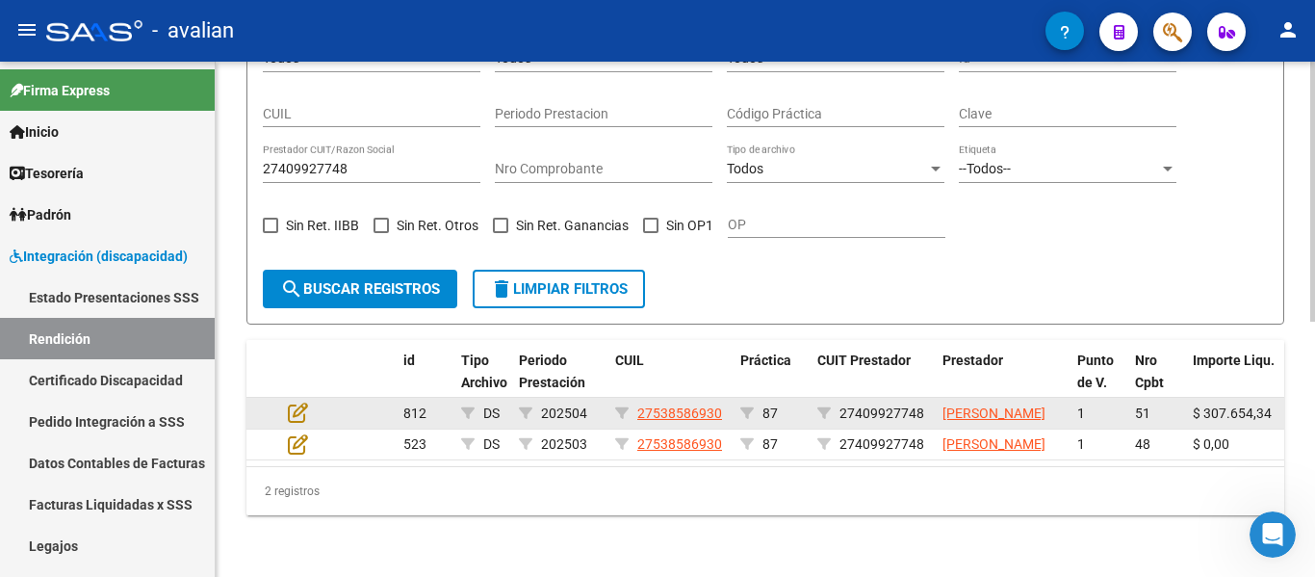
scroll to position [506, 0]
click at [295, 402] on icon at bounding box center [298, 412] width 20 height 21
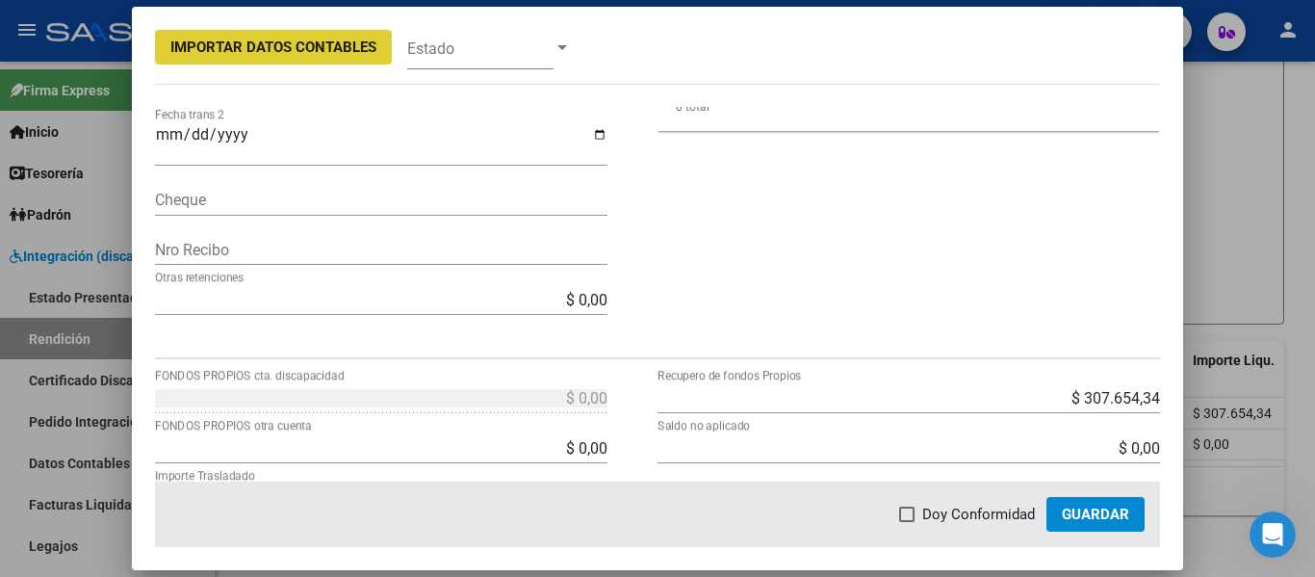
scroll to position [674, 0]
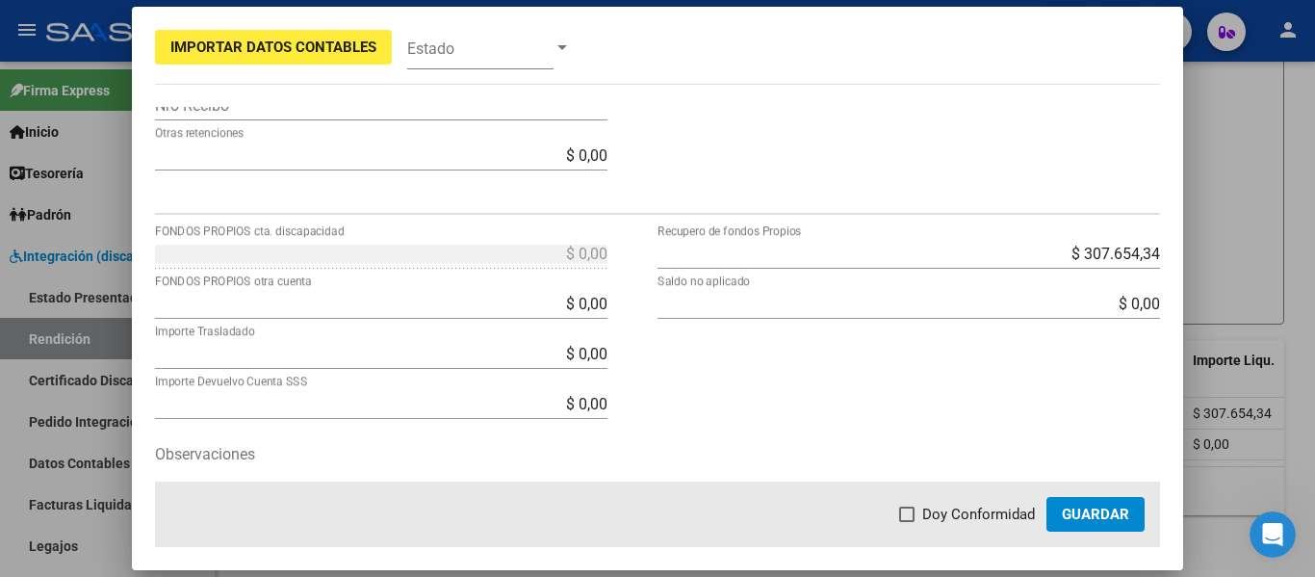
click at [1238, 218] on div at bounding box center [657, 288] width 1315 height 577
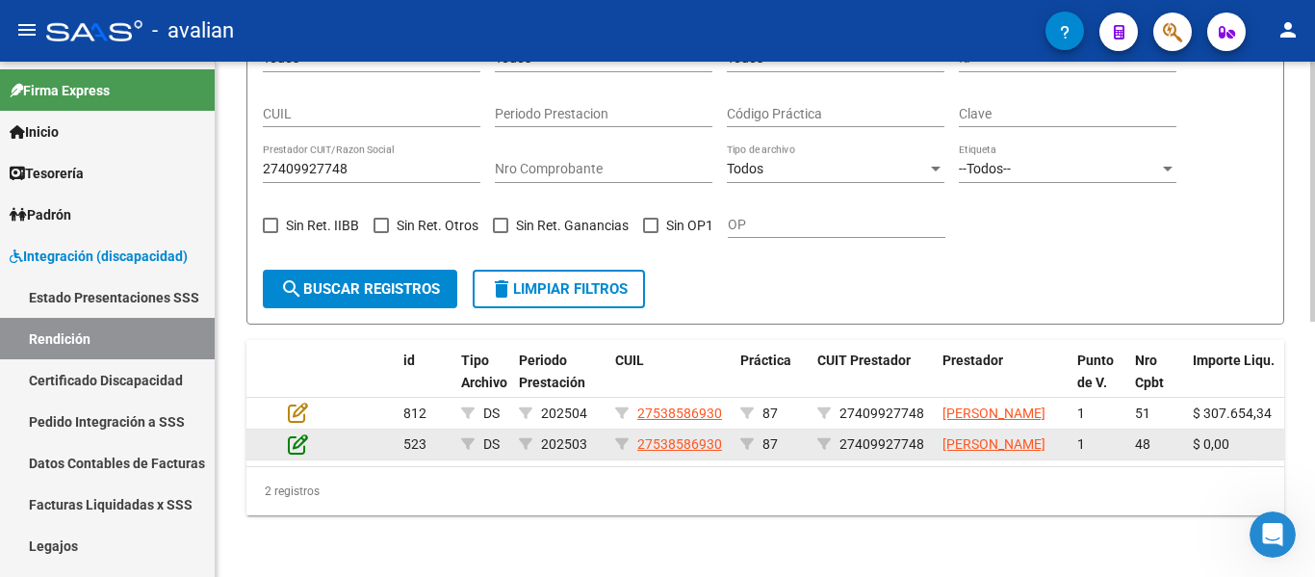
click at [297, 433] on icon at bounding box center [298, 443] width 20 height 21
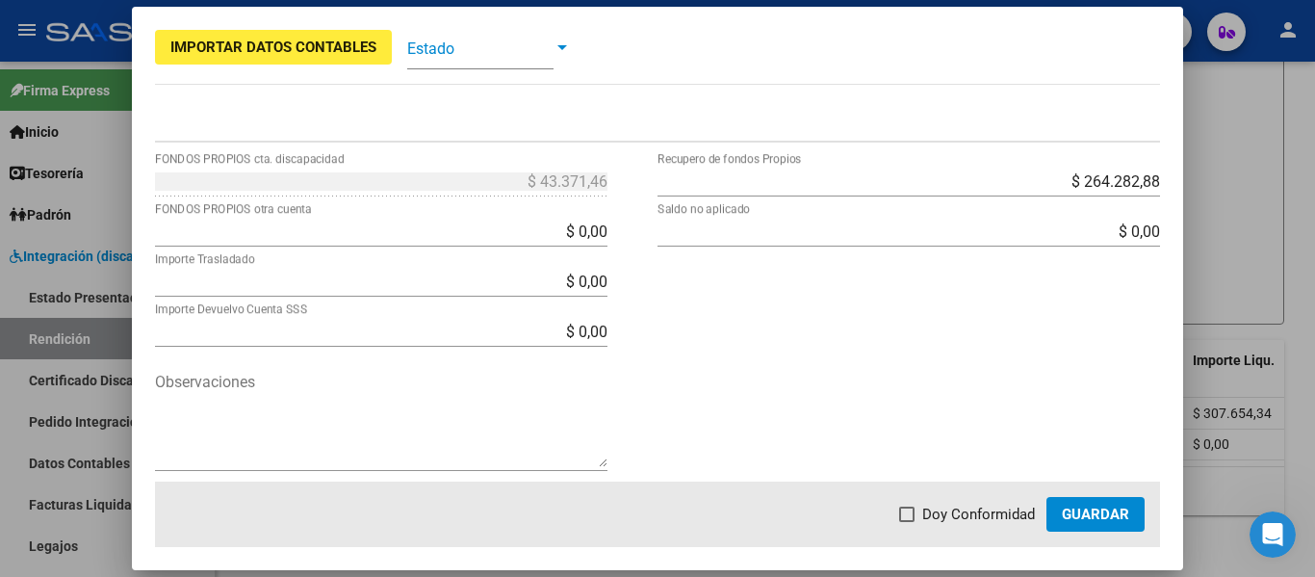
scroll to position [755, 0]
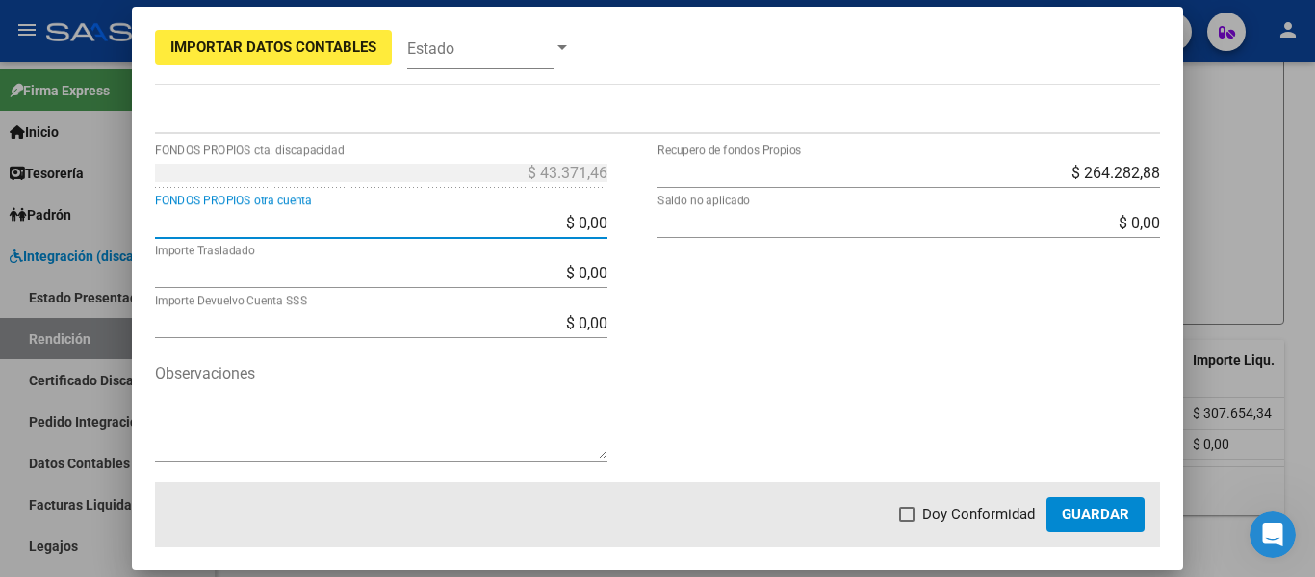
drag, startPoint x: 511, startPoint y: 221, endPoint x: 617, endPoint y: 252, distance: 110.3
click at [619, 250] on div "$ 43.371,46 FONDOS PROPIOS cta. discapacidad $ 0,00 FONDOS PROPIOS otra cuenta …" at bounding box center [406, 319] width 503 height 325
type input "$ 43.371,46"
type input "$ 0,00"
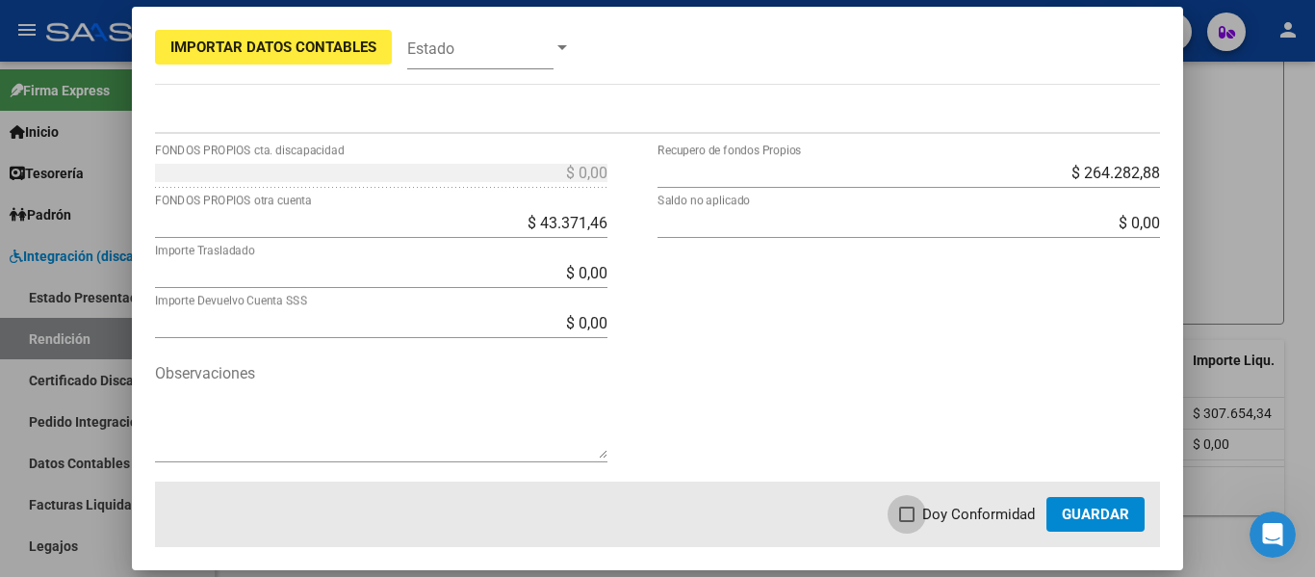
drag, startPoint x: 911, startPoint y: 508, endPoint x: 993, endPoint y: 510, distance: 81.9
click at [912, 509] on span at bounding box center [906, 513] width 15 height 15
click at [907, 522] on input "Doy Conformidad" at bounding box center [906, 522] width 1 height 1
checkbox input "true"
click at [1070, 519] on span "Guardar" at bounding box center [1095, 514] width 67 height 17
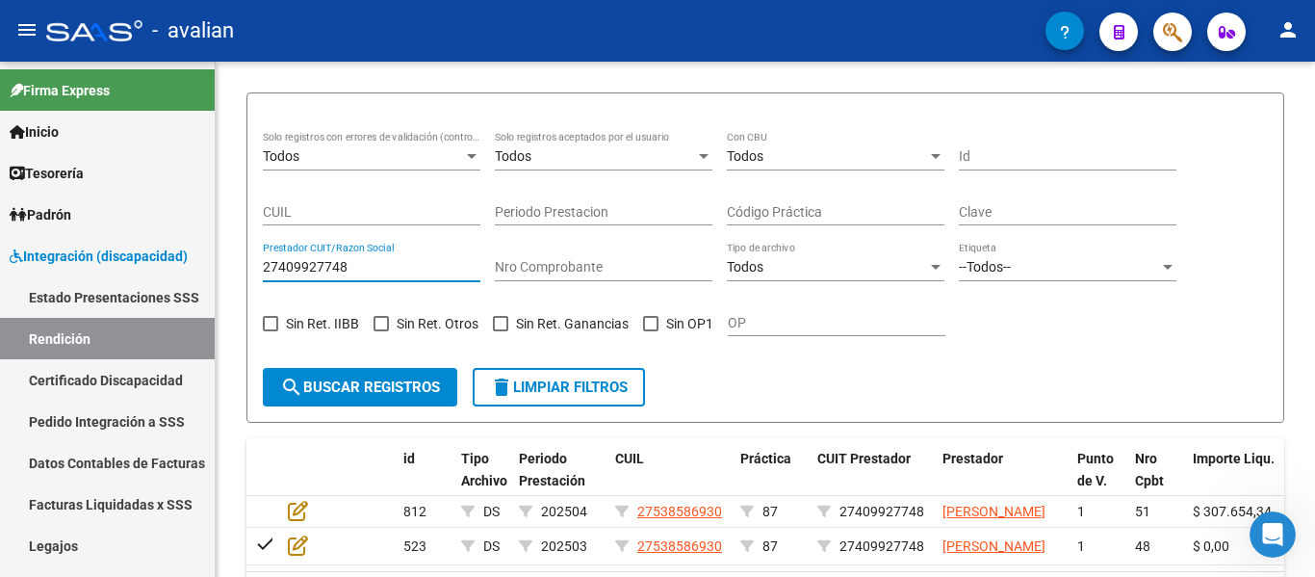
drag, startPoint x: 299, startPoint y: 111, endPoint x: 0, endPoint y: 55, distance: 304.6
click at [0, 52] on div "menu - avalian person Firma Express Inicio Calendario SSS Instructivos Contacto…" at bounding box center [657, 288] width 1315 height 577
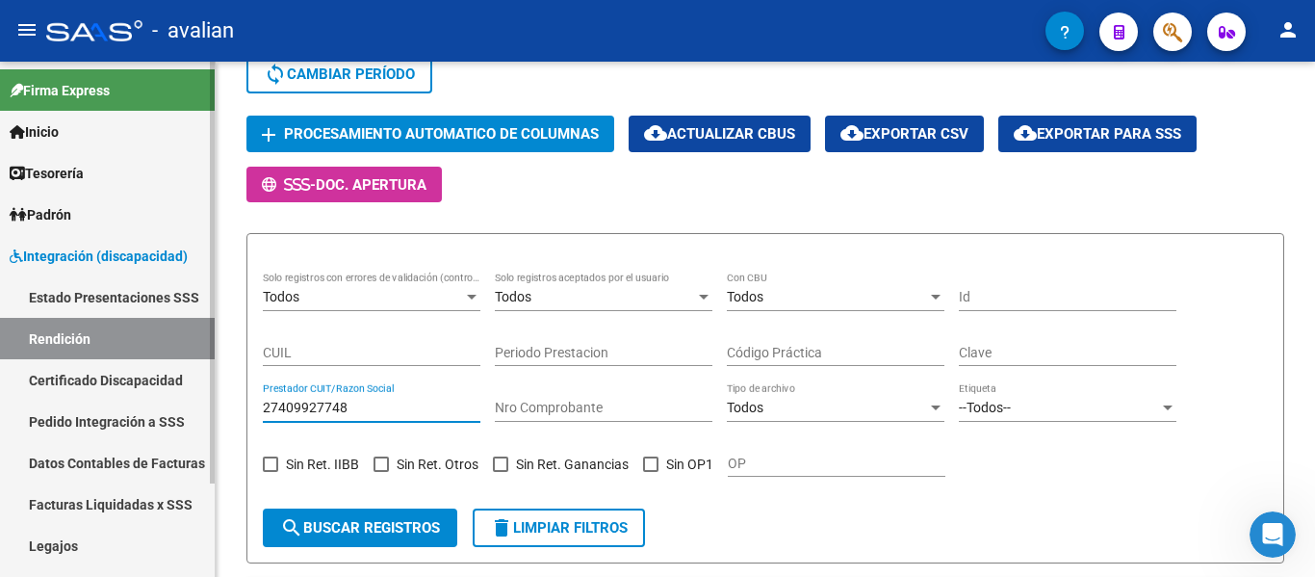
paste input "30677626379"
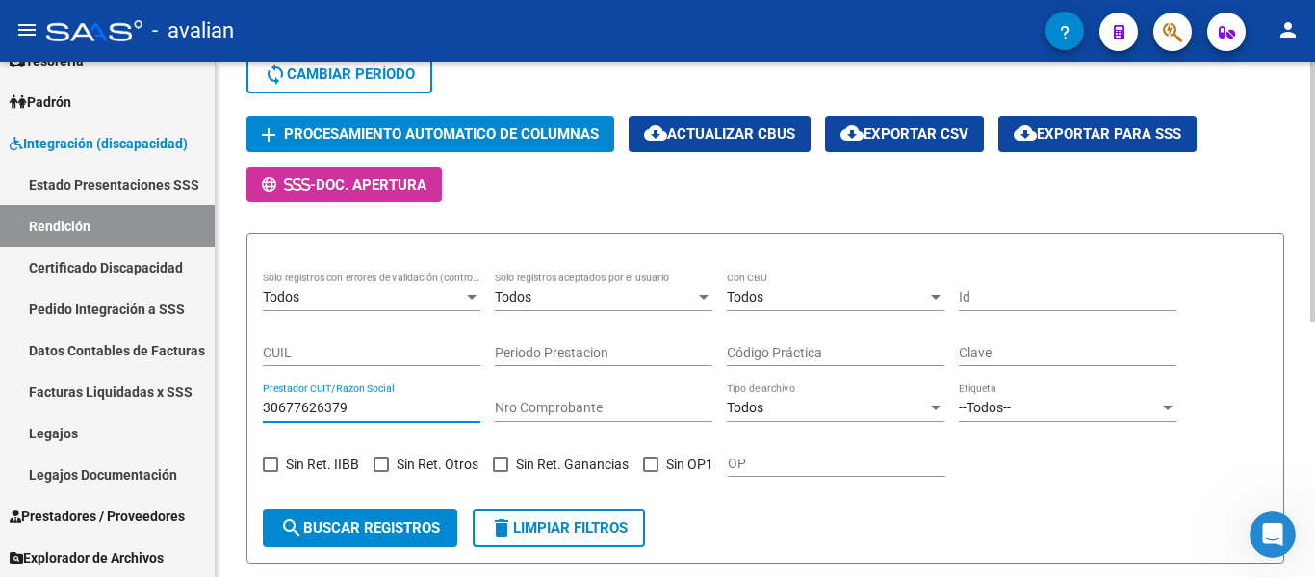
scroll to position [114, 0]
type input "30677626379"
click at [341, 509] on button "search Buscar registros" at bounding box center [360, 527] width 195 height 39
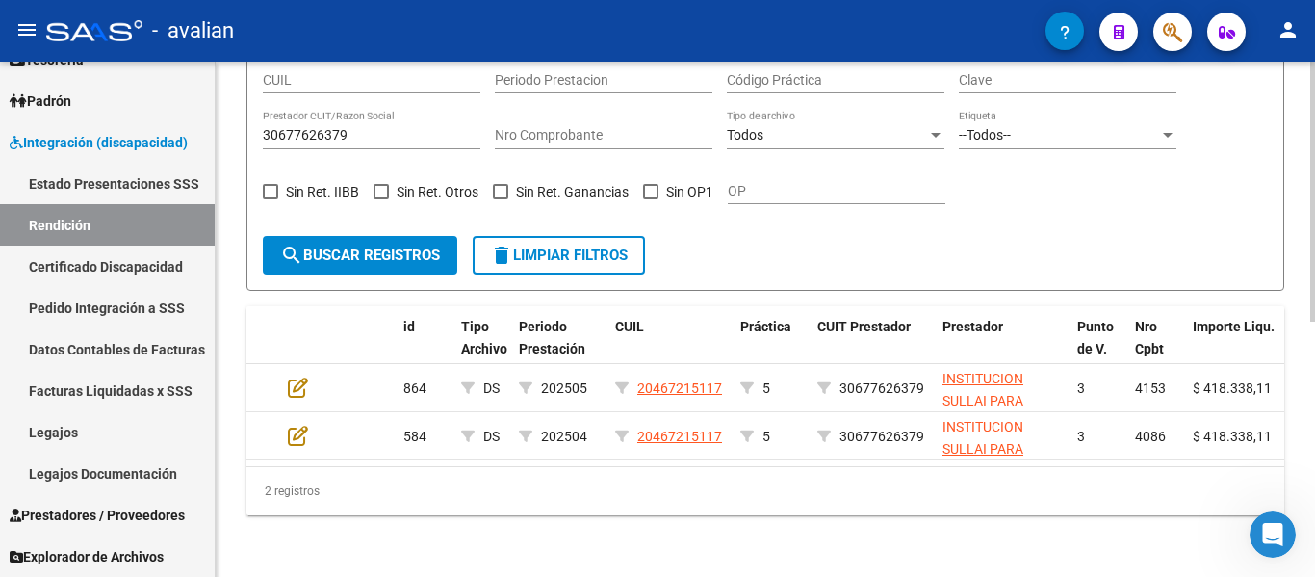
scroll to position [506, 0]
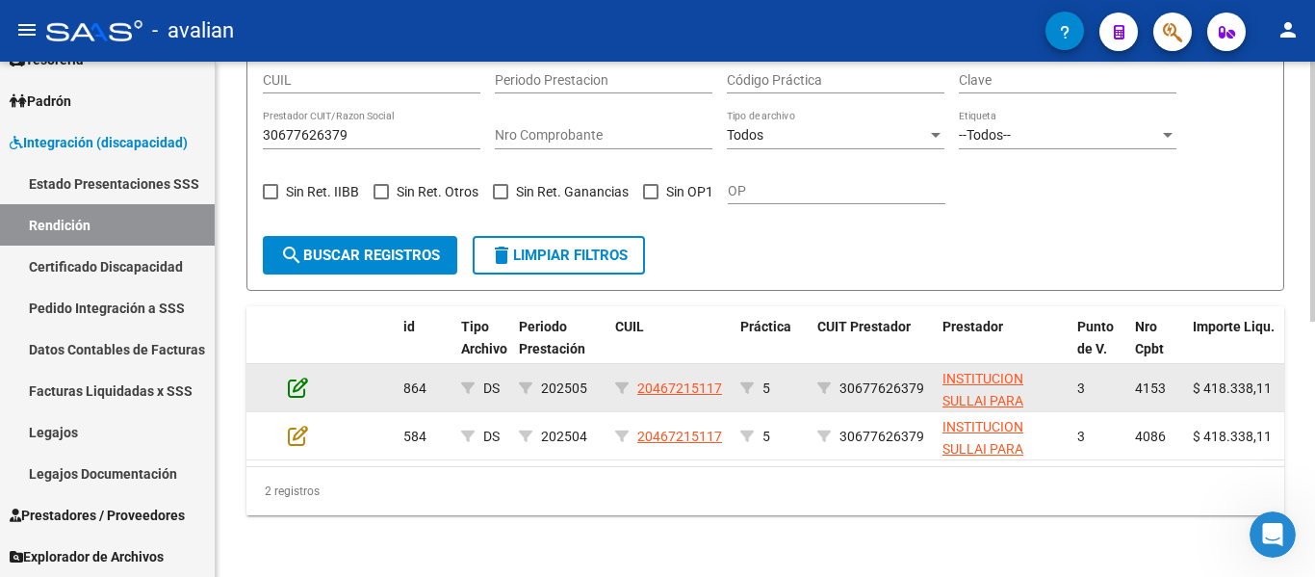
click at [296, 377] on icon at bounding box center [298, 387] width 20 height 21
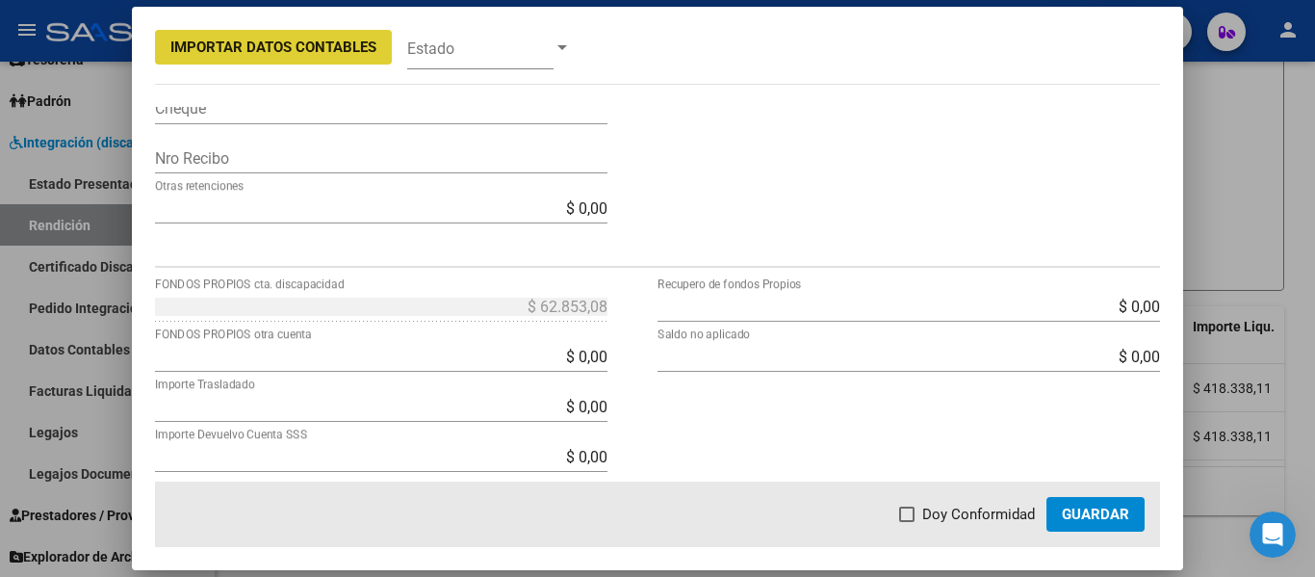
scroll to position [755, 0]
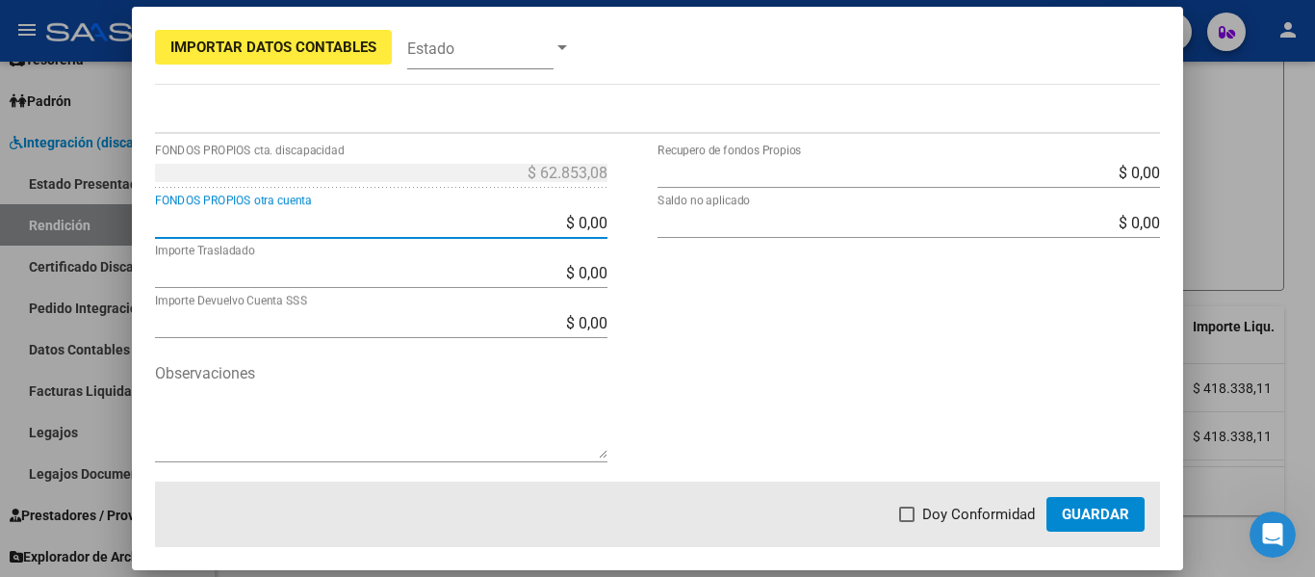
drag, startPoint x: 495, startPoint y: 222, endPoint x: 703, endPoint y: 208, distance: 208.5
click at [703, 208] on div "$ 62.853,08 FONDOS PROPIOS cta. discapacidad $ 0,00 FONDOS PROPIOS otra cuenta …" at bounding box center [658, 319] width 1006 height 325
type input "$ 6,28"
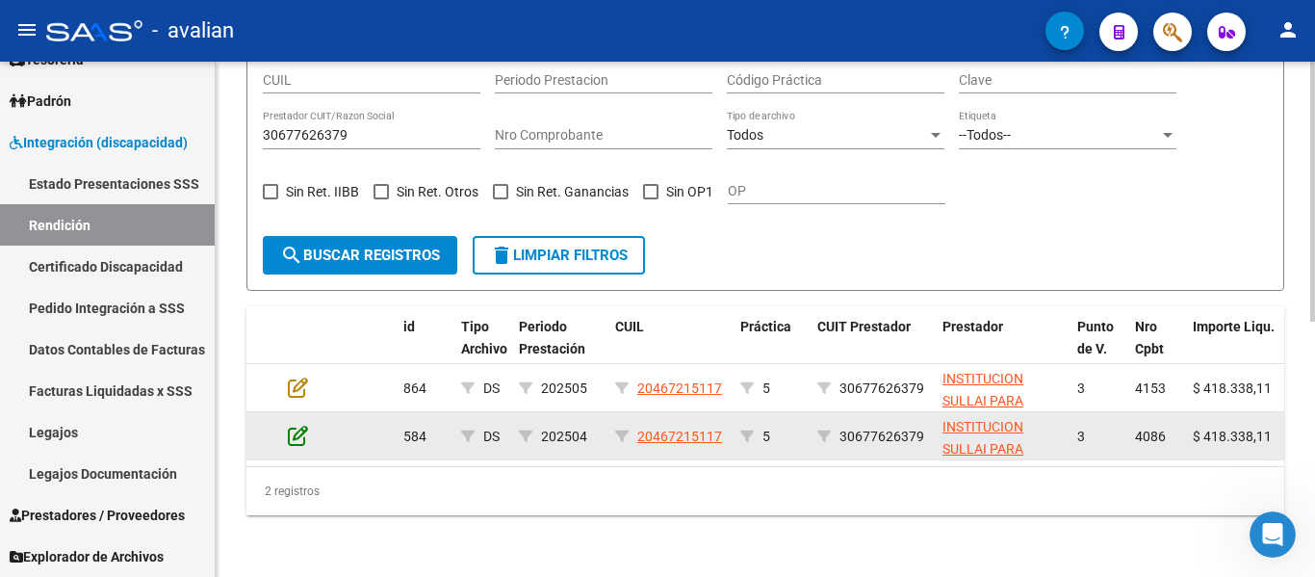
click at [298, 425] on icon at bounding box center [298, 435] width 20 height 21
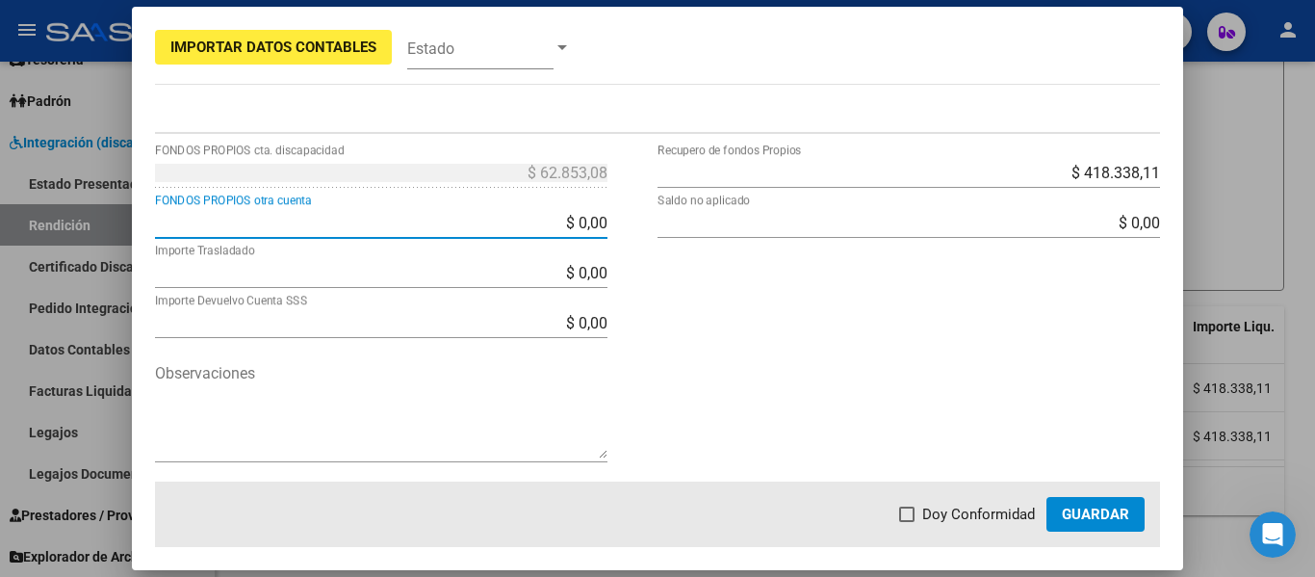
drag, startPoint x: 520, startPoint y: 213, endPoint x: 758, endPoint y: 221, distance: 238.0
click at [758, 221] on div "$ 62.853,08 FONDOS PROPIOS cta. discapacidad $ 0,00 FONDOS PROPIOS otra cuenta …" at bounding box center [658, 319] width 1006 height 325
type input "$ 62.853,08"
type input "$ 0,00"
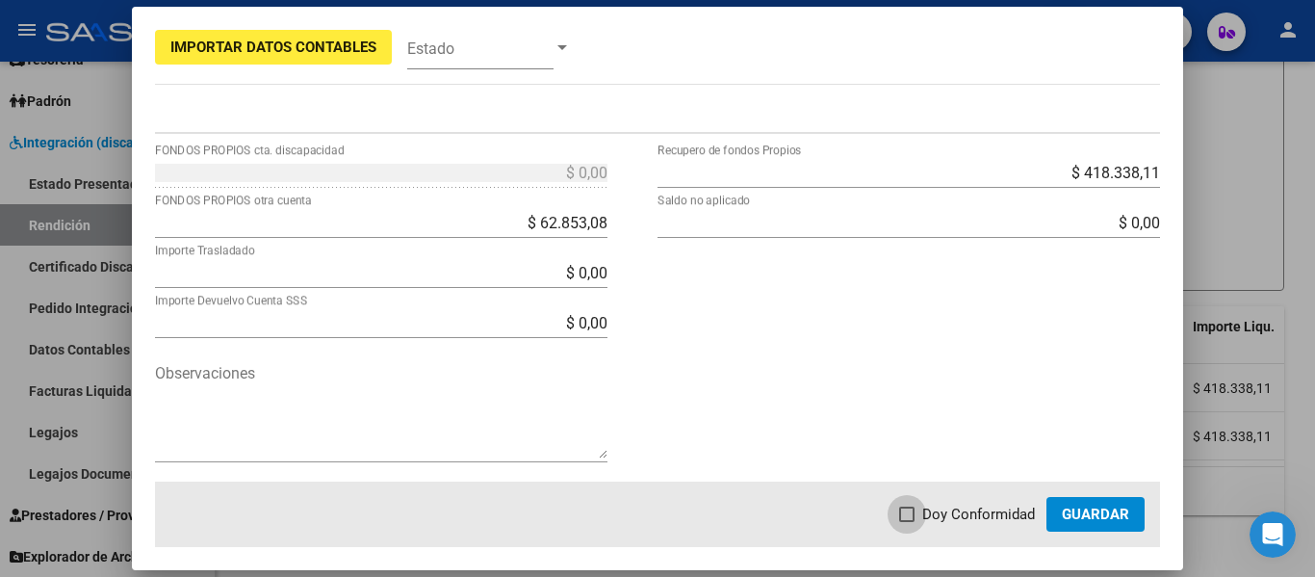
click at [910, 513] on span at bounding box center [906, 513] width 15 height 15
click at [907, 522] on input "Doy Conformidad" at bounding box center [906, 522] width 1 height 1
checkbox input "true"
click at [1061, 517] on button "Guardar" at bounding box center [1096, 514] width 98 height 35
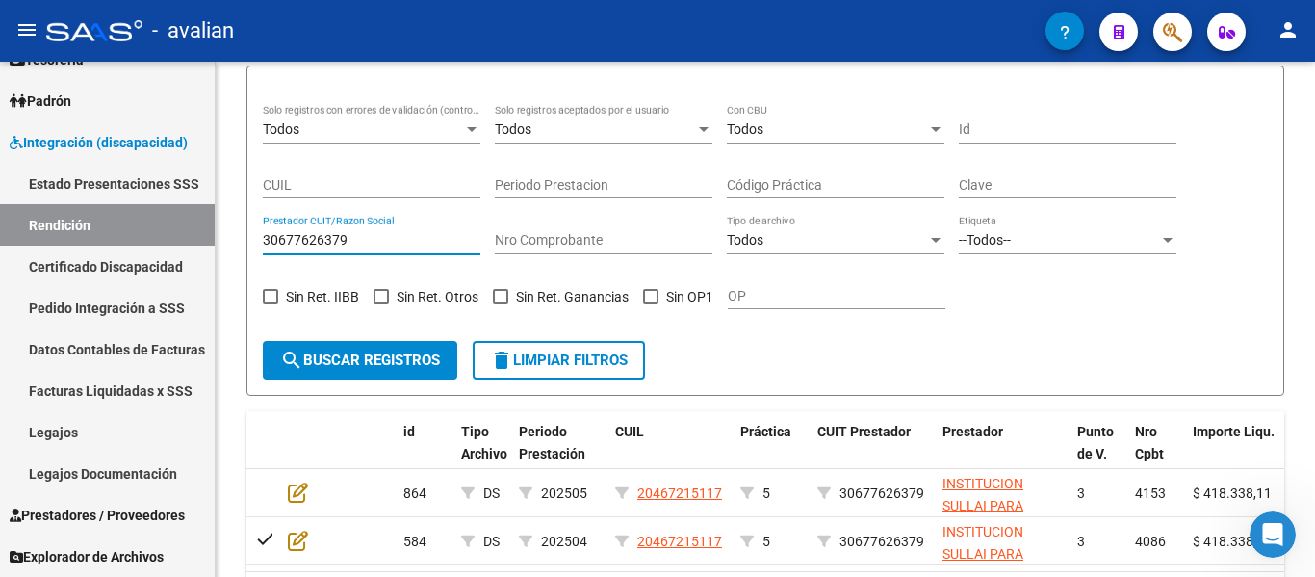
drag, startPoint x: 353, startPoint y: 121, endPoint x: 0, endPoint y: 45, distance: 361.5
click at [0, 45] on div "menu - avalian person Firma Express Inicio Calendario SSS Instructivos Contacto…" at bounding box center [657, 288] width 1315 height 577
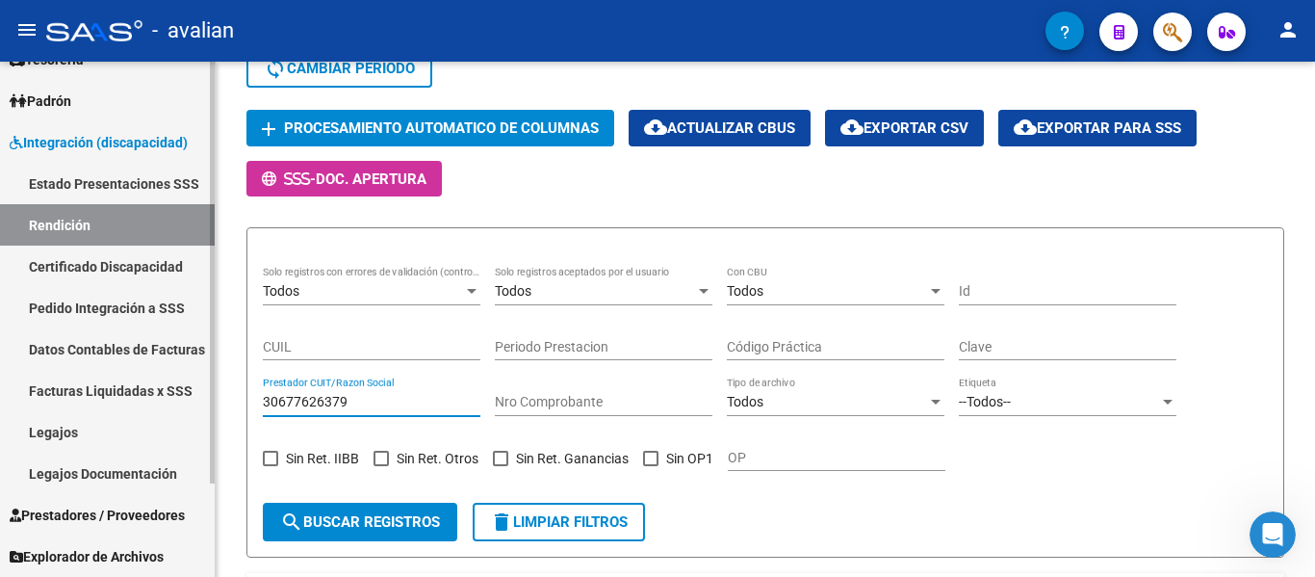
paste input "27167425246"
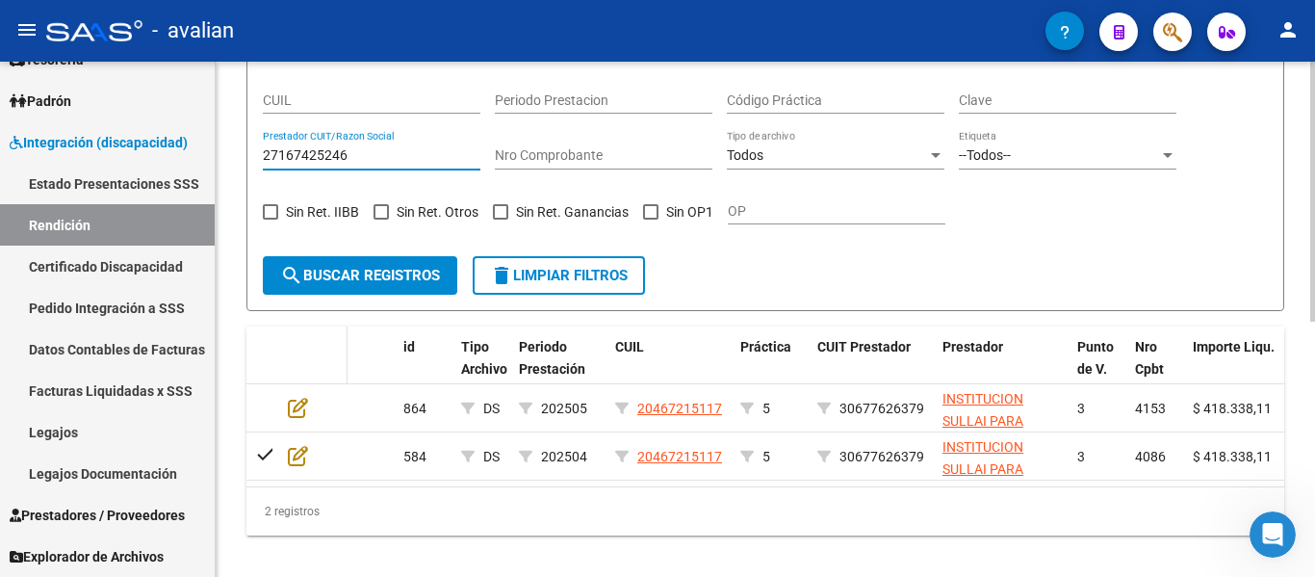
scroll to position [506, 0]
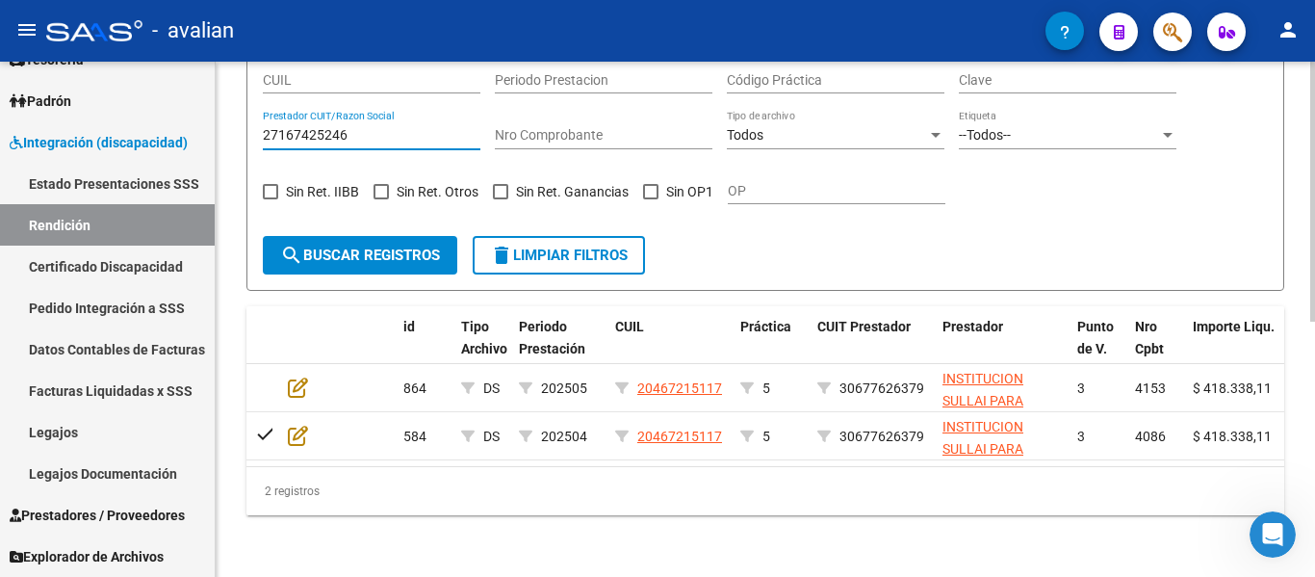
type input "27167425246"
click at [360, 253] on button "search Buscar registros" at bounding box center [360, 255] width 195 height 39
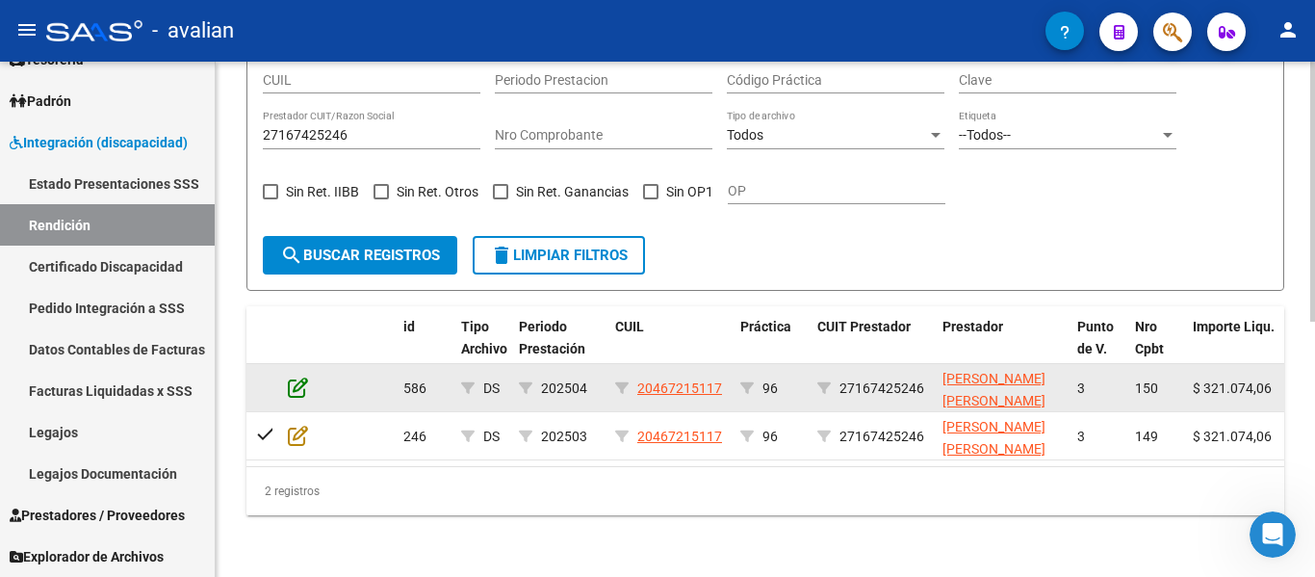
click at [297, 378] on icon at bounding box center [298, 387] width 20 height 21
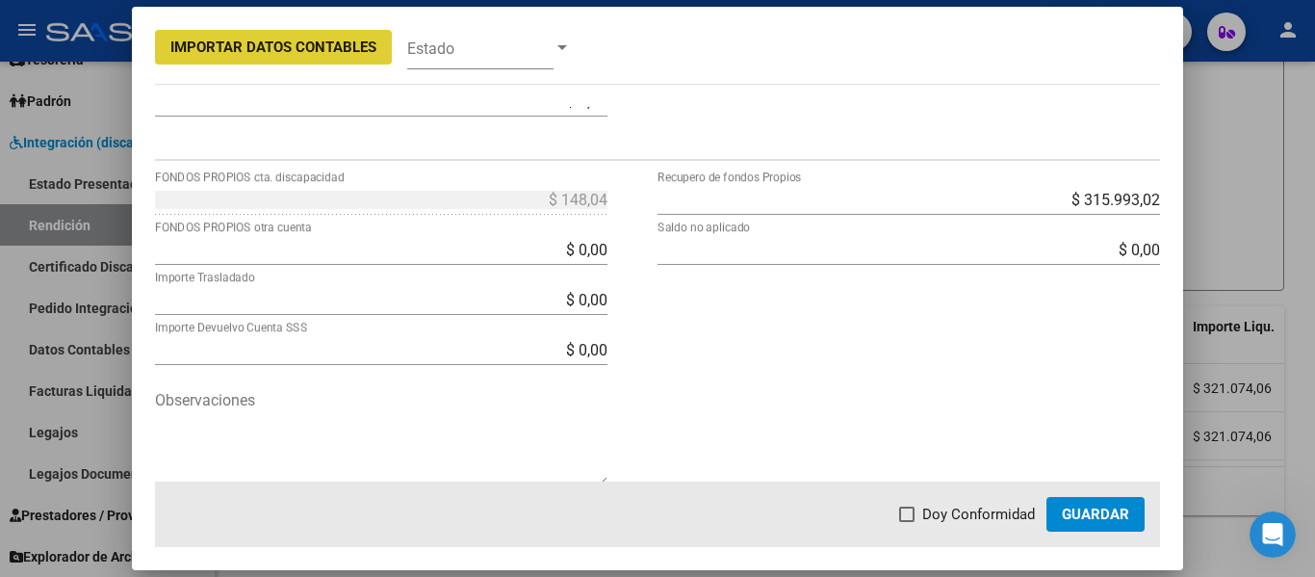
scroll to position [755, 0]
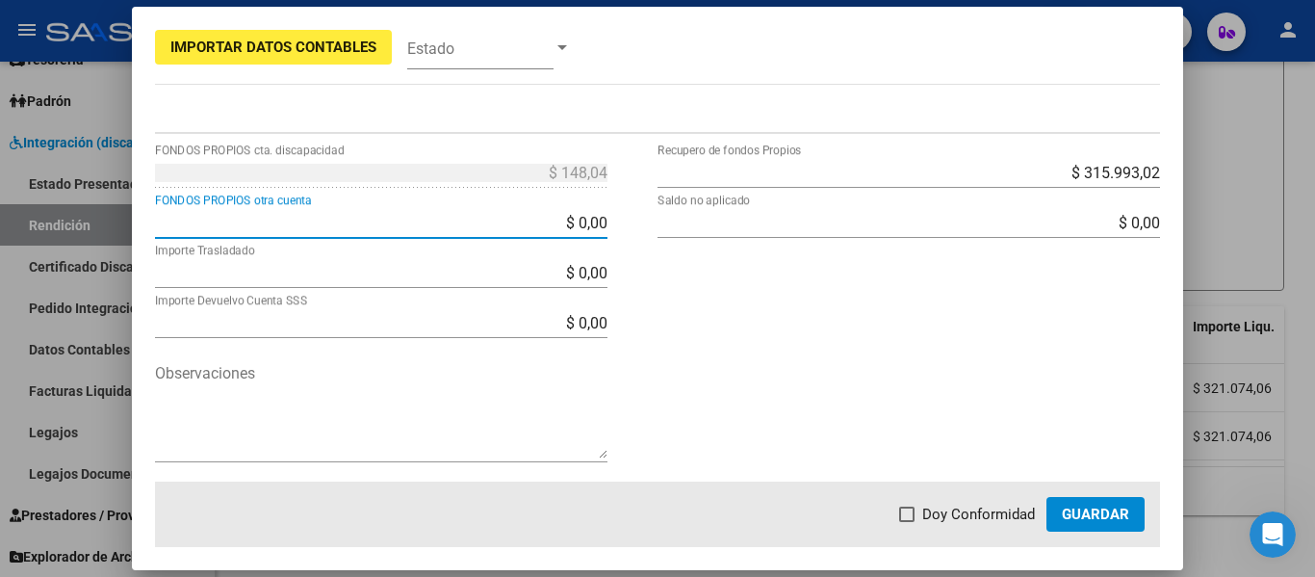
drag, startPoint x: 540, startPoint y: 221, endPoint x: 805, endPoint y: 254, distance: 266.9
click at [805, 254] on div "$ 148,04 FONDOS PROPIOS cta. discapacidad $ 0,00 FONDOS PROPIOS otra cuenta $ 0…" at bounding box center [658, 319] width 1006 height 325
type input "$ 148,04"
type input "-$ 0,00"
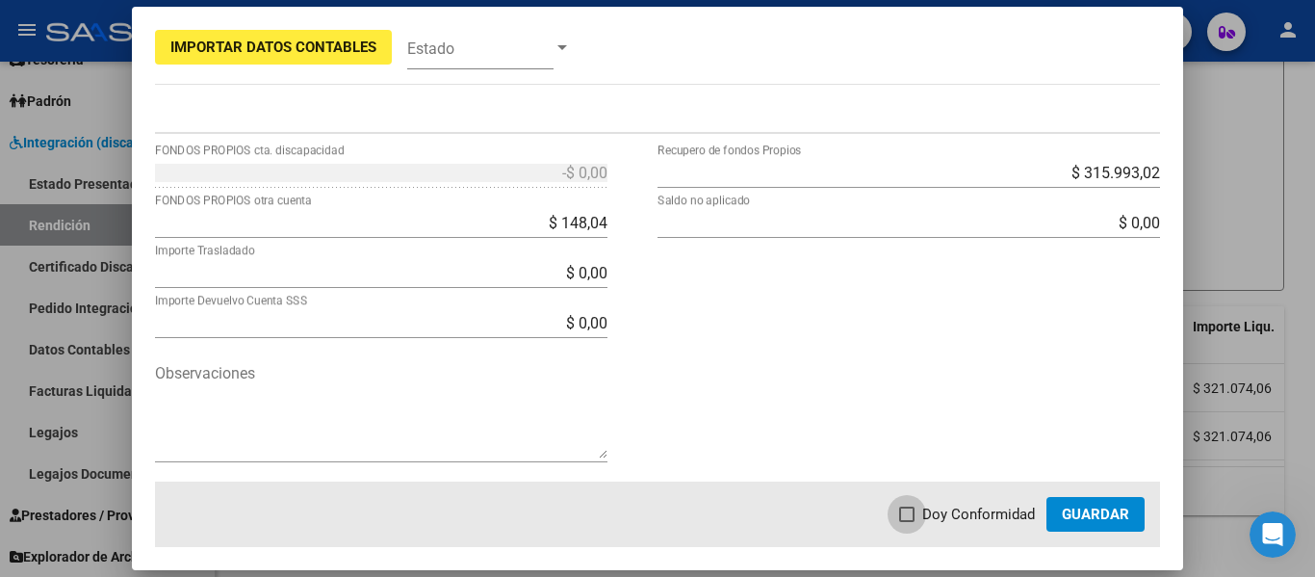
drag, startPoint x: 918, startPoint y: 518, endPoint x: 955, endPoint y: 513, distance: 37.9
click at [915, 517] on span at bounding box center [906, 513] width 15 height 15
click at [907, 522] on input "Doy Conformidad" at bounding box center [906, 522] width 1 height 1
checkbox input "true"
drag, startPoint x: 1088, startPoint y: 516, endPoint x: 1047, endPoint y: 513, distance: 41.5
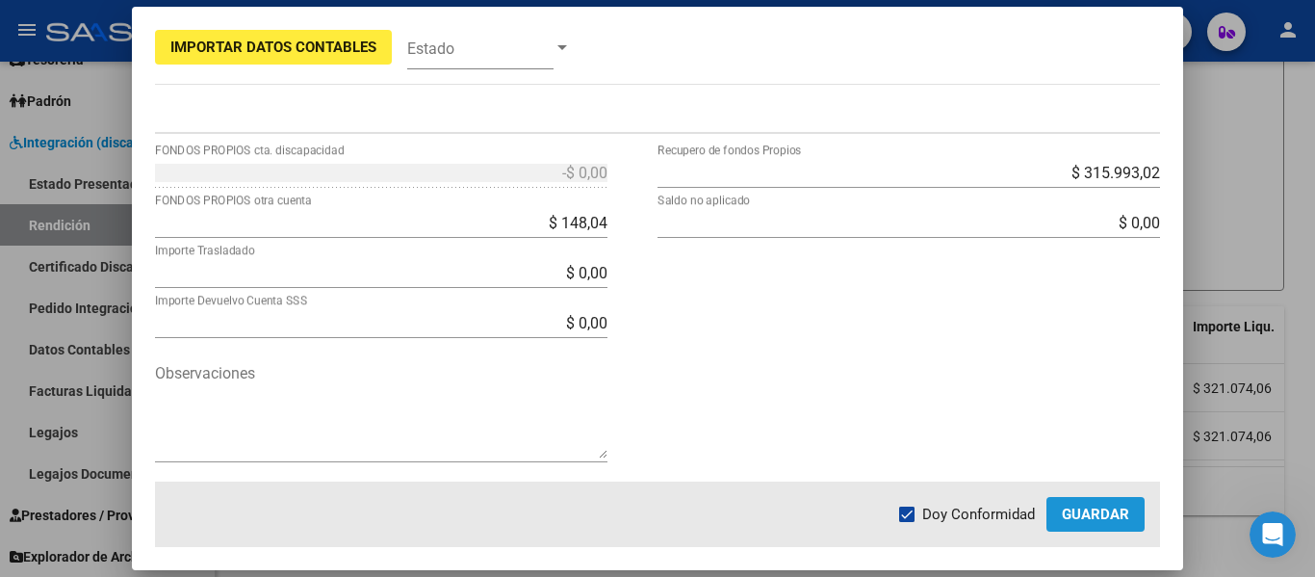
click at [1088, 515] on span "Guardar" at bounding box center [1095, 514] width 67 height 17
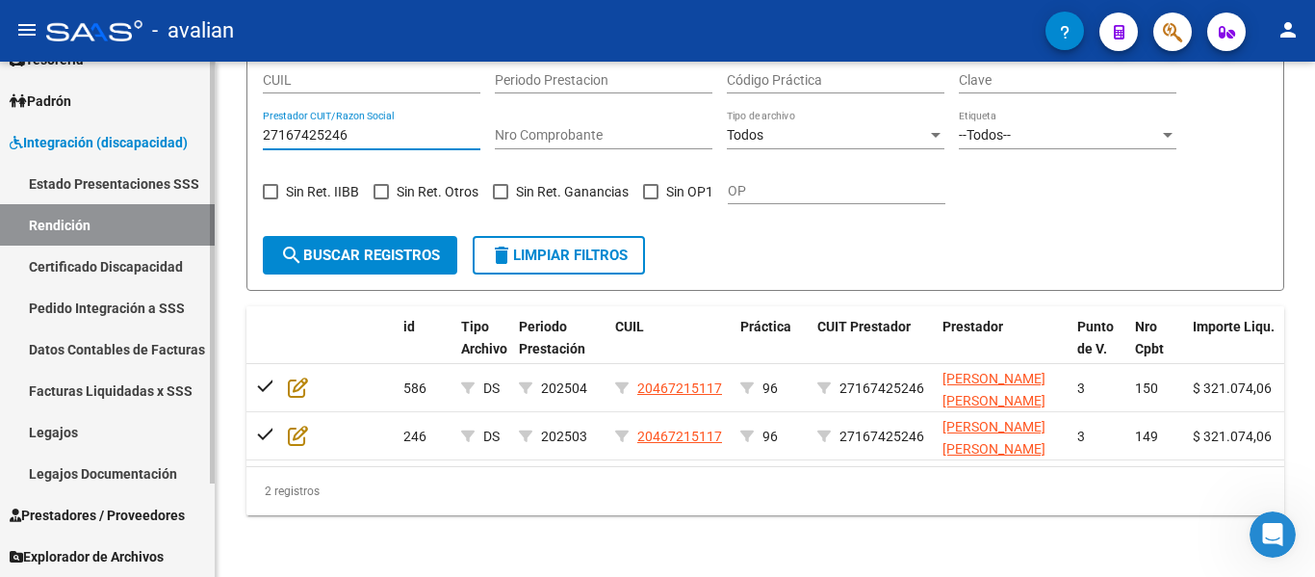
drag, startPoint x: 232, startPoint y: 98, endPoint x: 0, endPoint y: 78, distance: 232.9
click at [0, 78] on mat-sidenav-container "Firma Express Inicio Calendario SSS Instructivos Contacto OS Tesorería Extracto…" at bounding box center [657, 319] width 1315 height 515
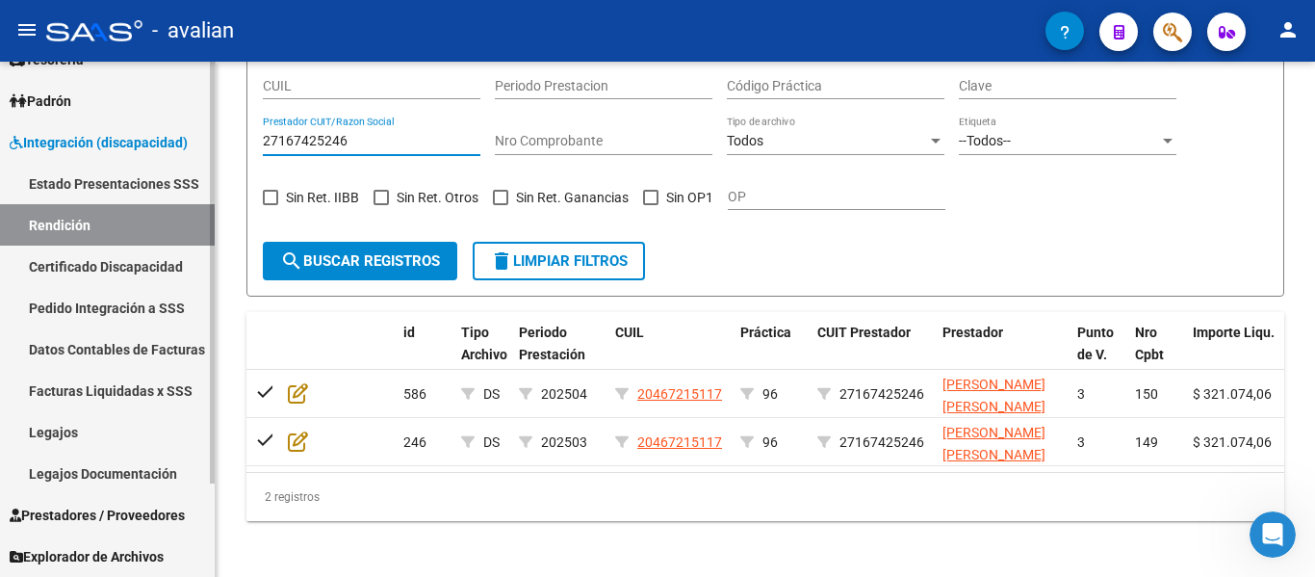
paste input "232311458"
type input "27232311458"
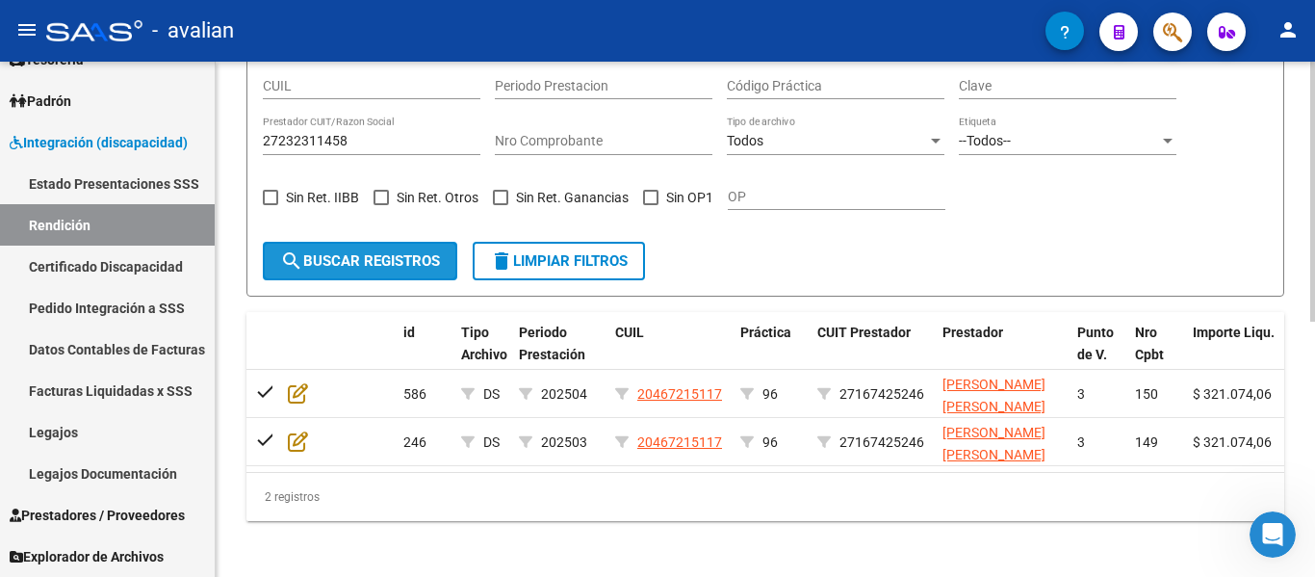
click at [311, 267] on span "search Buscar registros" at bounding box center [360, 260] width 160 height 17
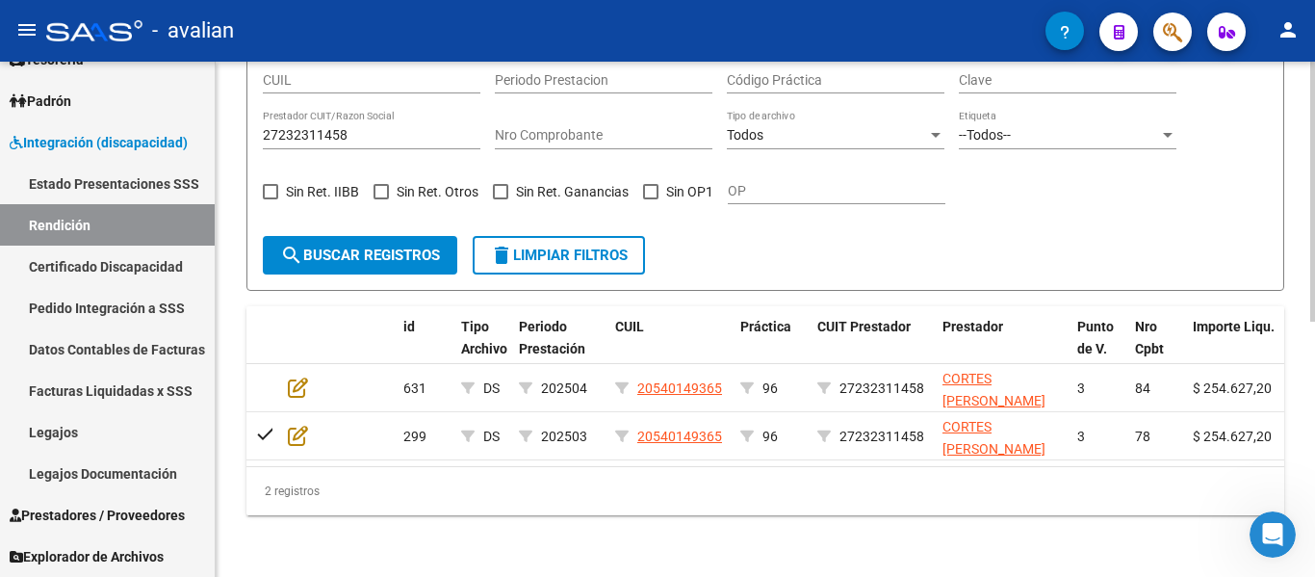
scroll to position [506, 0]
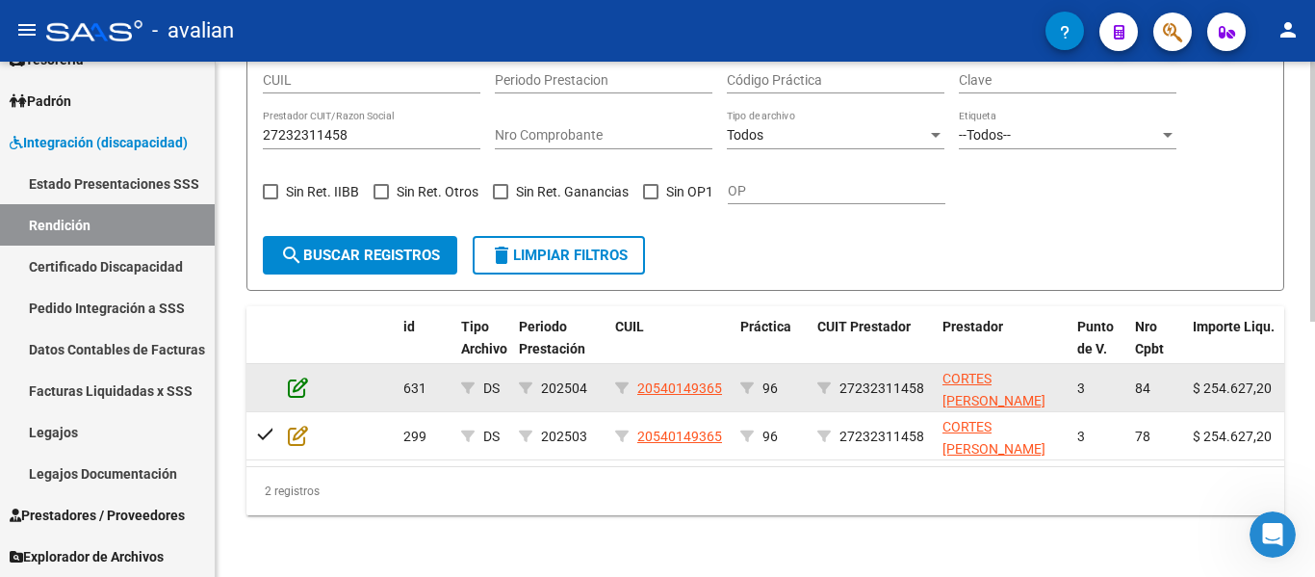
click at [288, 377] on icon at bounding box center [298, 387] width 20 height 21
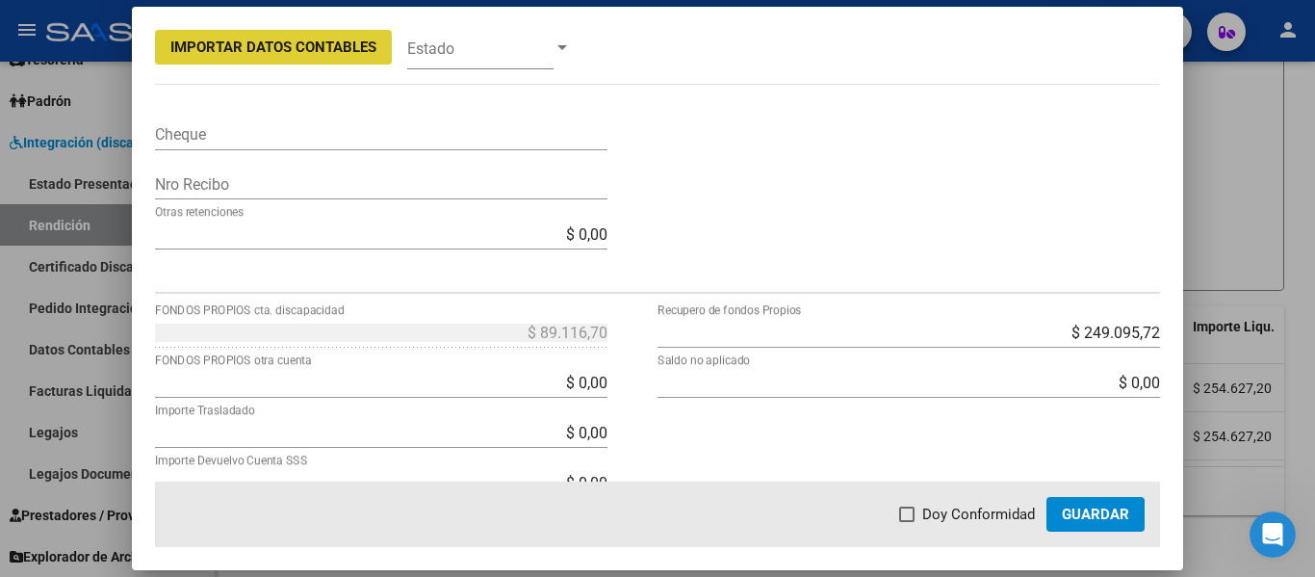
scroll to position [755, 0]
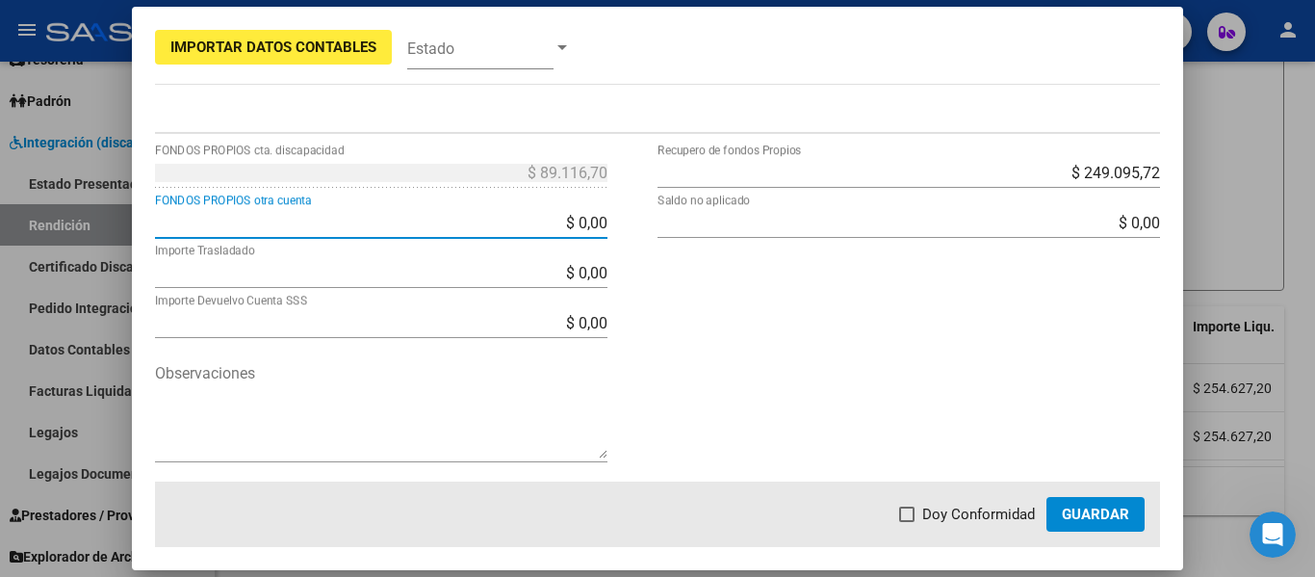
drag, startPoint x: 521, startPoint y: 223, endPoint x: 857, endPoint y: 194, distance: 337.4
click at [859, 194] on div "$ 89.116,70 FONDOS PROPIOS cta. discapacidad $ 0,00 FONDOS PROPIOS otra cuenta …" at bounding box center [658, 319] width 1006 height 325
type input "$ 89.116,70"
type input "$ 0,00"
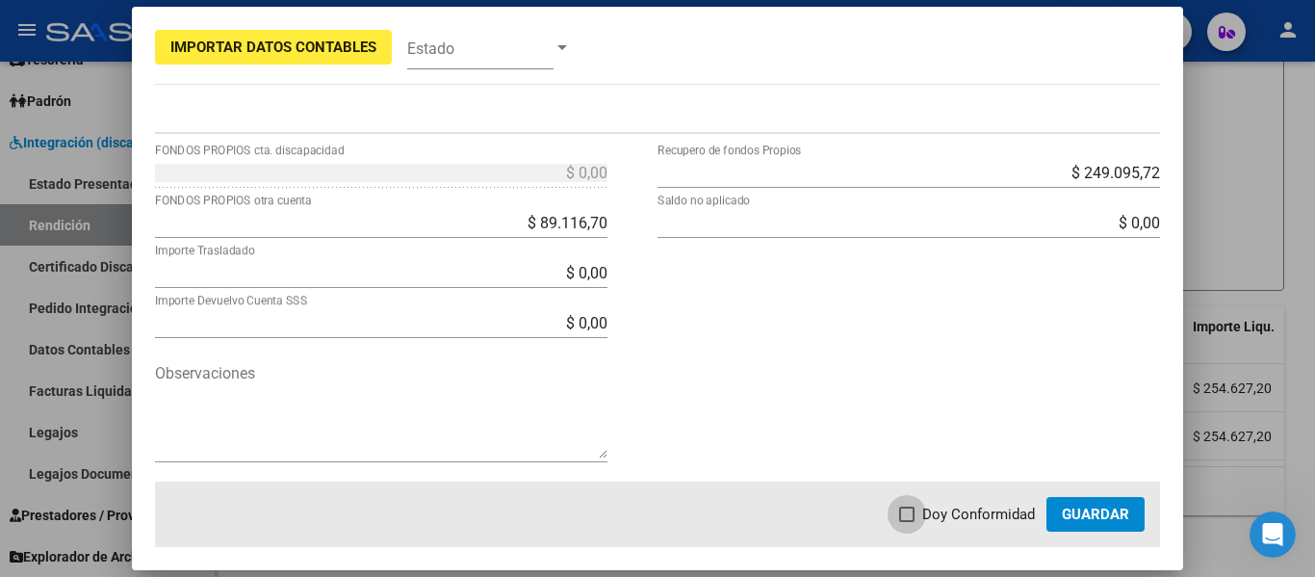
drag, startPoint x: 917, startPoint y: 511, endPoint x: 991, endPoint y: 499, distance: 75.2
click at [915, 512] on span at bounding box center [906, 513] width 15 height 15
click at [907, 522] on input "Doy Conformidad" at bounding box center [906, 522] width 1 height 1
checkbox input "true"
click at [1078, 508] on span "Guardar" at bounding box center [1095, 514] width 67 height 17
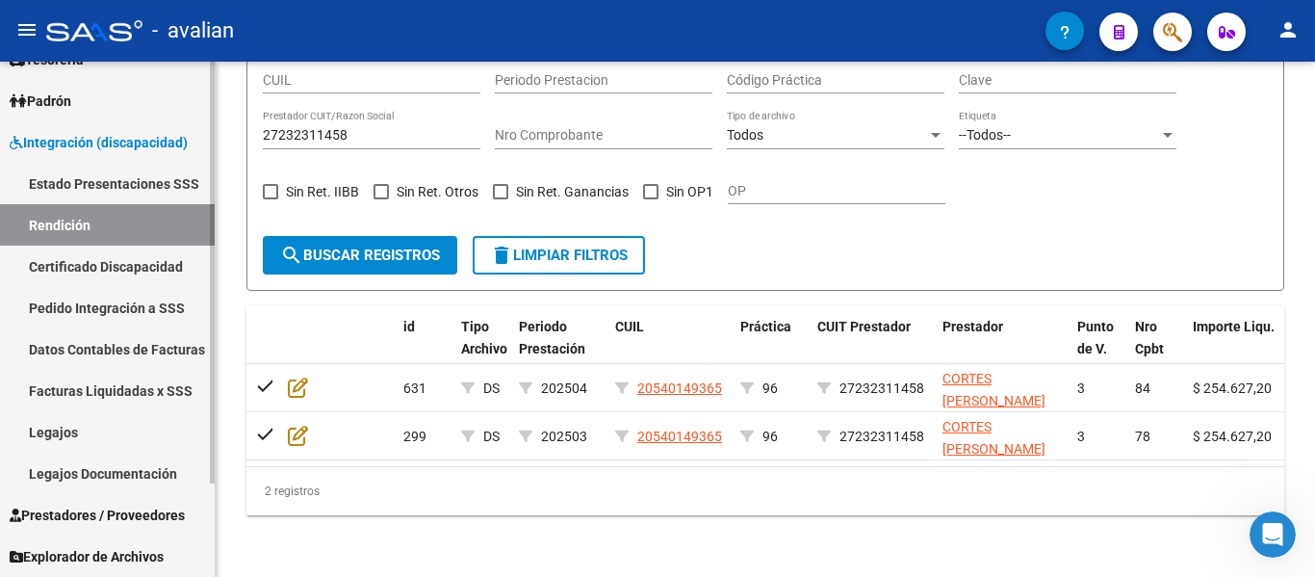
drag, startPoint x: 355, startPoint y: 111, endPoint x: 0, endPoint y: 92, distance: 355.8
click at [0, 89] on mat-sidenav-container "Firma Express Inicio Calendario SSS Instructivos Contacto OS Tesorería Extracto…" at bounding box center [657, 319] width 1315 height 515
click at [392, 127] on input "27232311458" at bounding box center [372, 135] width 218 height 16
drag, startPoint x: 384, startPoint y: 119, endPoint x: 0, endPoint y: 124, distance: 384.2
click at [0, 124] on mat-sidenav-container "Firma Express Inicio Calendario SSS Instructivos Contacto OS Tesorería Extracto…" at bounding box center [657, 319] width 1315 height 515
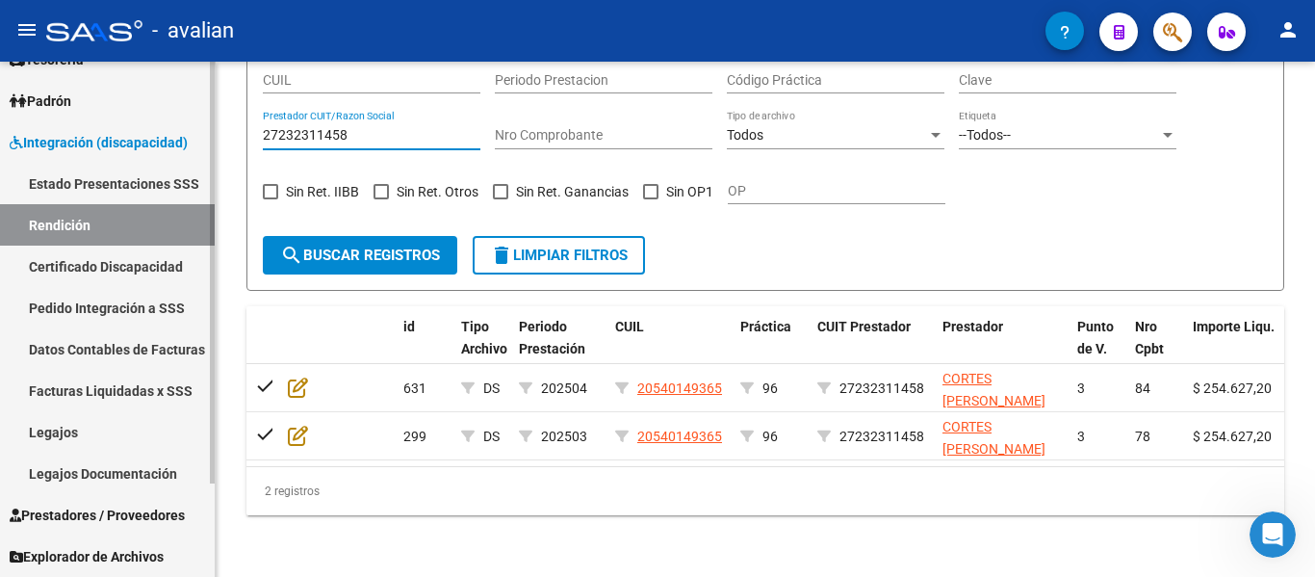
paste input "127740386"
type input "27127740386"
click at [300, 247] on mat-icon "search" at bounding box center [291, 255] width 23 height 23
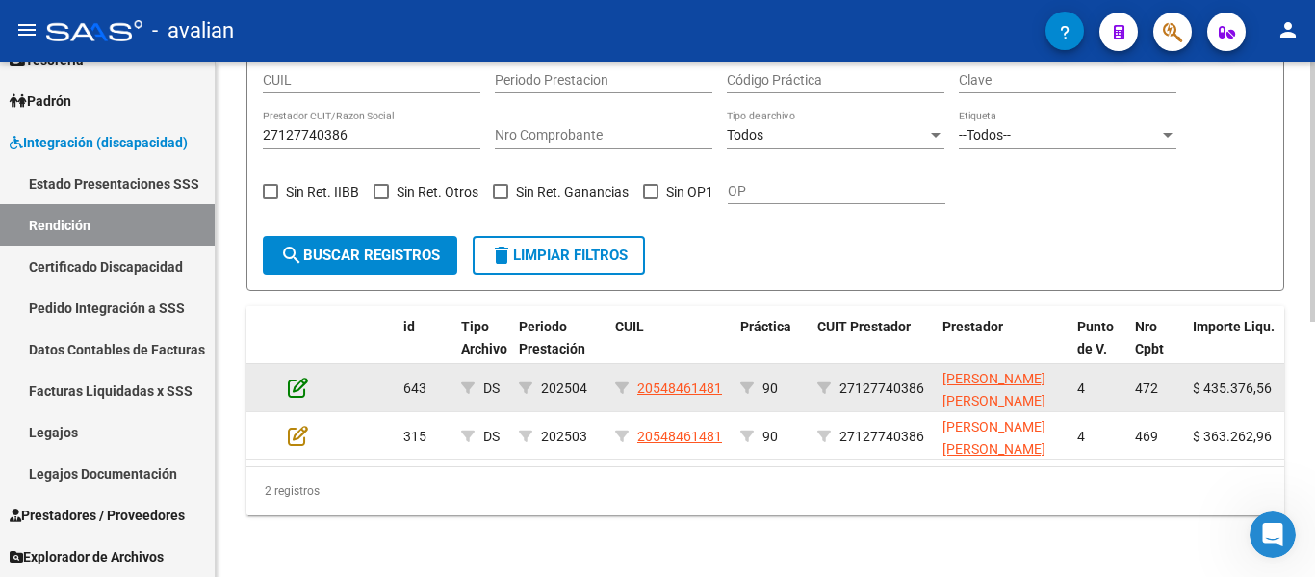
click at [296, 377] on icon at bounding box center [298, 387] width 20 height 21
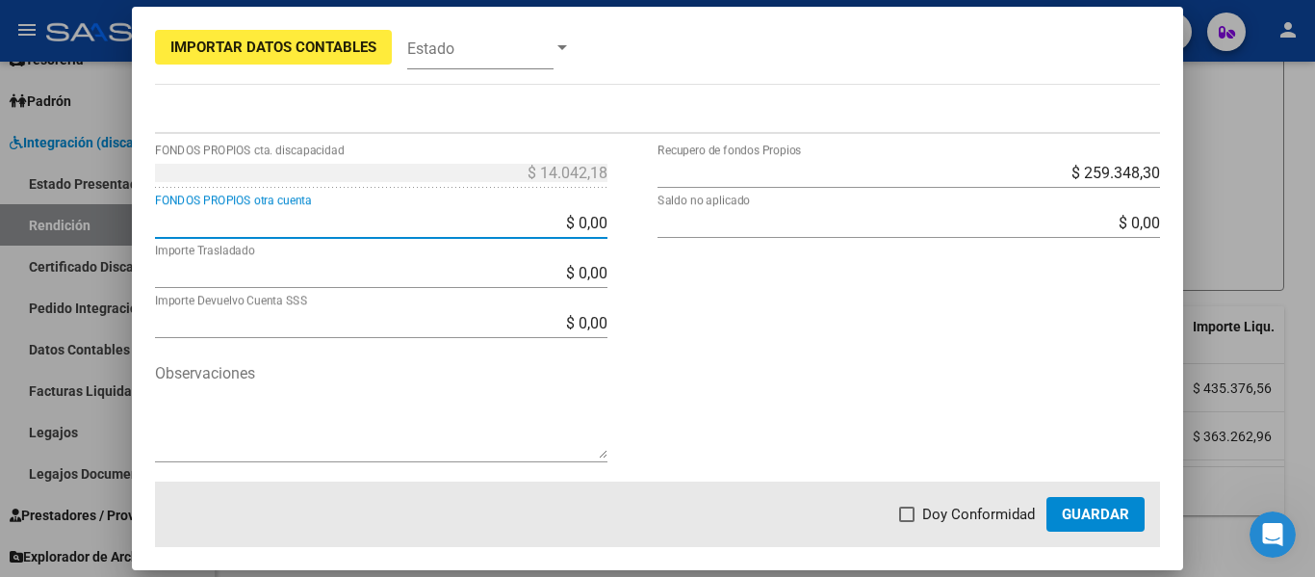
drag, startPoint x: 513, startPoint y: 223, endPoint x: 643, endPoint y: 223, distance: 130.0
click at [638, 223] on div "$ 14.042,18 FONDOS PROPIOS cta. discapacidad $ 0,00 FONDOS PROPIOS otra cuenta …" at bounding box center [406, 319] width 503 height 325
type input "$ 14.042,18"
type input "-$ 0,00"
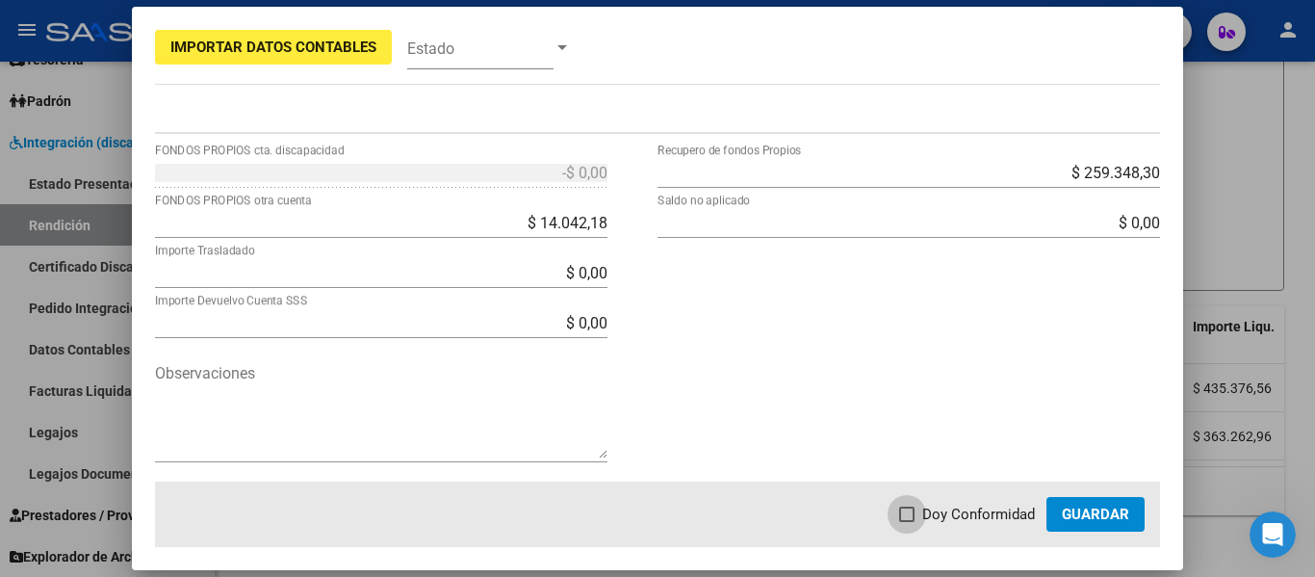
drag, startPoint x: 911, startPoint y: 516, endPoint x: 930, endPoint y: 512, distance: 19.6
click at [913, 516] on span at bounding box center [906, 513] width 15 height 15
click at [907, 522] on input "Doy Conformidad" at bounding box center [906, 522] width 1 height 1
checkbox input "true"
click at [1089, 515] on span "Guardar" at bounding box center [1095, 514] width 67 height 17
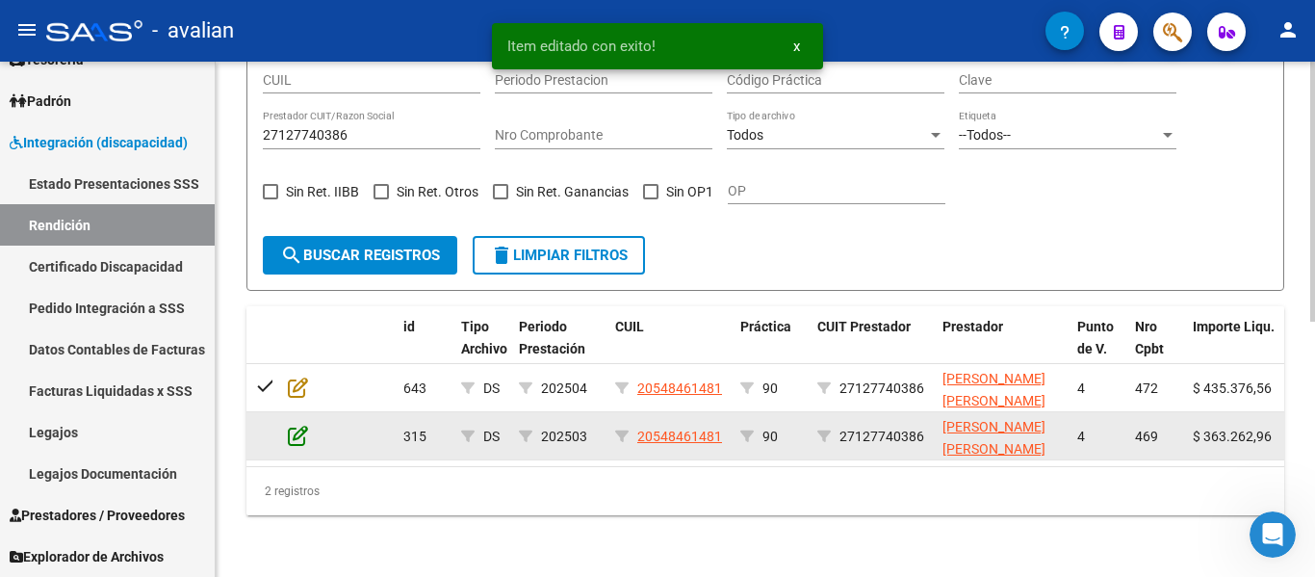
click at [297, 425] on icon at bounding box center [298, 435] width 20 height 21
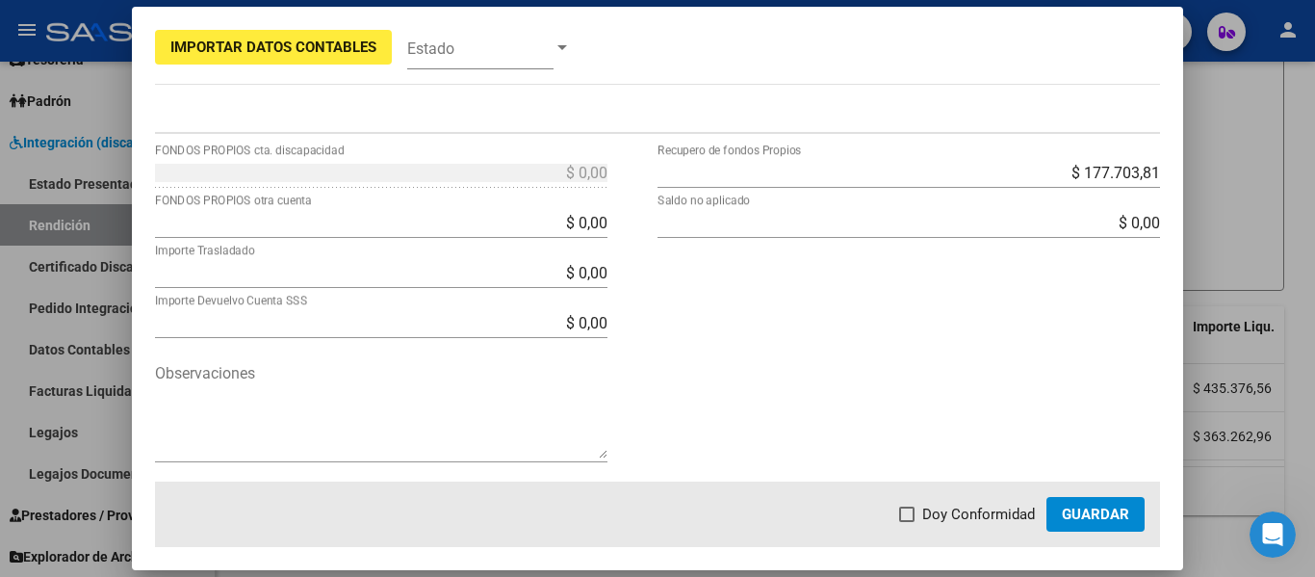
click at [1243, 212] on div at bounding box center [657, 288] width 1315 height 577
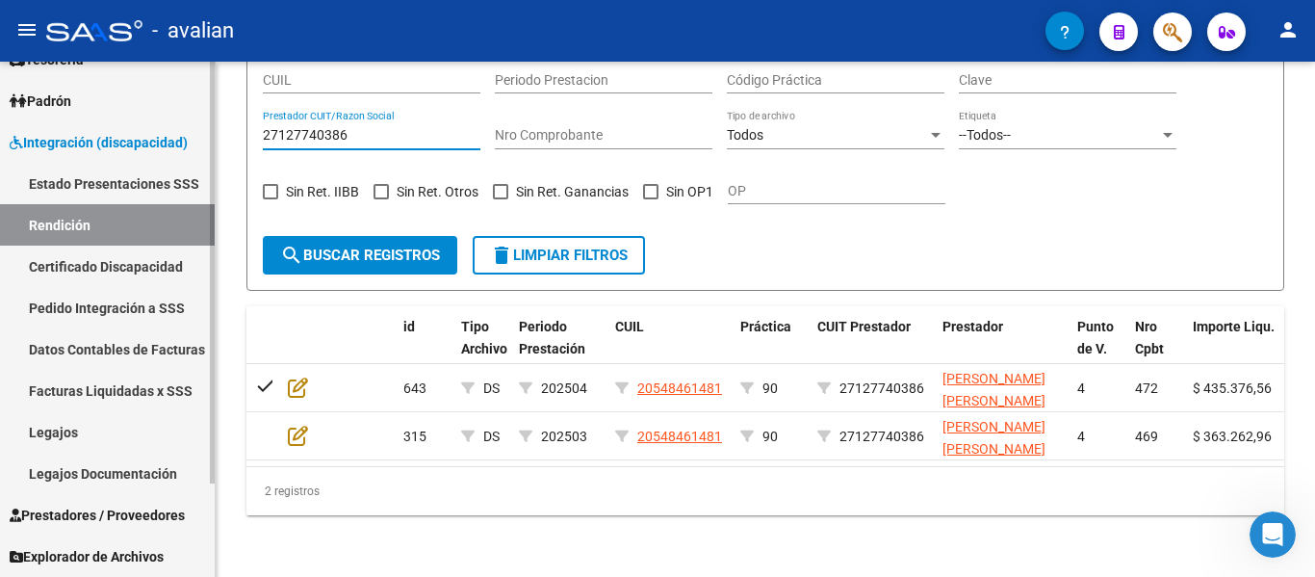
drag, startPoint x: 352, startPoint y: 120, endPoint x: 0, endPoint y: 110, distance: 352.6
click at [0, 110] on mat-sidenav-container "Firma Express Inicio Calendario SSS Instructivos Contacto OS Tesorería Extracto…" at bounding box center [657, 319] width 1315 height 515
paste input "248981577"
type input "27248981577"
click at [342, 250] on button "search Buscar registros" at bounding box center [360, 255] width 195 height 39
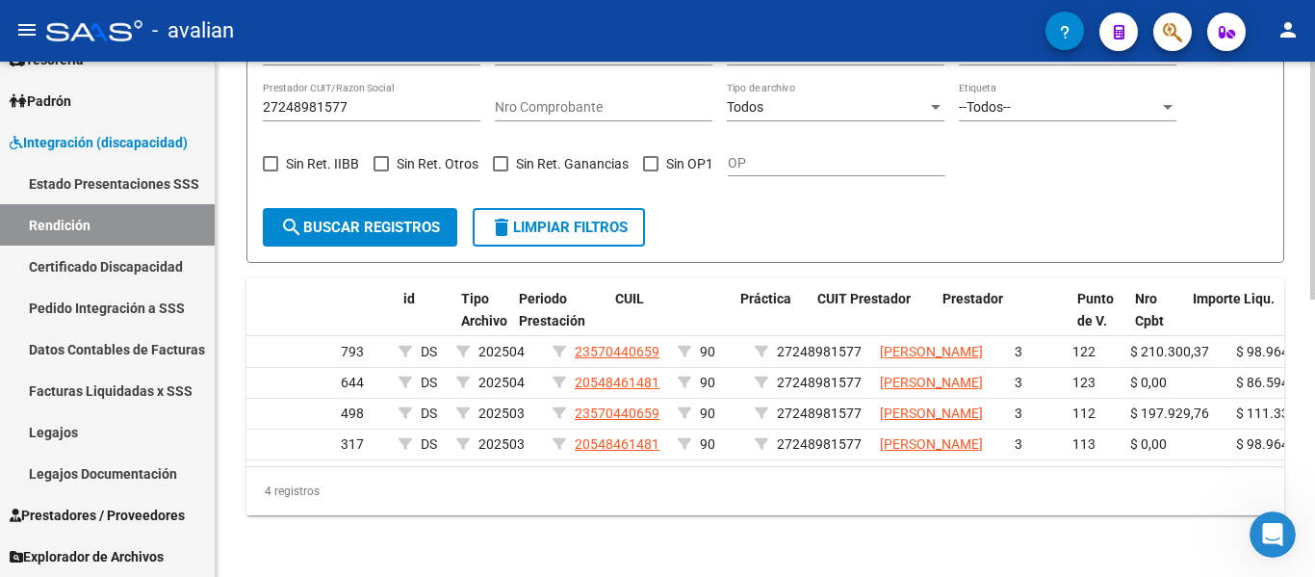
scroll to position [0, 0]
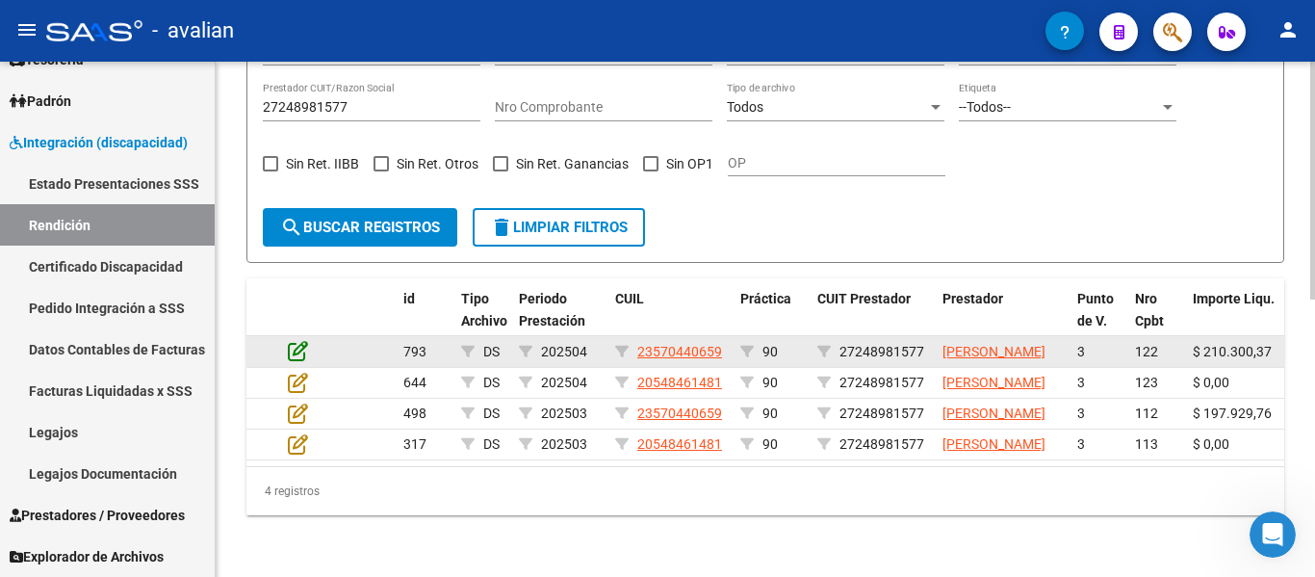
click at [294, 340] on icon at bounding box center [298, 350] width 20 height 21
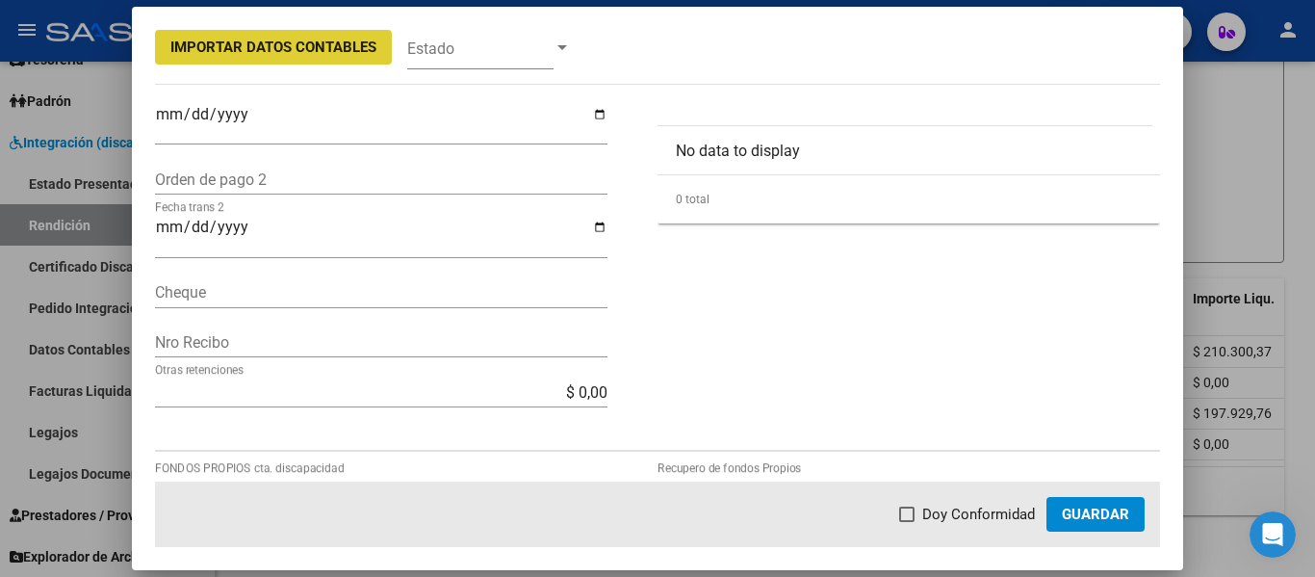
scroll to position [578, 0]
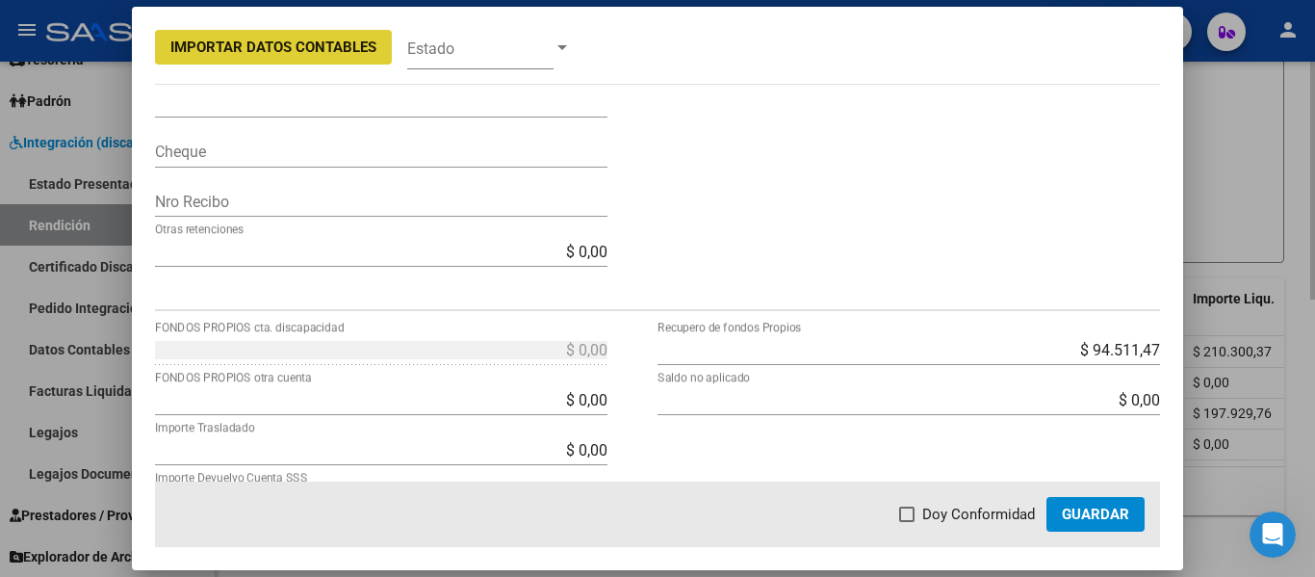
click at [1227, 128] on div at bounding box center [657, 288] width 1315 height 577
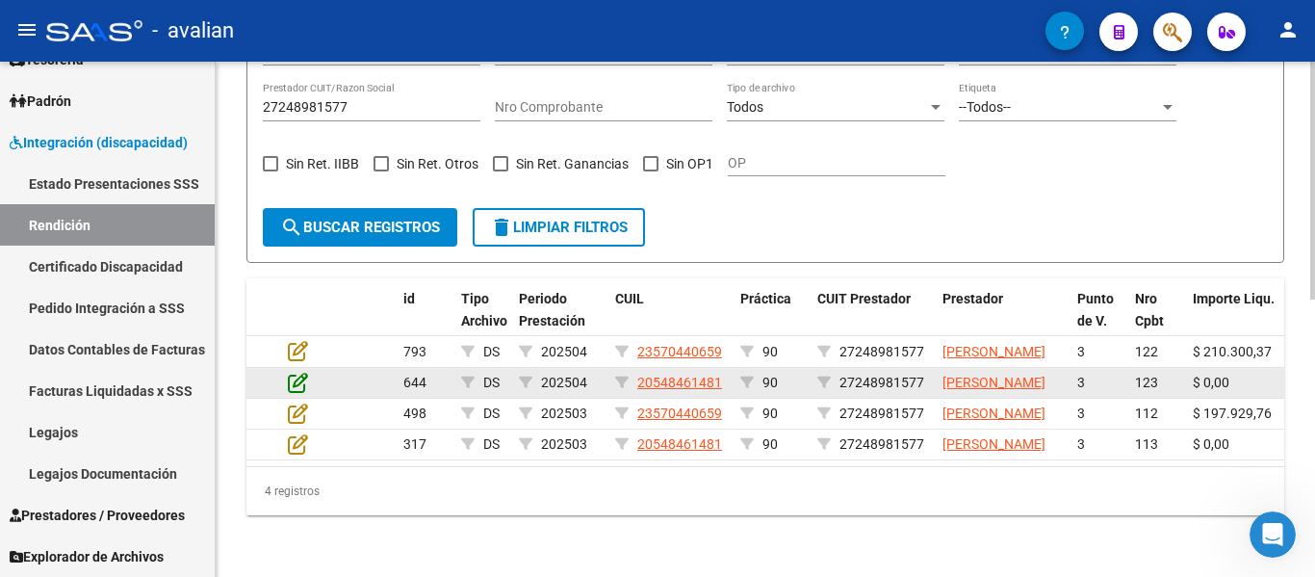
click at [299, 372] on icon at bounding box center [298, 382] width 20 height 21
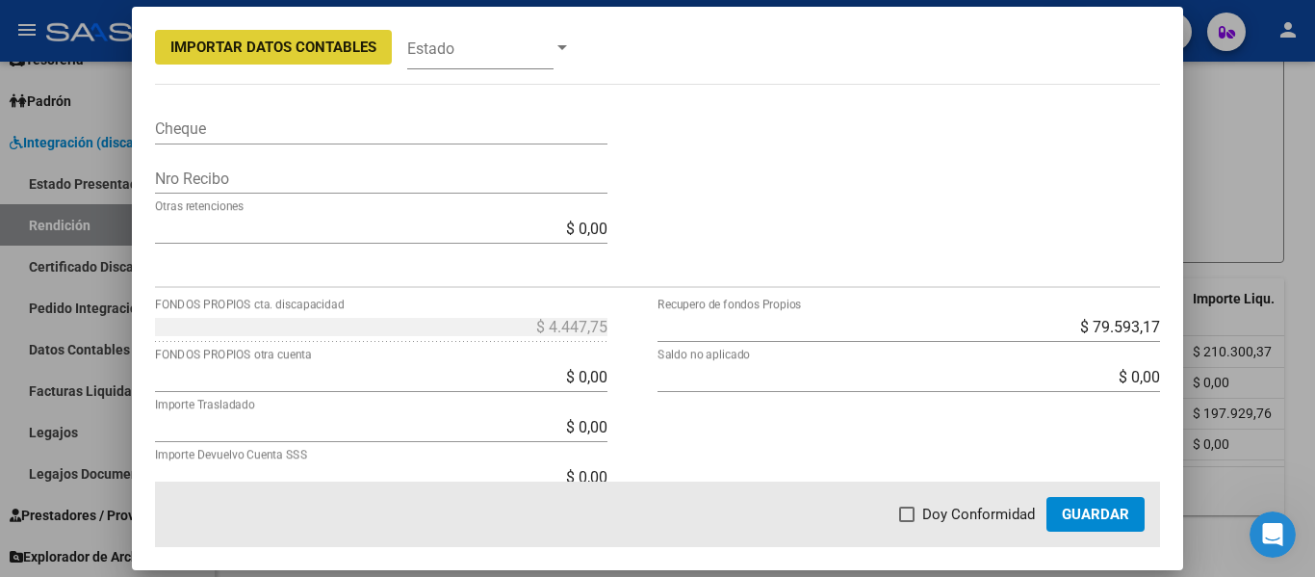
scroll to position [674, 0]
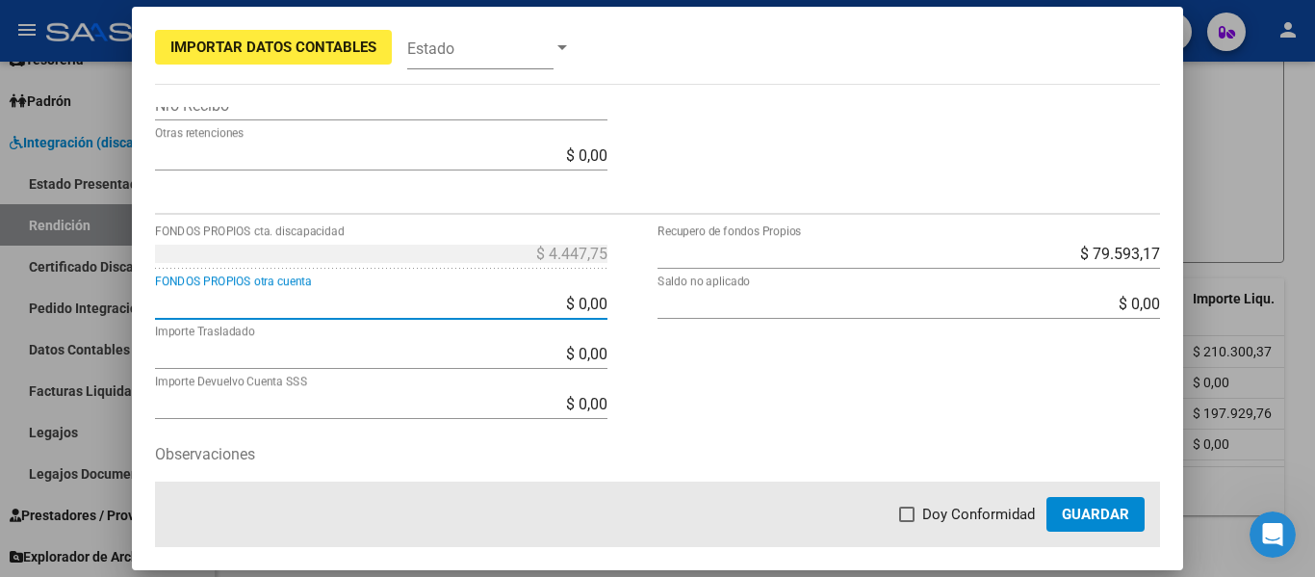
drag, startPoint x: 534, startPoint y: 304, endPoint x: 616, endPoint y: 299, distance: 82.0
click at [581, 296] on input "$ 0,00" at bounding box center [381, 304] width 453 height 18
drag, startPoint x: 616, startPoint y: 299, endPoint x: 643, endPoint y: 290, distance: 28.6
click at [643, 290] on div "$ 4.447,75 FONDOS PROPIOS cta. discapacidad $ 0,00 FONDOS PROPIOS otra cuenta $…" at bounding box center [406, 400] width 503 height 325
drag, startPoint x: 551, startPoint y: 304, endPoint x: 662, endPoint y: 305, distance: 111.7
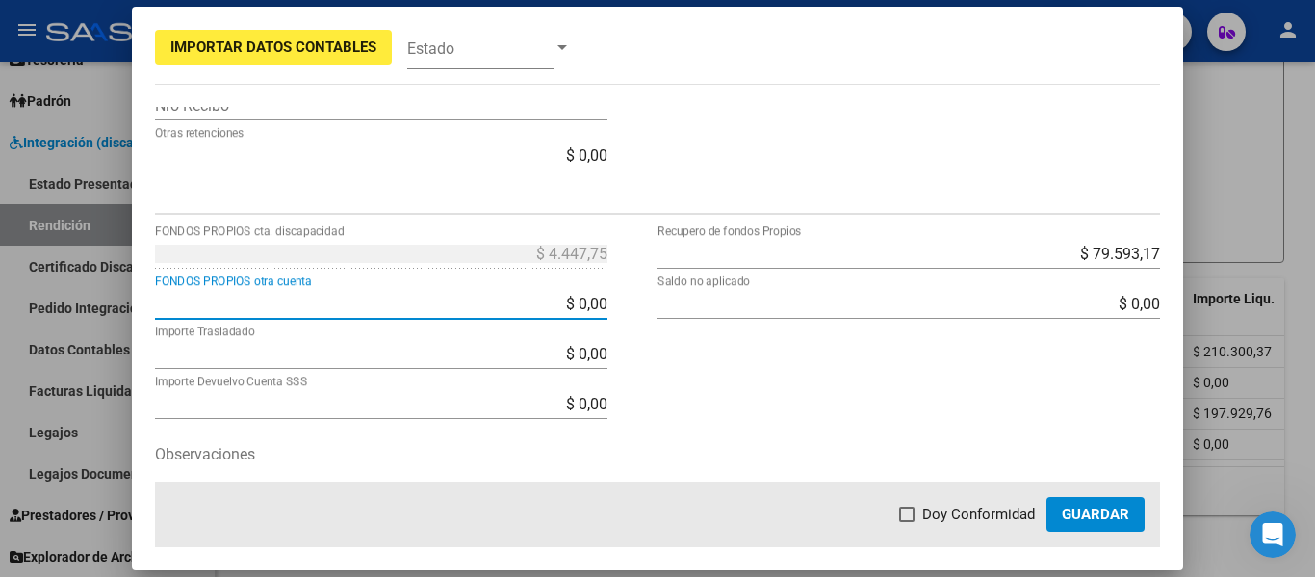
click at [662, 305] on div "$ 4.447,75 FONDOS PROPIOS cta. discapacidad $ 0,00 FONDOS PROPIOS otra cuenta $…" at bounding box center [658, 400] width 1006 height 325
type input "$ 4.447,75"
type input "-$ 0,00"
type input "$ 0,00"
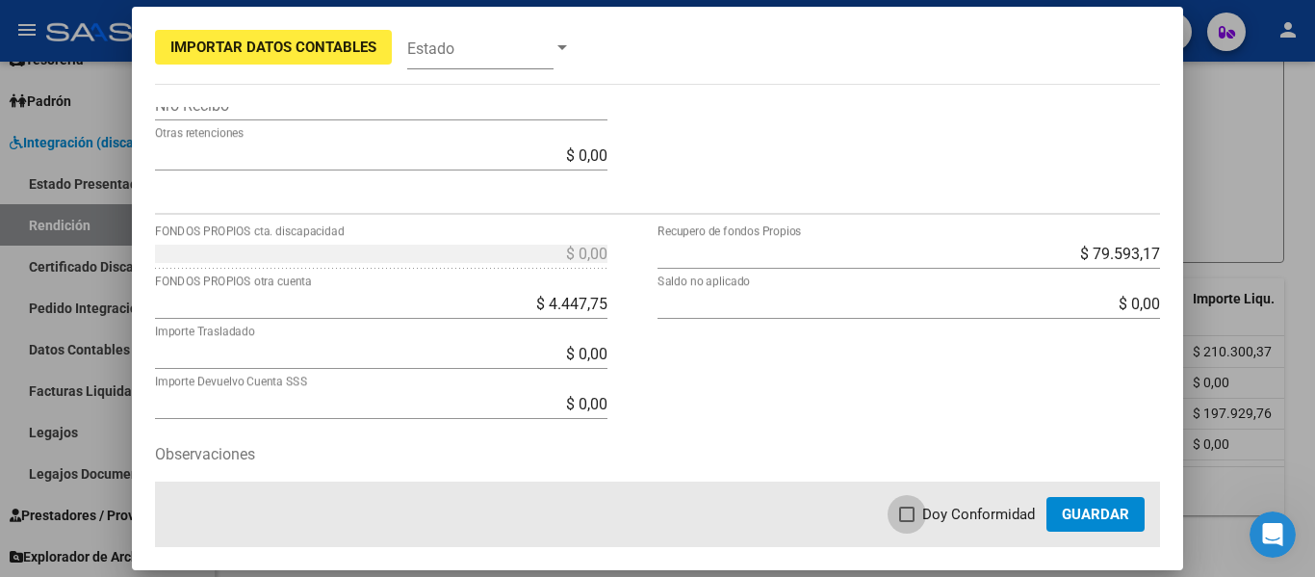
drag, startPoint x: 913, startPoint y: 511, endPoint x: 964, endPoint y: 507, distance: 51.2
click at [913, 510] on span at bounding box center [906, 513] width 15 height 15
click at [907, 522] on input "Doy Conformidad" at bounding box center [906, 522] width 1 height 1
checkbox input "true"
click at [1117, 519] on span "Guardar" at bounding box center [1095, 514] width 67 height 17
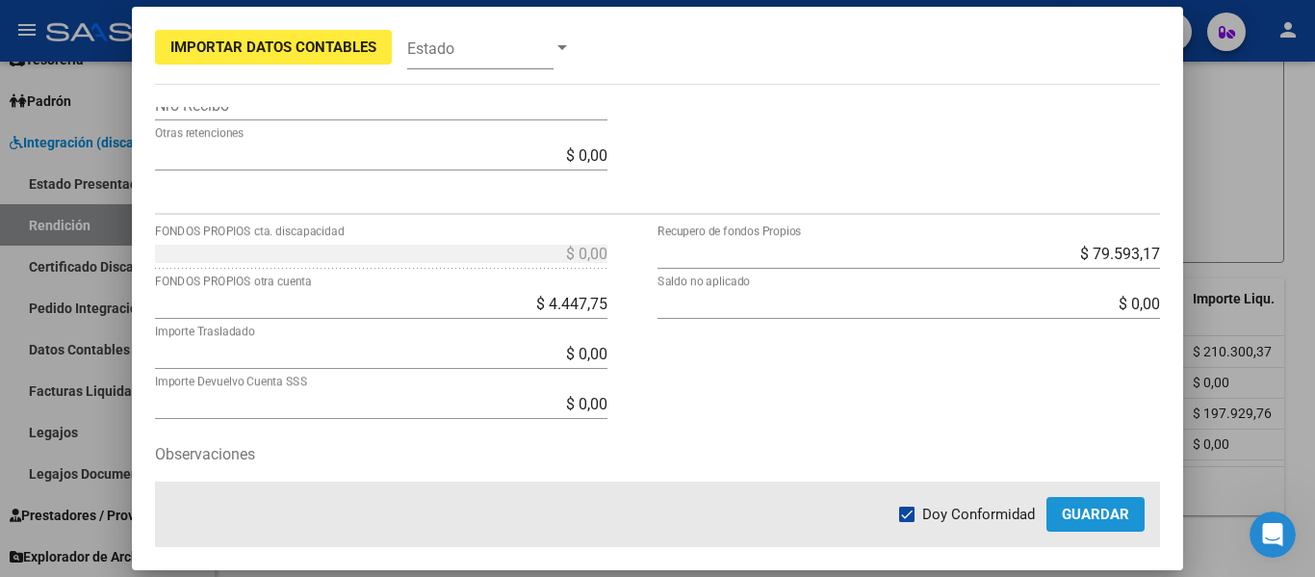
click at [1106, 516] on span "Guardar" at bounding box center [1095, 514] width 67 height 17
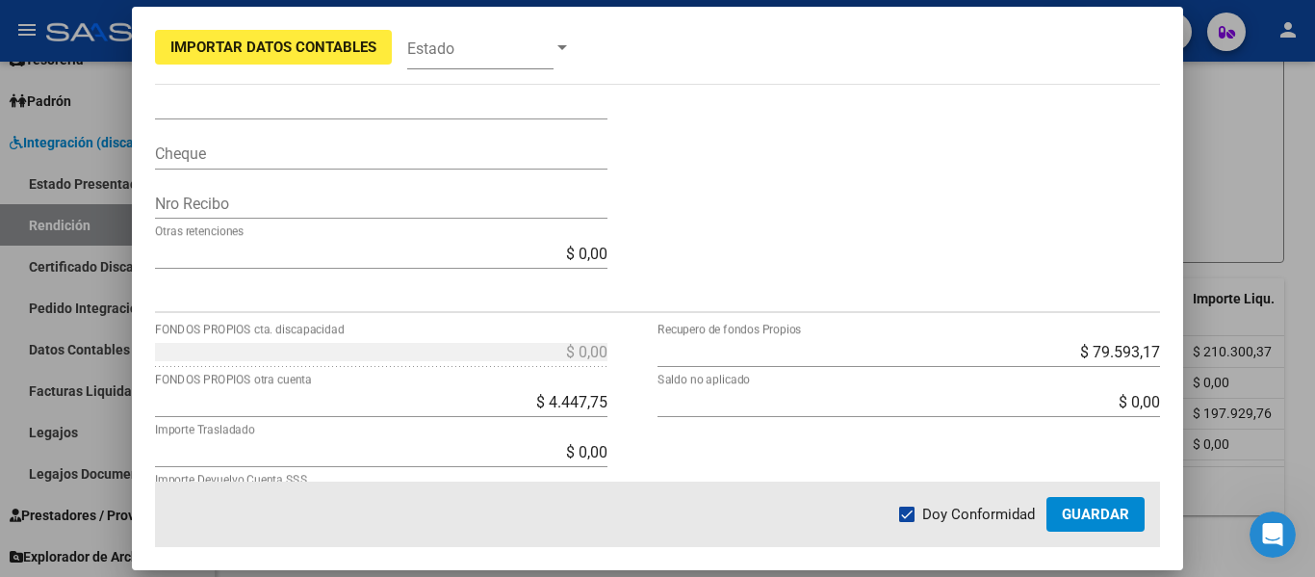
scroll to position [578, 0]
click at [600, 408] on input "$ 4.447,75" at bounding box center [381, 400] width 453 height 18
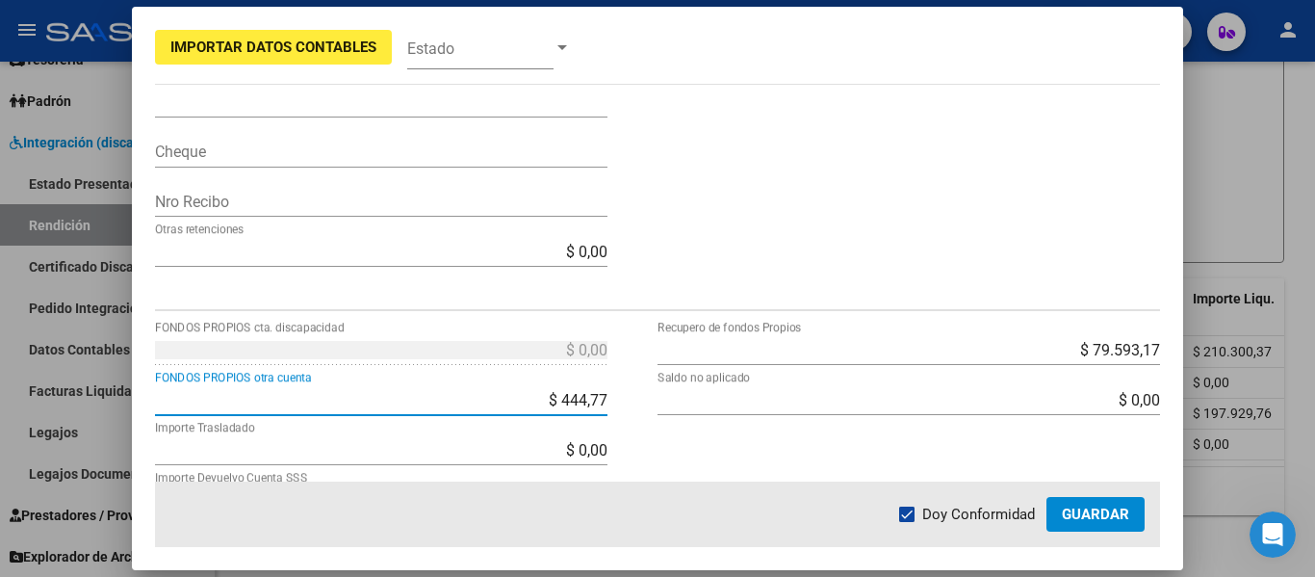
type input "$ 4.447,74"
type input "$ 0,01"
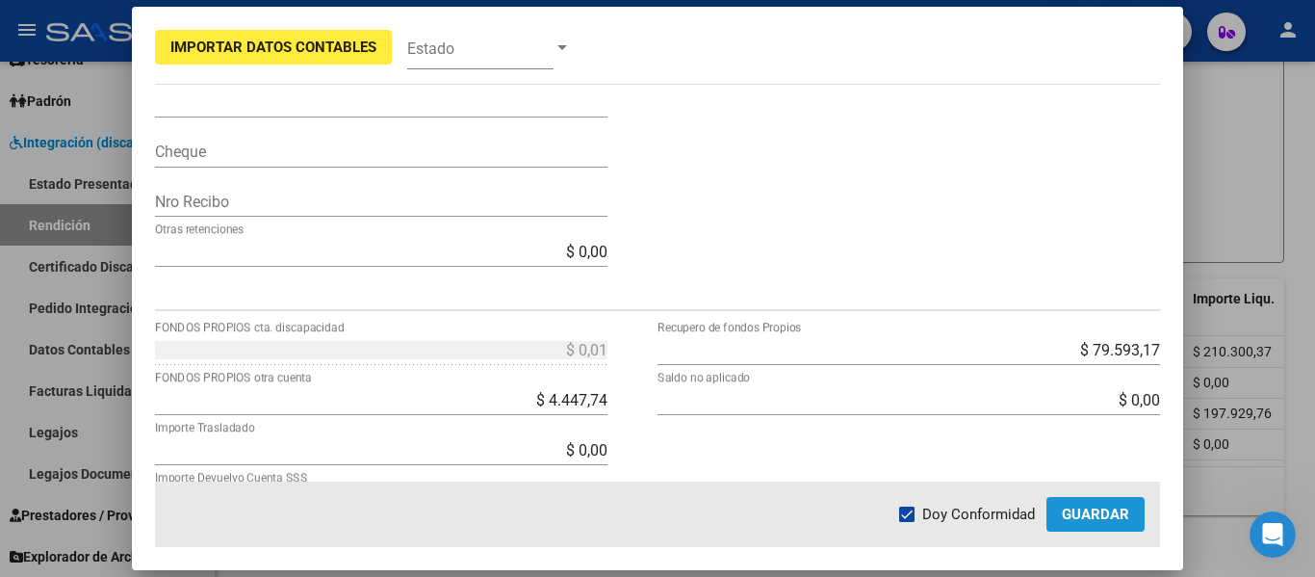
click at [1085, 511] on span "Guardar" at bounding box center [1095, 514] width 67 height 17
click at [911, 520] on span at bounding box center [906, 513] width 15 height 15
click at [907, 522] on input "Doy Conformidad" at bounding box center [906, 522] width 1 height 1
checkbox input "false"
click at [596, 399] on input "$ 4.447,74" at bounding box center [381, 400] width 453 height 18
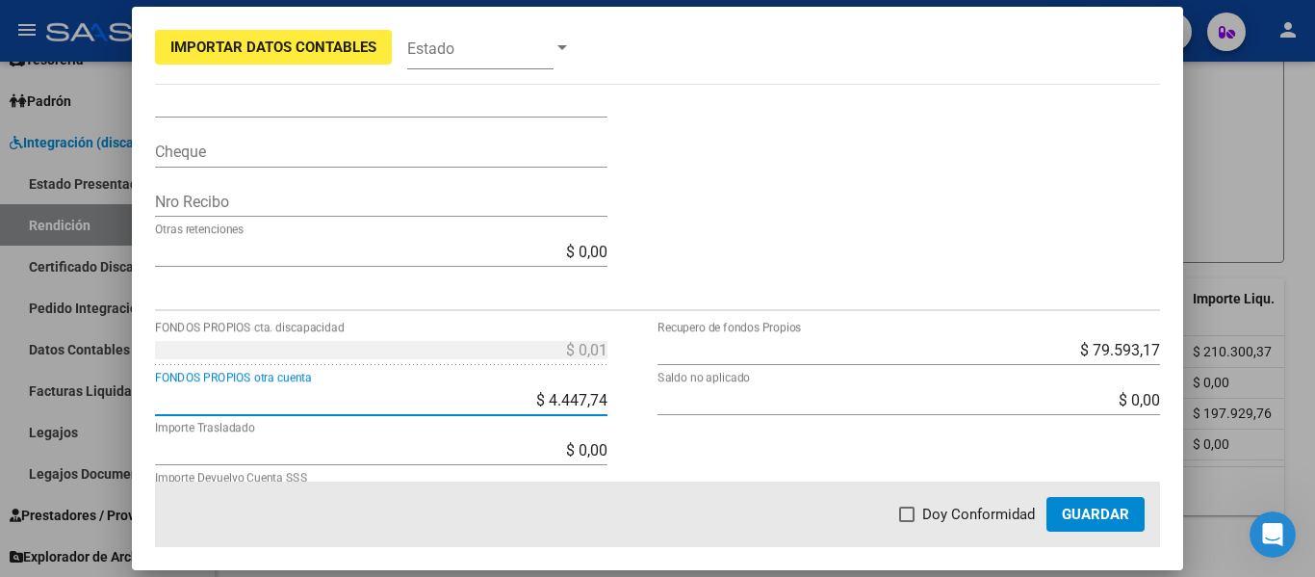
click at [1249, 226] on div at bounding box center [657, 288] width 1315 height 577
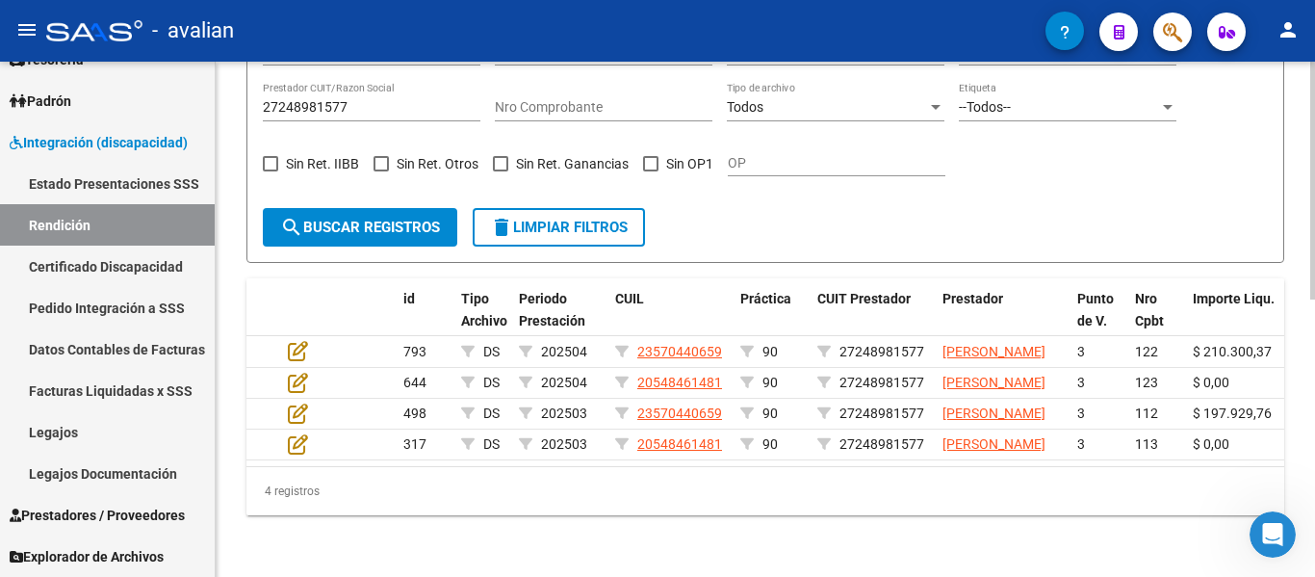
scroll to position [409, 0]
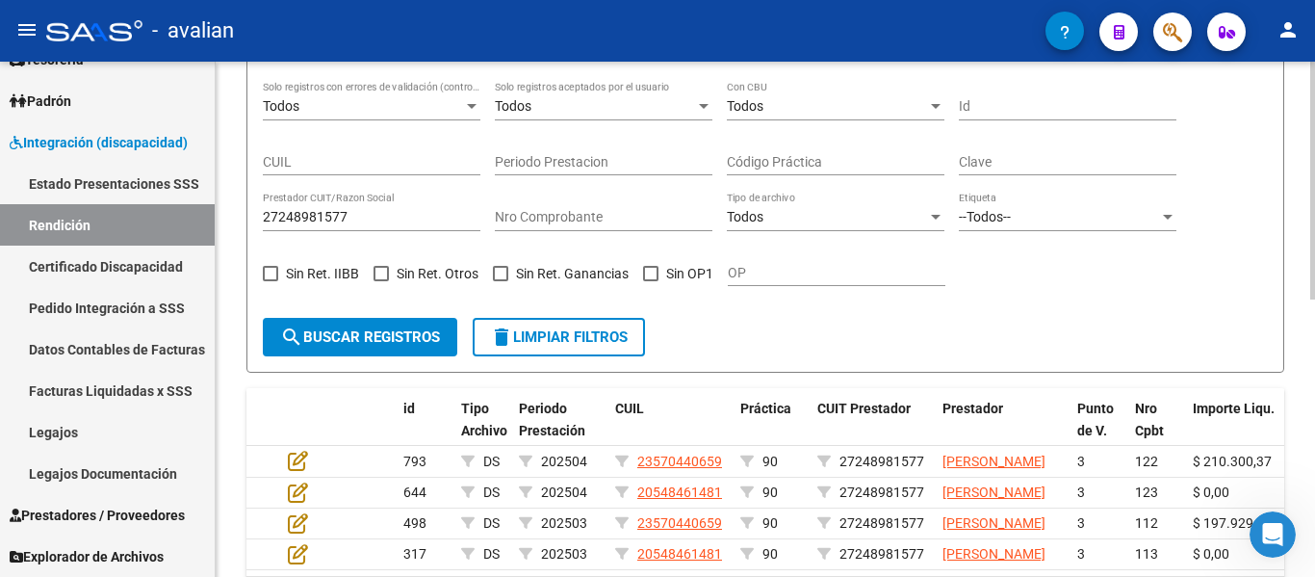
click at [350, 207] on div "27248981577 Prestador CUIT/Razon Social" at bounding box center [372, 212] width 218 height 39
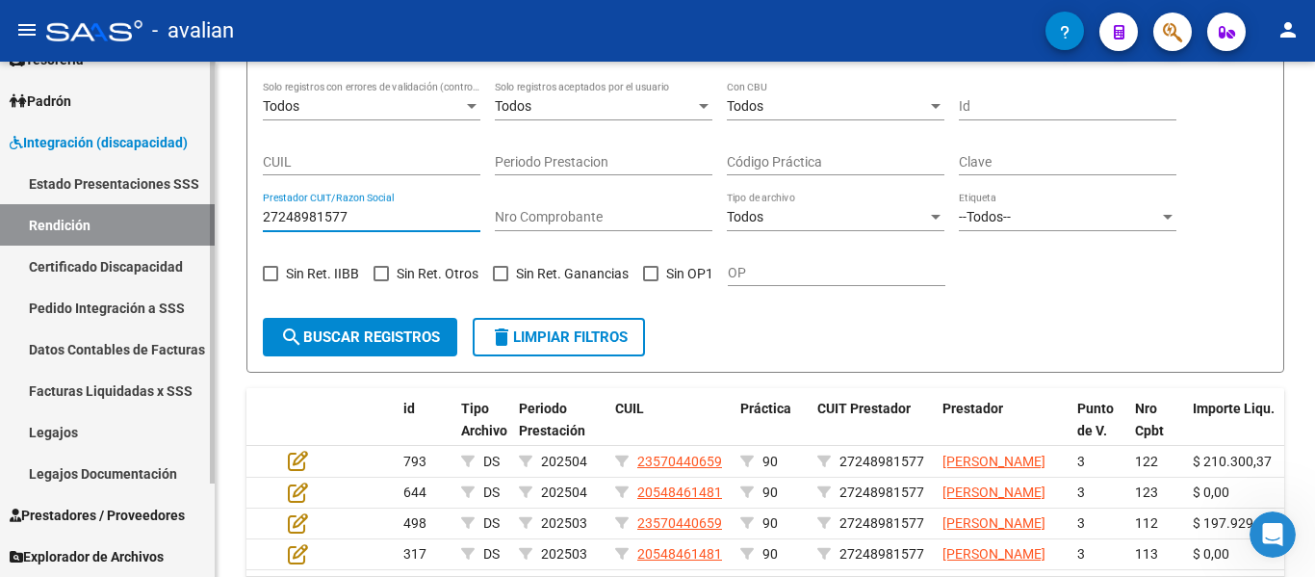
drag, startPoint x: 357, startPoint y: 212, endPoint x: 46, endPoint y: 160, distance: 315.3
click at [46, 160] on mat-sidenav-container "Firma Express Inicio Calendario SSS Instructivos Contacto OS Tesorería Extracto…" at bounding box center [657, 319] width 1315 height 515
paste input "391250249"
type input "27391250249"
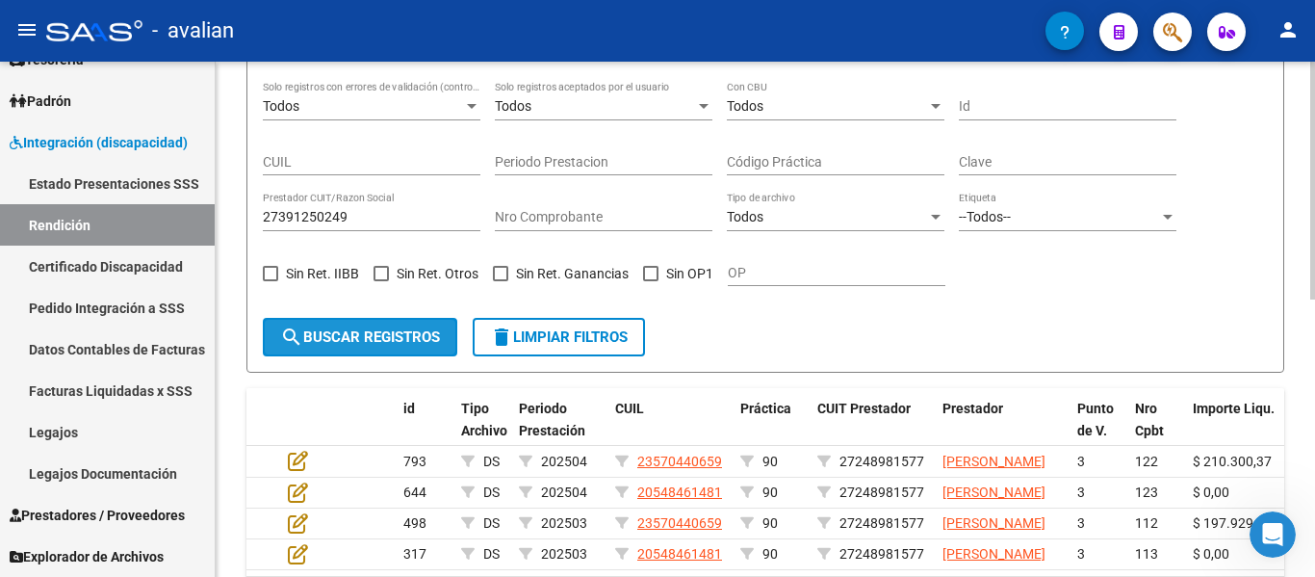
click at [326, 342] on span "search Buscar registros" at bounding box center [360, 336] width 160 height 17
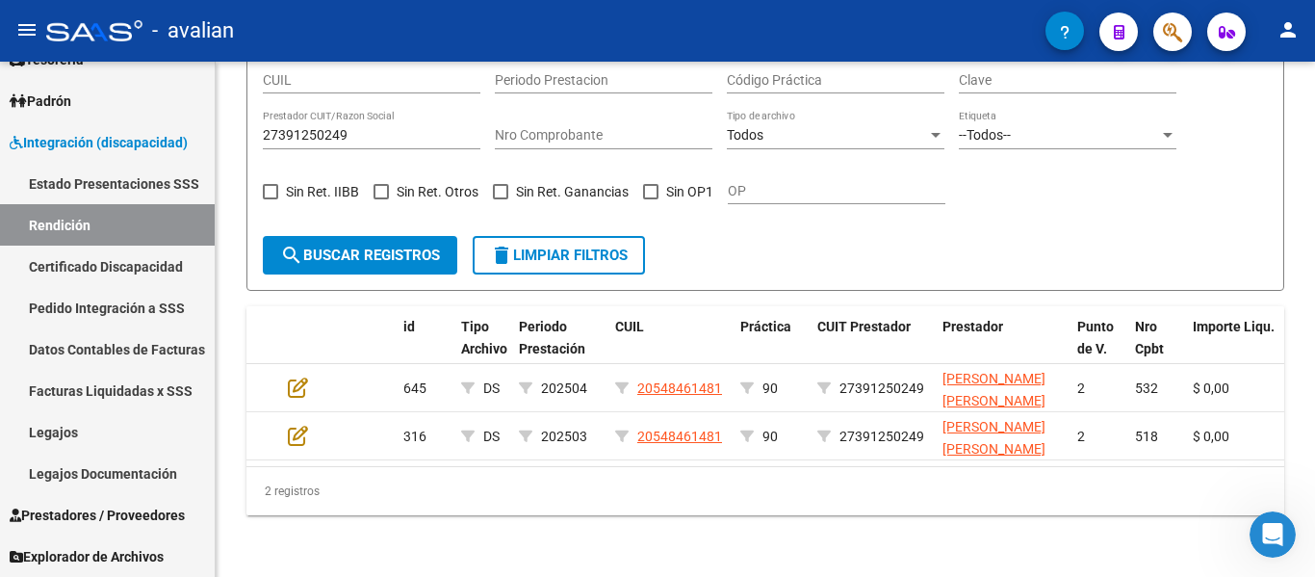
scroll to position [506, 0]
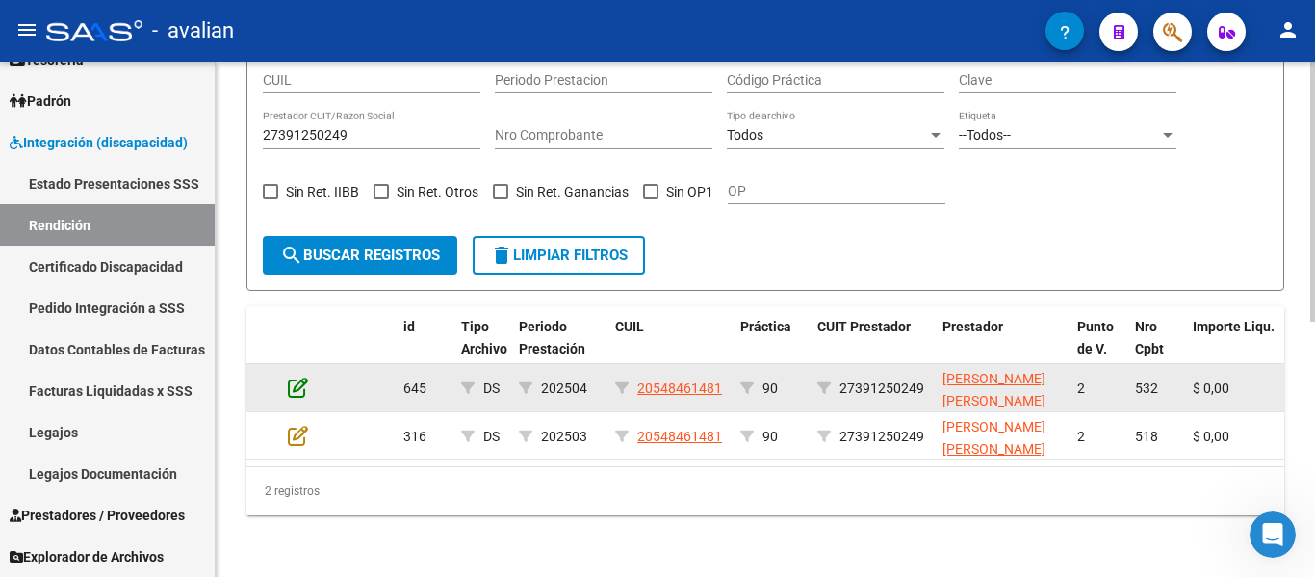
click at [298, 377] on icon at bounding box center [298, 387] width 20 height 21
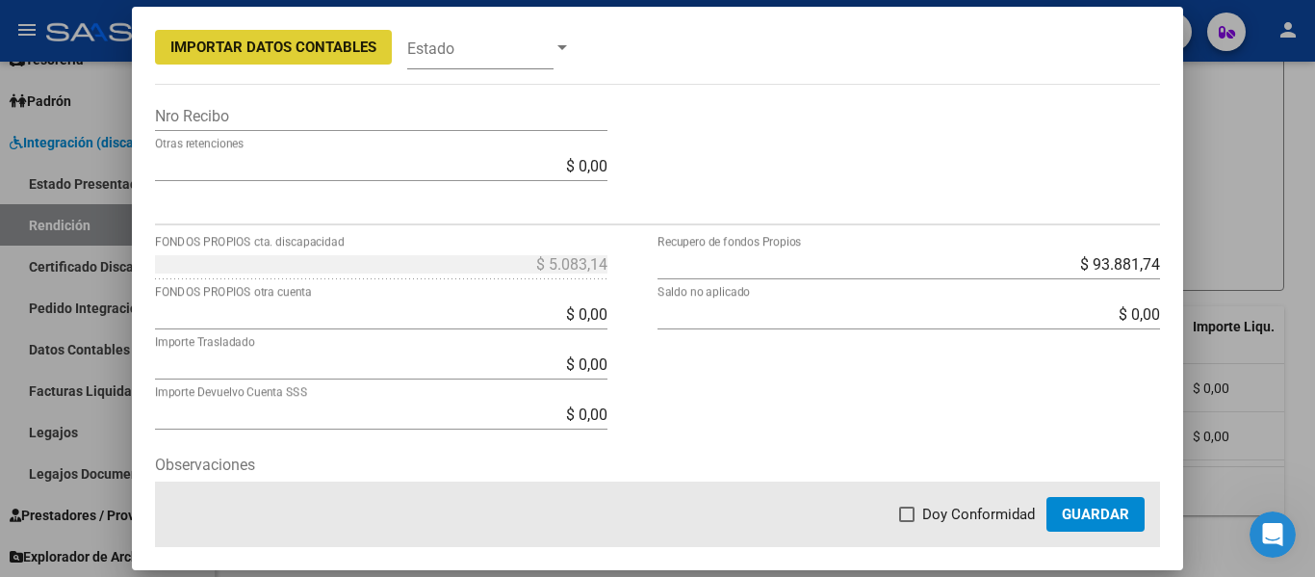
scroll to position [674, 0]
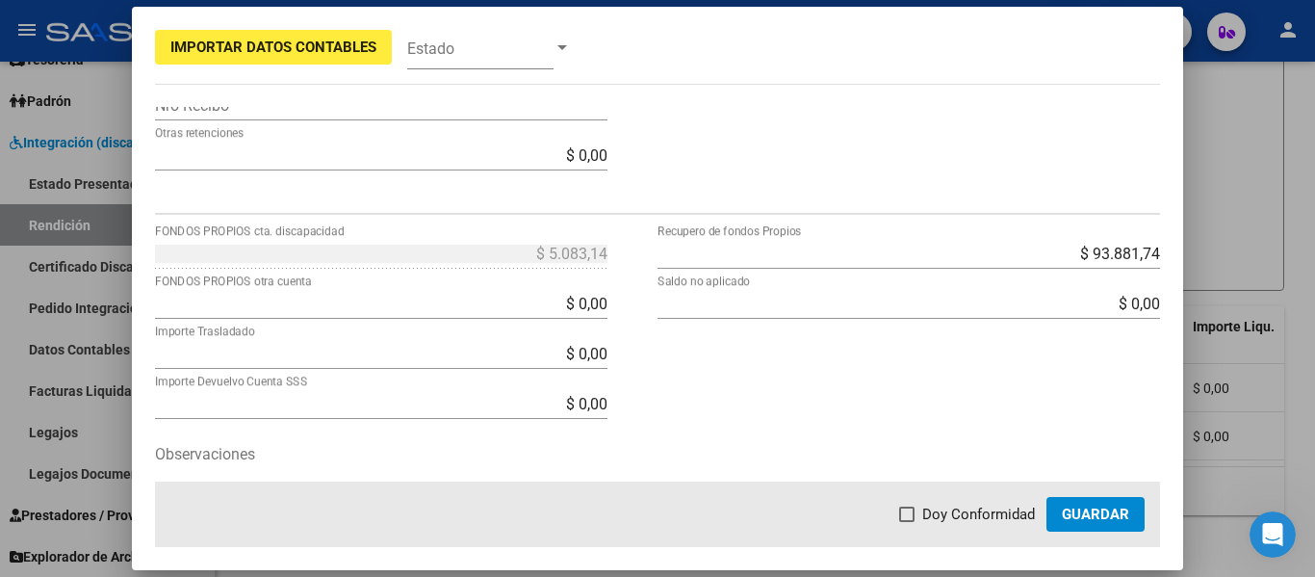
drag, startPoint x: 537, startPoint y: 293, endPoint x: 593, endPoint y: 304, distance: 57.0
click at [593, 303] on div "$ 0,00 FONDOS PROPIOS otra cuenta" at bounding box center [381, 303] width 453 height 31
drag, startPoint x: 529, startPoint y: 303, endPoint x: 671, endPoint y: 313, distance: 142.8
click at [671, 313] on div "$ 5.083,14 FONDOS PROPIOS cta. discapacidad $ 0,00 FONDOS PROPIOS otra cuenta $…" at bounding box center [658, 400] width 1006 height 325
type input "$ 5.083,14"
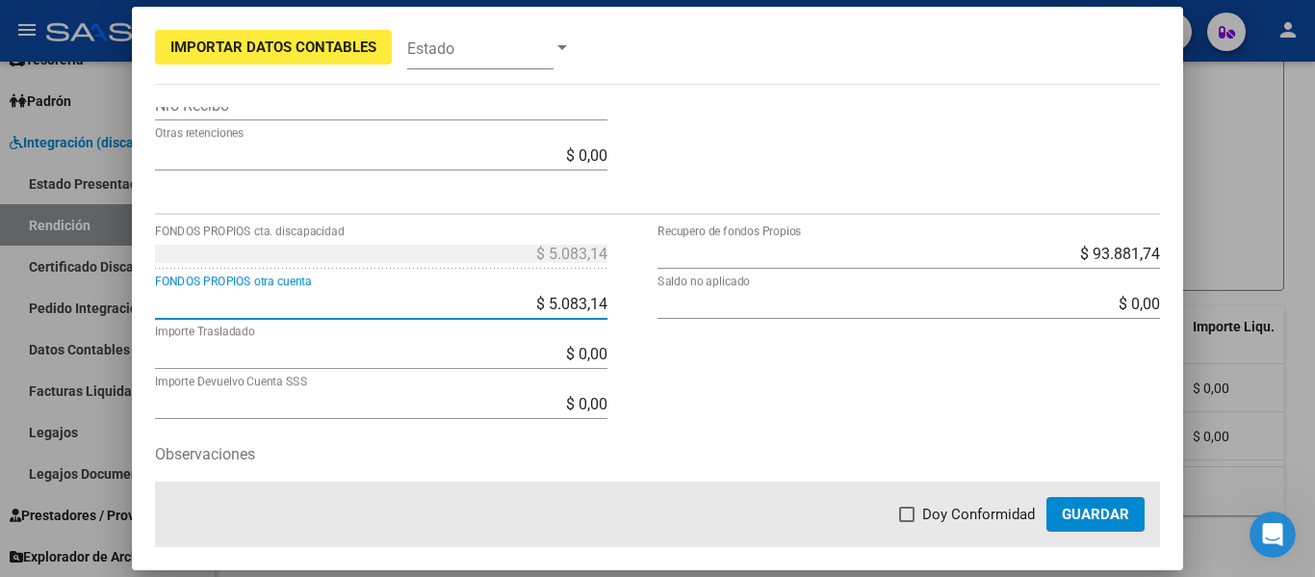
type input "-$ 0,00"
click at [948, 513] on span "Doy Conformidad" at bounding box center [978, 514] width 113 height 23
click at [907, 522] on input "Doy Conformidad" at bounding box center [906, 522] width 1 height 1
checkbox input "true"
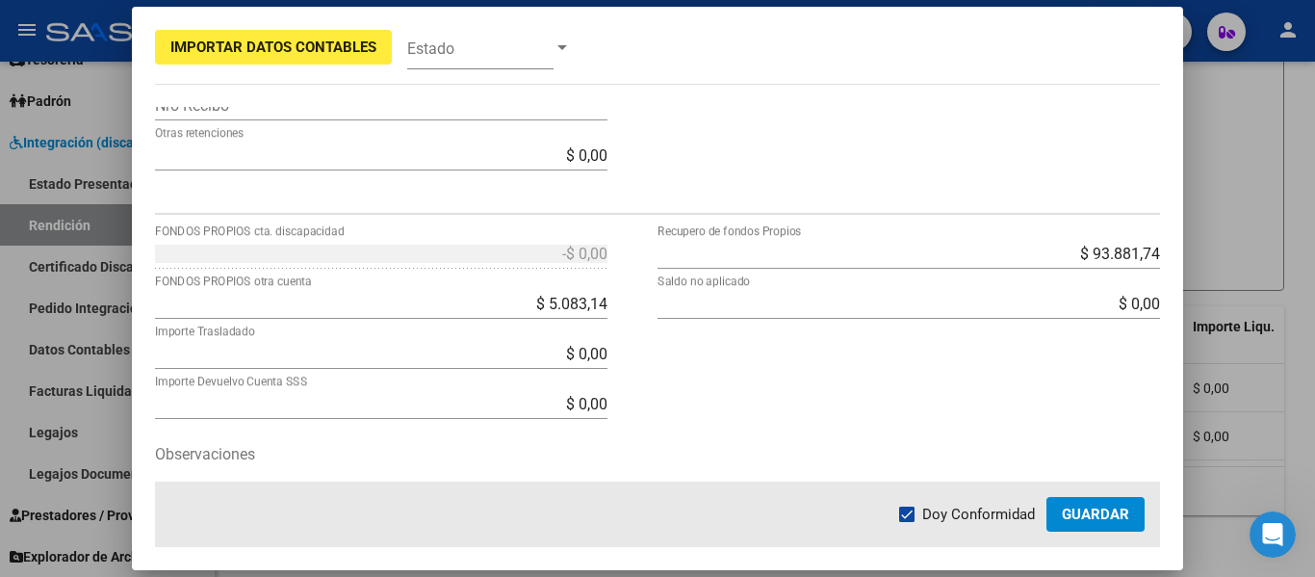
click at [1080, 506] on span "Guardar" at bounding box center [1095, 514] width 67 height 17
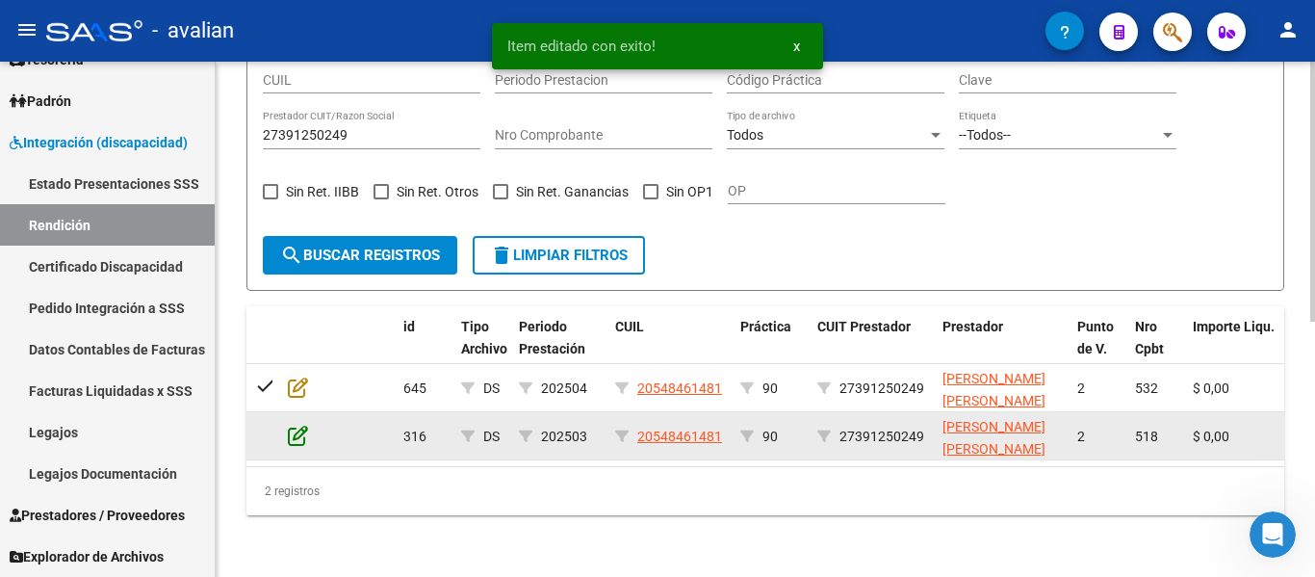
click at [297, 425] on icon at bounding box center [298, 435] width 20 height 21
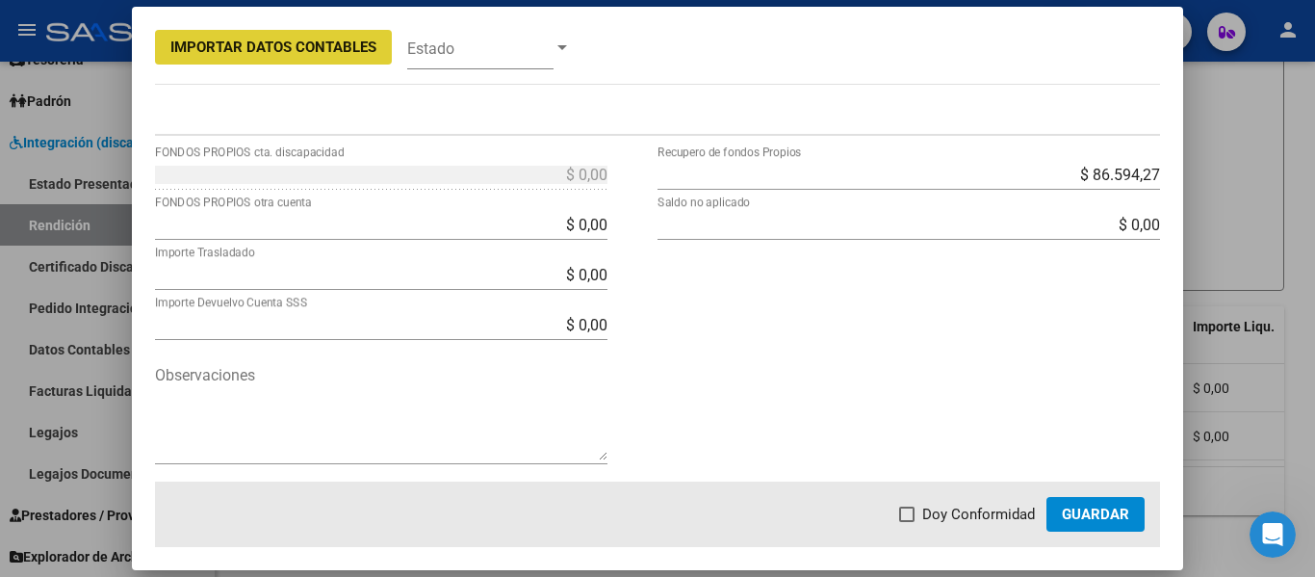
scroll to position [755, 0]
click at [1274, 207] on div at bounding box center [657, 288] width 1315 height 577
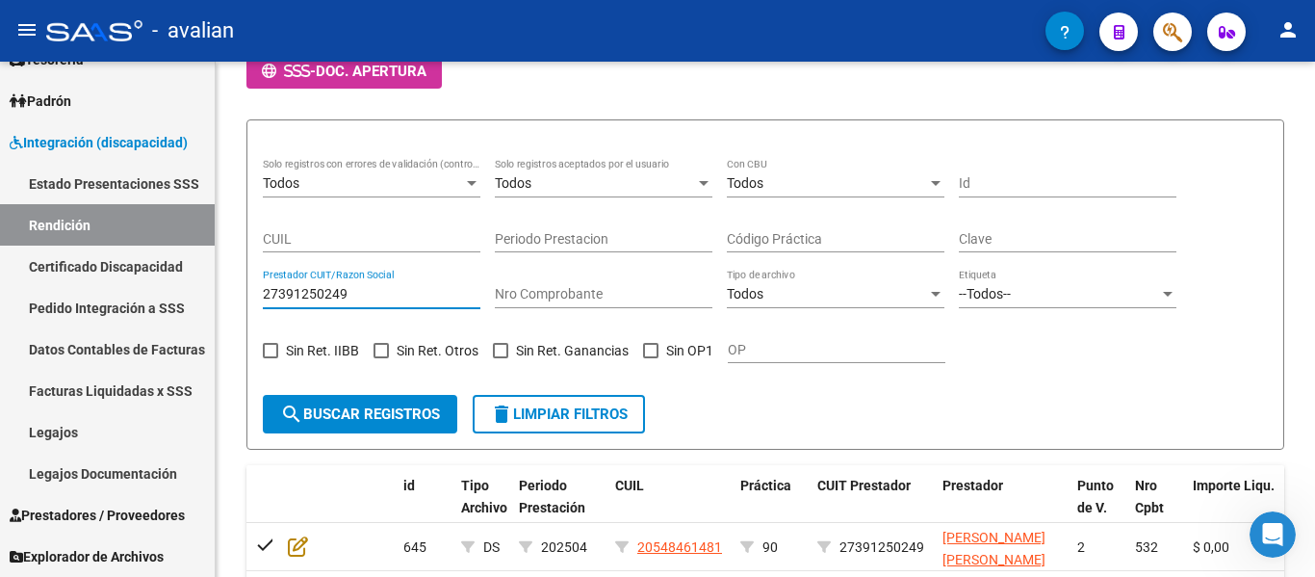
drag, startPoint x: 359, startPoint y: 127, endPoint x: 0, endPoint y: 44, distance: 368.6
click at [0, 45] on div "menu - avalian person Firma Express Inicio Calendario SSS Instructivos Contacto…" at bounding box center [657, 288] width 1315 height 577
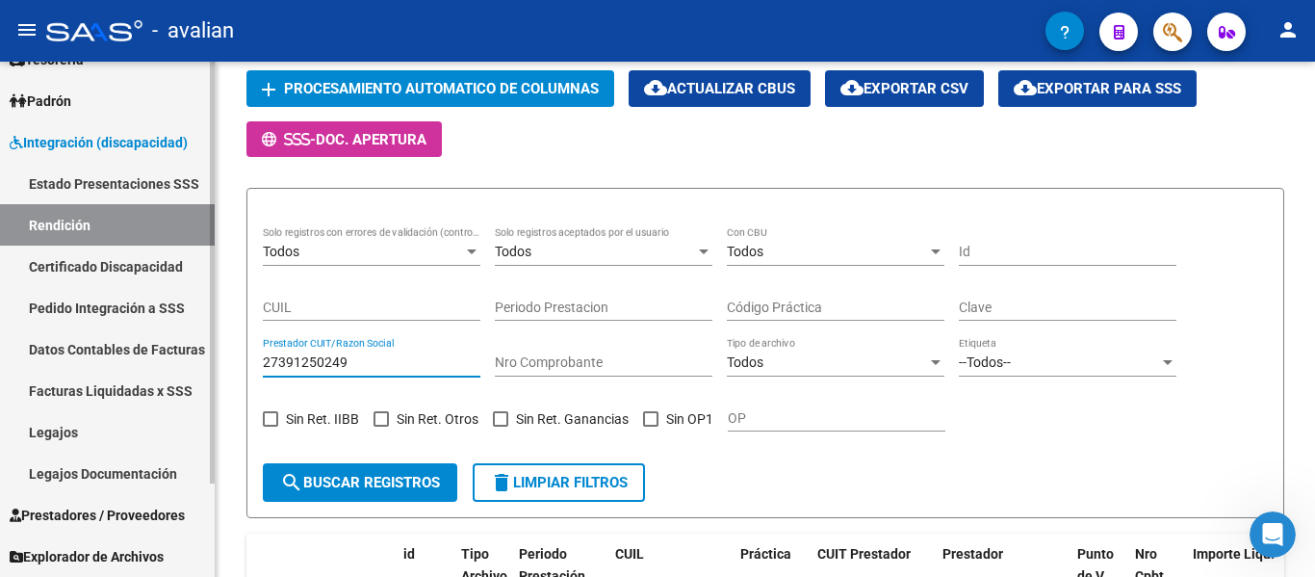
paste input "0261594944"
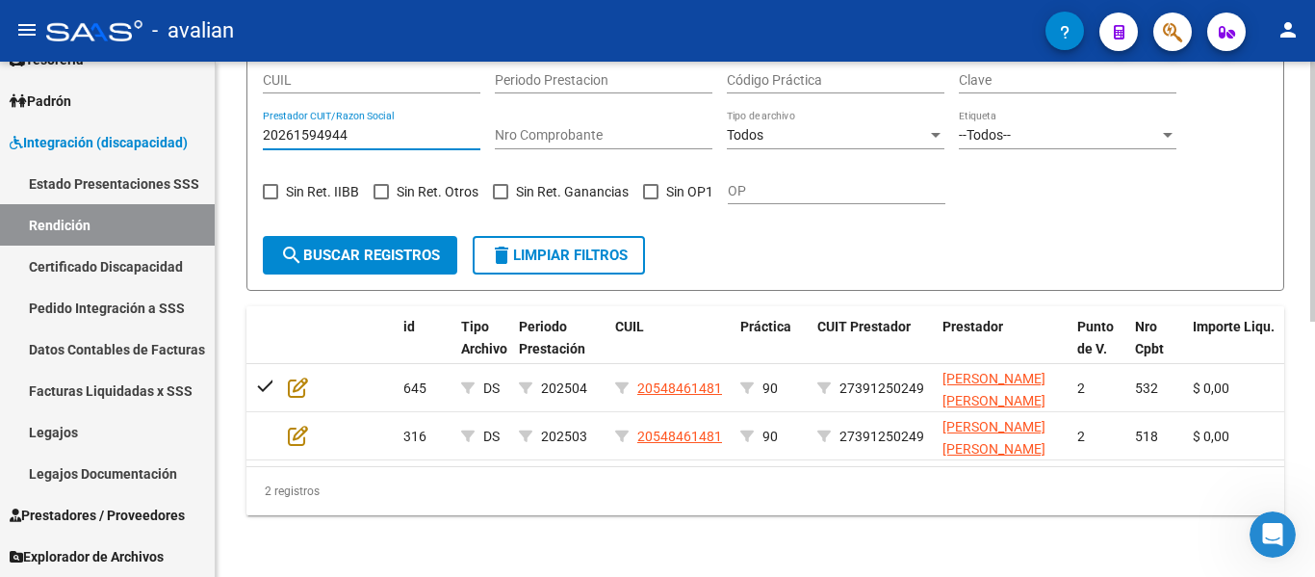
scroll to position [506, 0]
type input "20261594944"
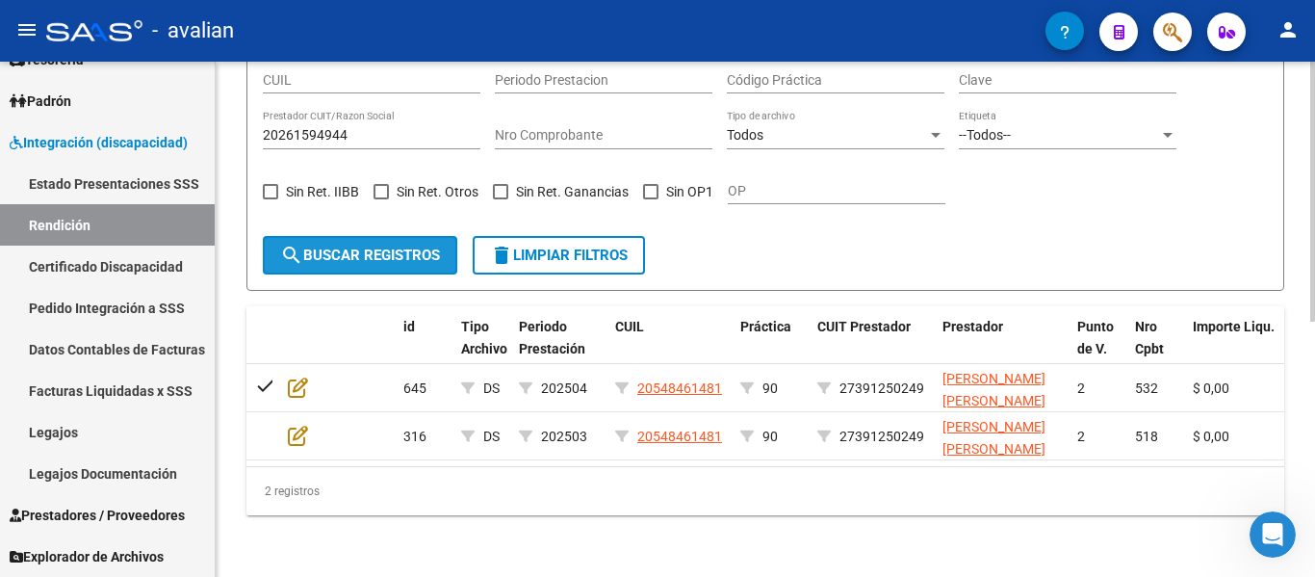
click at [335, 247] on span "search Buscar registros" at bounding box center [360, 255] width 160 height 17
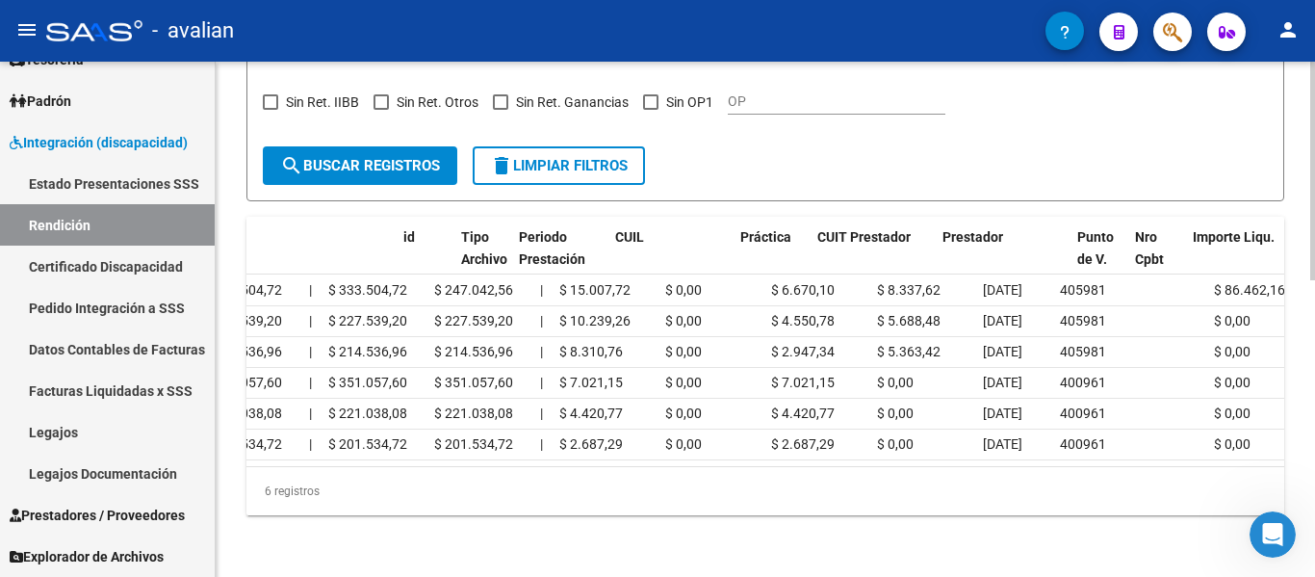
scroll to position [0, 0]
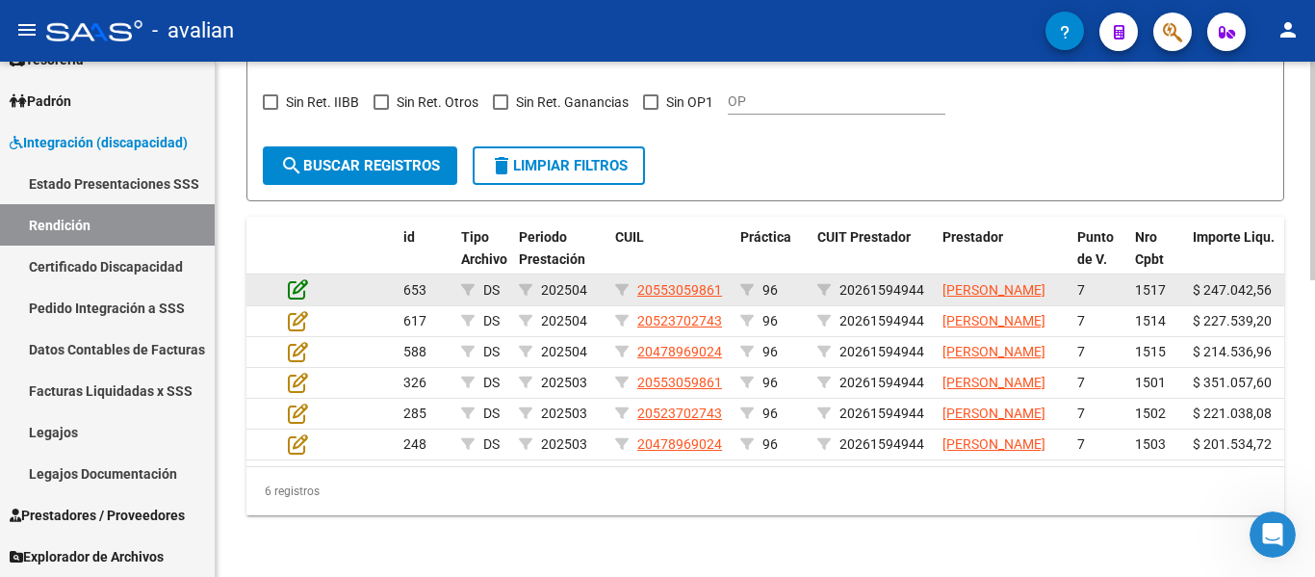
click at [296, 278] on icon at bounding box center [298, 288] width 20 height 21
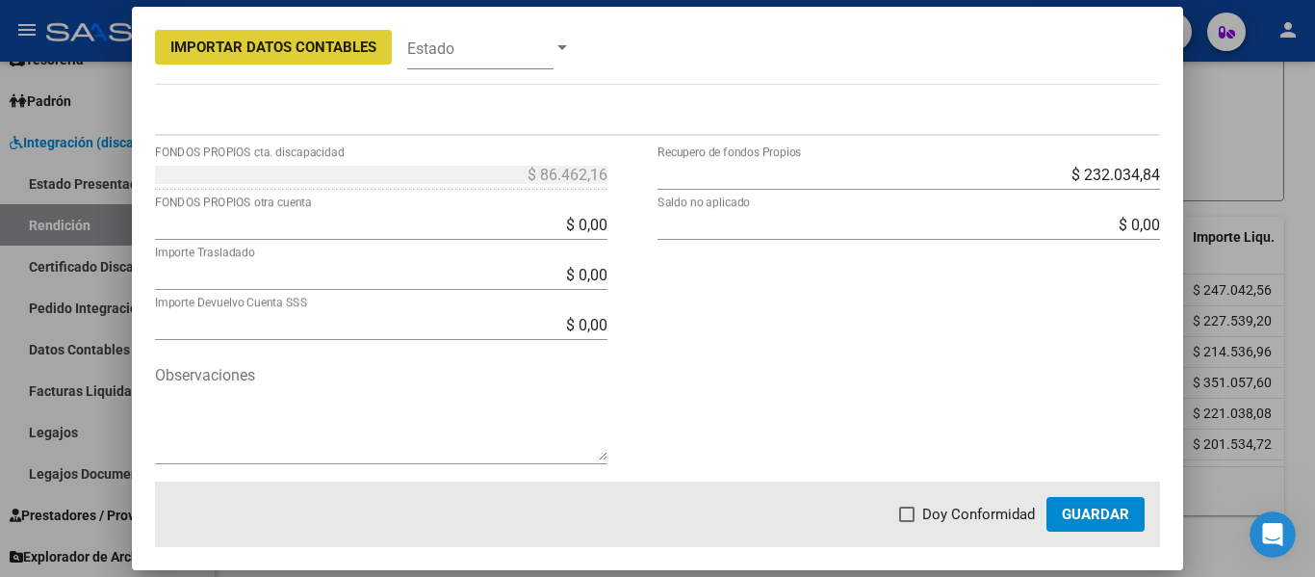
scroll to position [755, 0]
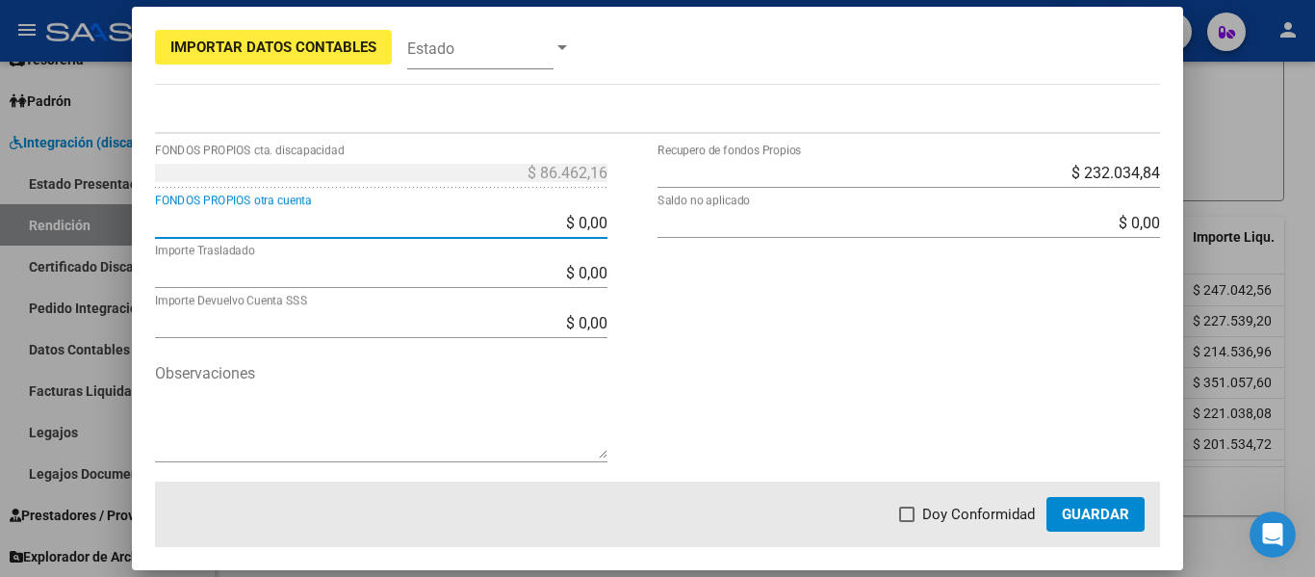
drag, startPoint x: 549, startPoint y: 222, endPoint x: 699, endPoint y: 214, distance: 150.5
click at [699, 214] on div "$ 86.462,16 FONDOS PROPIOS cta. discapacidad $ 0,00 FONDOS PROPIOS otra cuenta …" at bounding box center [658, 319] width 1006 height 325
type input "$ 86.462,16"
type input "-$ 0,00"
type input "$ 0,00"
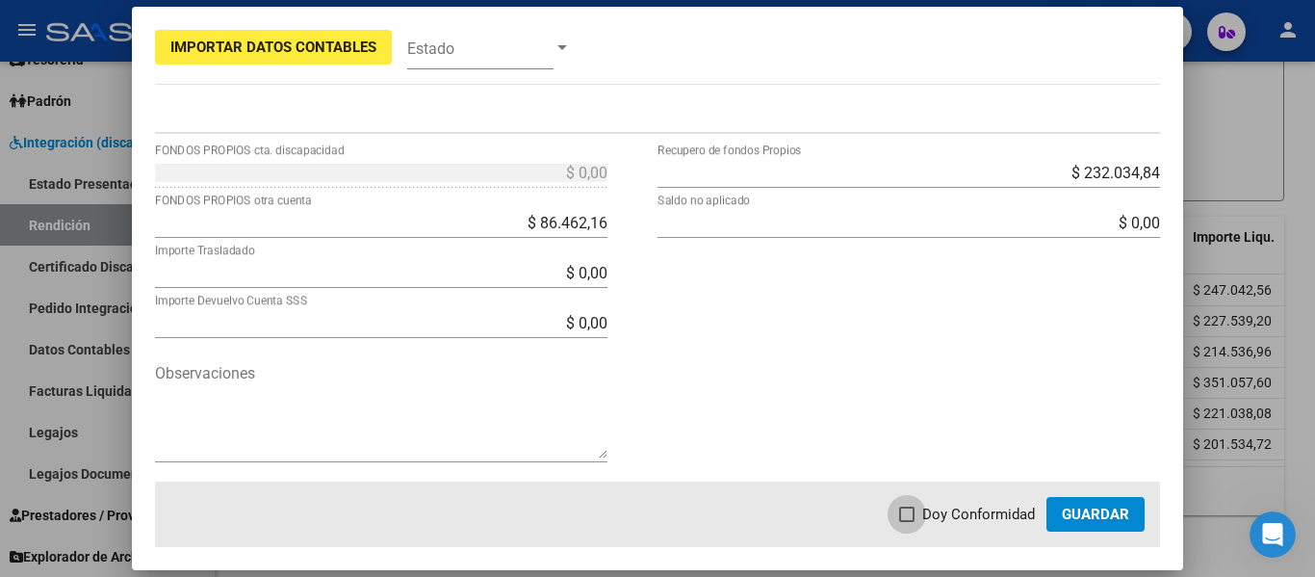
click at [945, 516] on span "Doy Conformidad" at bounding box center [978, 514] width 113 height 23
click at [907, 522] on input "Doy Conformidad" at bounding box center [906, 522] width 1 height 1
checkbox input "true"
click at [1065, 526] on button "Guardar" at bounding box center [1096, 514] width 98 height 35
drag, startPoint x: 1071, startPoint y: 519, endPoint x: 987, endPoint y: 442, distance: 113.8
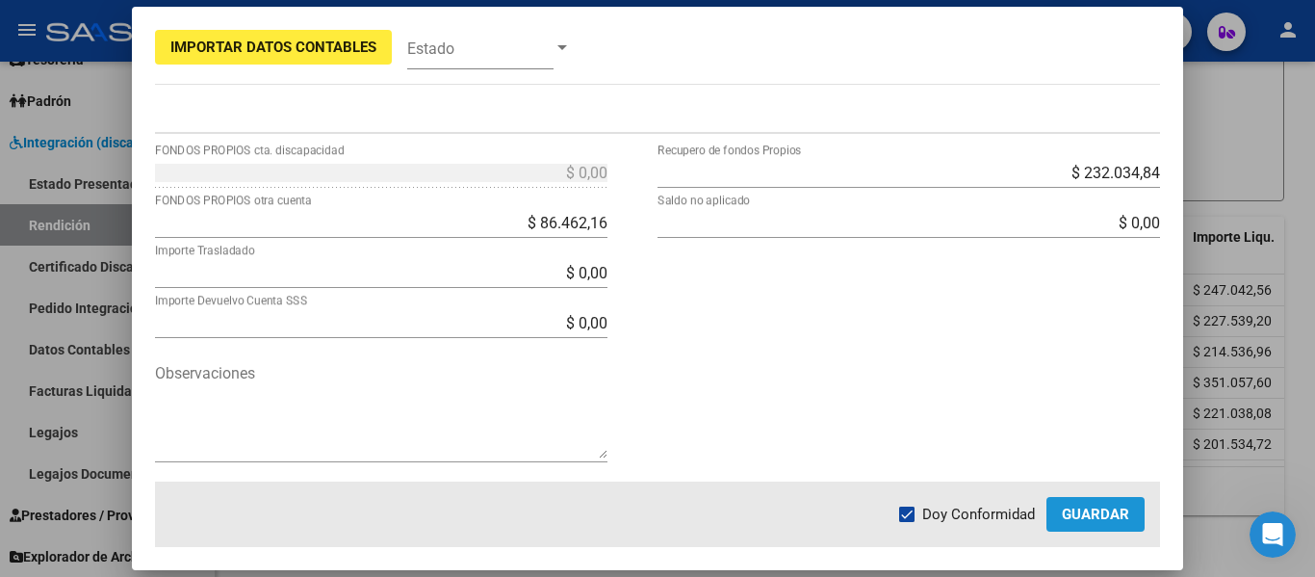
click at [1071, 518] on span "Guardar" at bounding box center [1095, 514] width 67 height 17
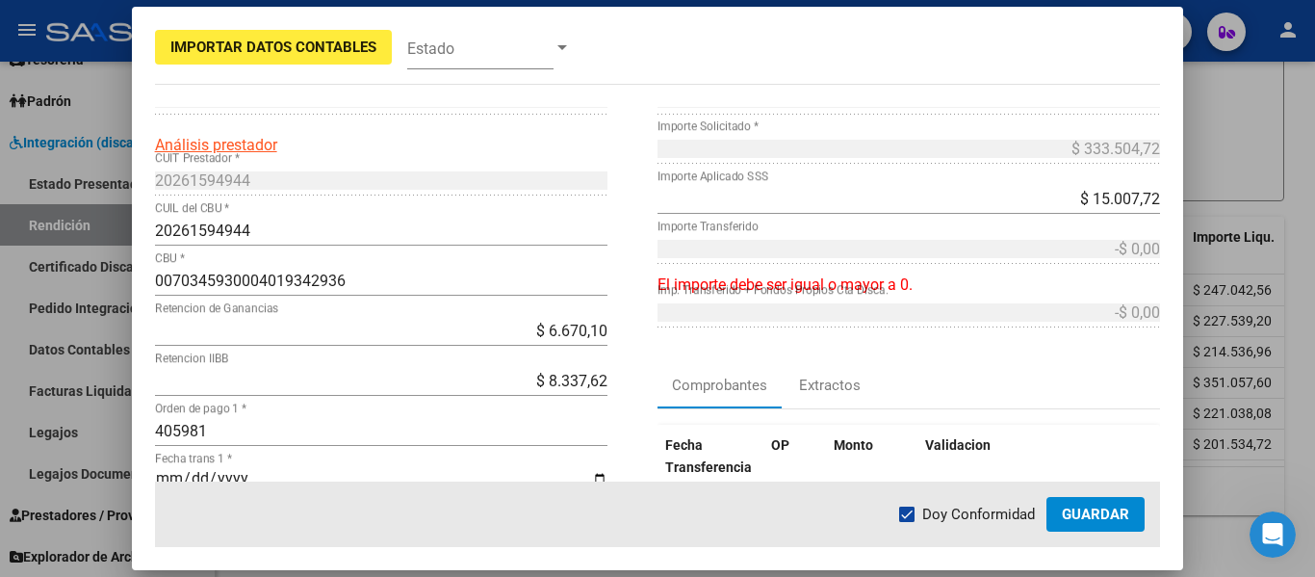
scroll to position [385, 0]
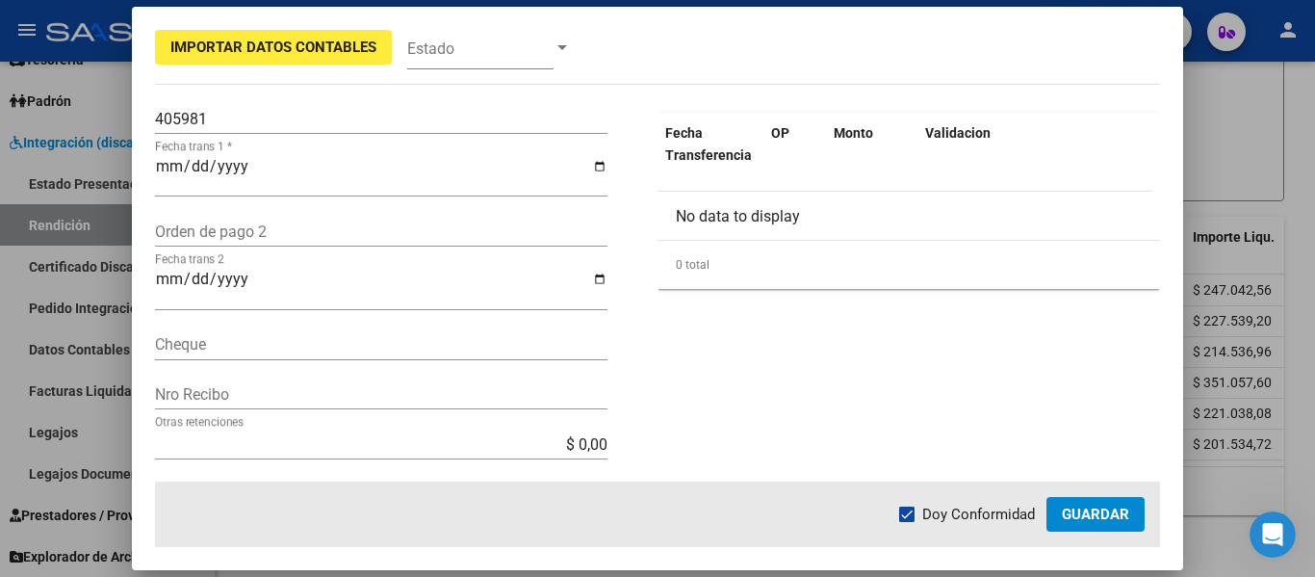
click at [1228, 202] on div at bounding box center [657, 288] width 1315 height 577
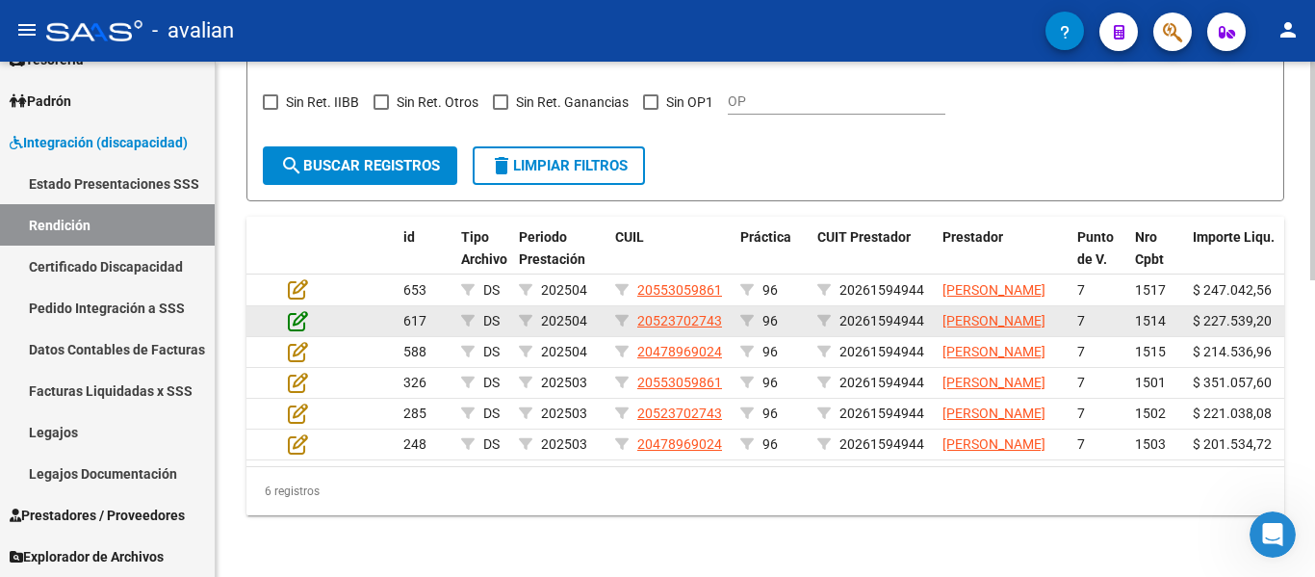
click at [302, 310] on icon at bounding box center [298, 320] width 20 height 21
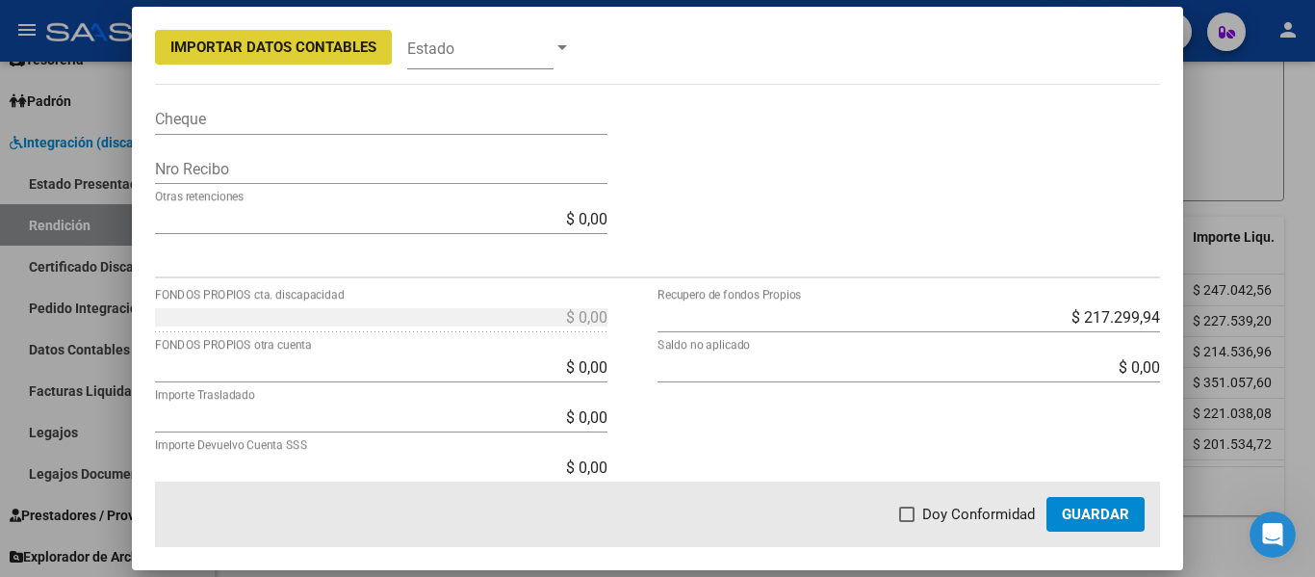
scroll to position [674, 0]
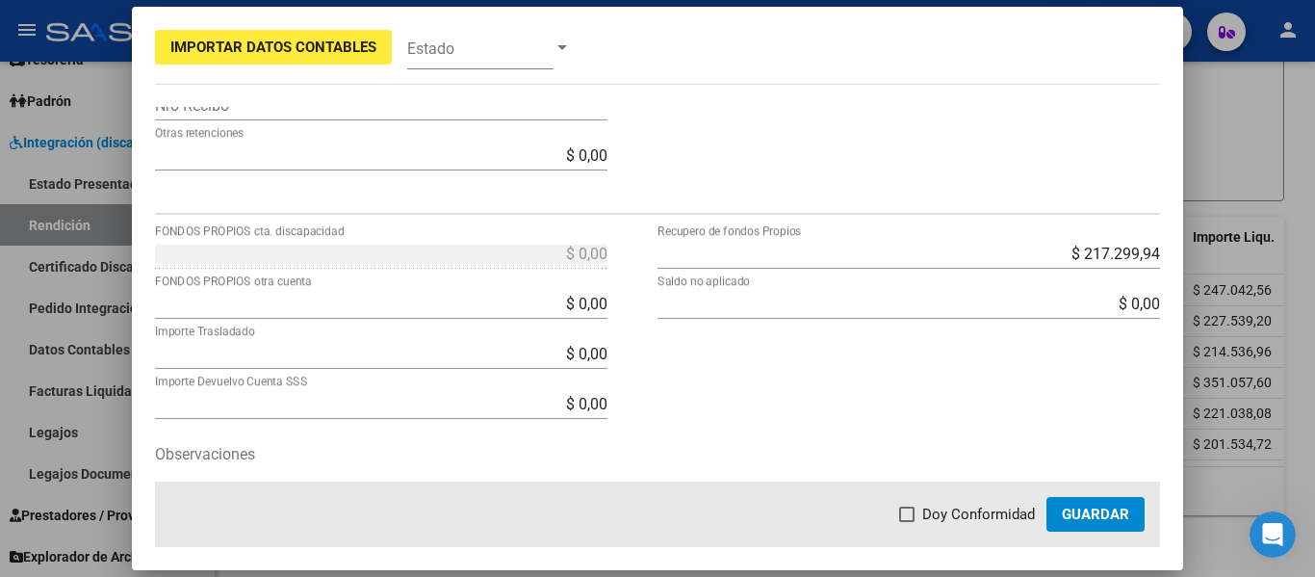
click at [1212, 157] on div at bounding box center [657, 288] width 1315 height 577
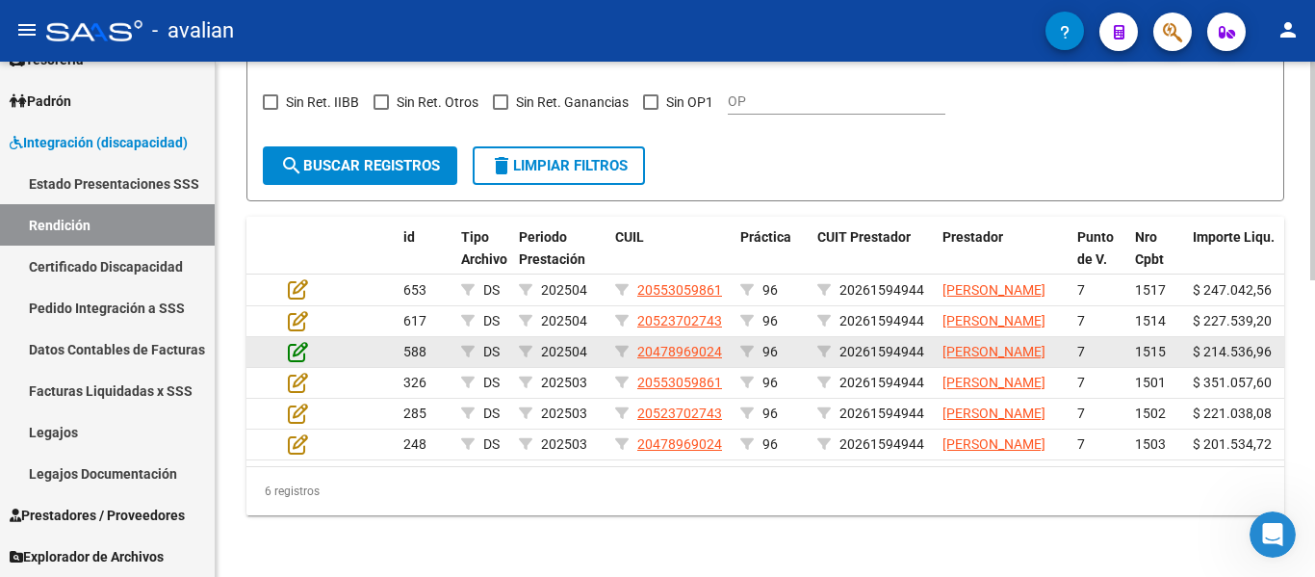
click at [304, 341] on icon at bounding box center [298, 351] width 20 height 21
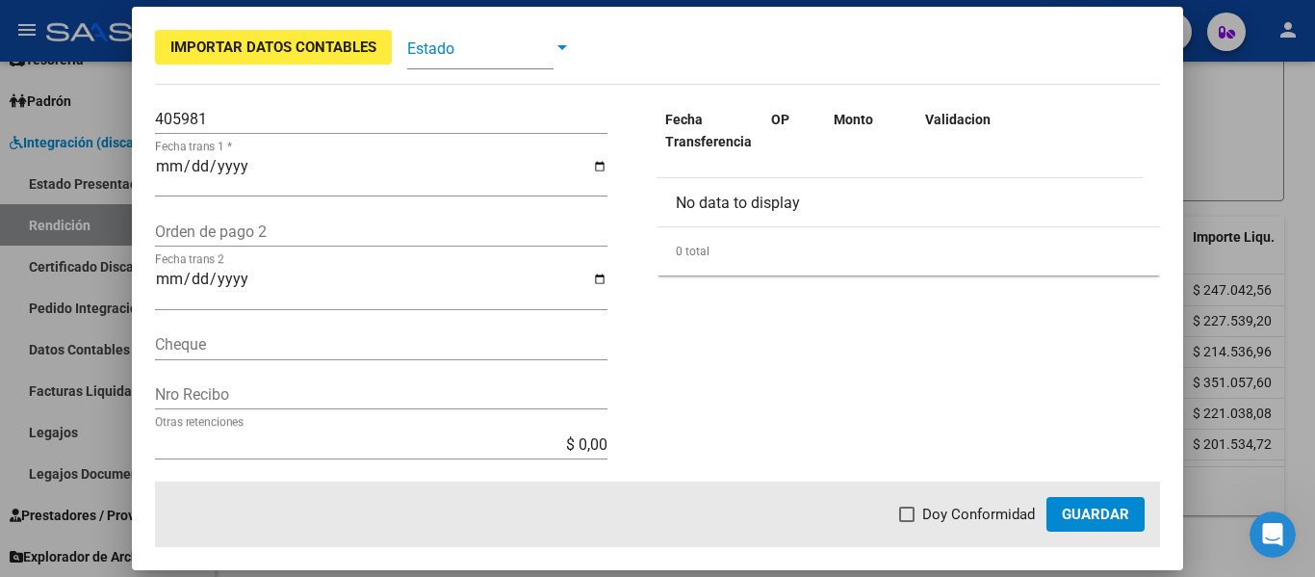
scroll to position [755, 0]
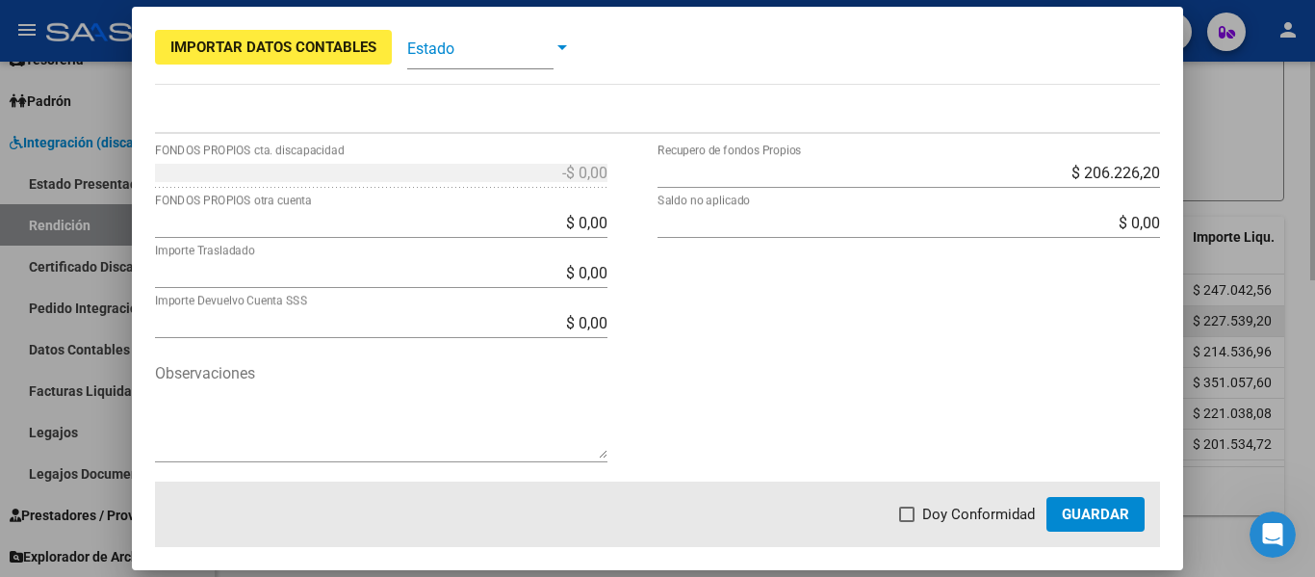
click at [1268, 248] on div at bounding box center [657, 288] width 1315 height 577
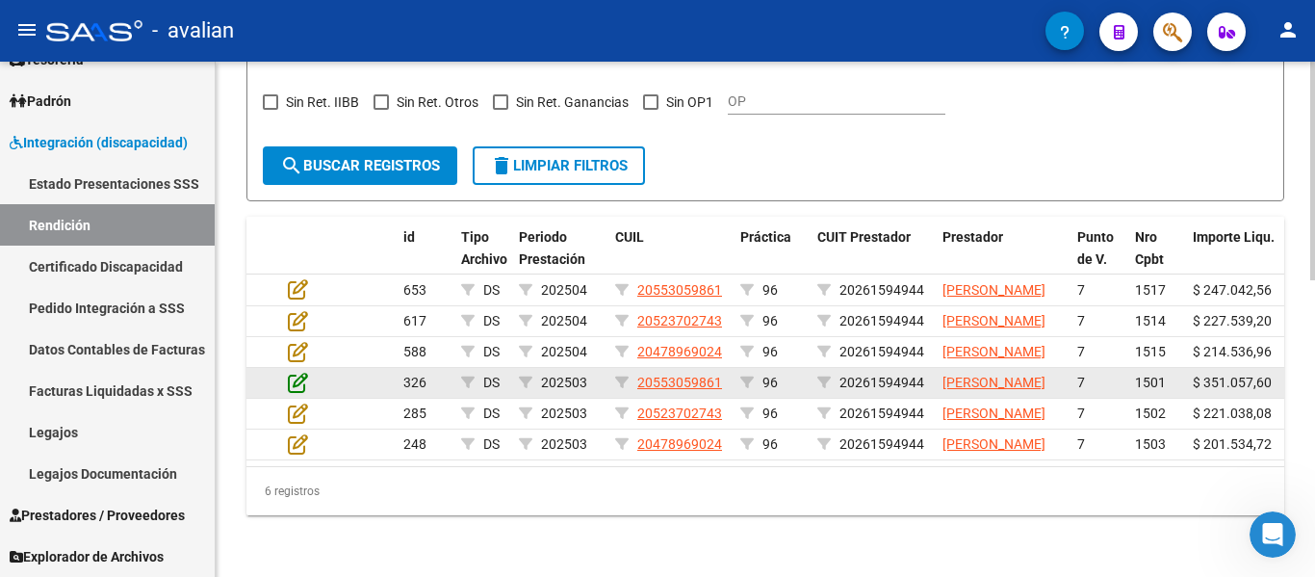
click at [292, 372] on icon at bounding box center [298, 382] width 20 height 21
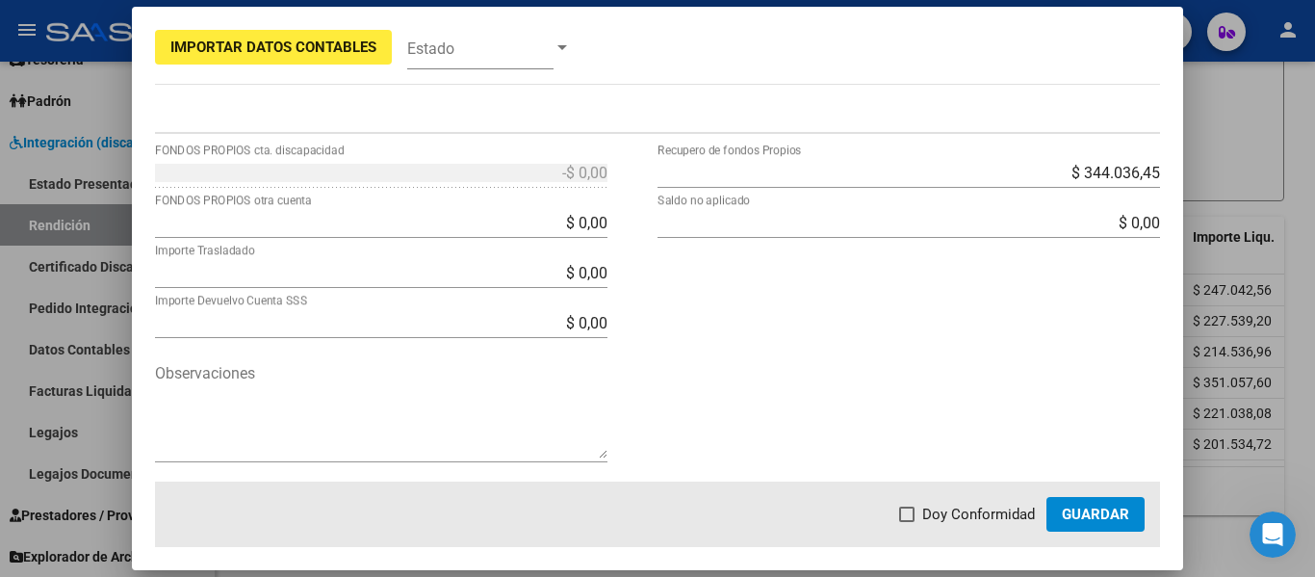
click at [1216, 252] on div at bounding box center [657, 288] width 1315 height 577
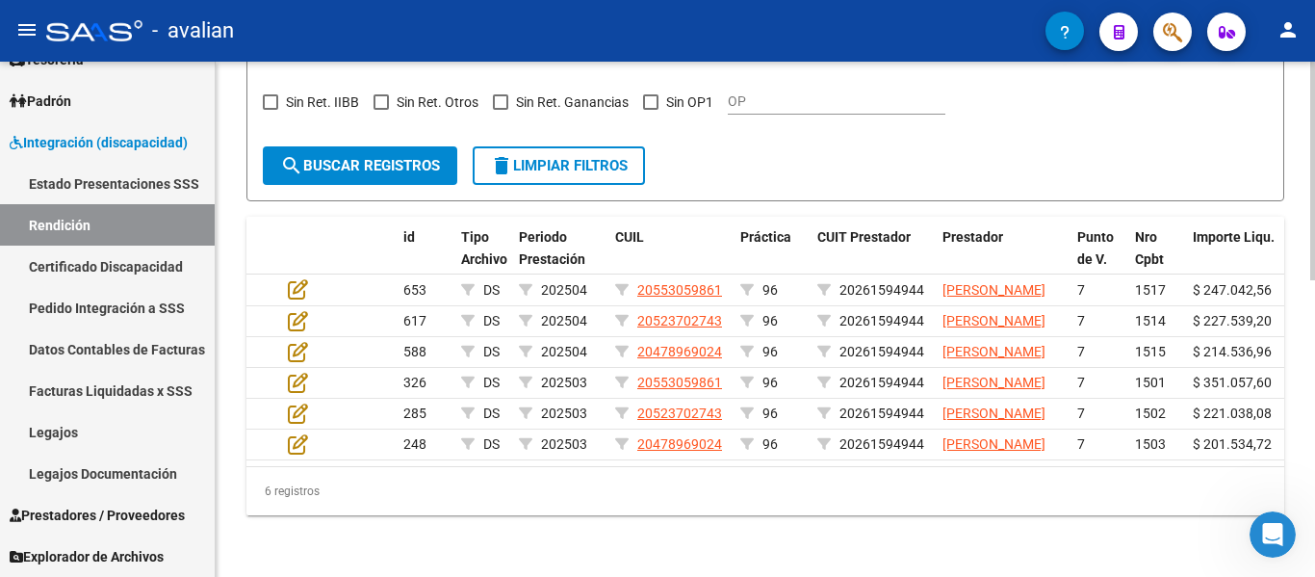
scroll to position [409, 0]
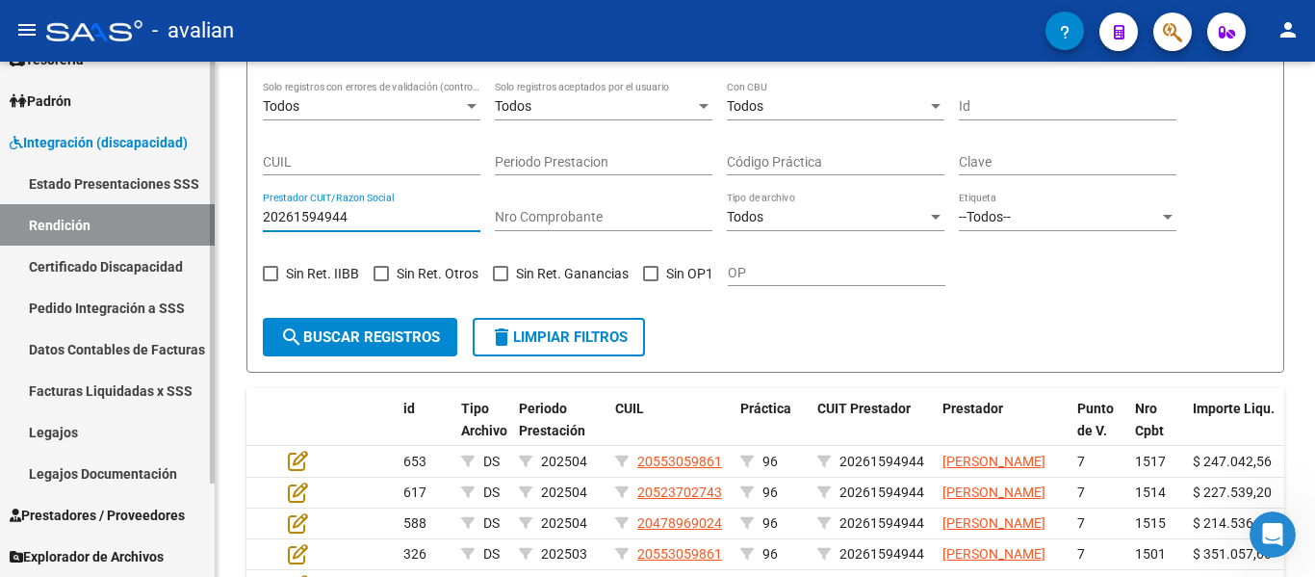
drag, startPoint x: 342, startPoint y: 216, endPoint x: 0, endPoint y: 165, distance: 345.6
click at [0, 165] on mat-sidenav-container "Firma Express Inicio Calendario SSS Instructivos Contacto OS Tesorería Extracto…" at bounding box center [657, 319] width 1315 height 515
paste input "7279831921"
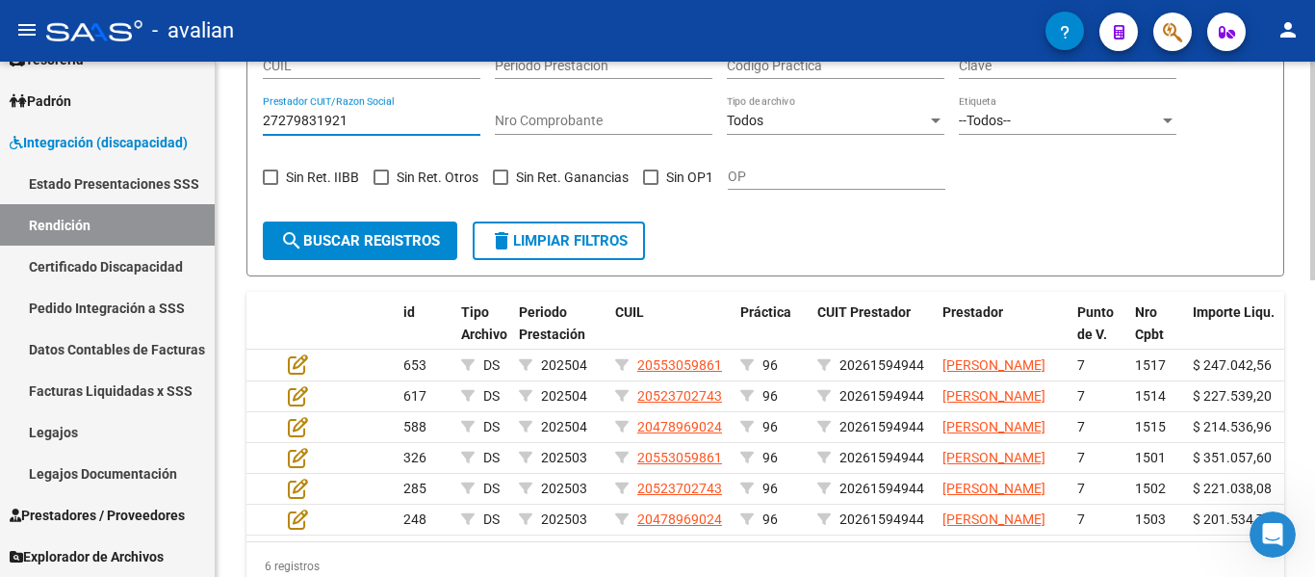
click at [340, 232] on span "search Buscar registros" at bounding box center [360, 240] width 160 height 17
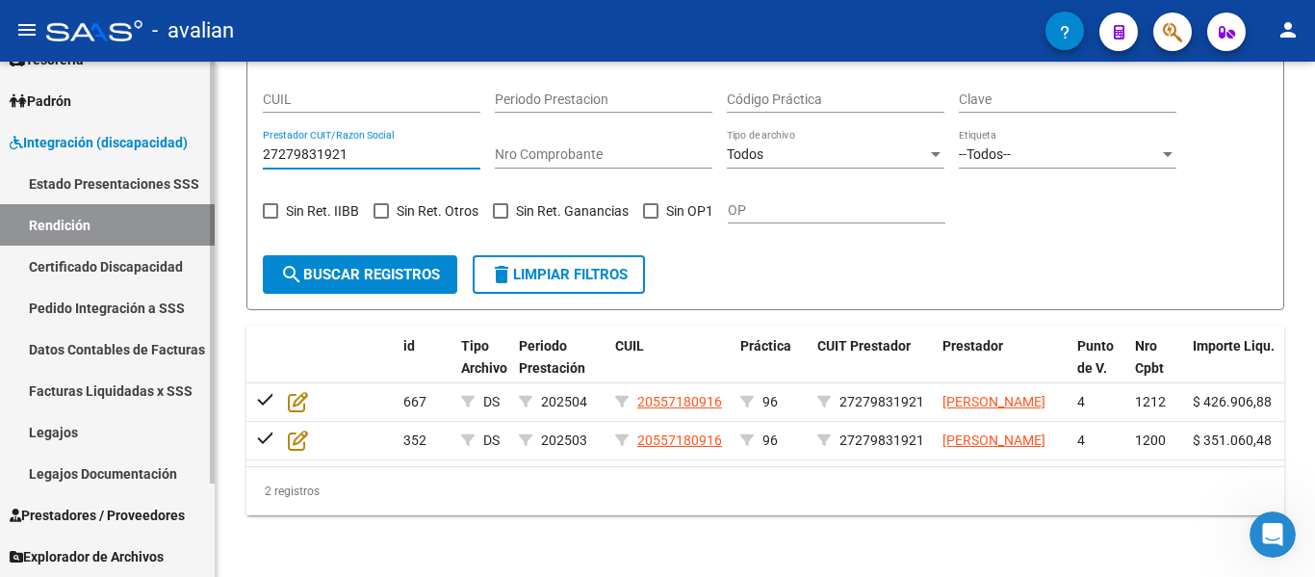
drag, startPoint x: 371, startPoint y: 117, endPoint x: 41, endPoint y: 75, distance: 332.0
click at [41, 75] on mat-sidenav-container "Firma Express Inicio Calendario SSS Instructivos Contacto OS Tesorería Extracto…" at bounding box center [657, 319] width 1315 height 515
paste input "30716152584"
type input "30716152584"
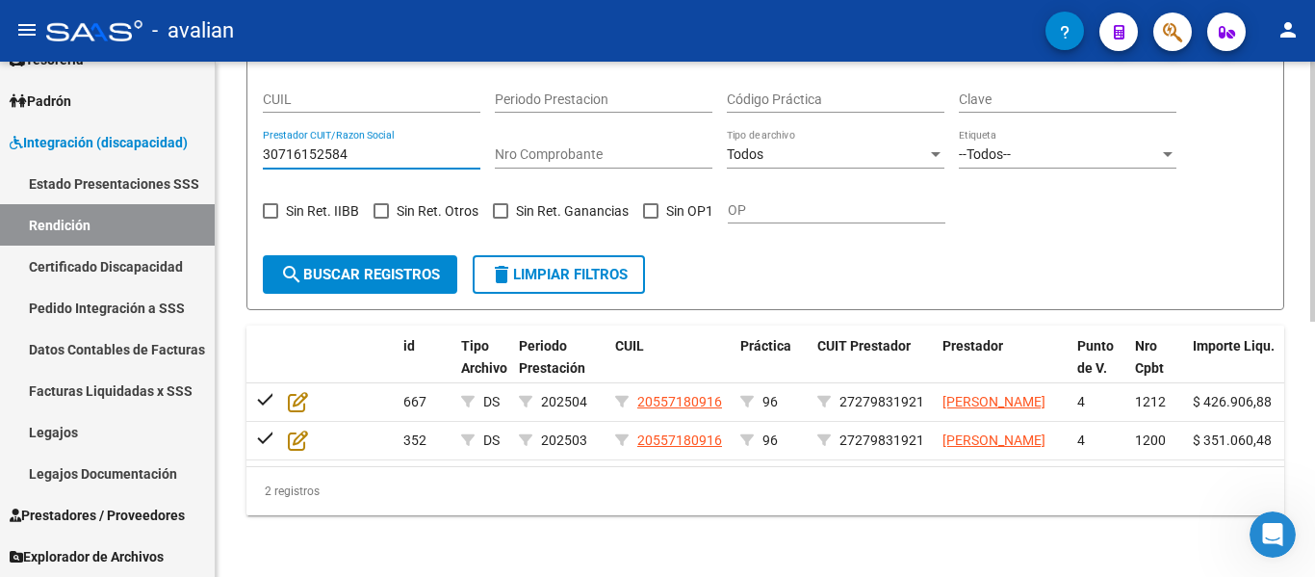
click at [357, 255] on button "search Buscar registros" at bounding box center [360, 274] width 195 height 39
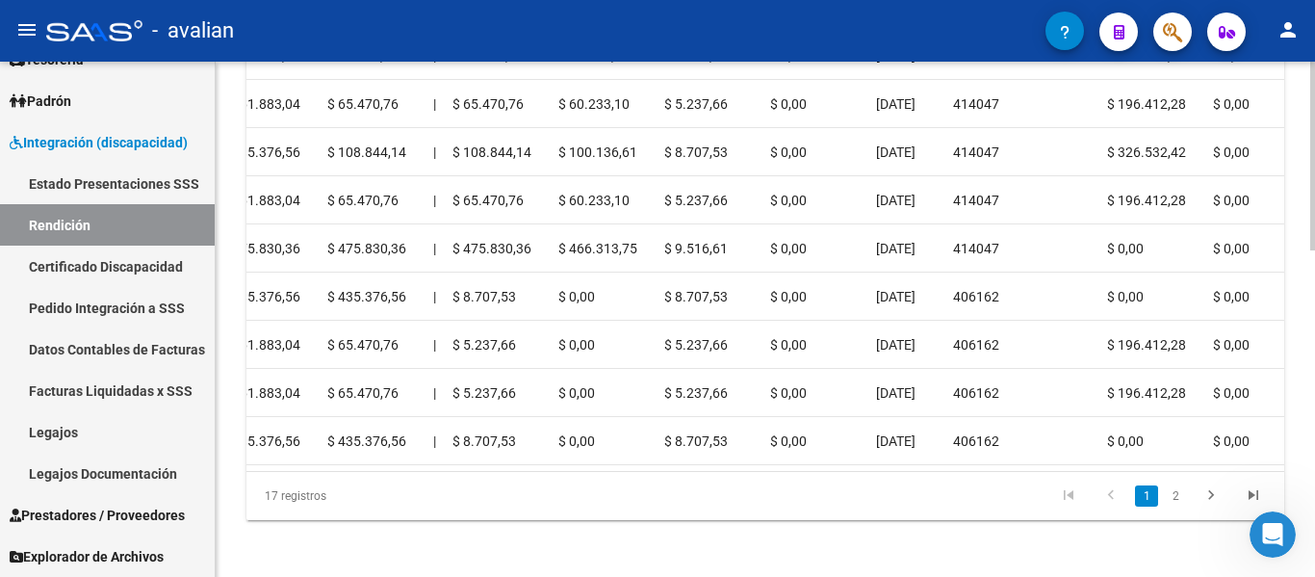
scroll to position [0, 0]
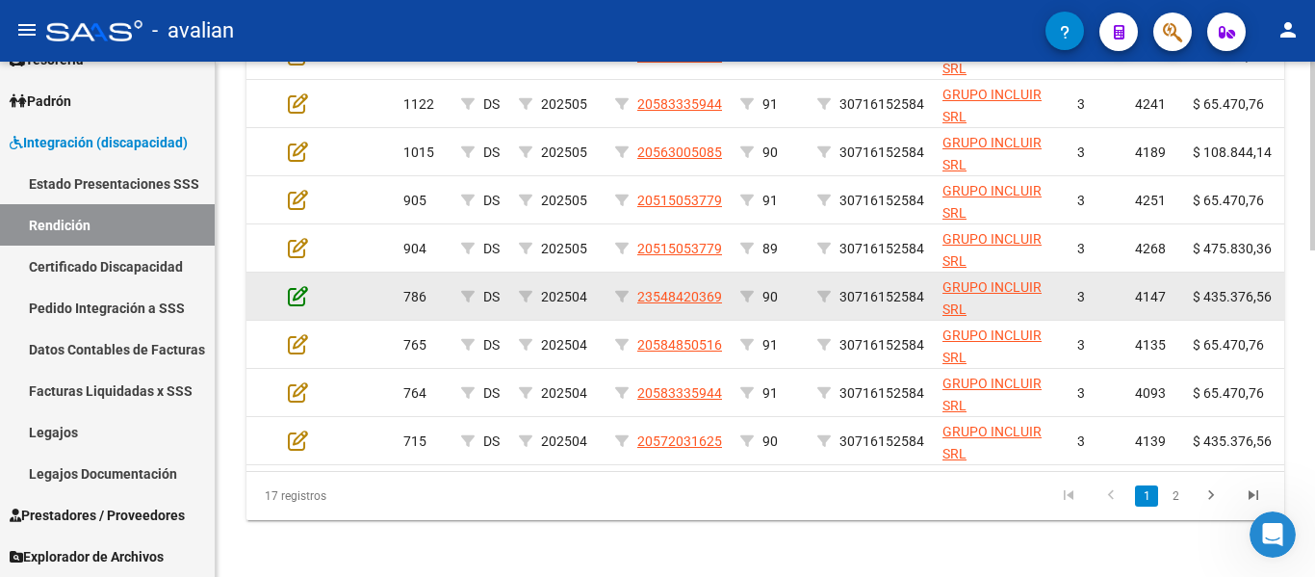
click at [293, 295] on icon at bounding box center [298, 295] width 20 height 21
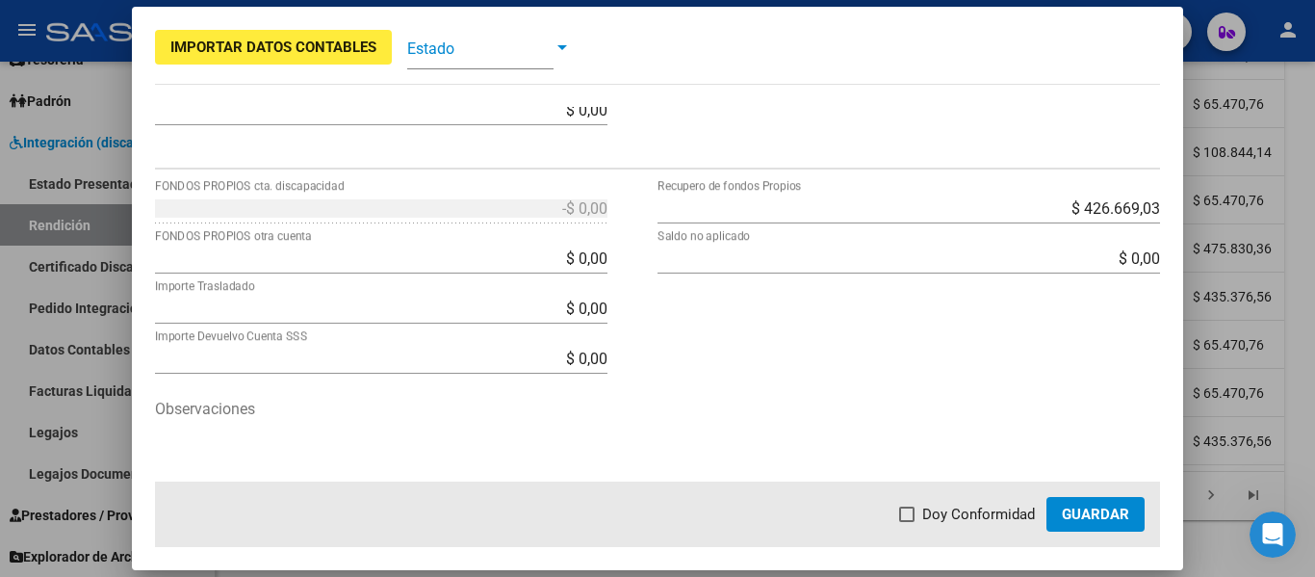
scroll to position [755, 0]
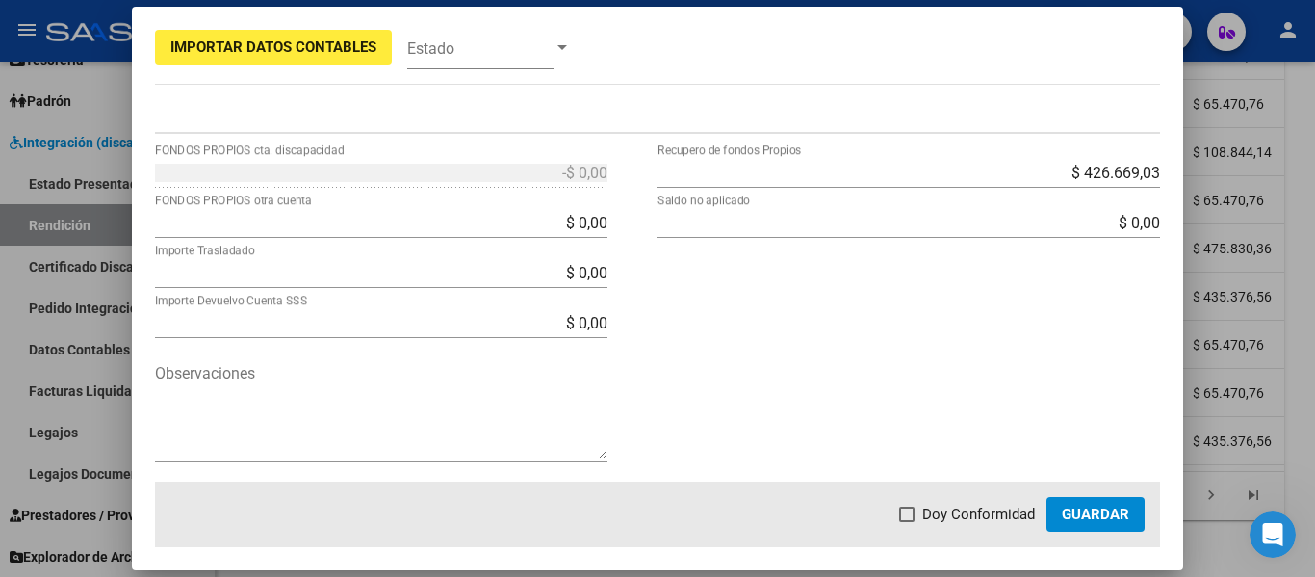
click at [1211, 253] on div at bounding box center [657, 288] width 1315 height 577
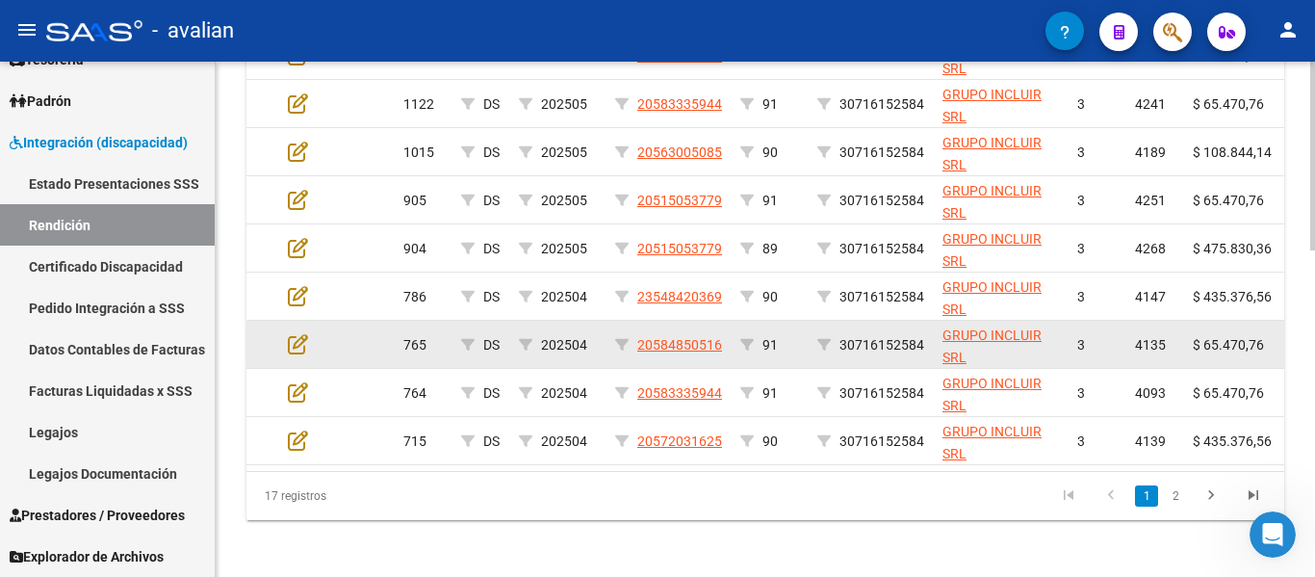
click at [302, 353] on app-edit-rendicion at bounding box center [298, 344] width 20 height 22
click at [299, 351] on icon at bounding box center [298, 343] width 20 height 21
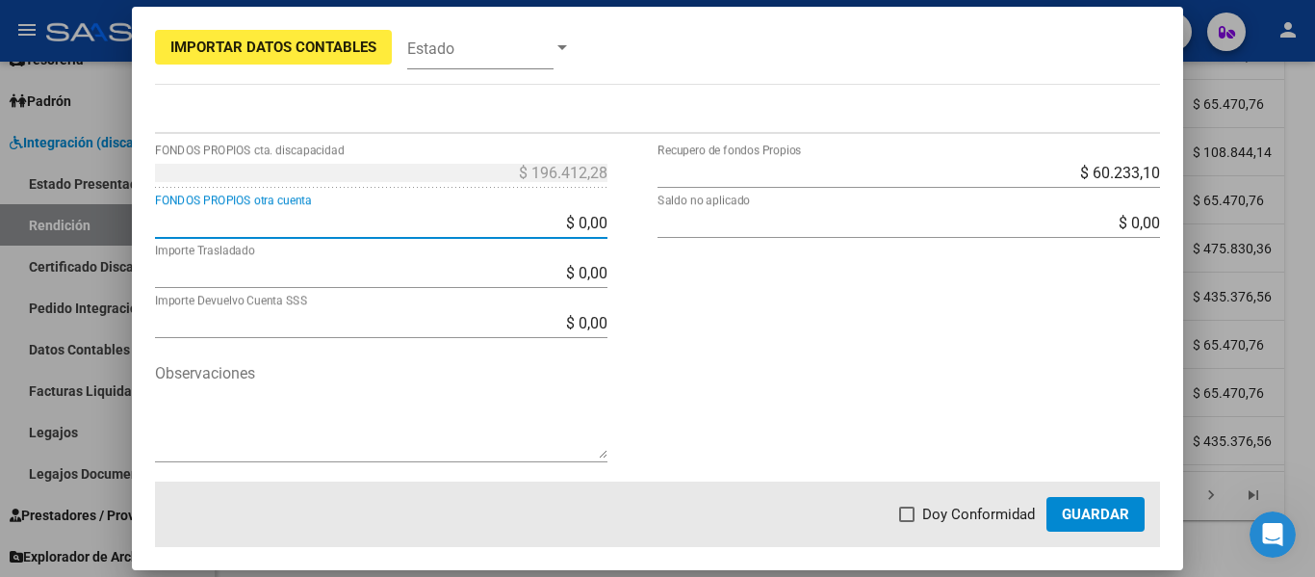
drag, startPoint x: 532, startPoint y: 223, endPoint x: 708, endPoint y: 232, distance: 176.4
click at [708, 232] on div "$ 196.412,28 FONDOS PROPIOS cta. discapacidad $ 0,00 FONDOS PROPIOS otra cuenta…" at bounding box center [658, 319] width 1006 height 325
type input "$ 196.412,28"
type input "$ 0,00"
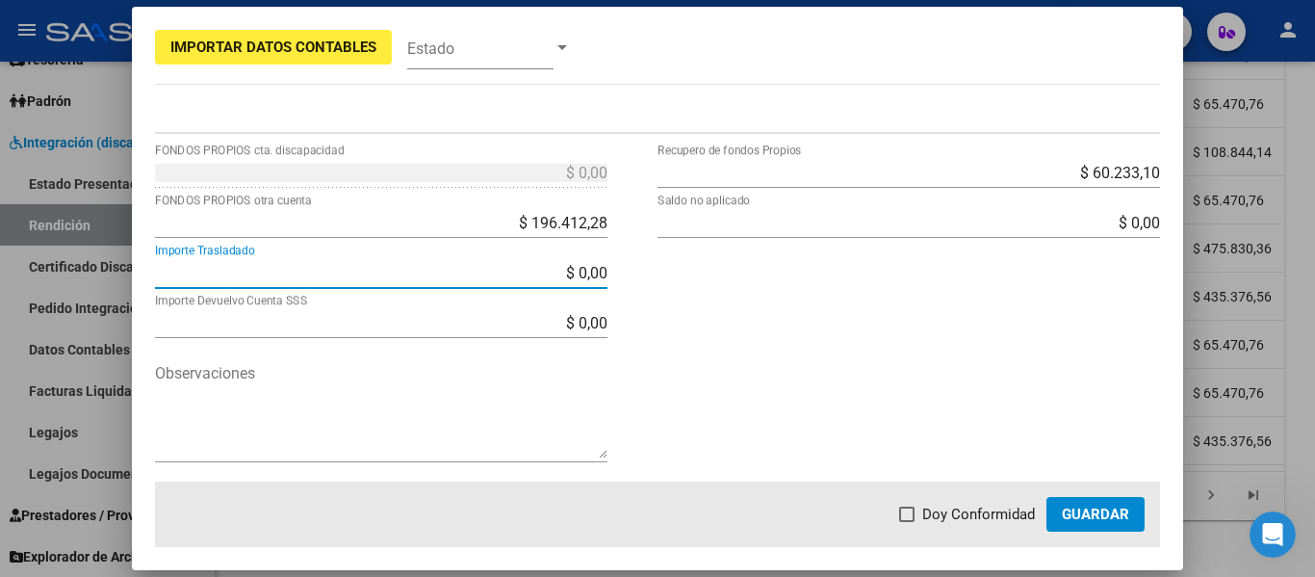
click at [909, 513] on span at bounding box center [906, 513] width 15 height 15
click at [907, 522] on input "Doy Conformidad" at bounding box center [906, 522] width 1 height 1
checkbox input "true"
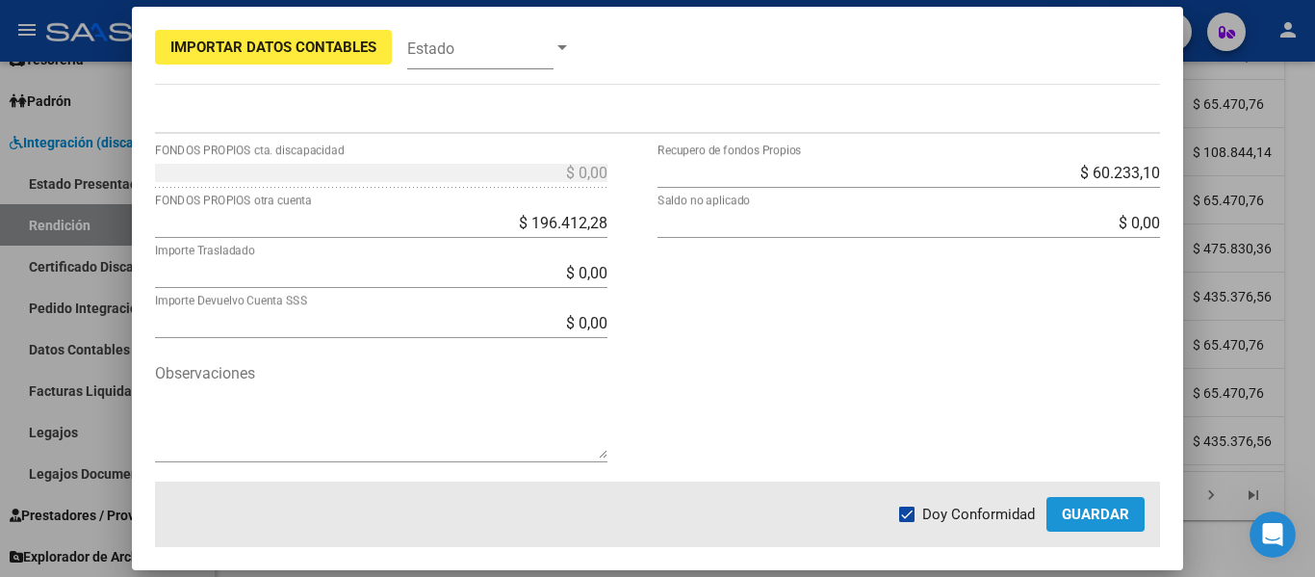
click at [1078, 506] on span "Guardar" at bounding box center [1095, 514] width 67 height 17
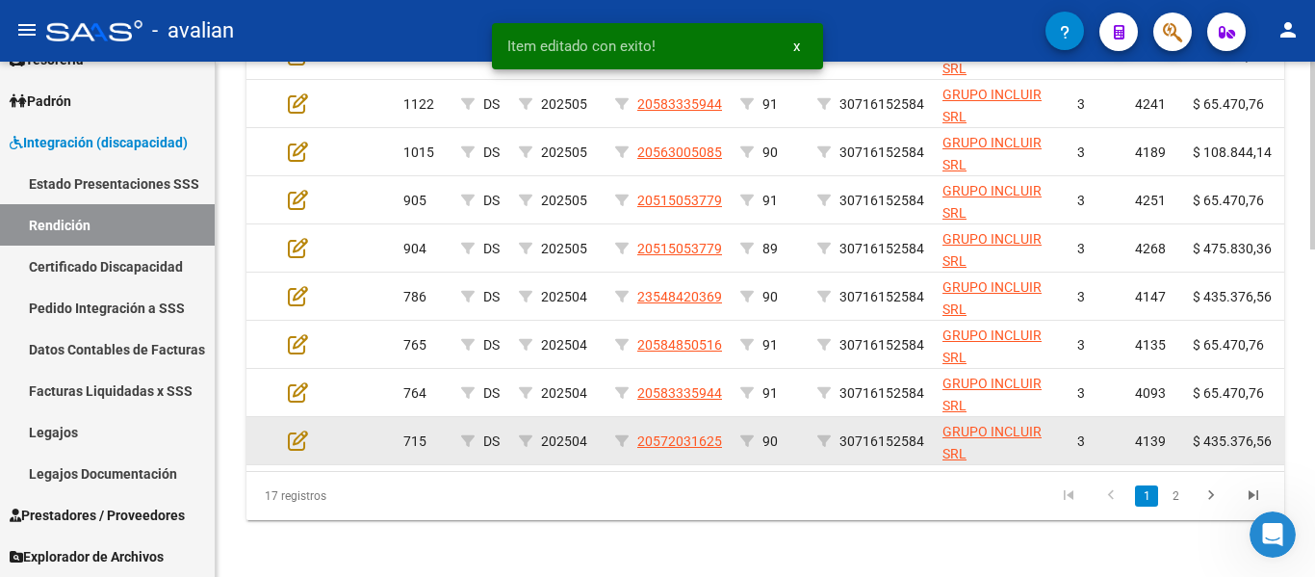
scroll to position [871, 0]
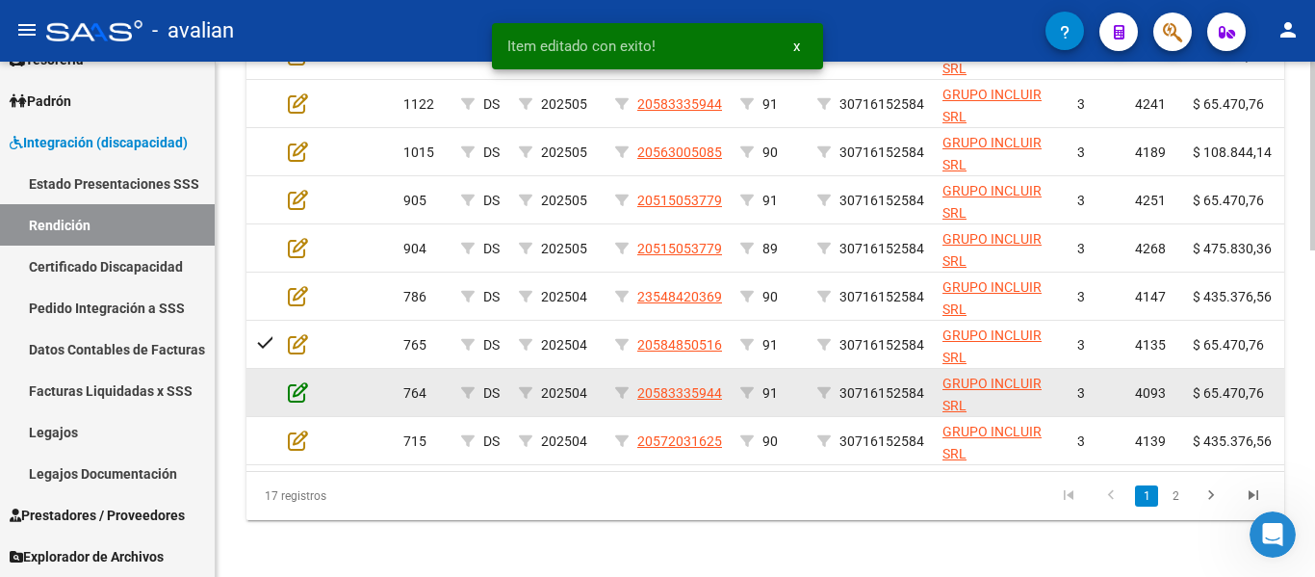
click at [297, 389] on icon at bounding box center [298, 391] width 20 height 21
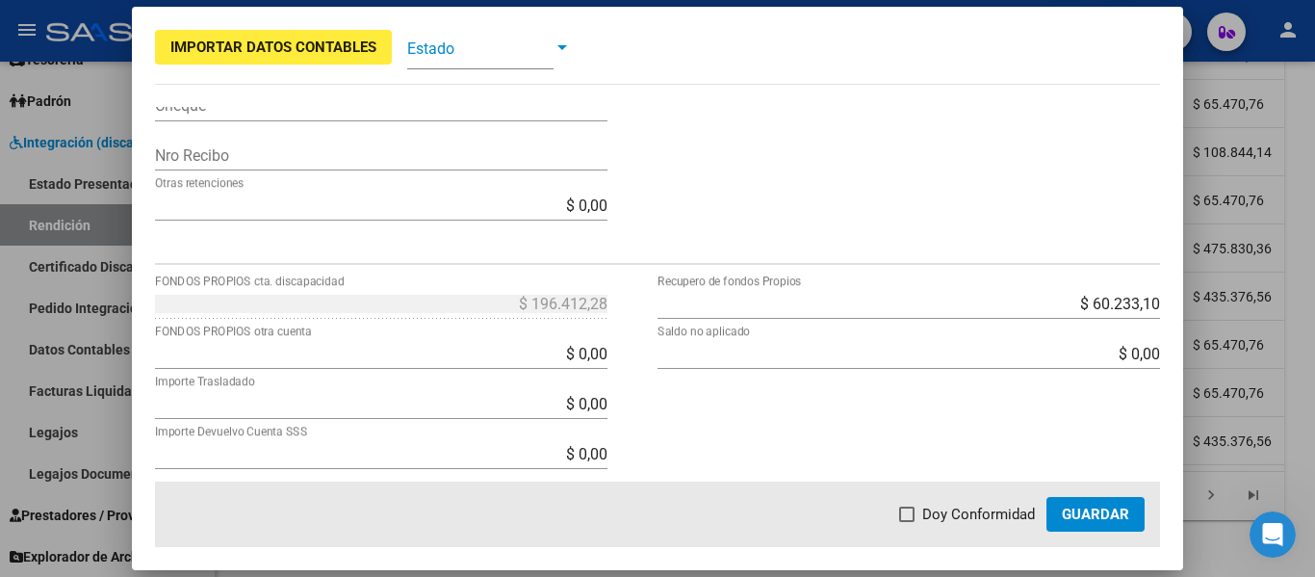
scroll to position [674, 0]
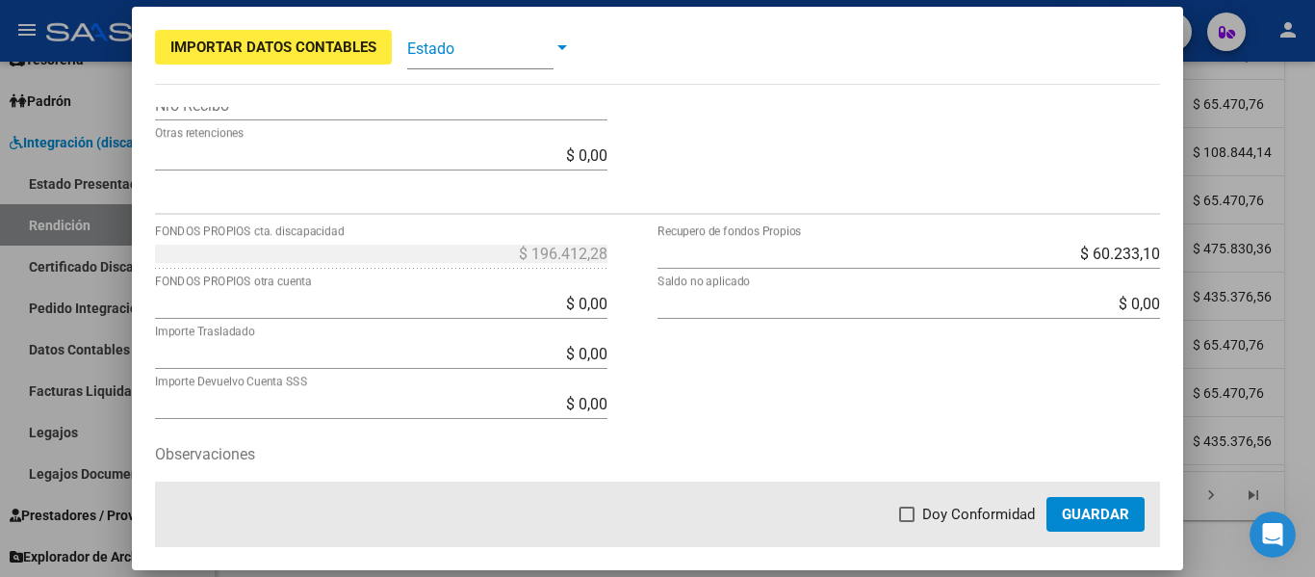
click at [501, 308] on input "$ 0,00" at bounding box center [381, 304] width 453 height 18
drag, startPoint x: 519, startPoint y: 309, endPoint x: 732, endPoint y: 302, distance: 212.9
click at [731, 302] on div "$ 196.412,28 FONDOS PROPIOS cta. discapacidad $ 0,00 FONDOS PROPIOS otra cuenta…" at bounding box center [658, 400] width 1006 height 325
type input "$ 196.412,28"
type input "$ 0,00"
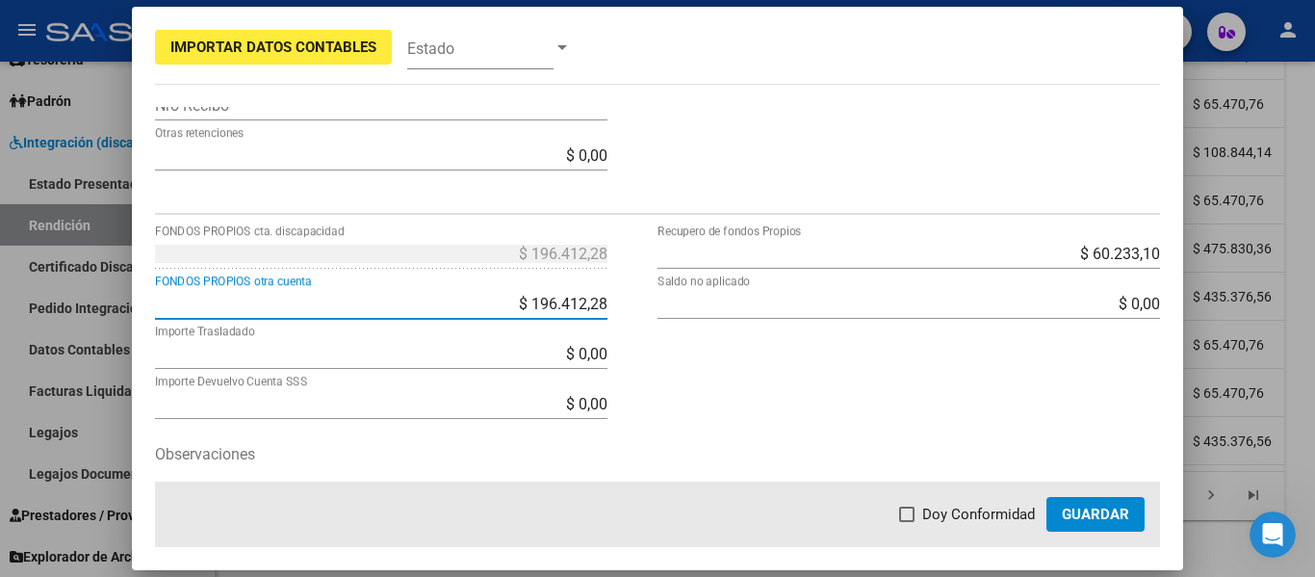
type input "$ 0,00"
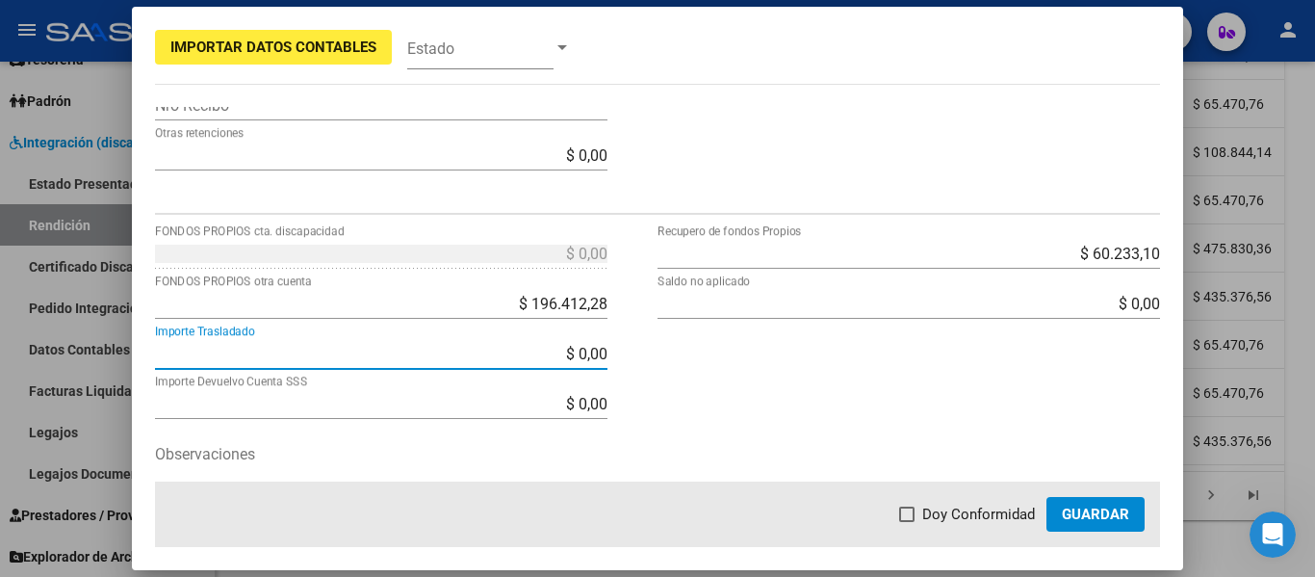
click at [911, 517] on span at bounding box center [906, 513] width 15 height 15
click at [907, 522] on input "Doy Conformidad" at bounding box center [906, 522] width 1 height 1
checkbox input "true"
click at [1073, 513] on span "Guardar" at bounding box center [1095, 514] width 67 height 17
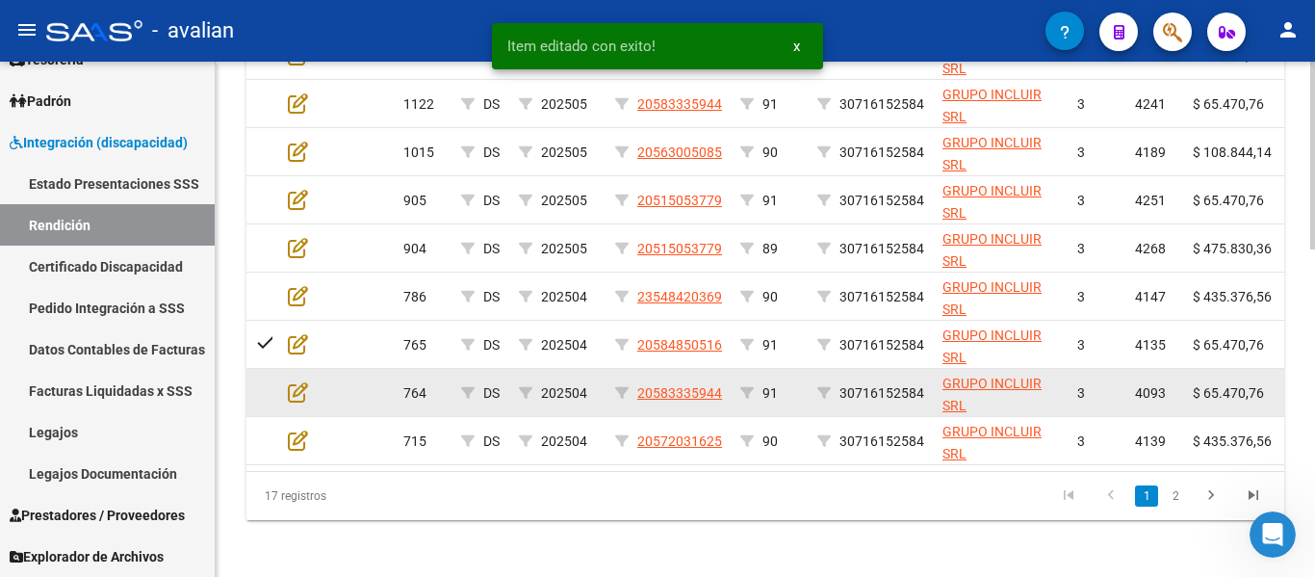
scroll to position [871, 0]
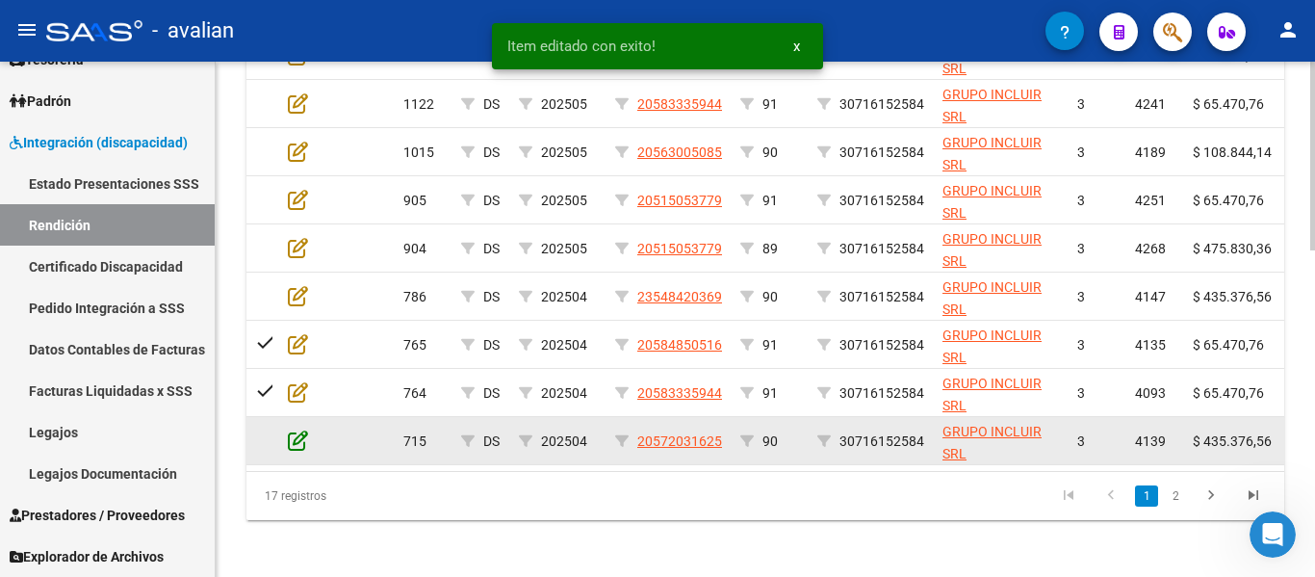
click at [298, 444] on icon at bounding box center [298, 439] width 20 height 21
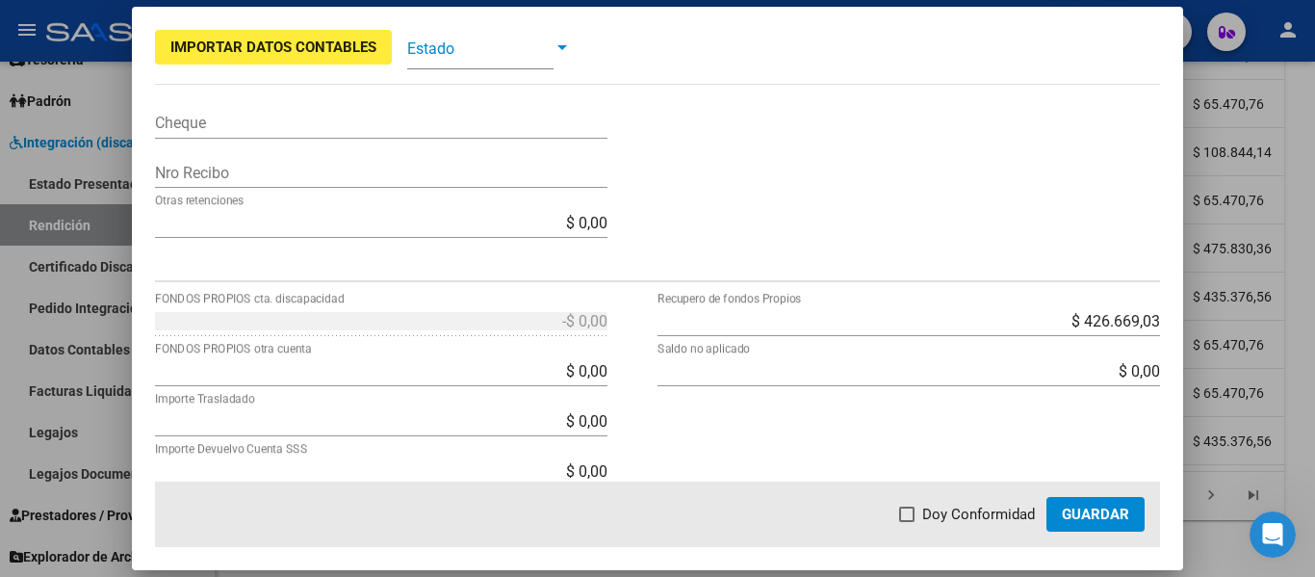
scroll to position [674, 0]
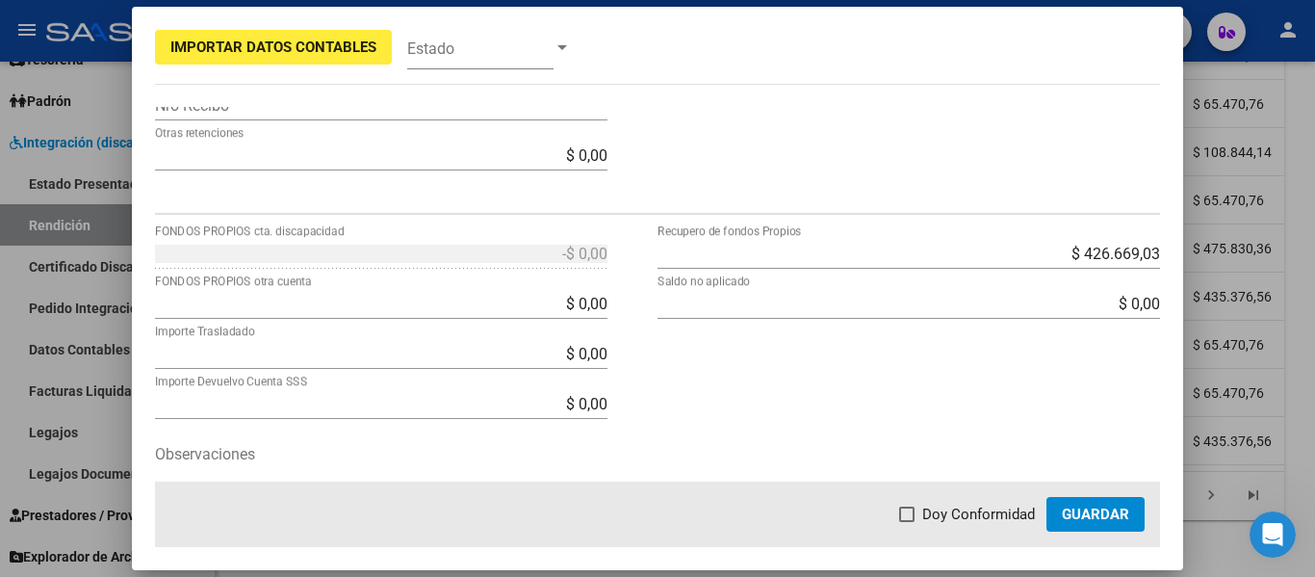
click at [1207, 235] on div at bounding box center [657, 288] width 1315 height 577
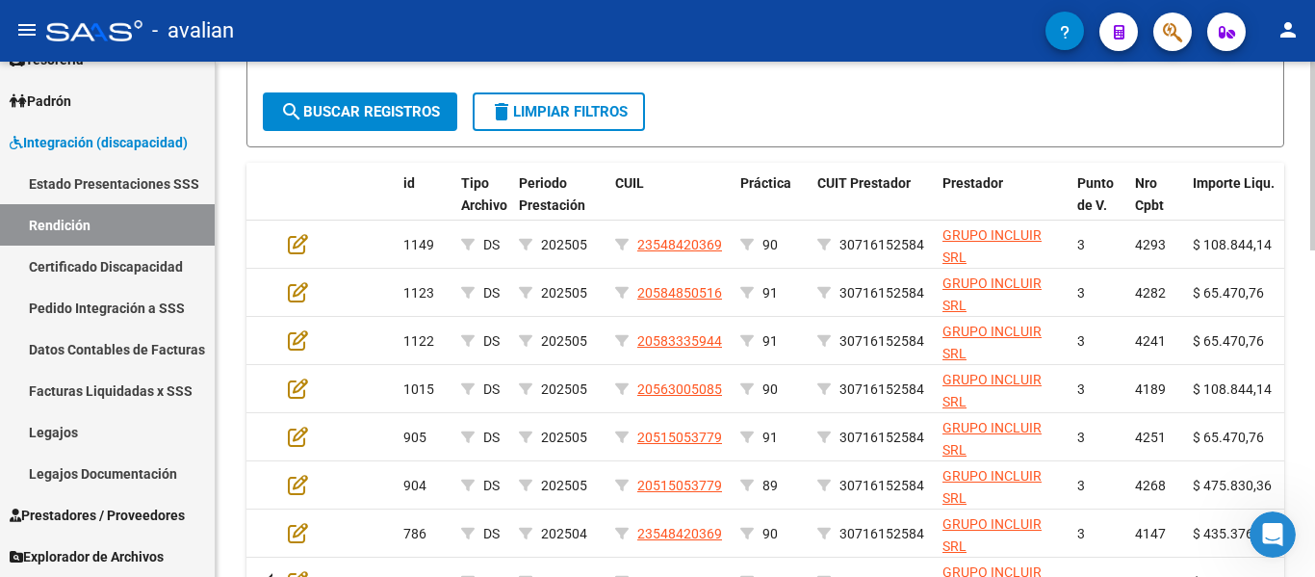
scroll to position [486, 0]
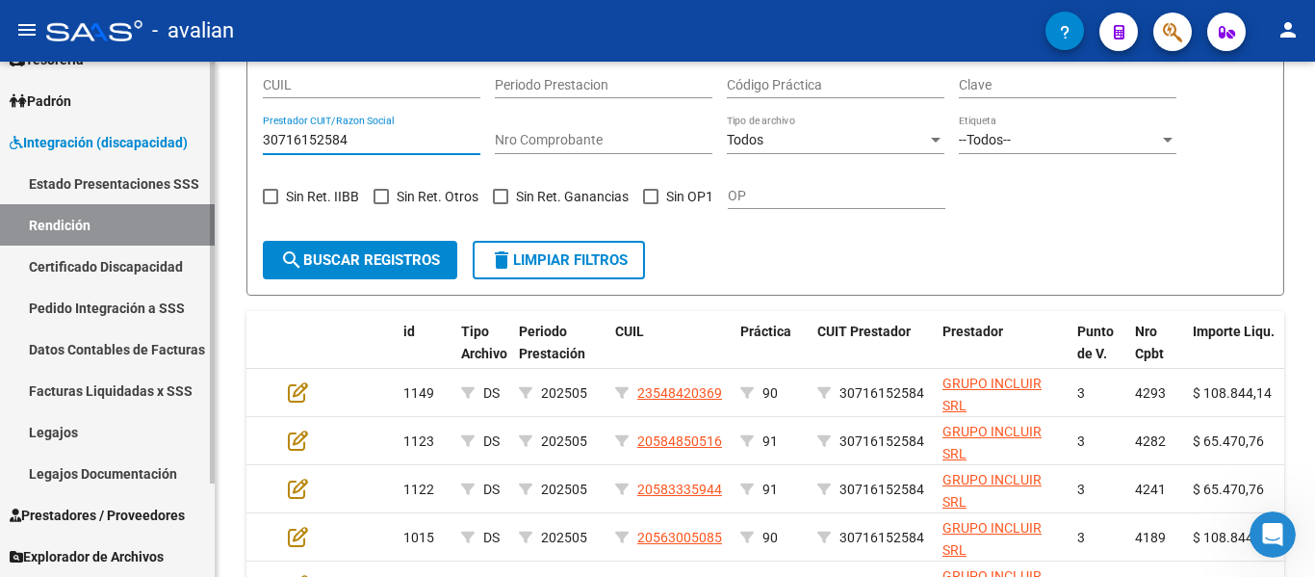
drag, startPoint x: 358, startPoint y: 140, endPoint x: 0, endPoint y: 96, distance: 360.8
click at [0, 95] on mat-sidenav-container "Firma Express Inicio Calendario SSS Instructivos Contacto OS Tesorería Extracto…" at bounding box center [657, 319] width 1315 height 515
click at [379, 257] on span "search Buscar registros" at bounding box center [360, 259] width 160 height 17
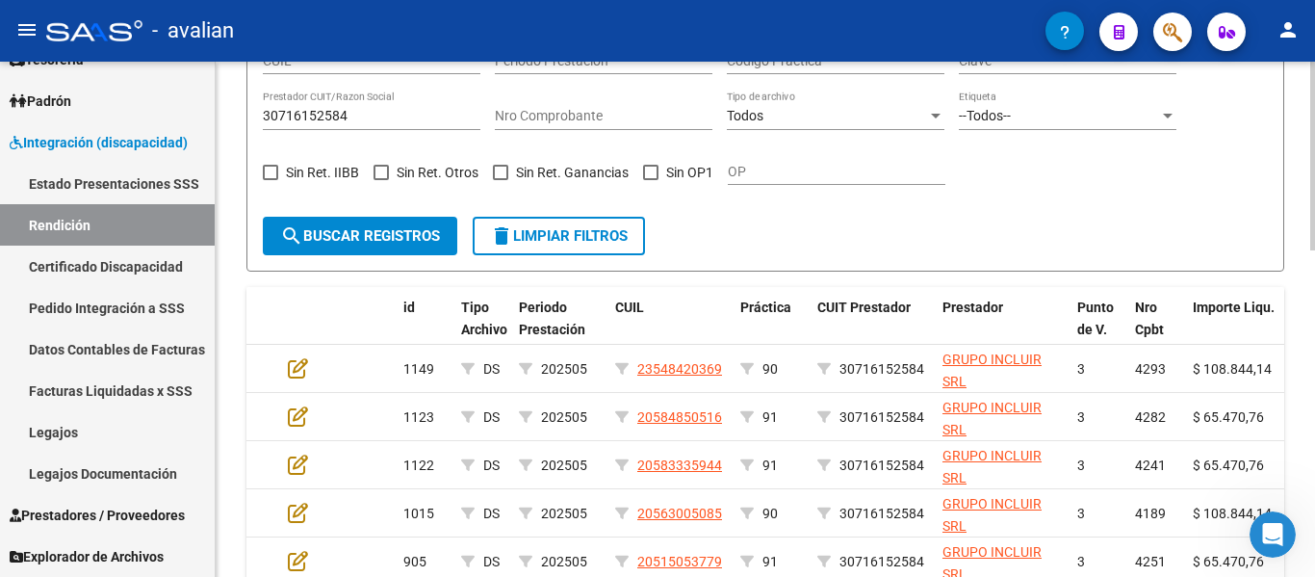
scroll to position [506, 0]
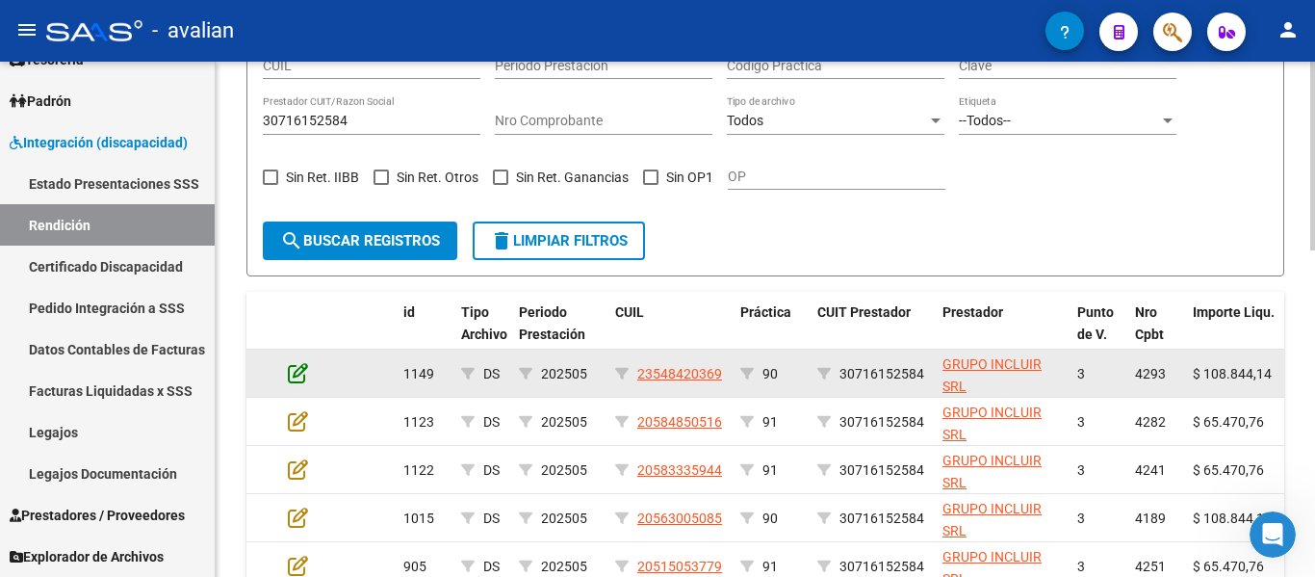
click at [295, 368] on icon at bounding box center [298, 372] width 20 height 21
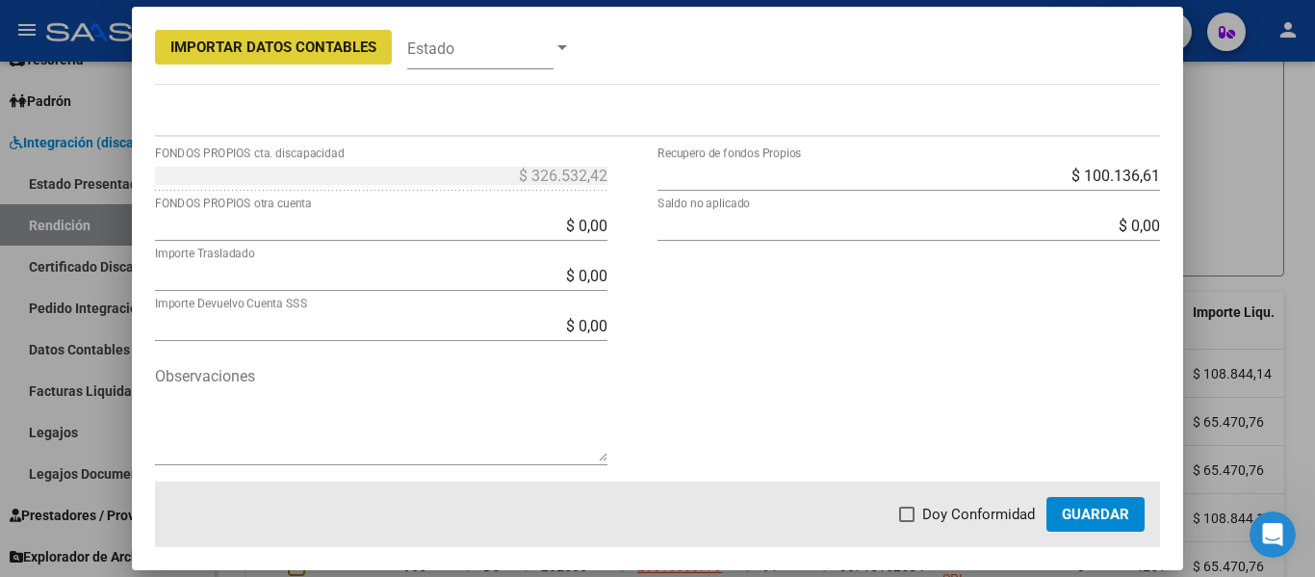
scroll to position [755, 0]
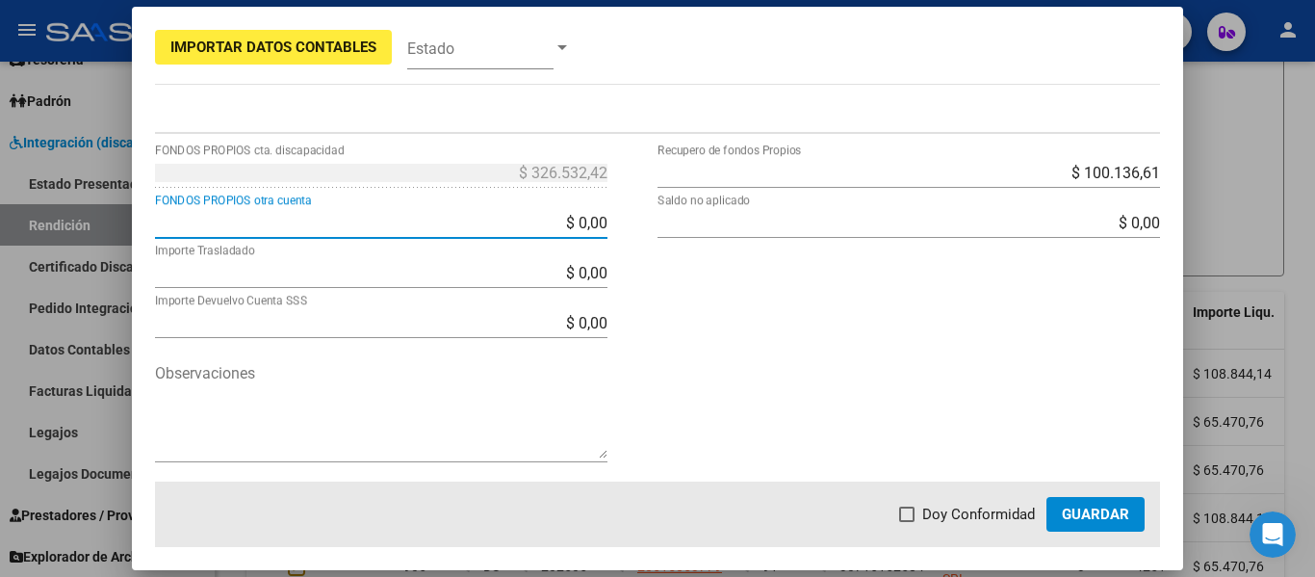
drag, startPoint x: 517, startPoint y: 217, endPoint x: 644, endPoint y: 221, distance: 127.2
click at [644, 221] on div "$ 326.532,42 FONDOS PROPIOS cta. discapacidad $ 0,00 FONDOS PROPIOS otra cuenta…" at bounding box center [406, 319] width 503 height 325
type input "$ 326.532,42"
type input "$ 0,00"
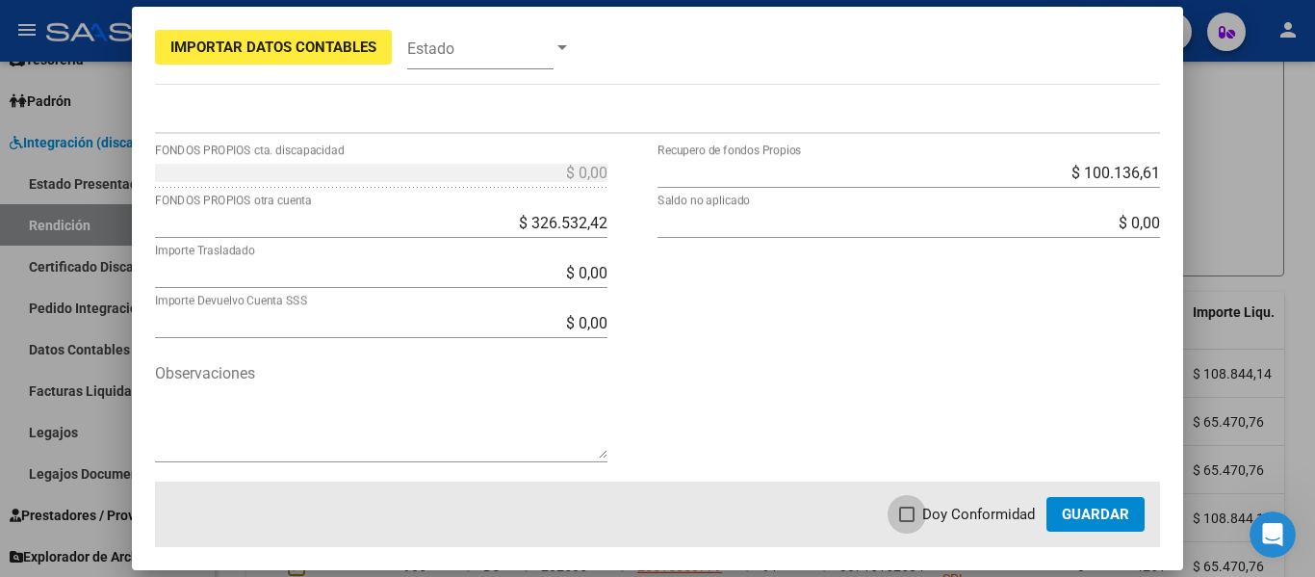
click at [910, 510] on span at bounding box center [906, 513] width 15 height 15
click at [907, 522] on input "Doy Conformidad" at bounding box center [906, 522] width 1 height 1
checkbox input "true"
click at [1091, 525] on button "Guardar" at bounding box center [1096, 514] width 98 height 35
